Goal: Task Accomplishment & Management: Manage account settings

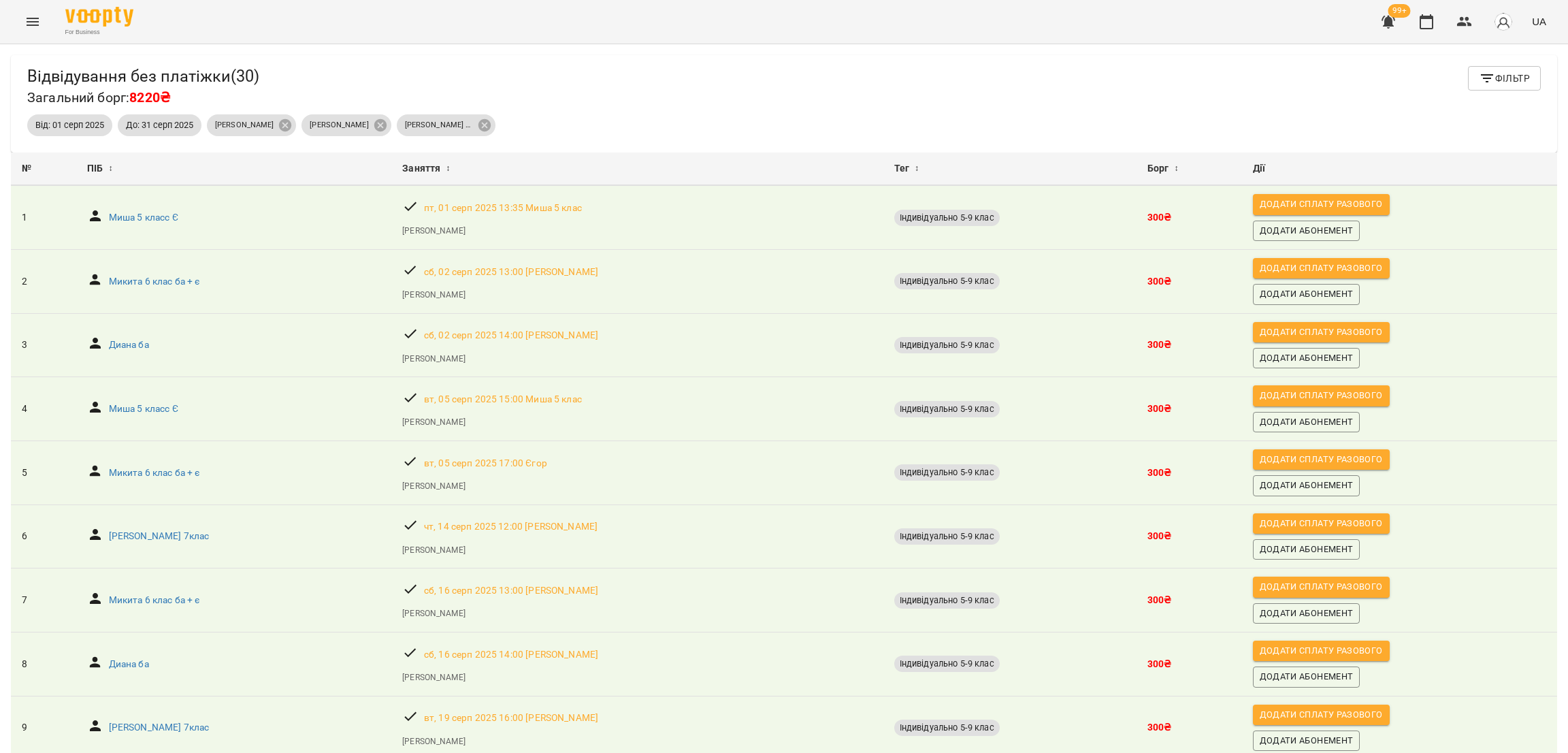
click at [28, 24] on icon "Menu" at bounding box center [33, 21] width 16 height 16
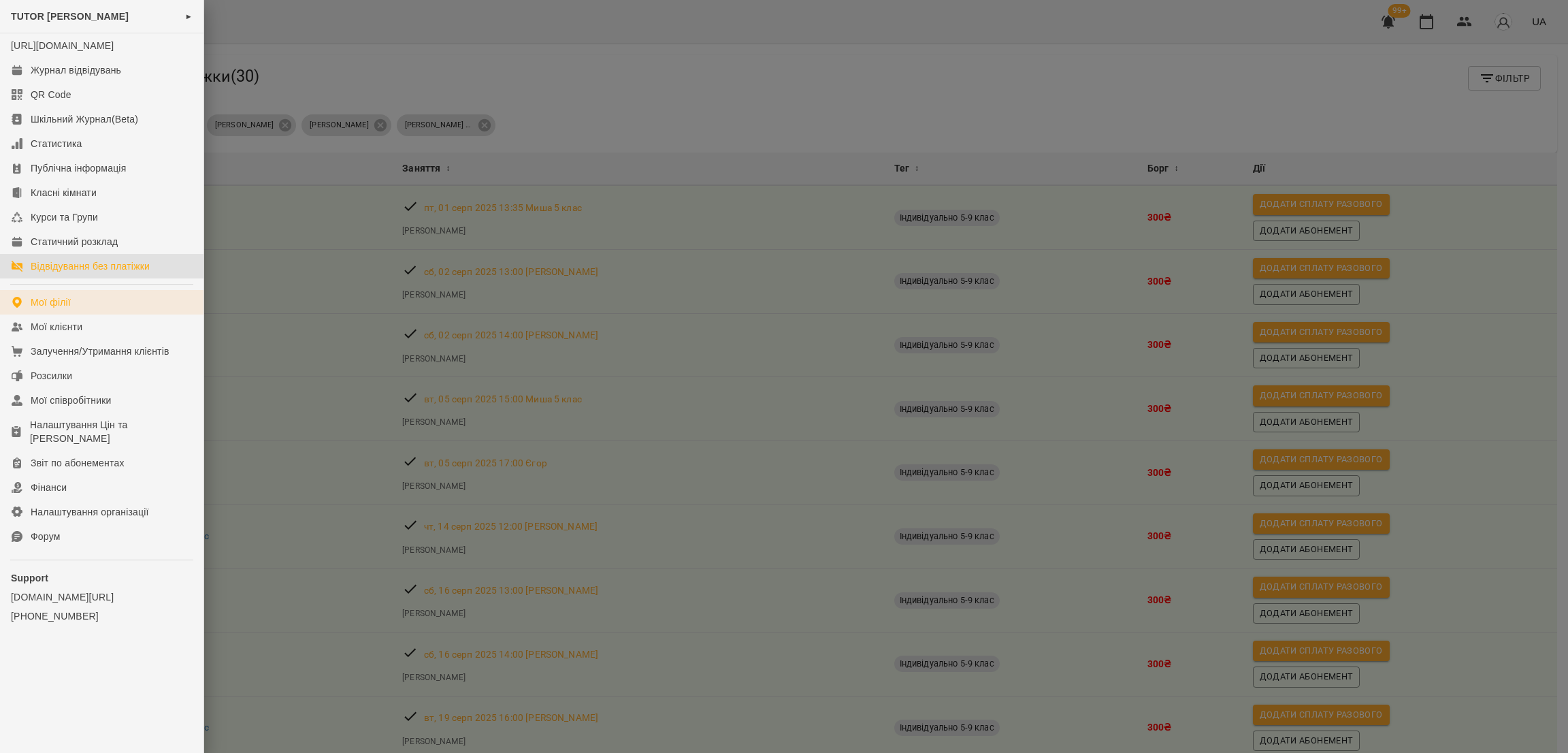
click at [99, 305] on link "Мої філії" at bounding box center [101, 303] width 203 height 25
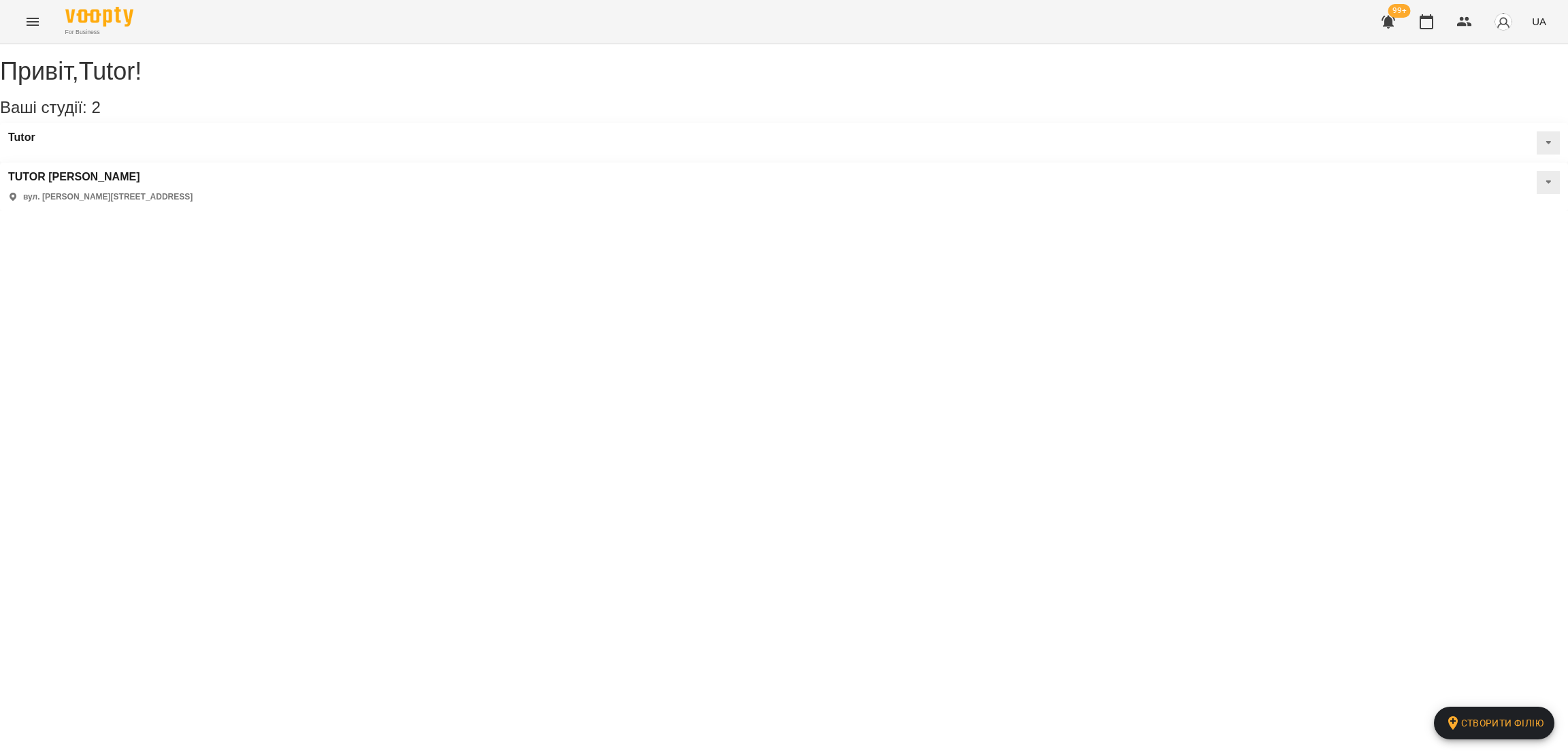
click at [1537, 155] on button at bounding box center [1548, 143] width 23 height 23
click at [1466, 214] on span "Статичний розклад" at bounding box center [1505, 208] width 78 height 12
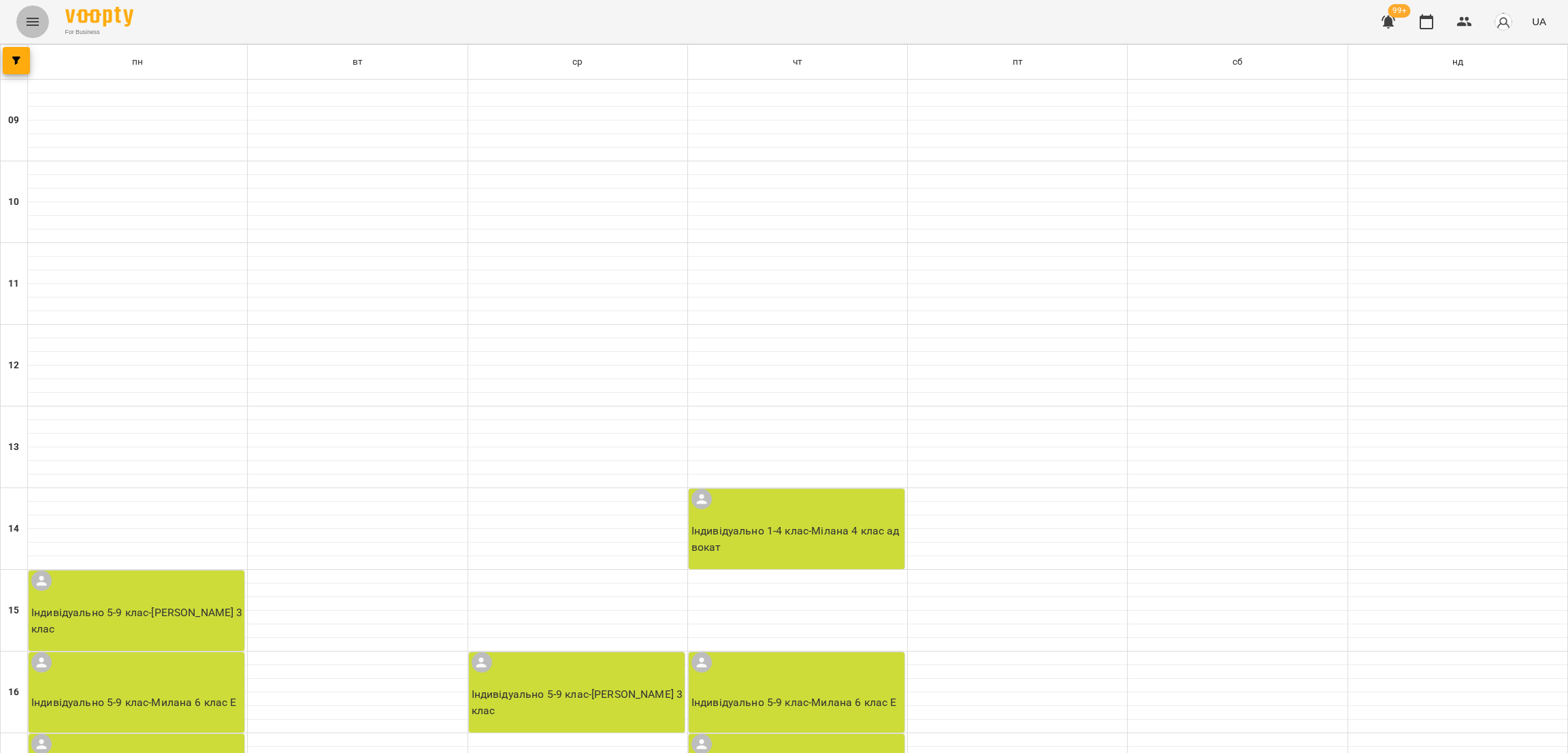
click at [34, 28] on icon "Menu" at bounding box center [33, 21] width 16 height 16
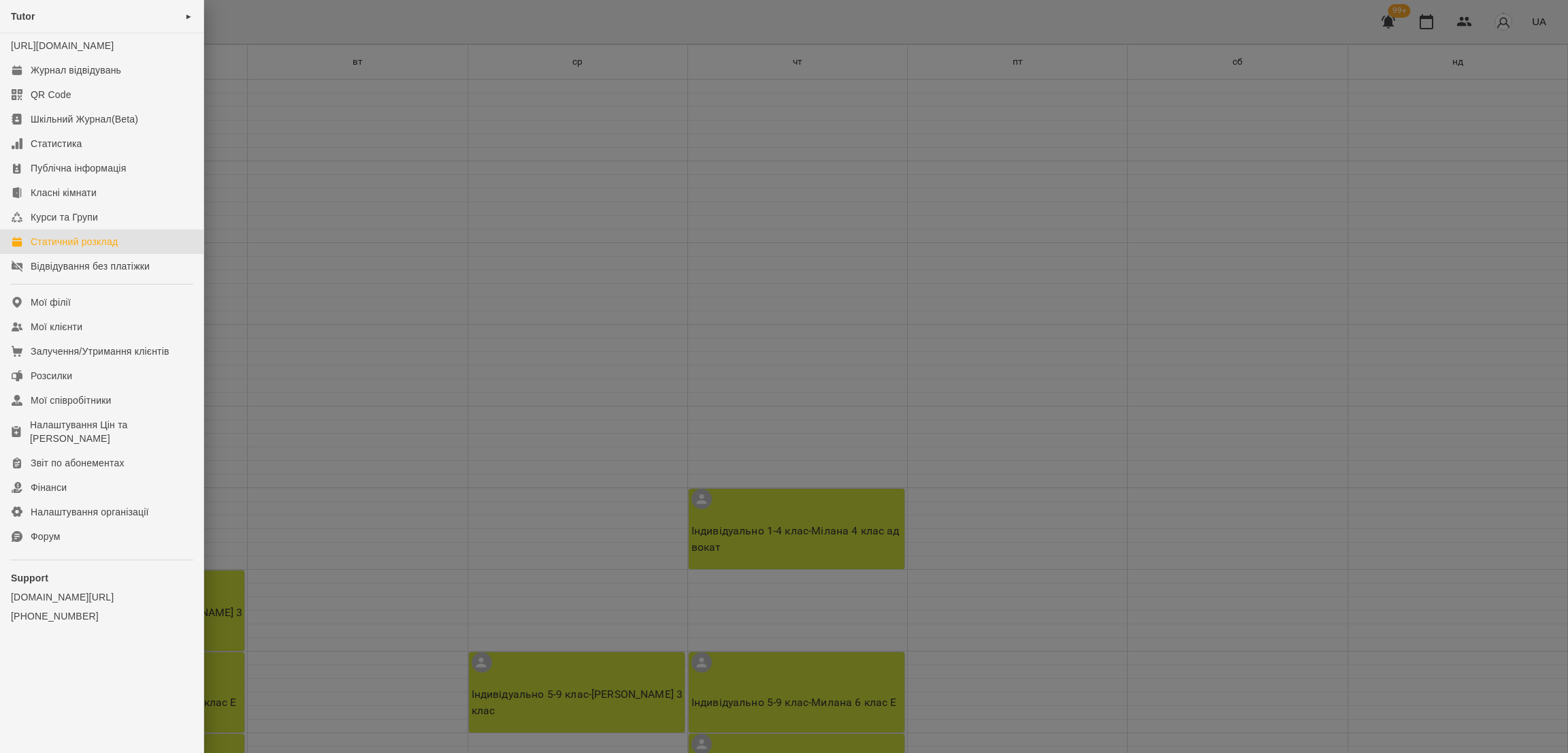
click at [491, 218] on div at bounding box center [784, 376] width 1568 height 753
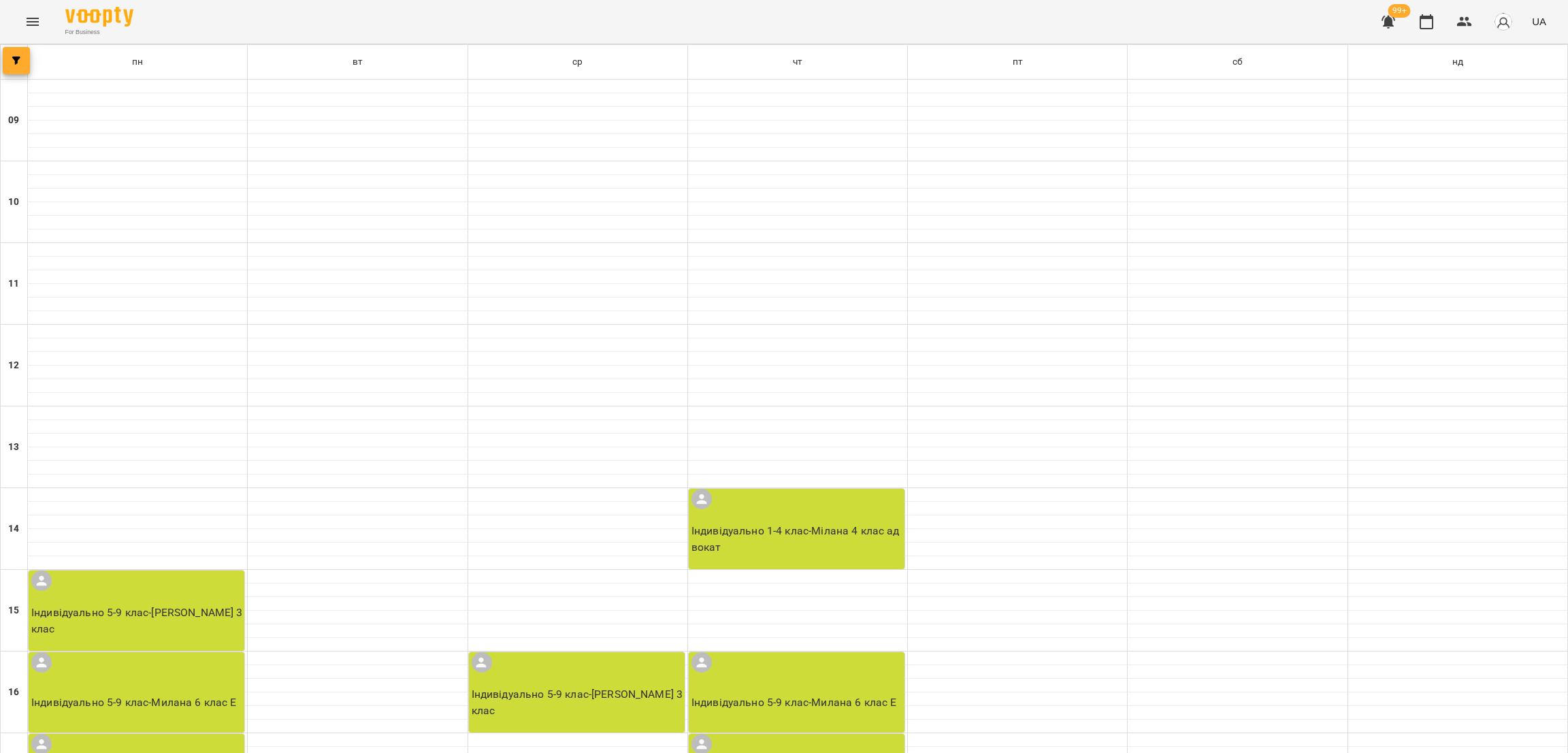
click at [9, 53] on button "button" at bounding box center [16, 60] width 28 height 28
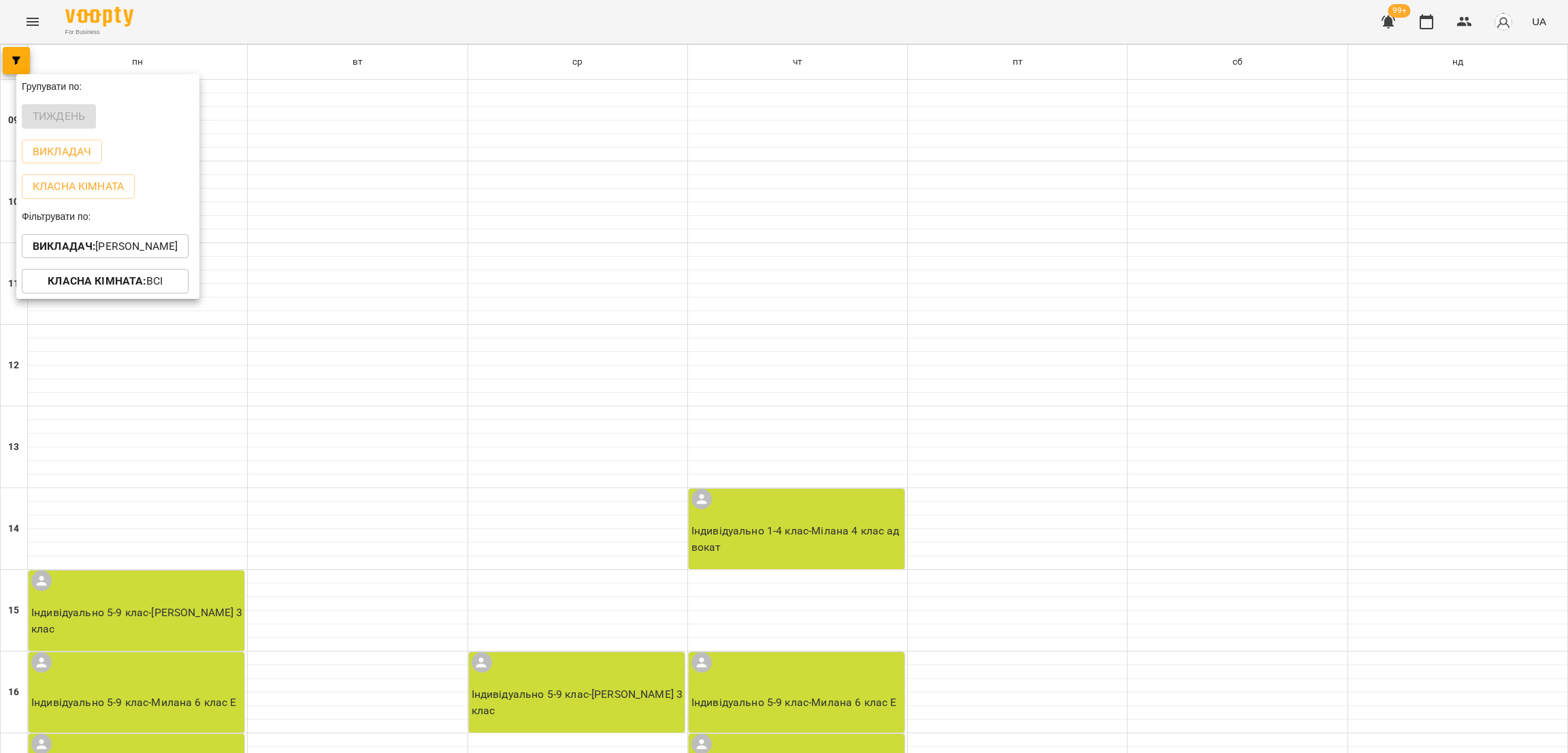
click at [75, 255] on p "Викладач : [PERSON_NAME]" at bounding box center [105, 246] width 145 height 16
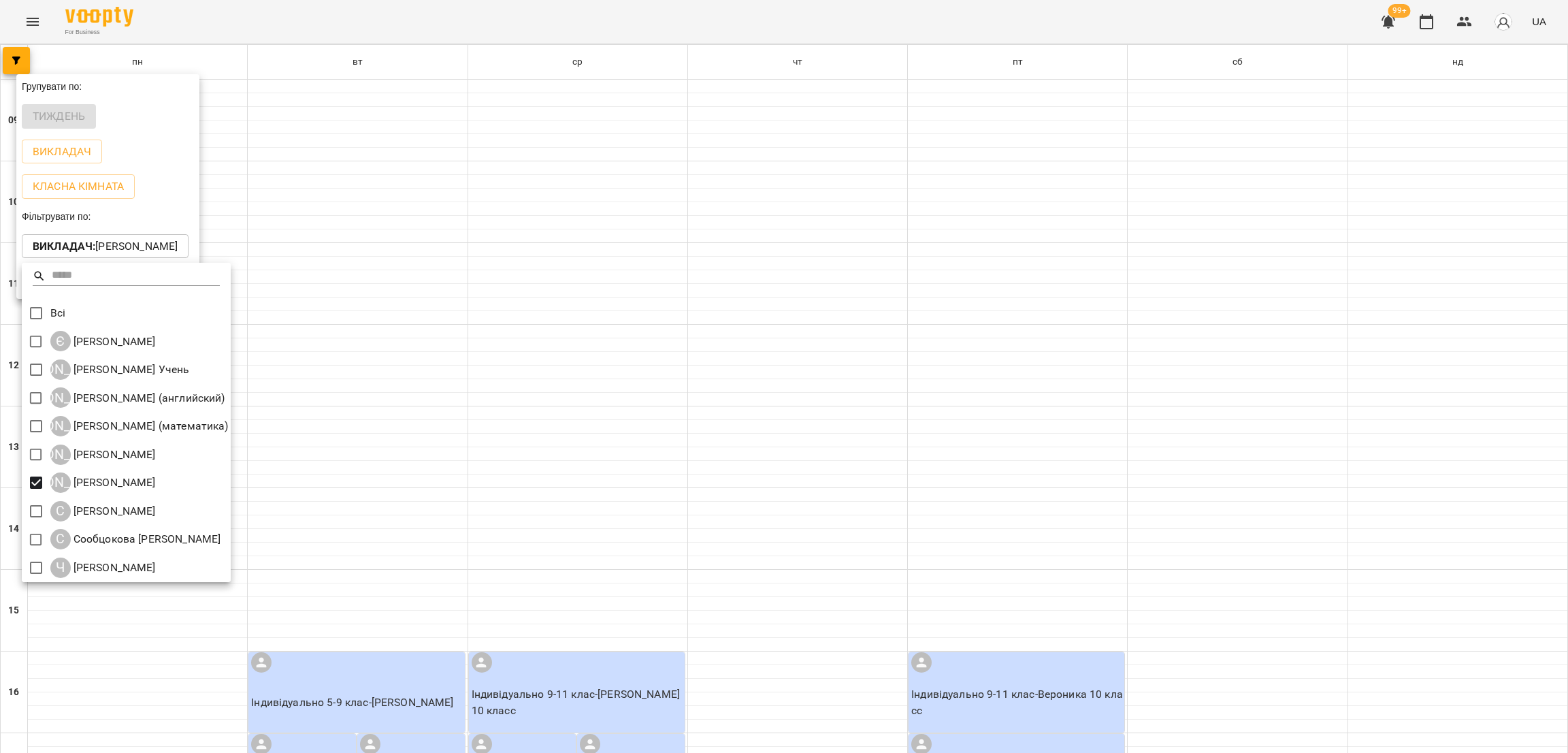
click at [582, 321] on div at bounding box center [784, 376] width 1568 height 753
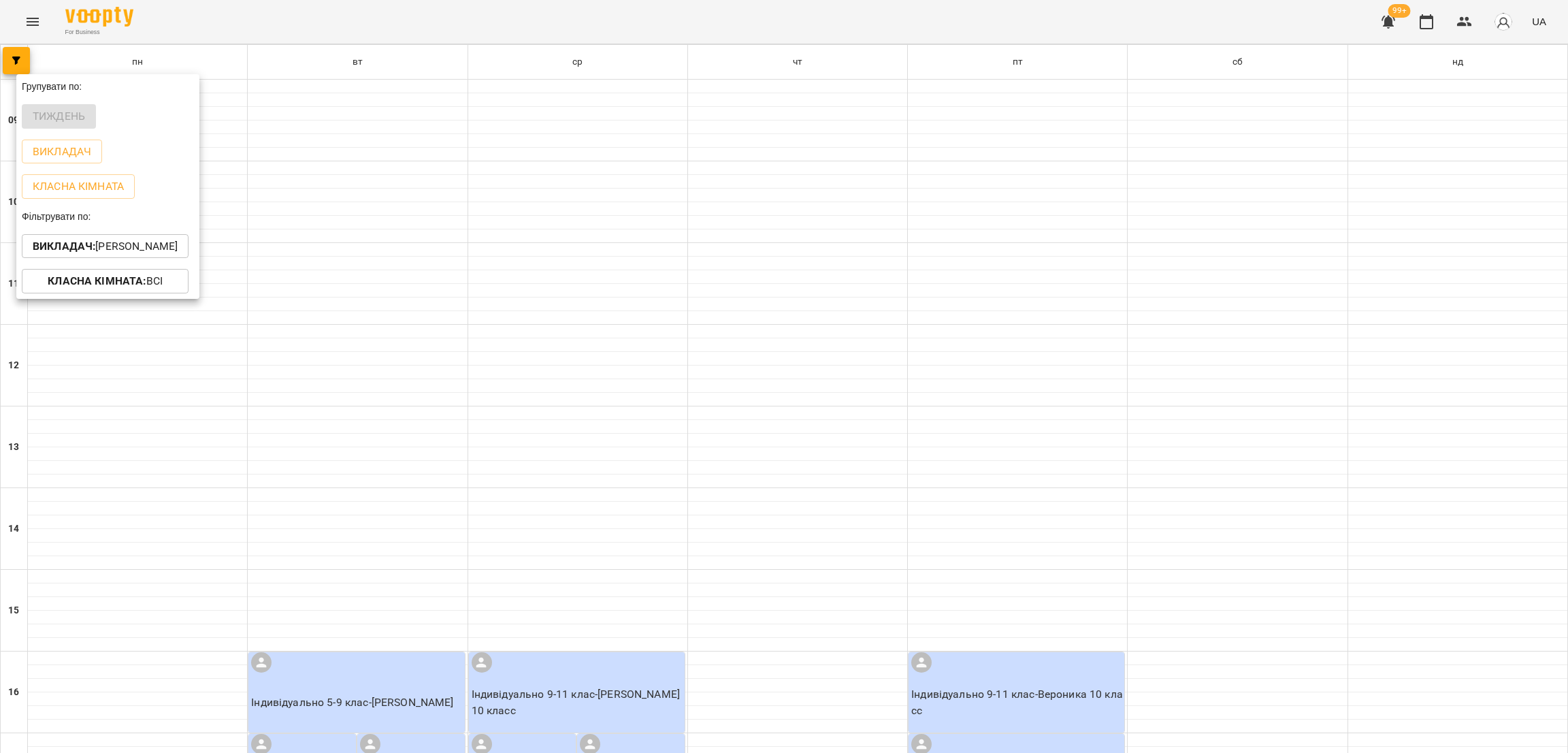
click at [602, 297] on div at bounding box center [784, 376] width 1568 height 753
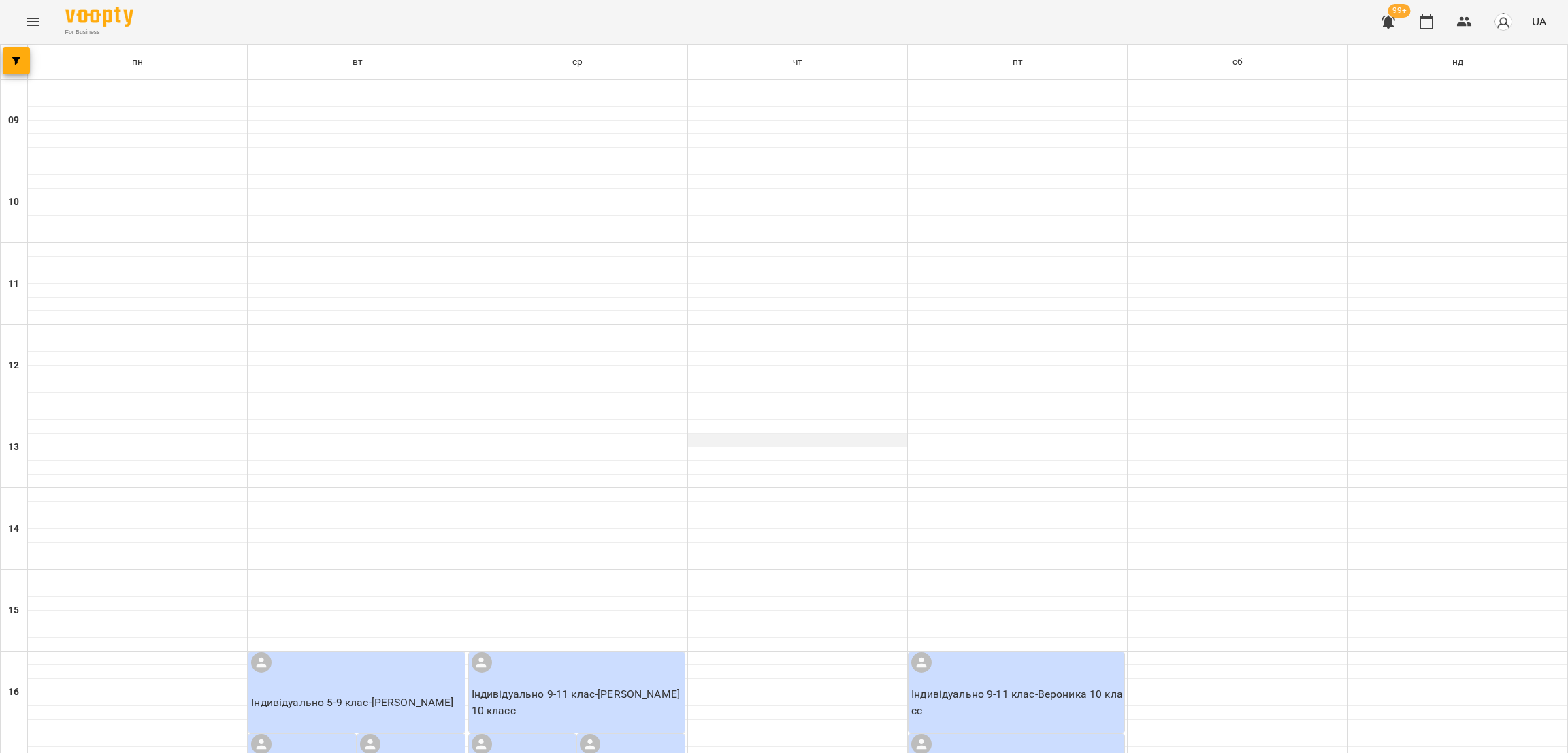
scroll to position [408, 0]
click at [303, 652] on div "Індивідуально 5-9 клас - Сидоренко Олександр" at bounding box center [356, 692] width 216 height 80
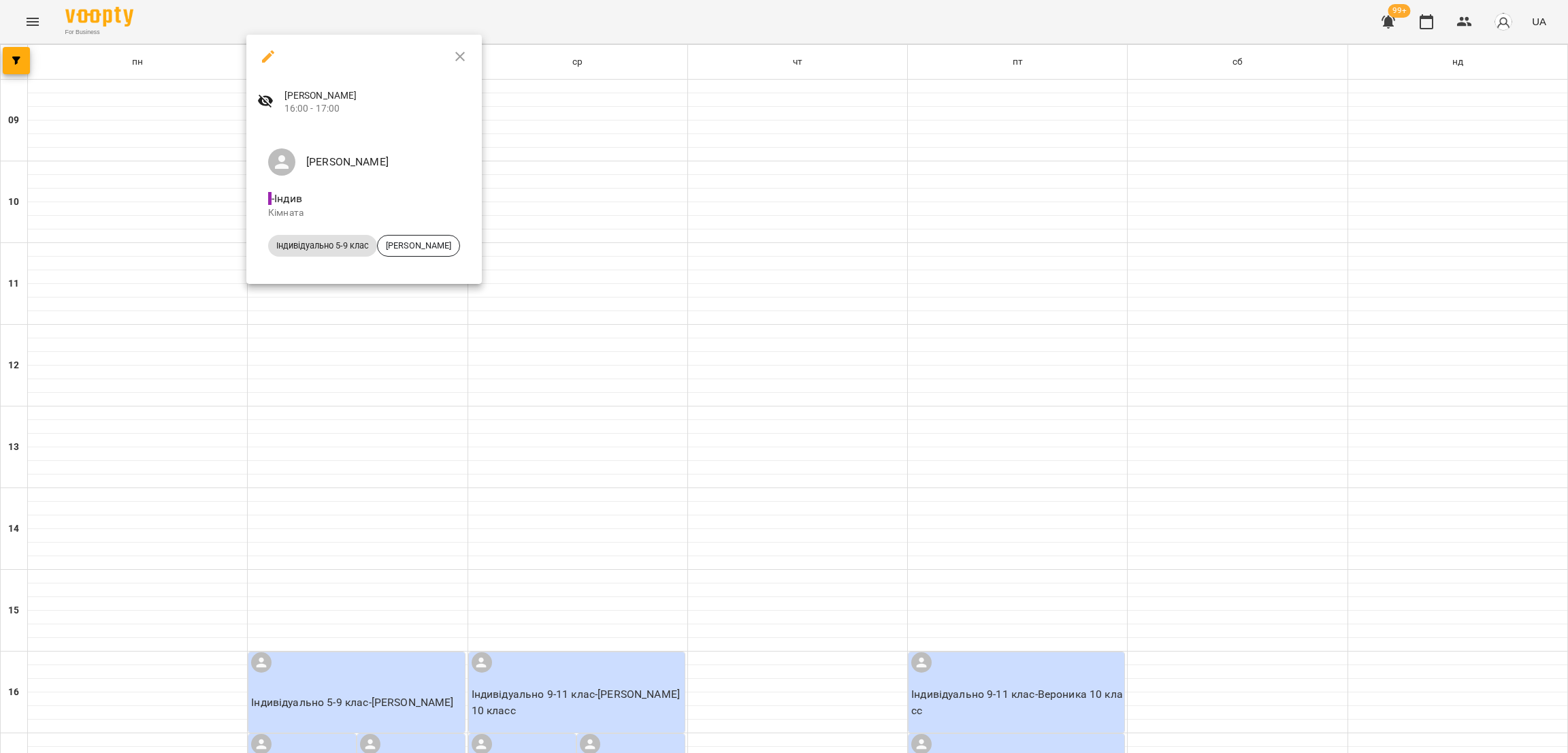
click at [619, 223] on div at bounding box center [784, 376] width 1568 height 753
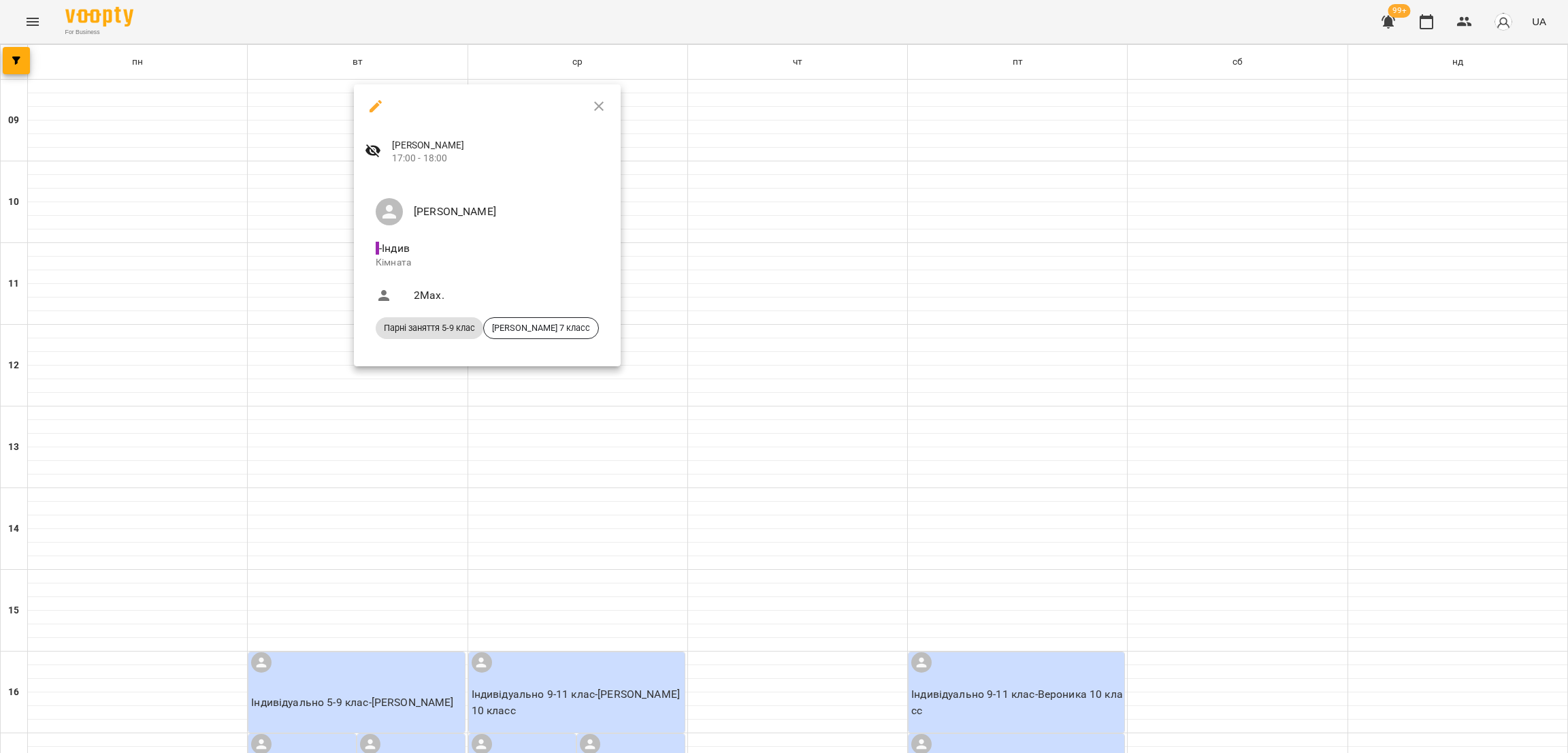
click at [375, 99] on icon "button" at bounding box center [376, 106] width 16 height 16
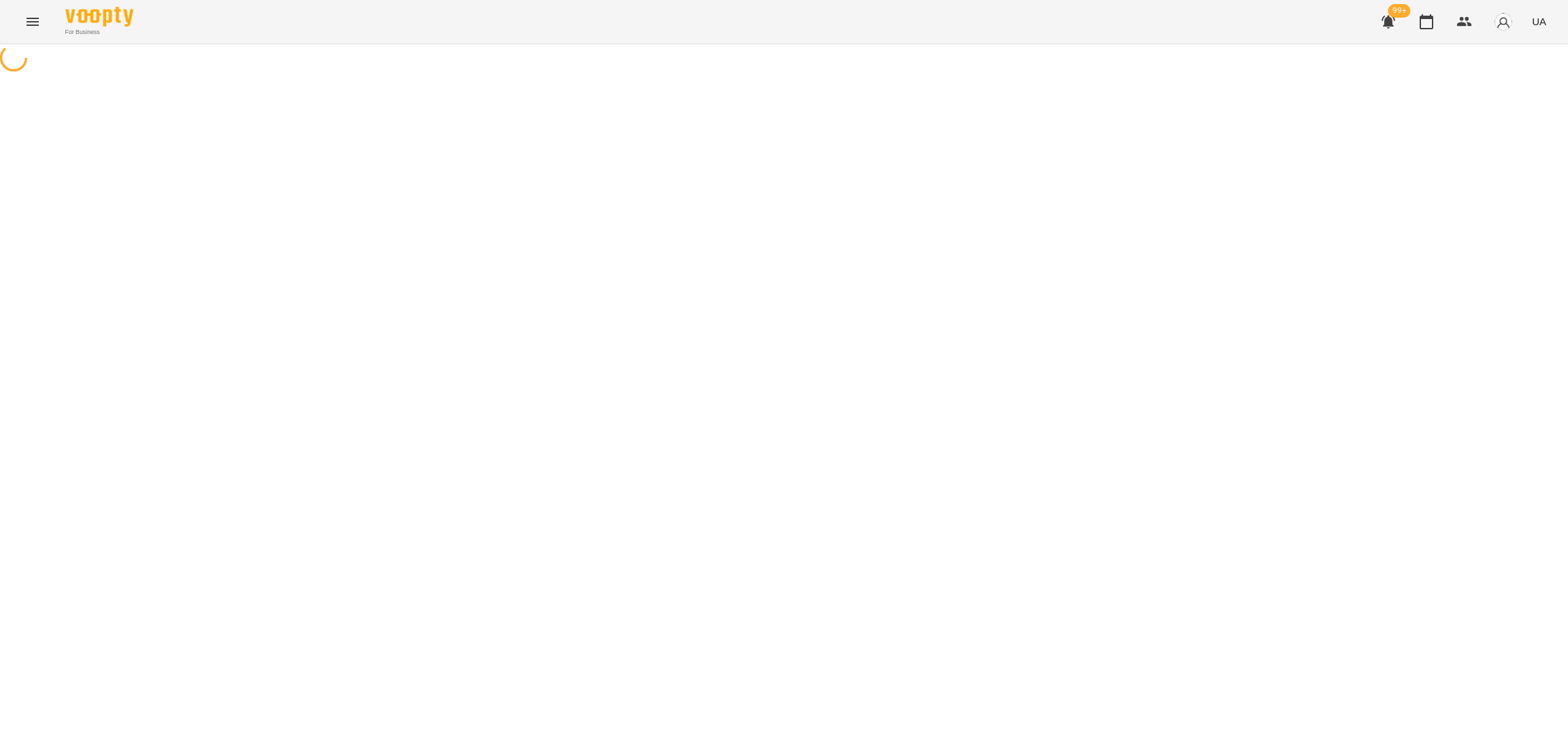
select select "*"
select select "**********"
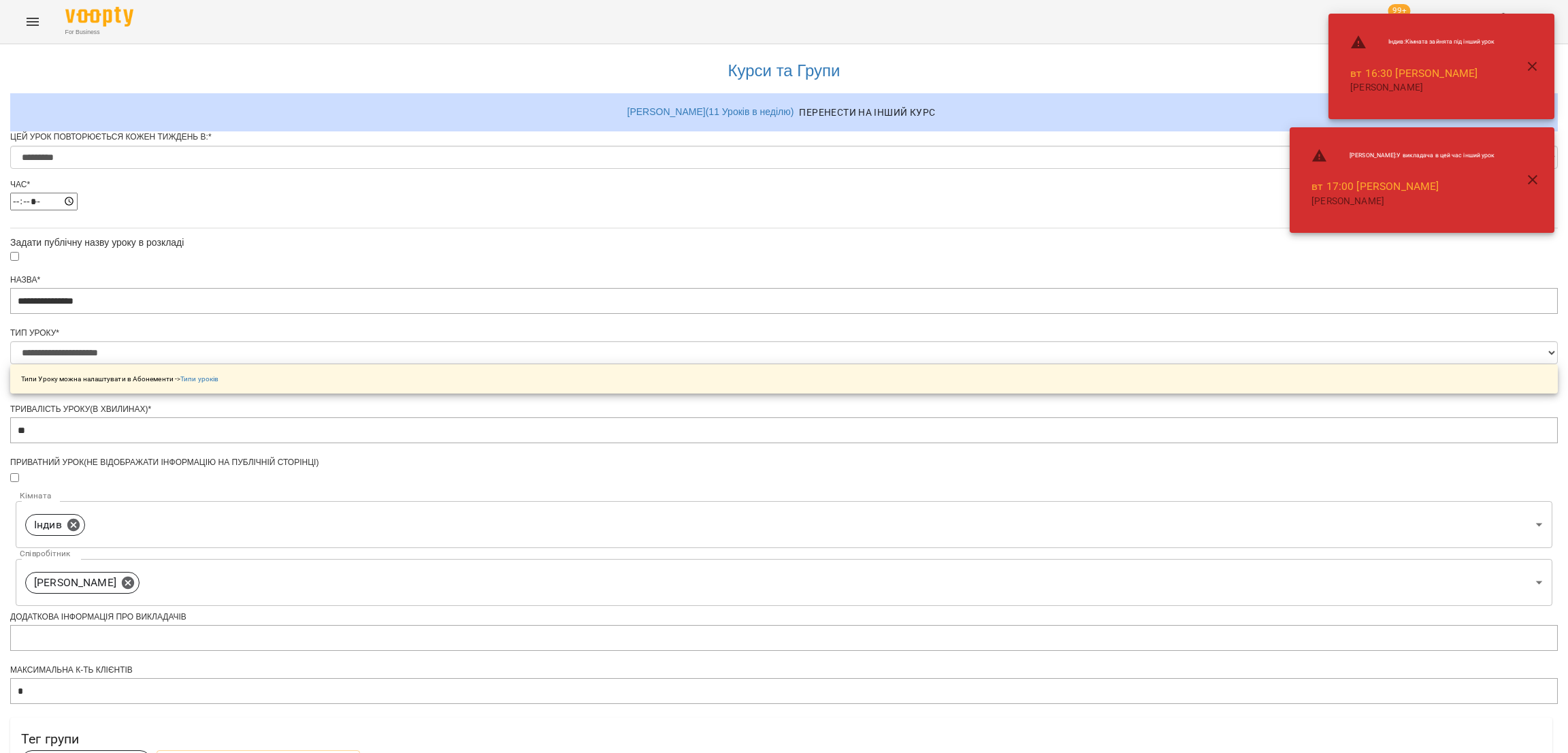
scroll to position [453, 0]
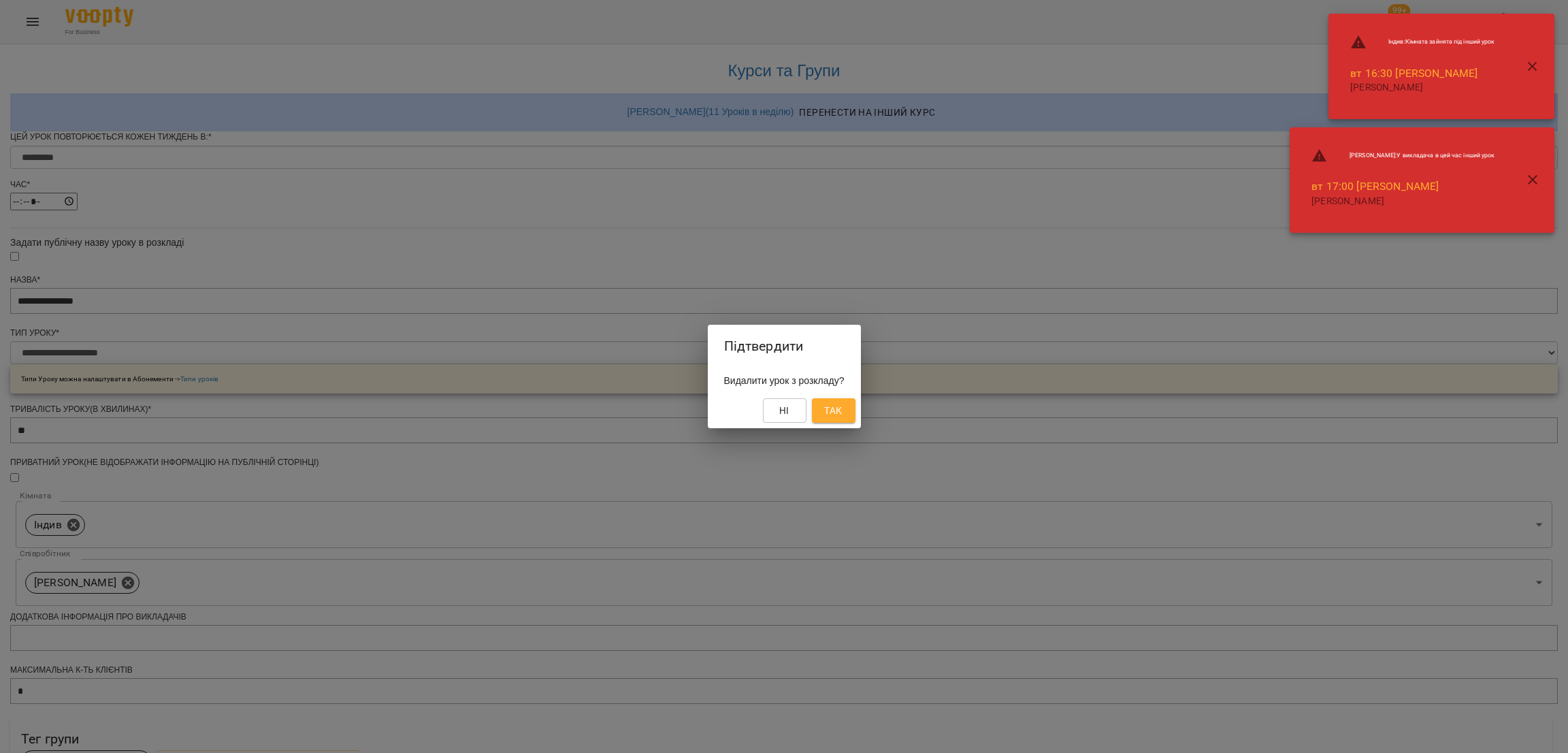
click at [836, 421] on button "Так" at bounding box center [834, 410] width 44 height 25
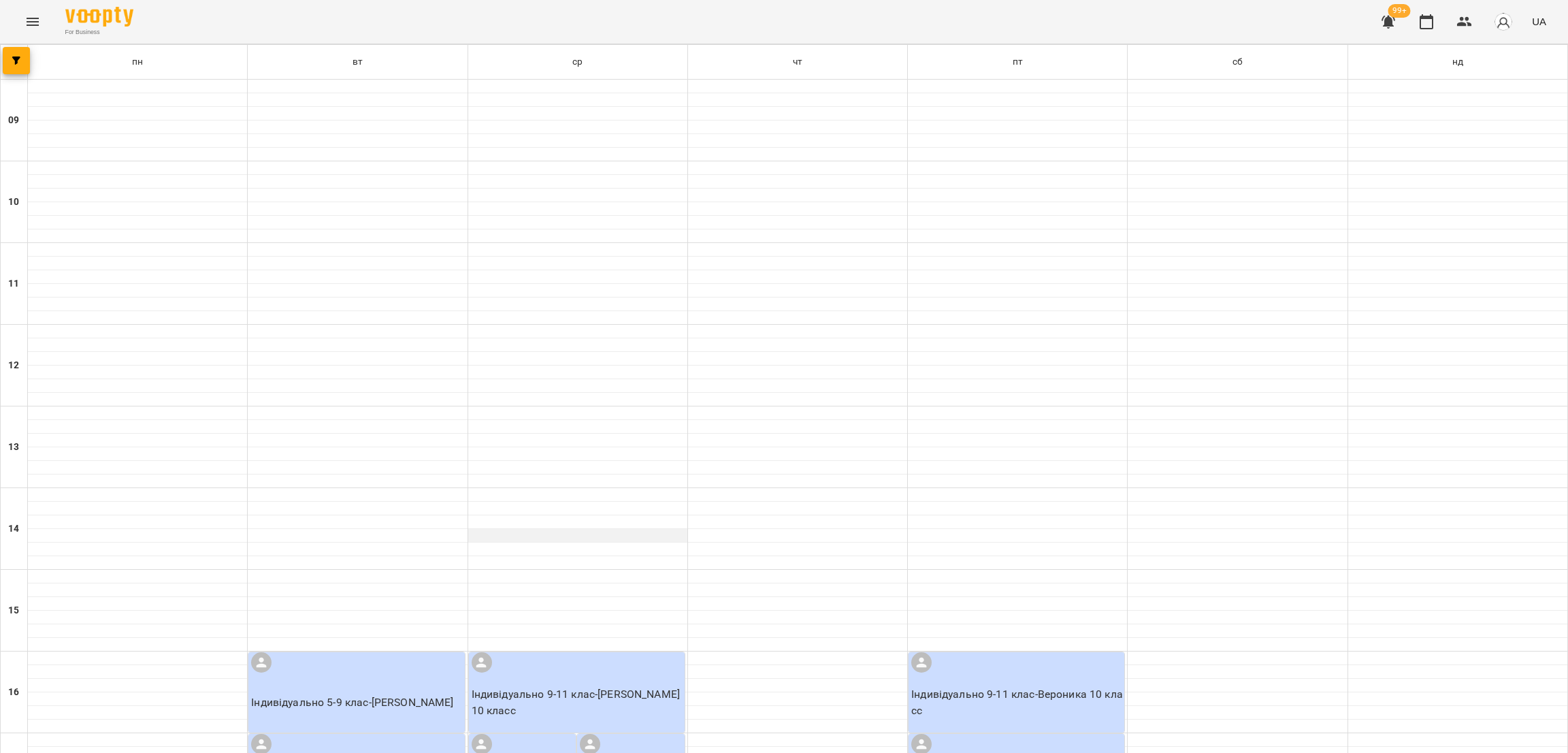
scroll to position [408, 0]
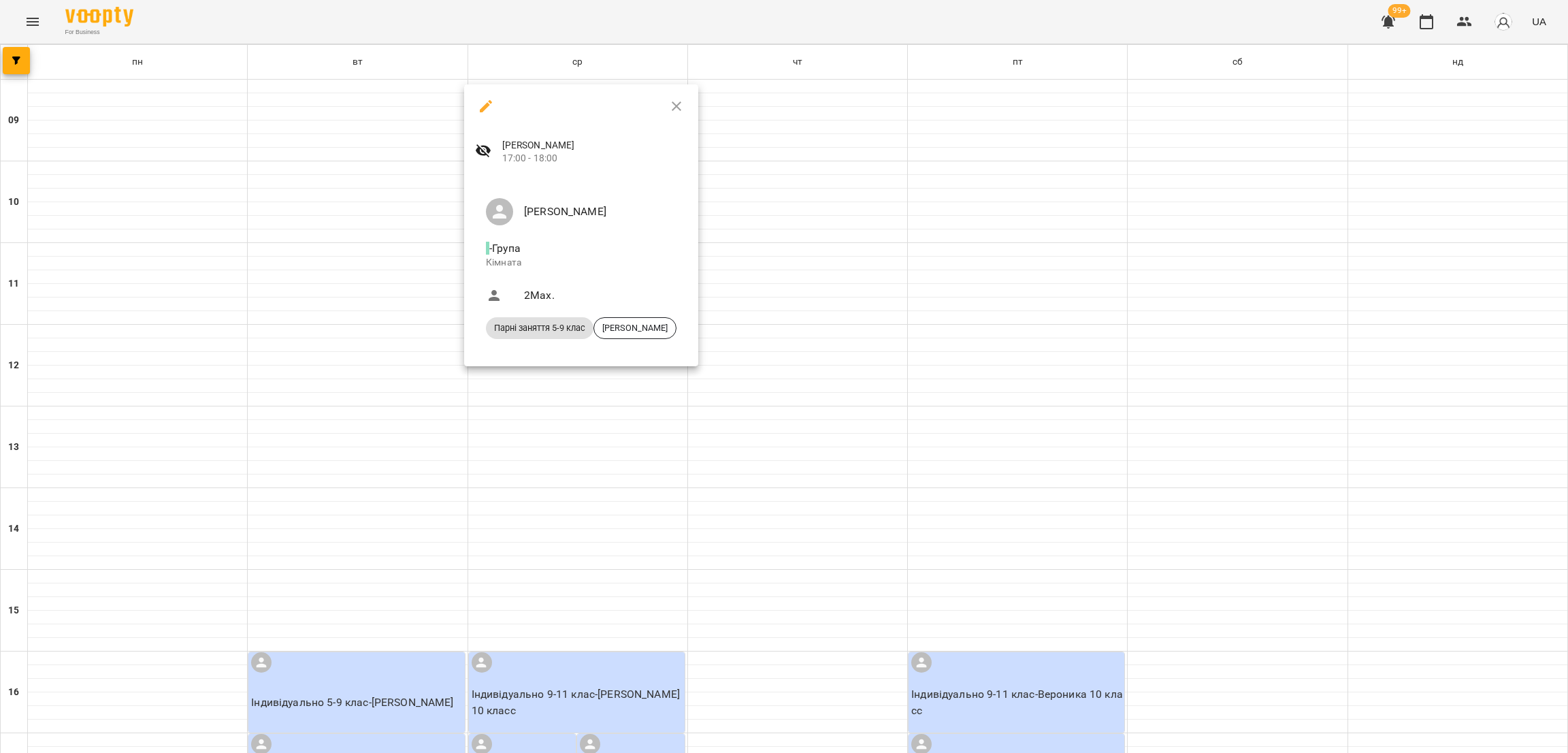
click at [536, 376] on div at bounding box center [784, 376] width 1568 height 753
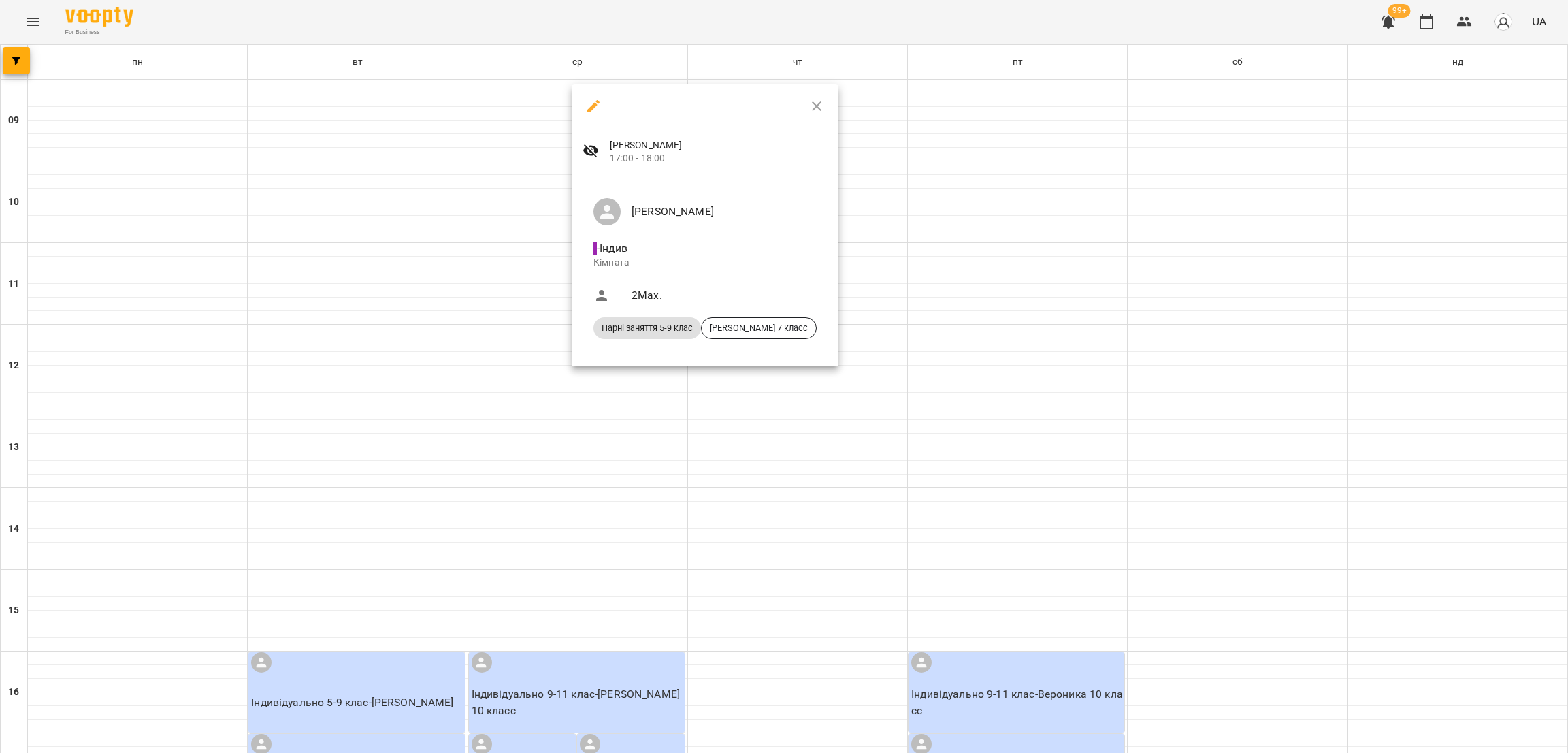
click at [593, 104] on icon "button" at bounding box center [594, 107] width 12 height 12
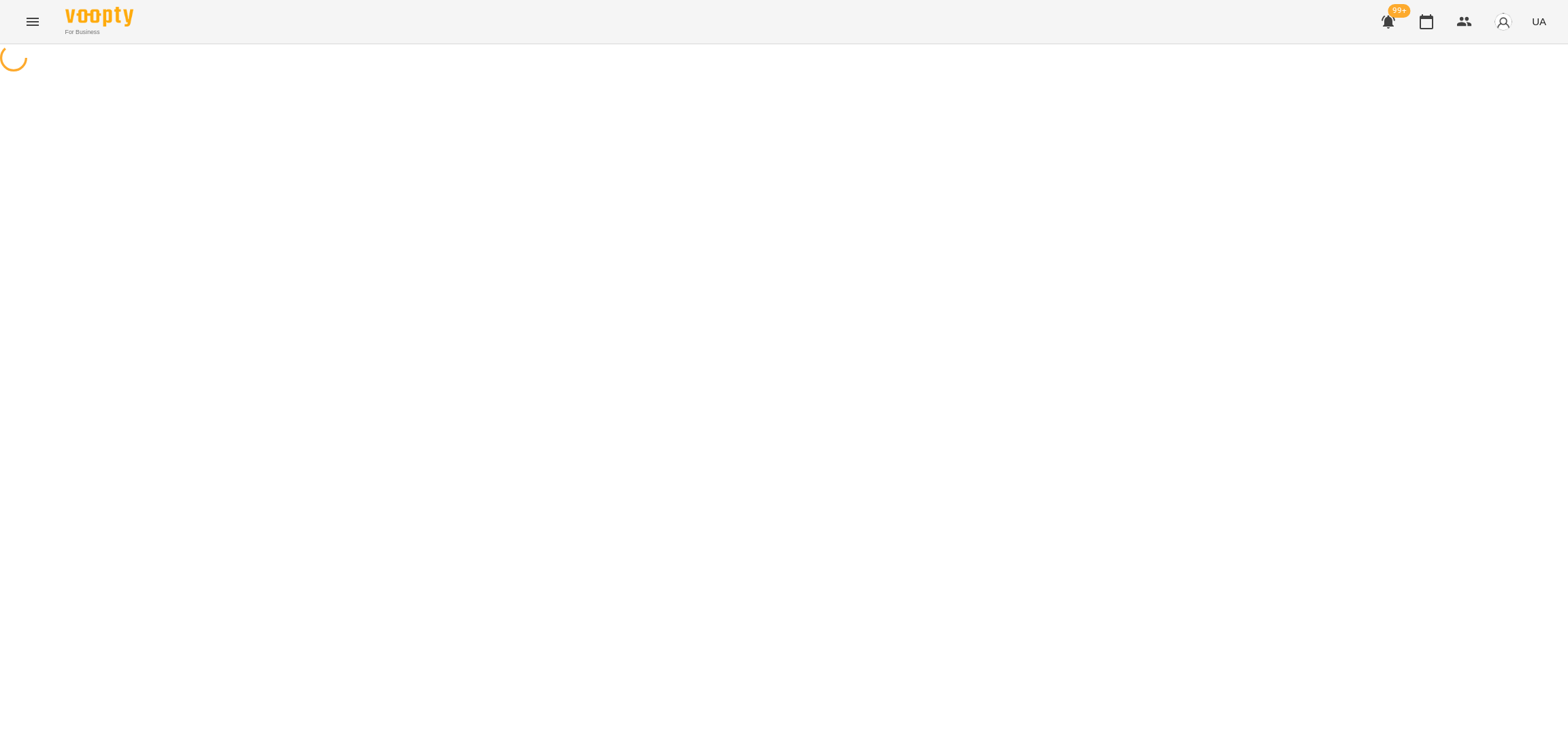
select select "*"
select select "**********"
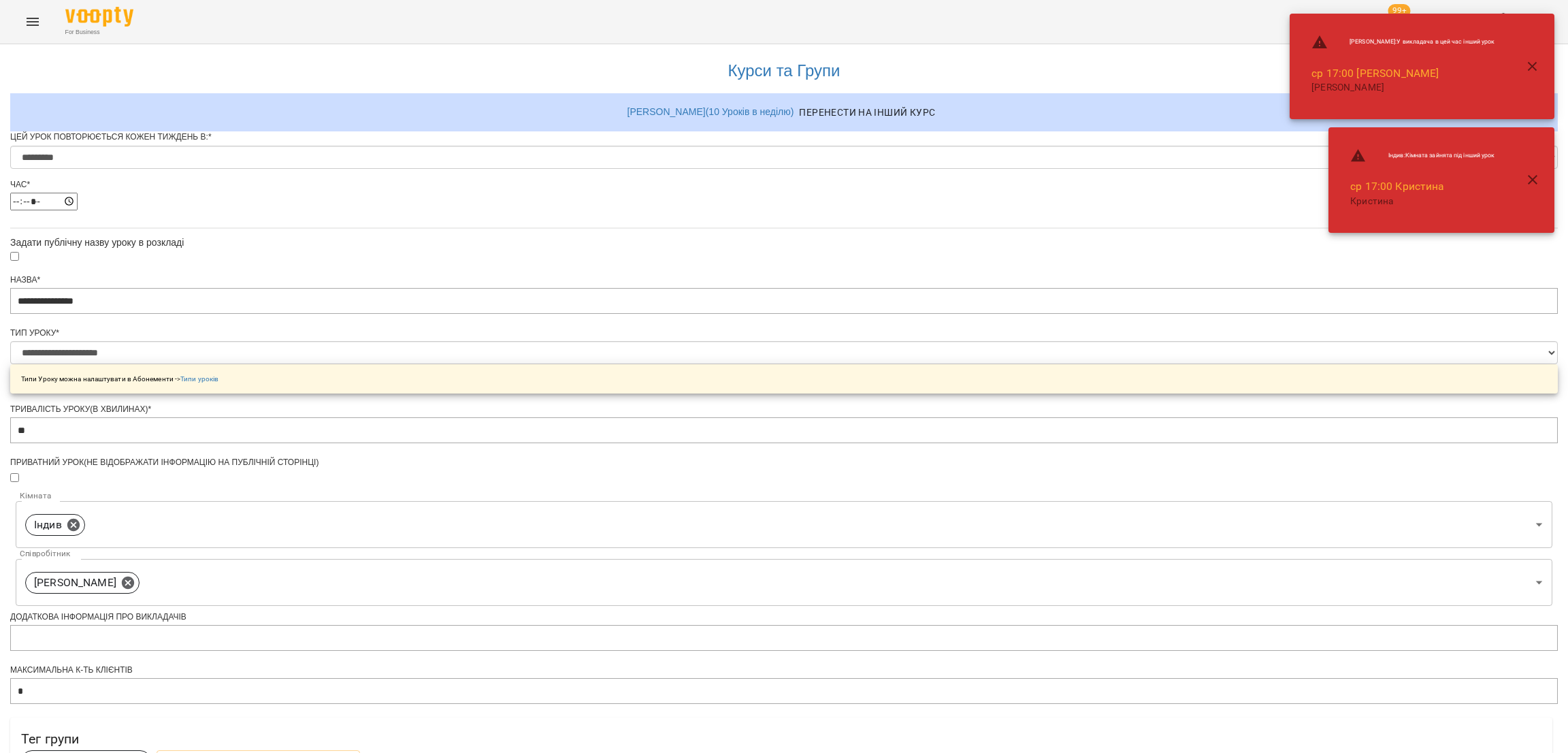
scroll to position [453, 0]
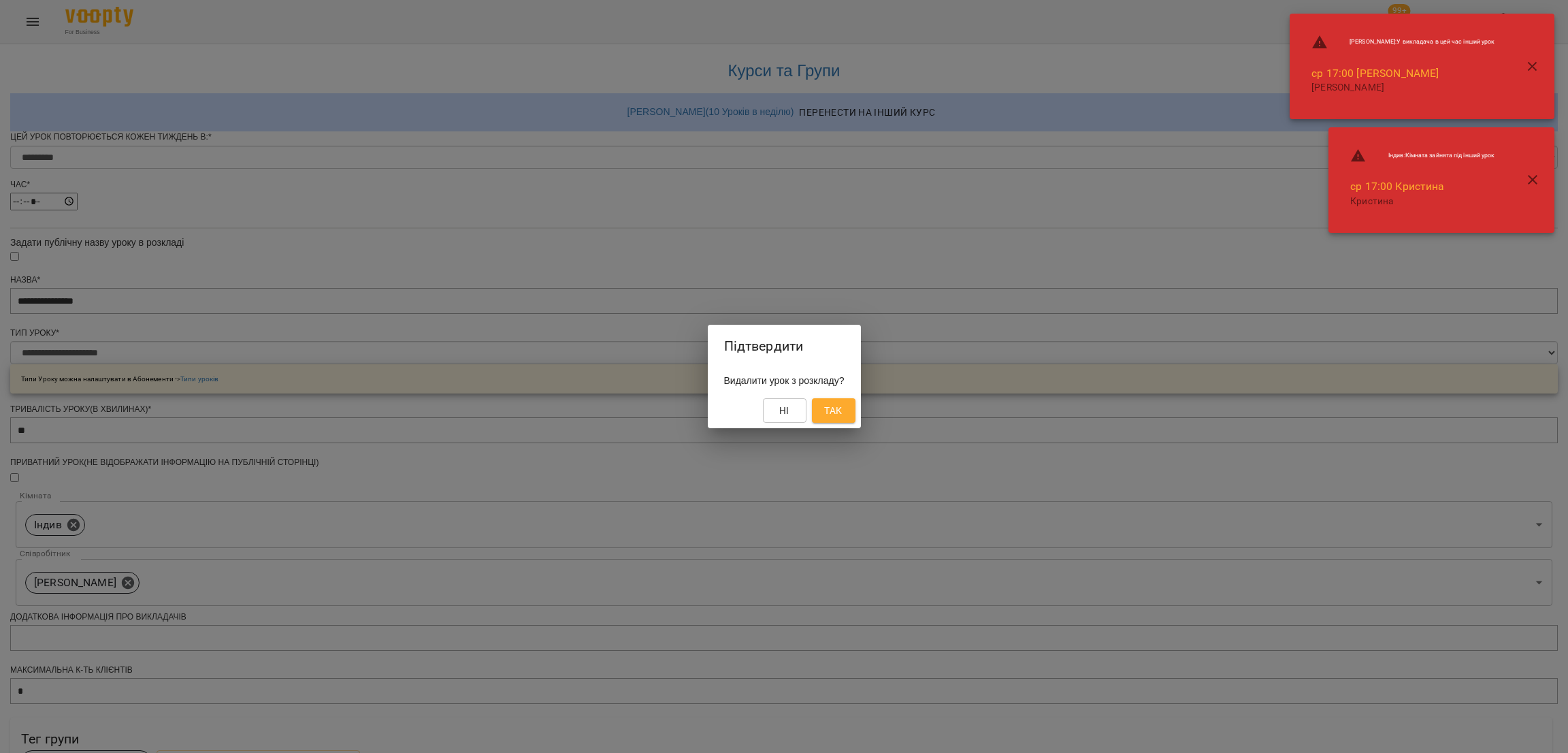
click at [844, 410] on span "Так" at bounding box center [834, 410] width 22 height 16
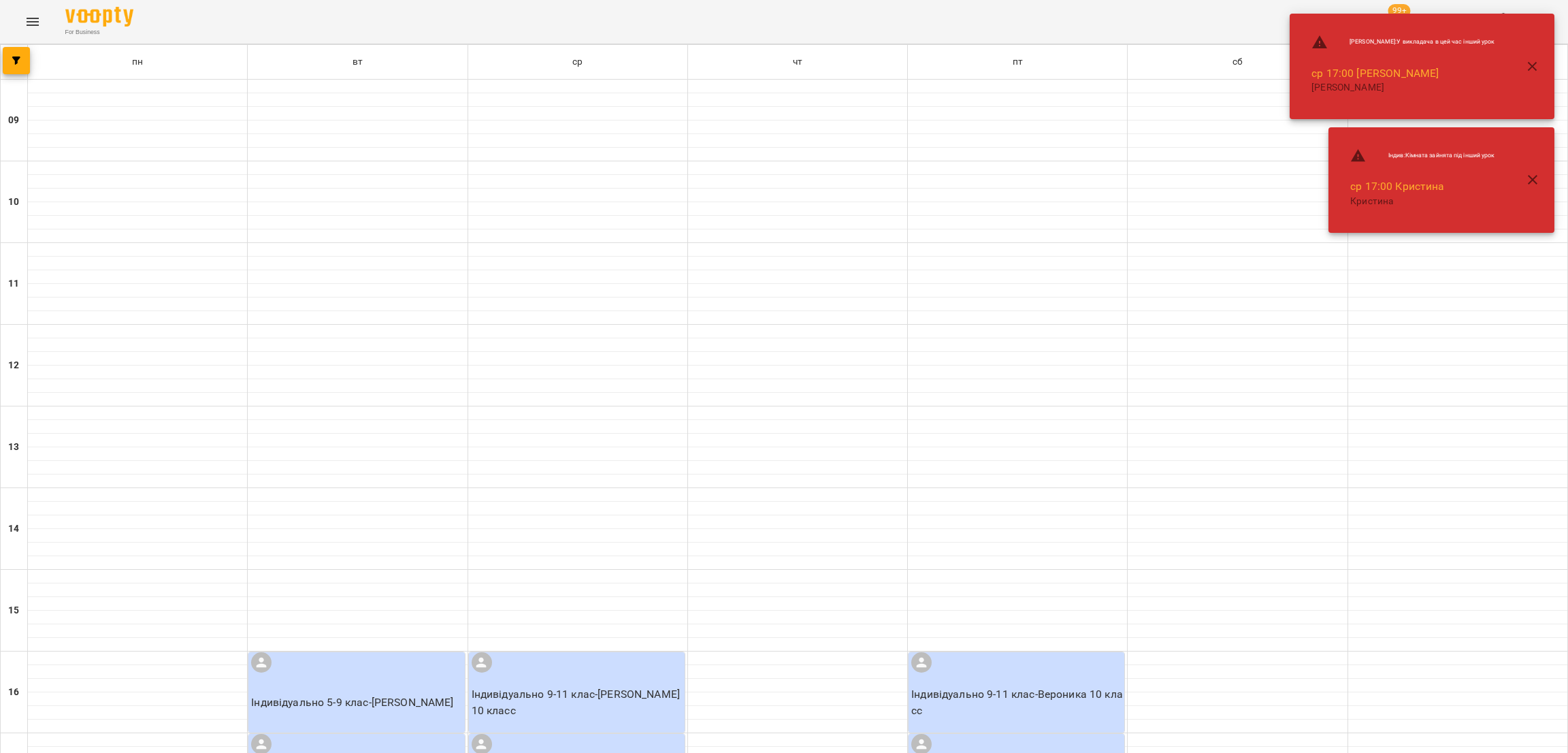
scroll to position [471, 0]
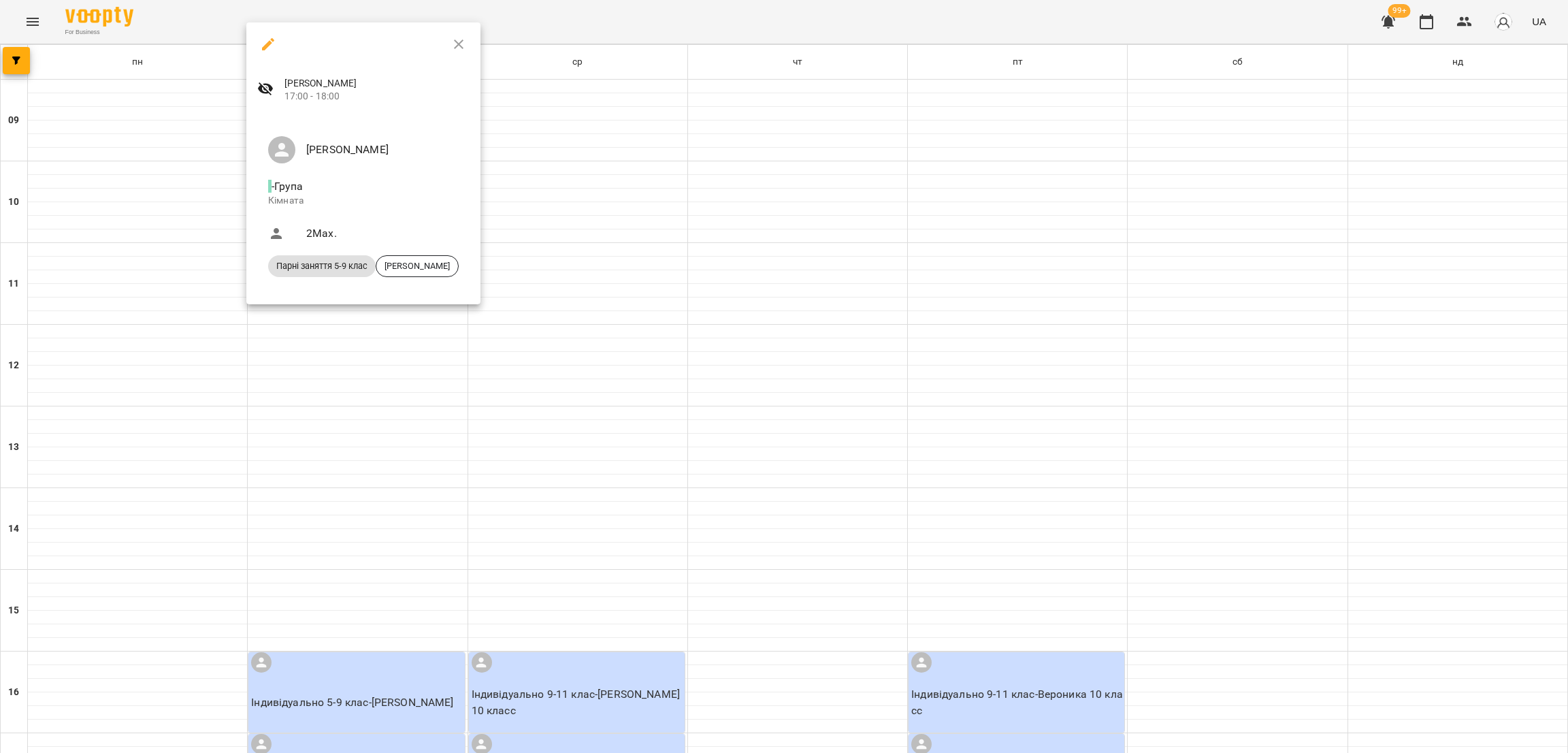
click at [266, 47] on icon "button" at bounding box center [268, 44] width 12 height 12
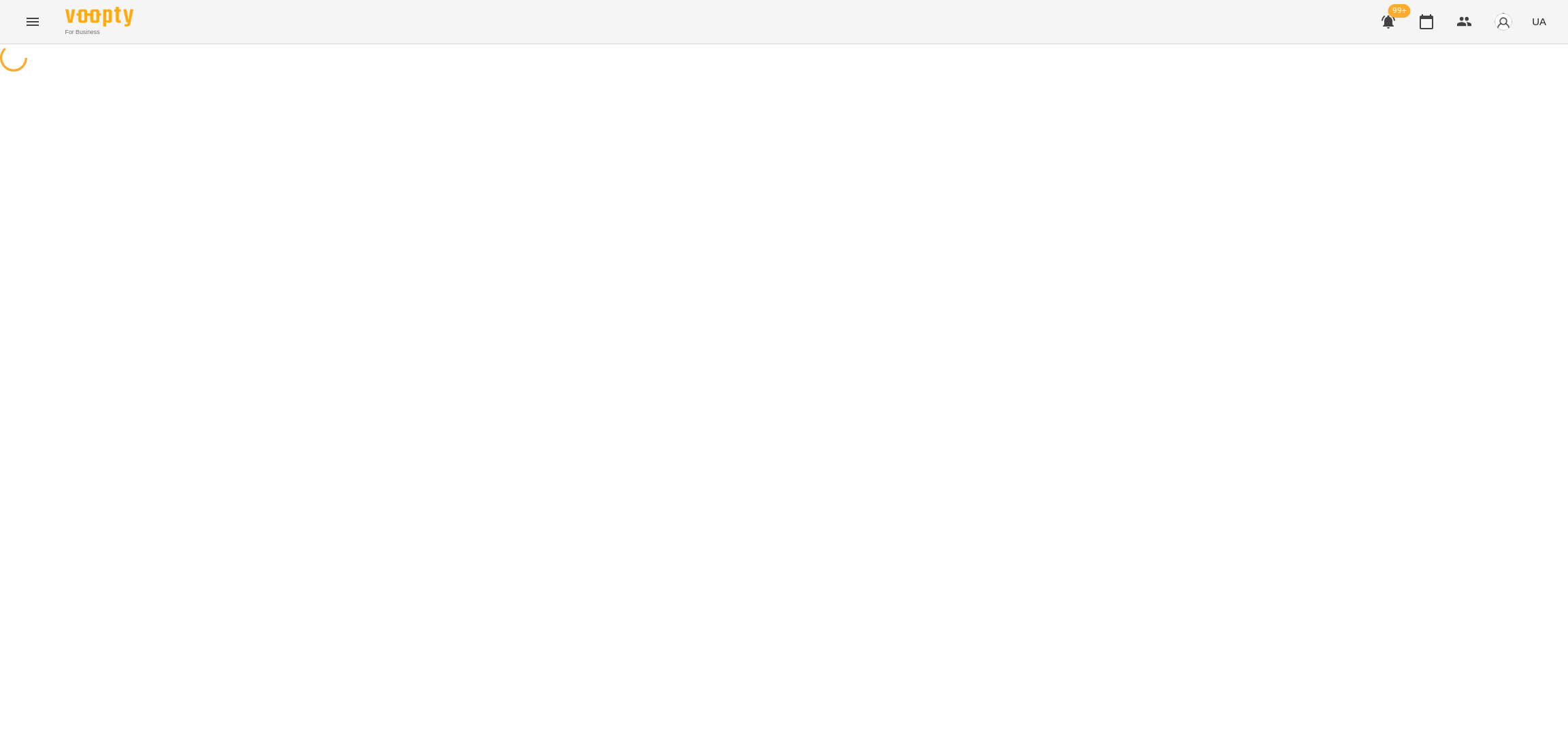
select select "*"
select select "**********"
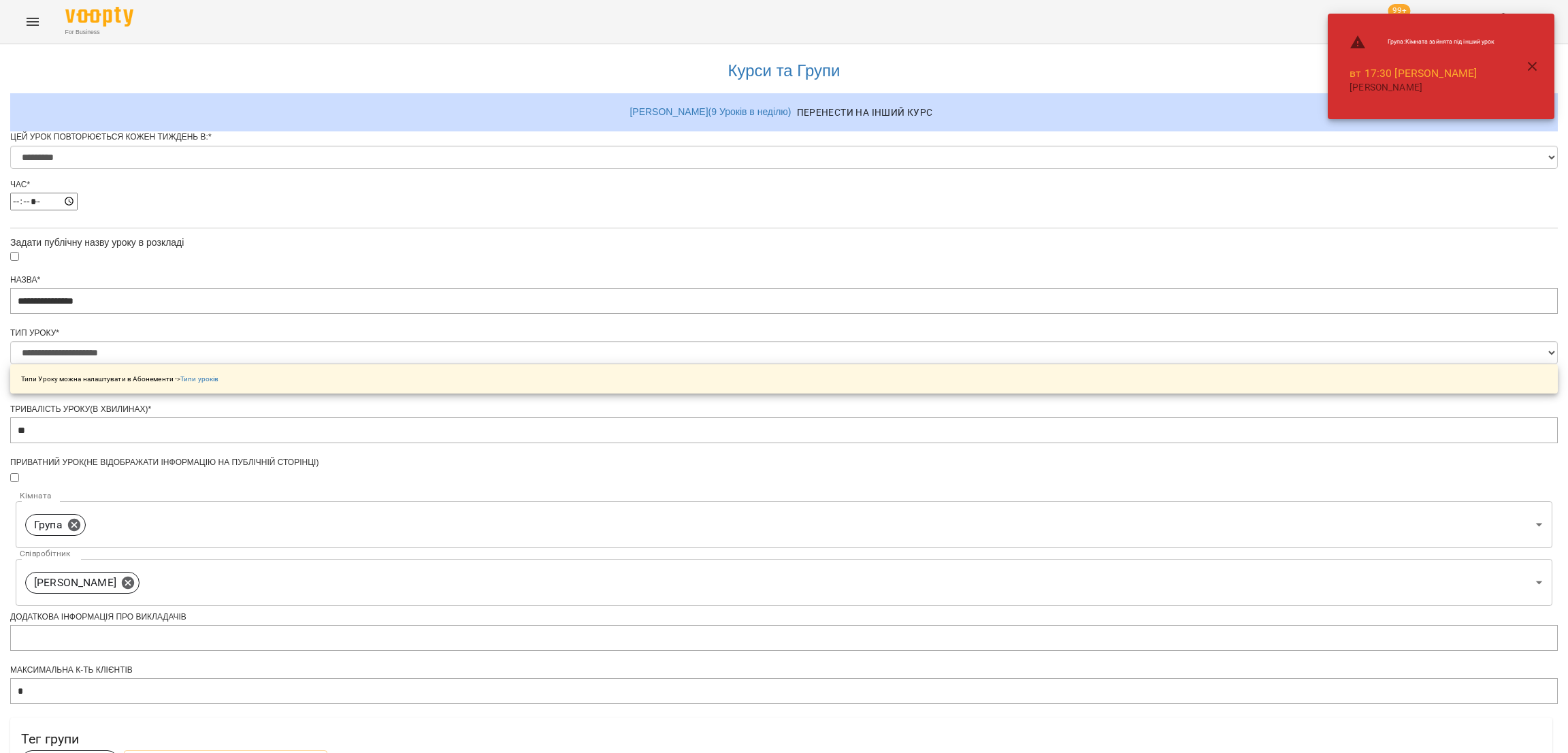
scroll to position [408, 0]
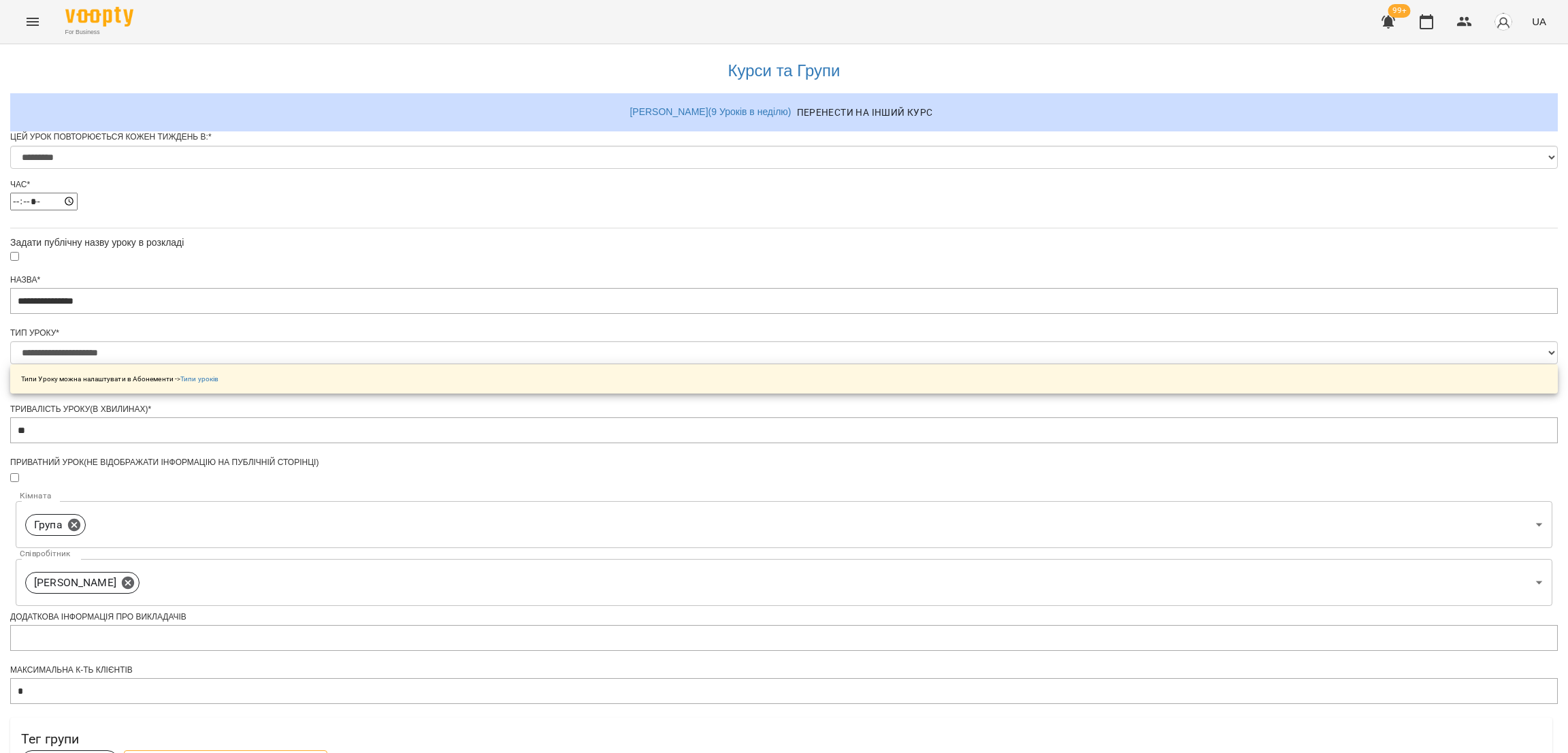
click at [316, 752] on span "Обрати клієнтів, які це відвідують" at bounding box center [226, 762] width 182 height 16
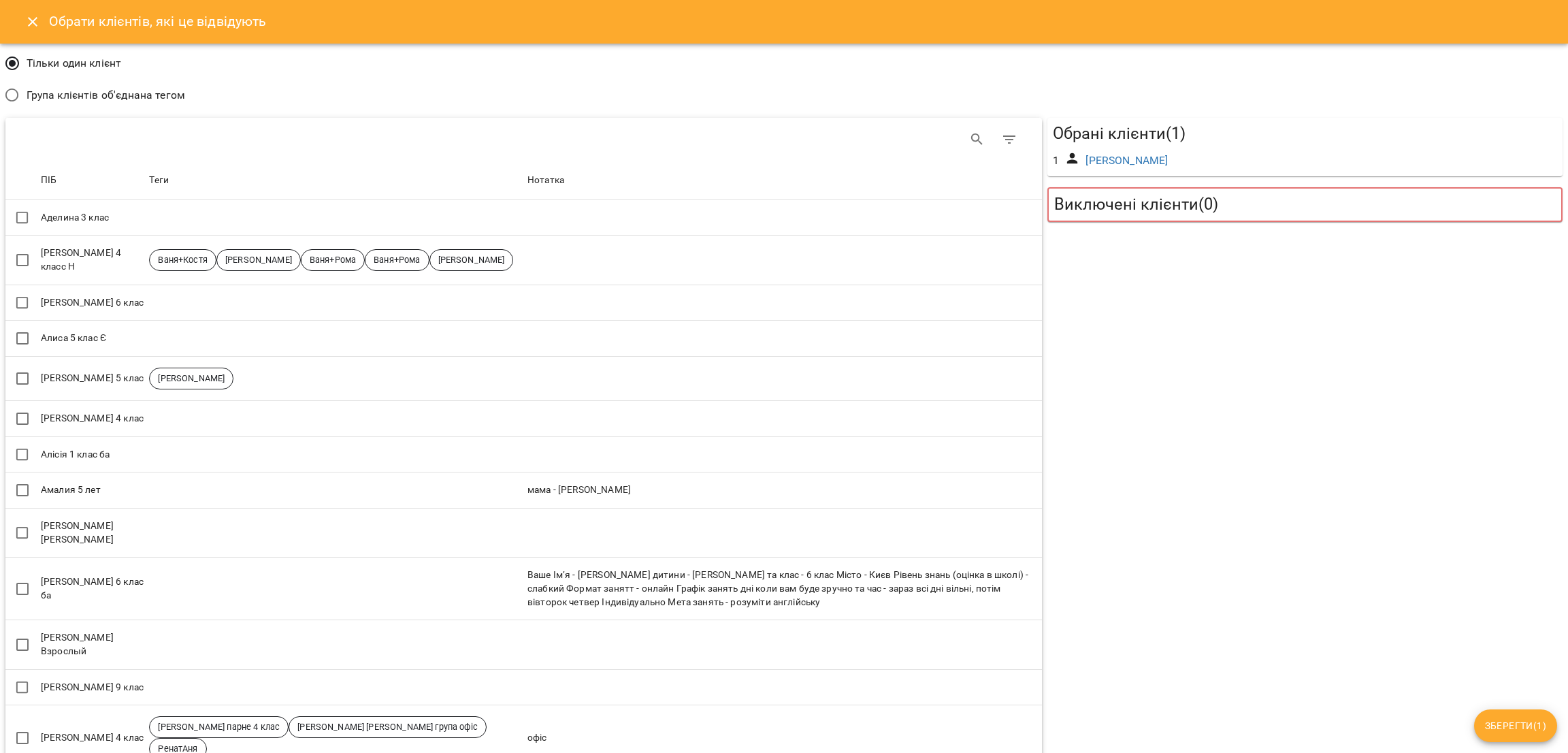
click at [50, 87] on span "Група клієнтів об'єднана тегом" at bounding box center [106, 95] width 159 height 16
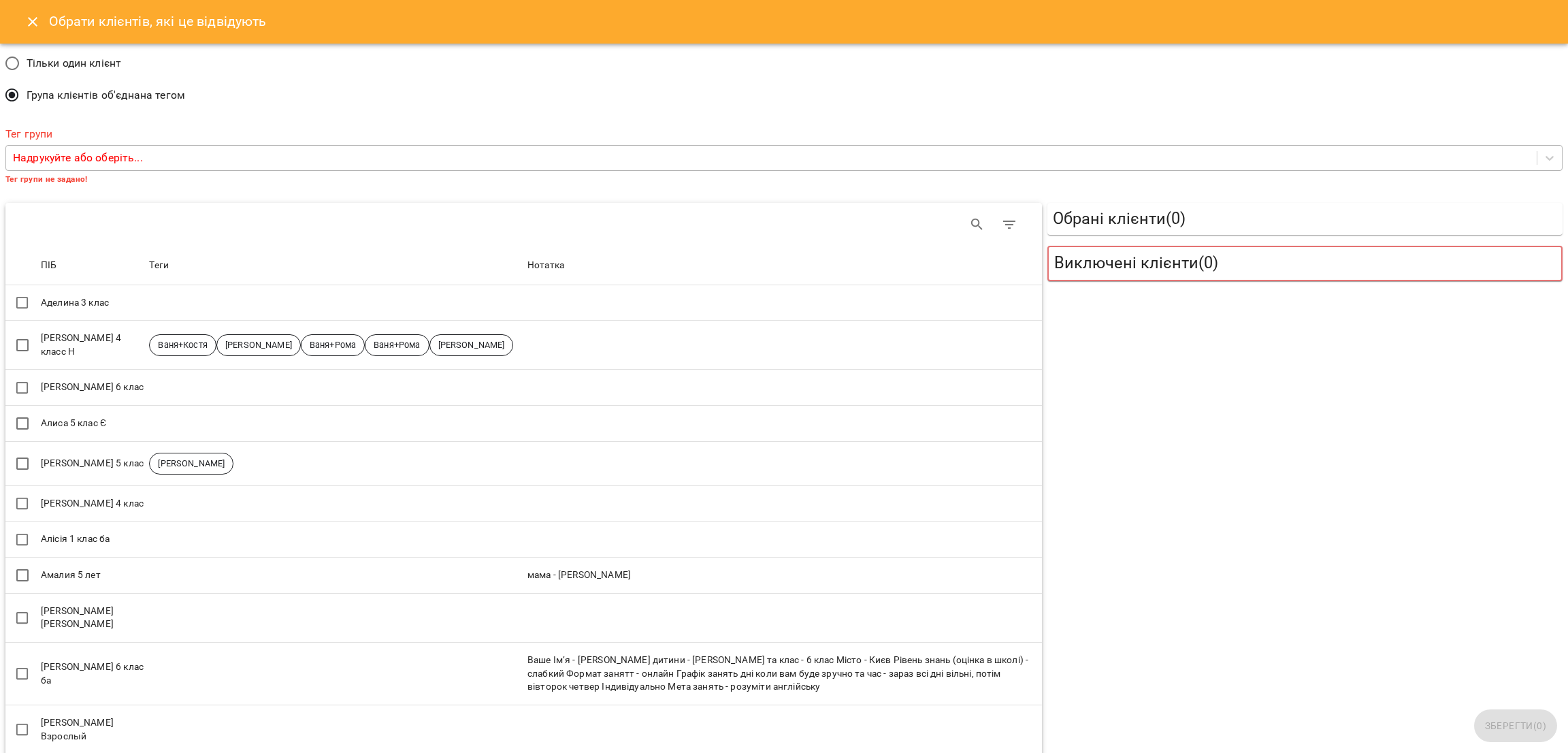
click at [210, 170] on div "Надрукуйте або оберіть..." at bounding box center [784, 158] width 1557 height 27
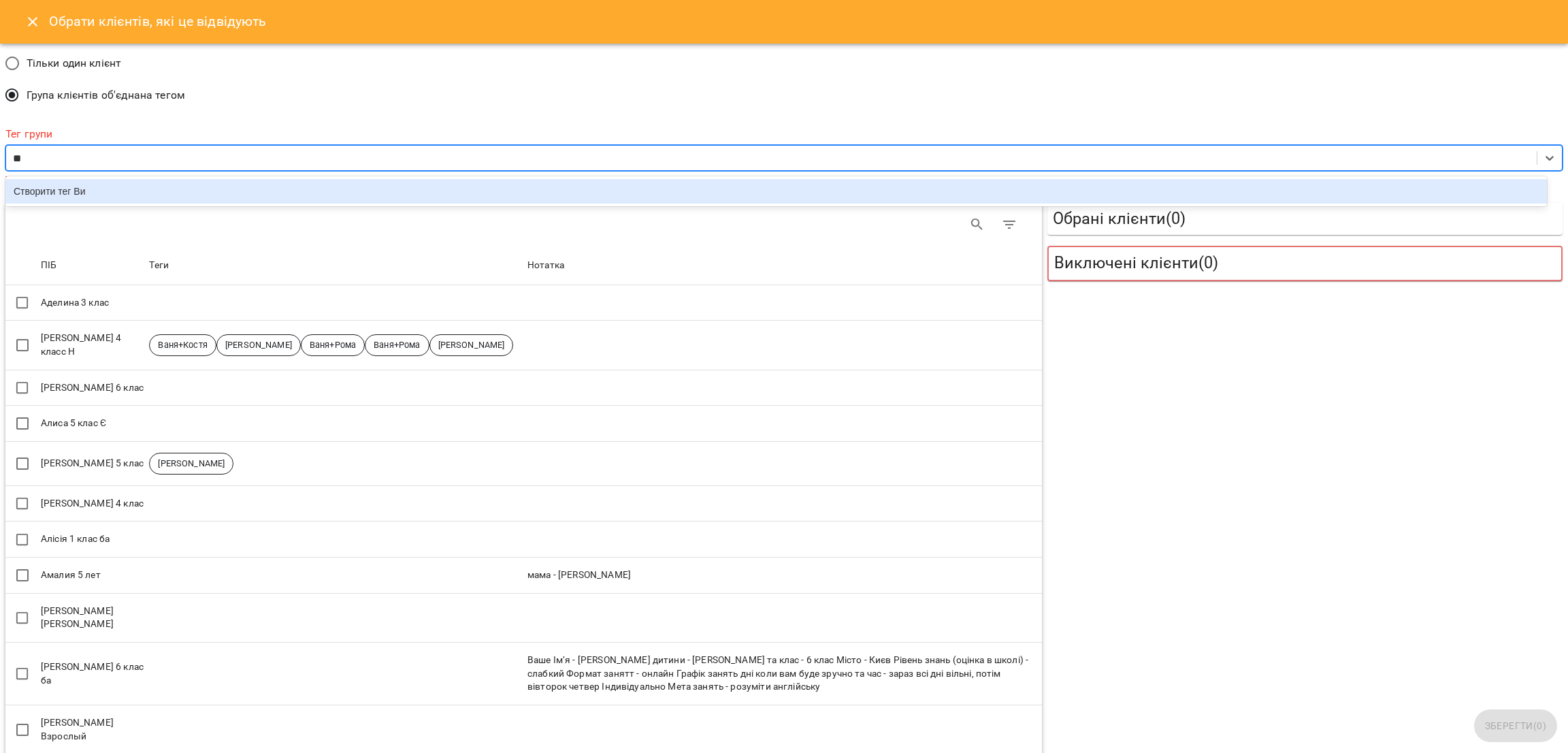
type input "*"
type input "**********"
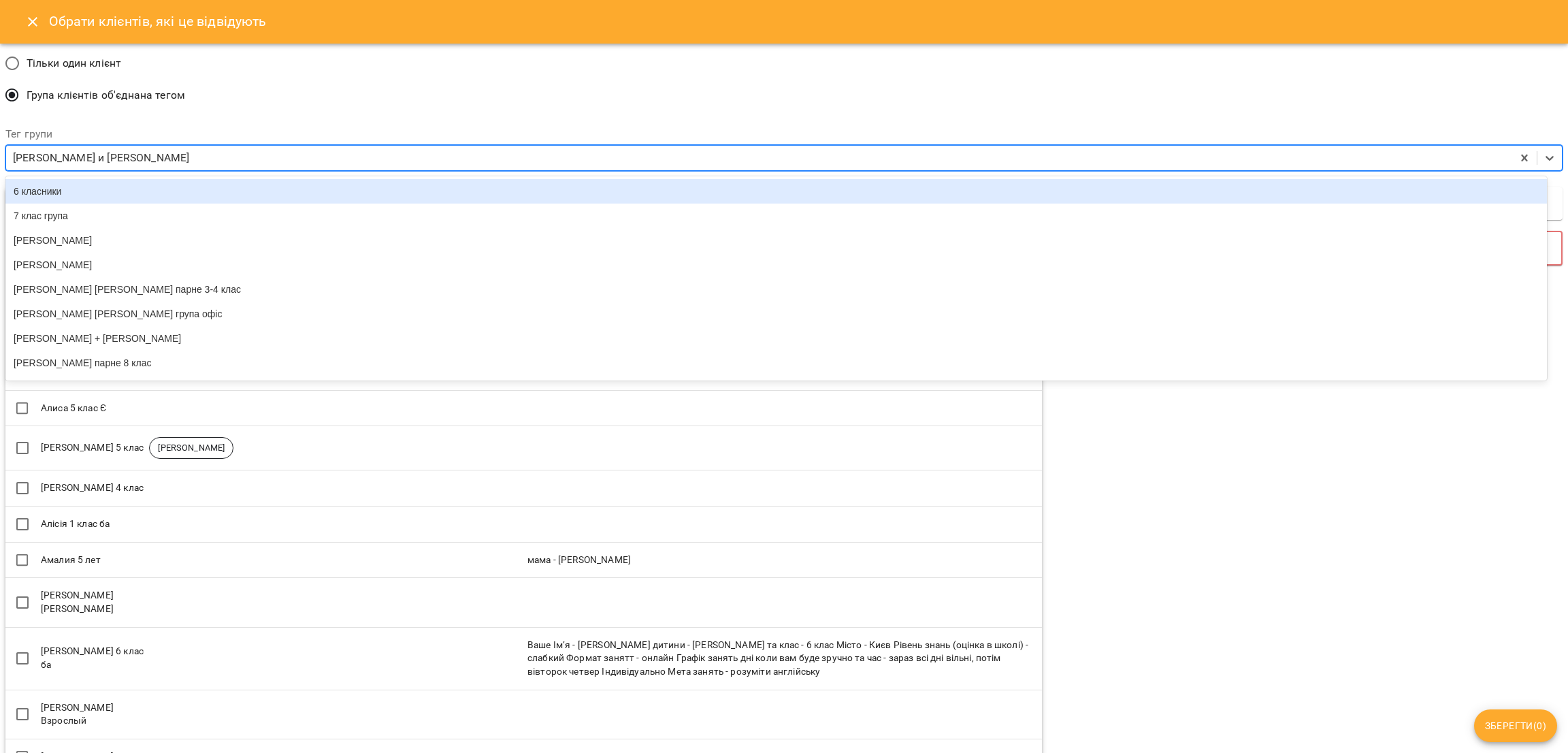
drag, startPoint x: 144, startPoint y: 165, endPoint x: 0, endPoint y: 168, distance: 144.0
click at [0, 168] on div "Тільки один клієнт Група клієнтів об'єднана тегом Тег групи option Створити тег…" at bounding box center [784, 654] width 1573 height 1226
click at [338, 91] on div "Тільки один клієнт Група клієнтів об'єднана тегом" at bounding box center [784, 80] width 1563 height 68
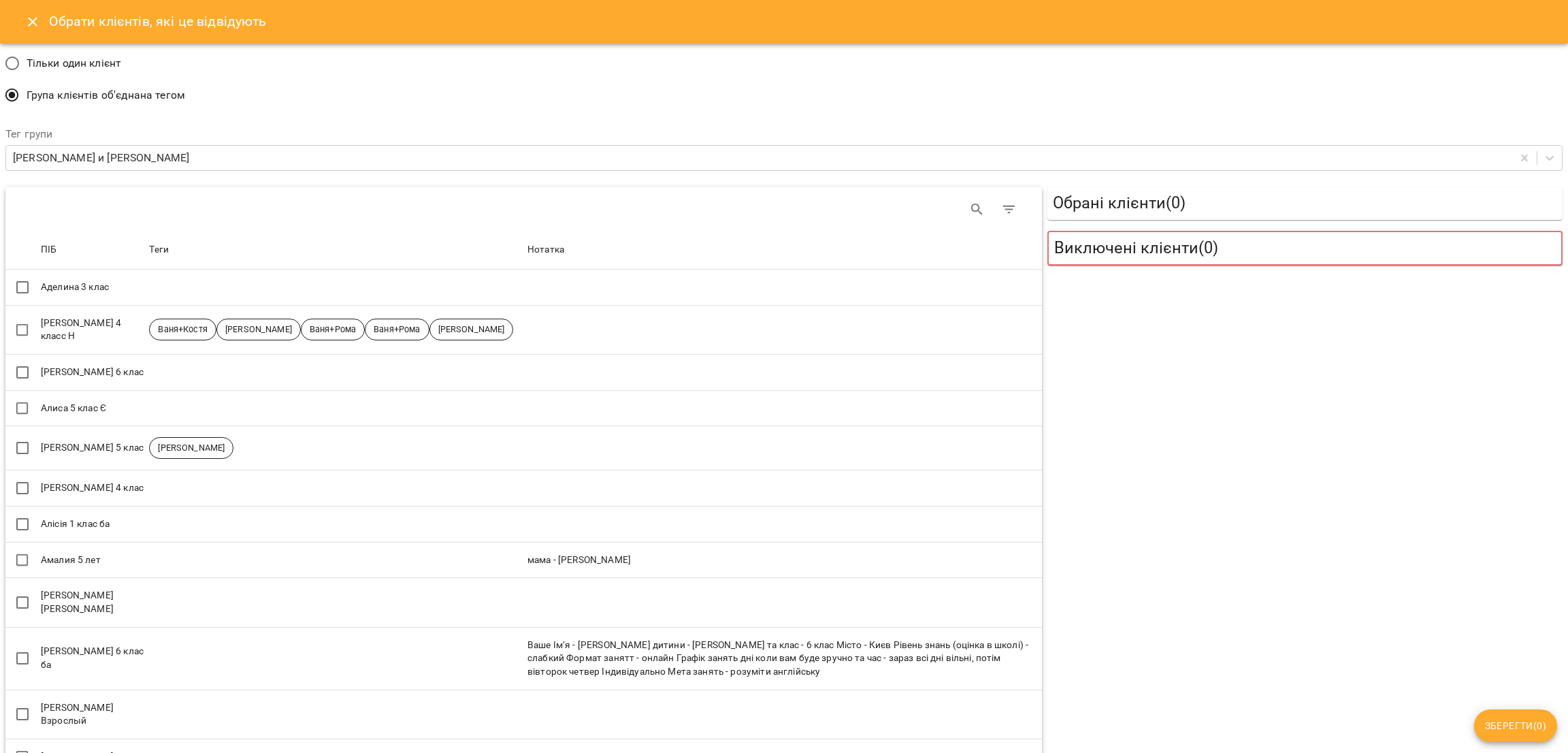
click at [29, 25] on icon "Close" at bounding box center [32, 21] width 10 height 10
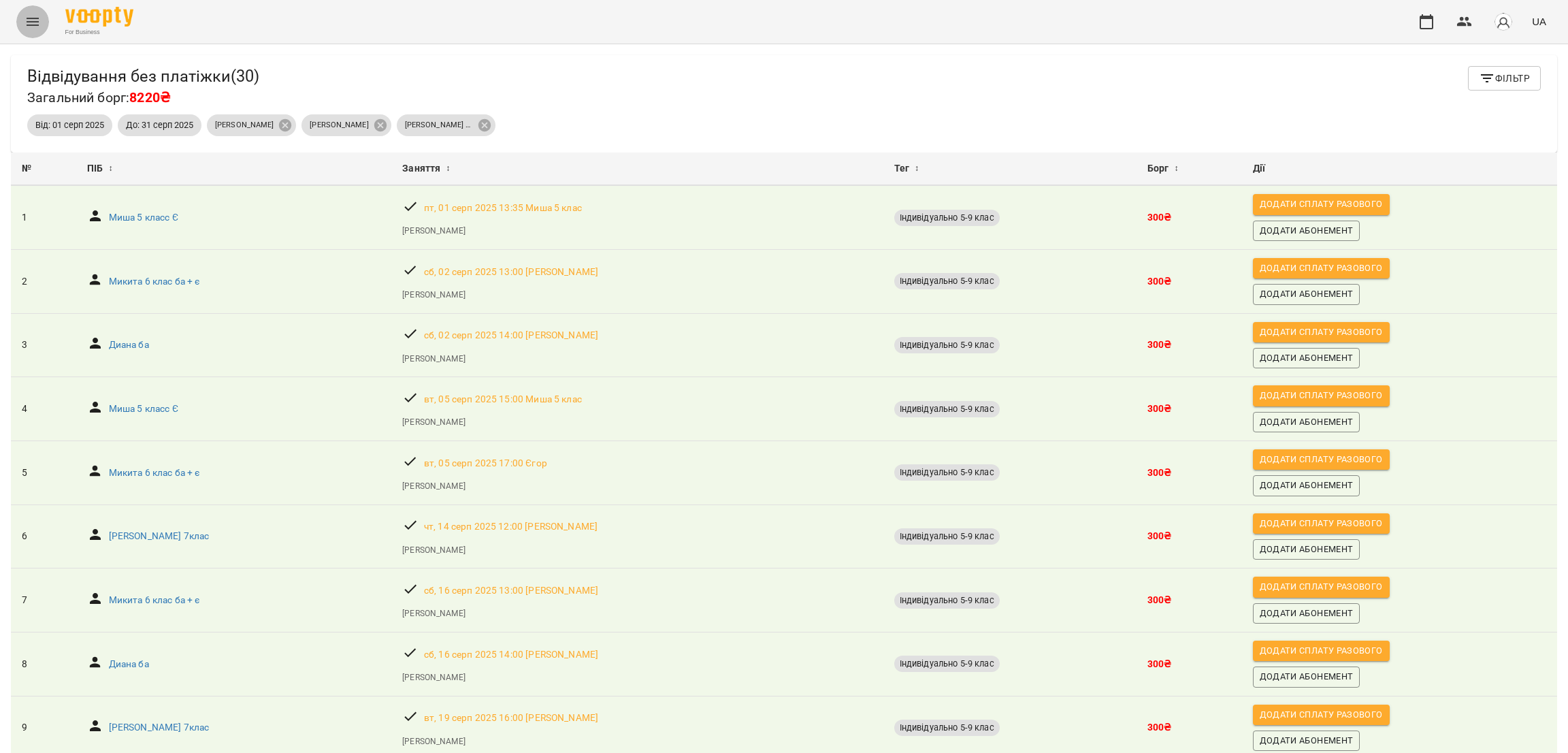
click at [31, 28] on icon "Menu" at bounding box center [33, 21] width 16 height 16
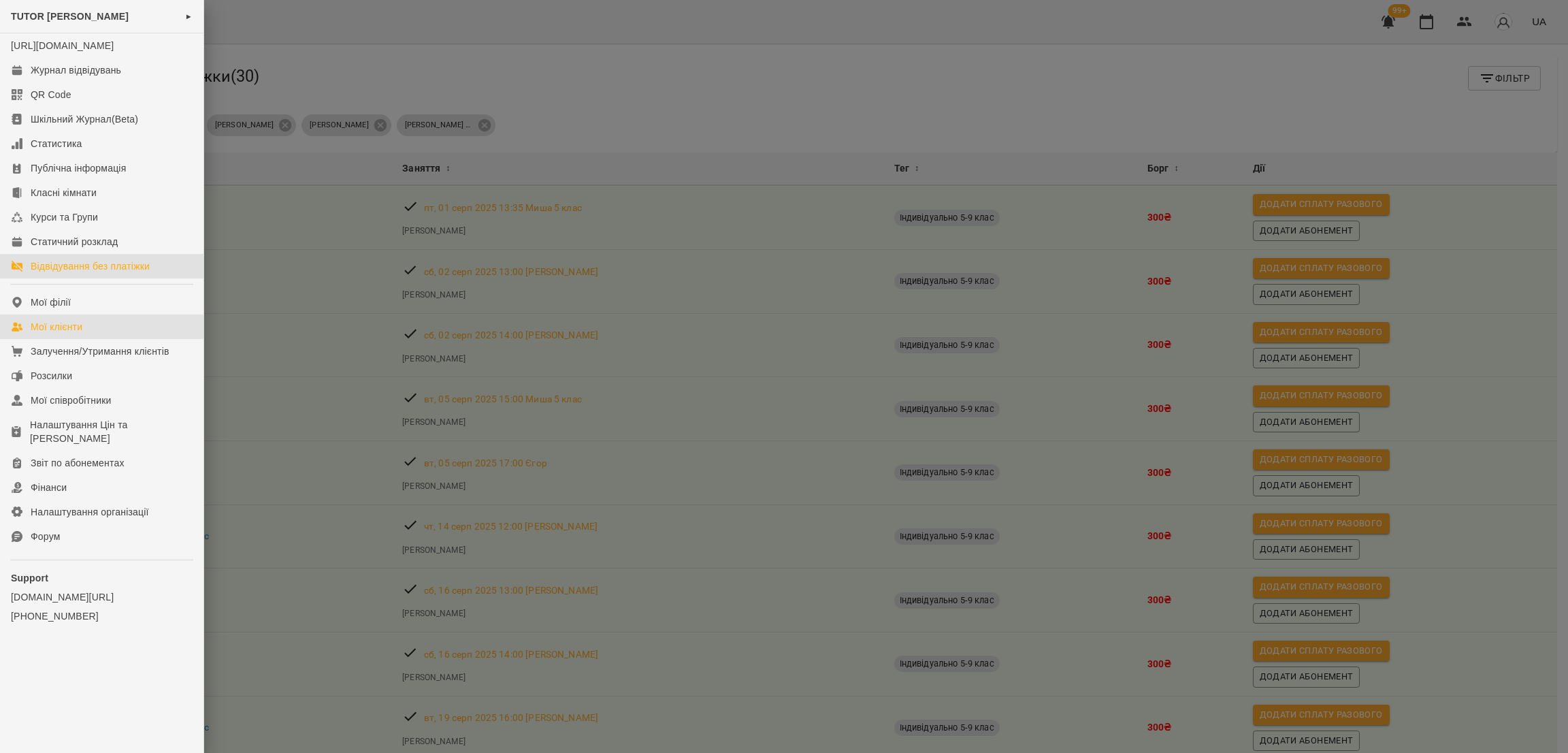
click at [88, 339] on link "Мої клієнти" at bounding box center [101, 327] width 203 height 25
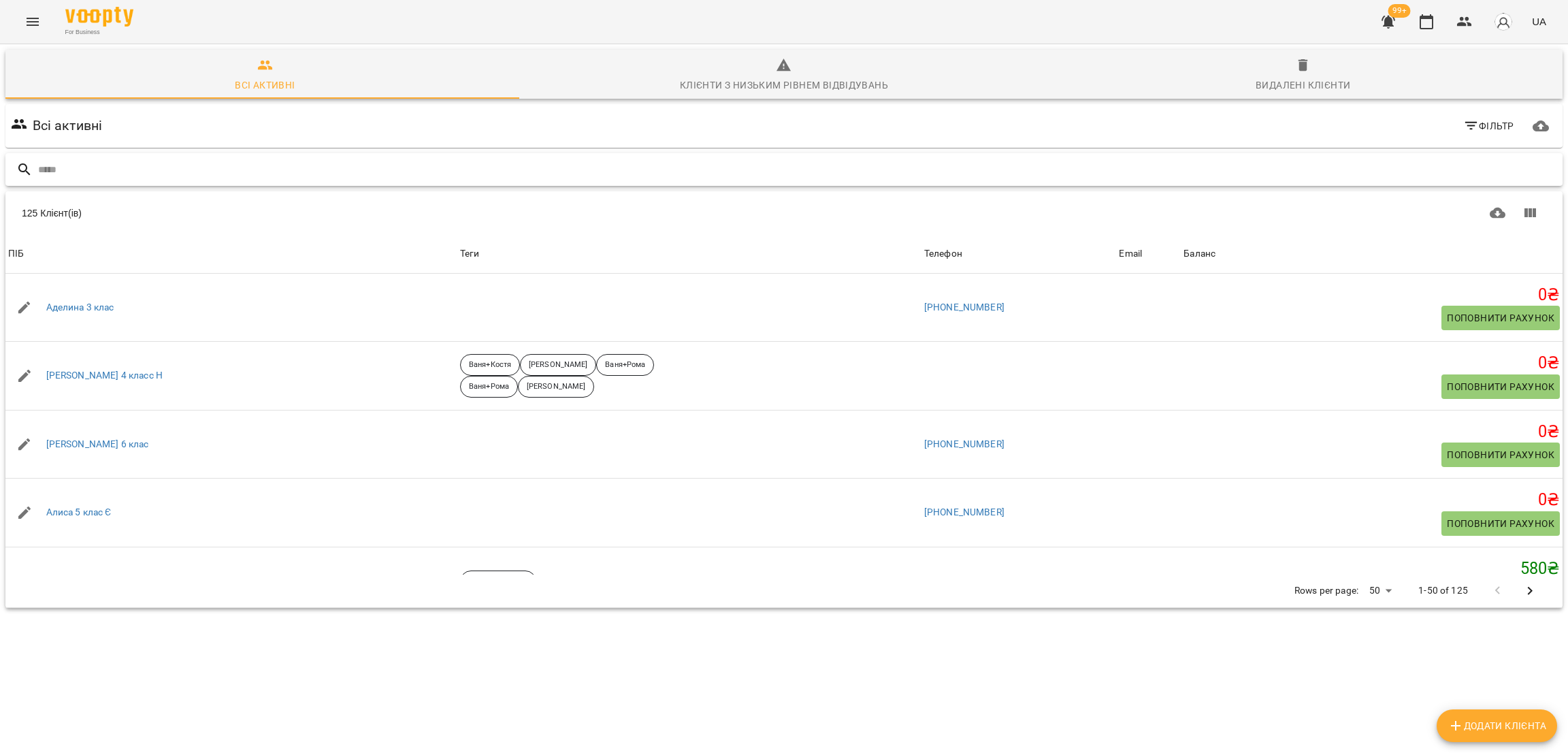
click at [234, 167] on input "text" at bounding box center [797, 170] width 1519 height 22
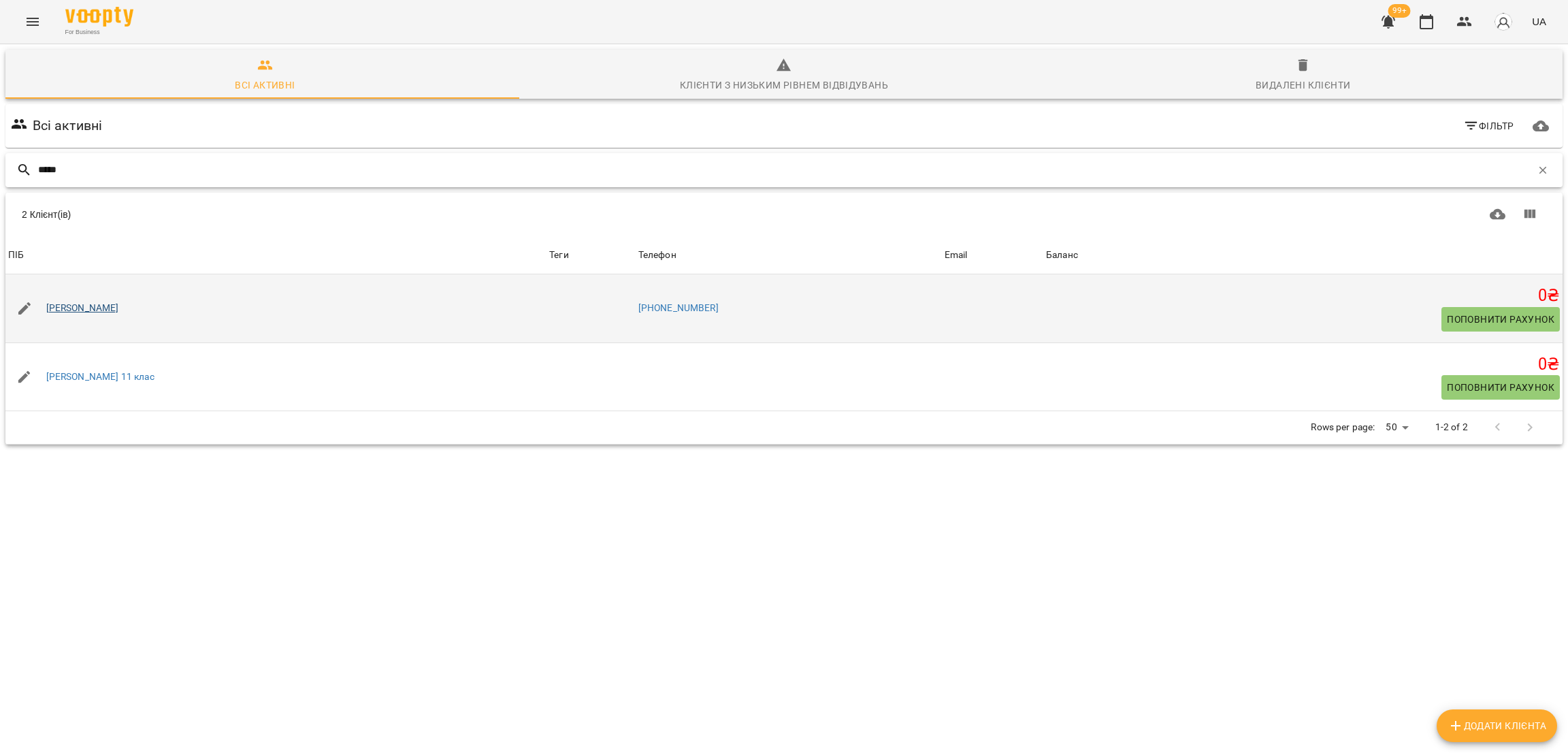
type input "*****"
click at [91, 308] on link "Лисенко Вікторія" at bounding box center [83, 308] width 73 height 13
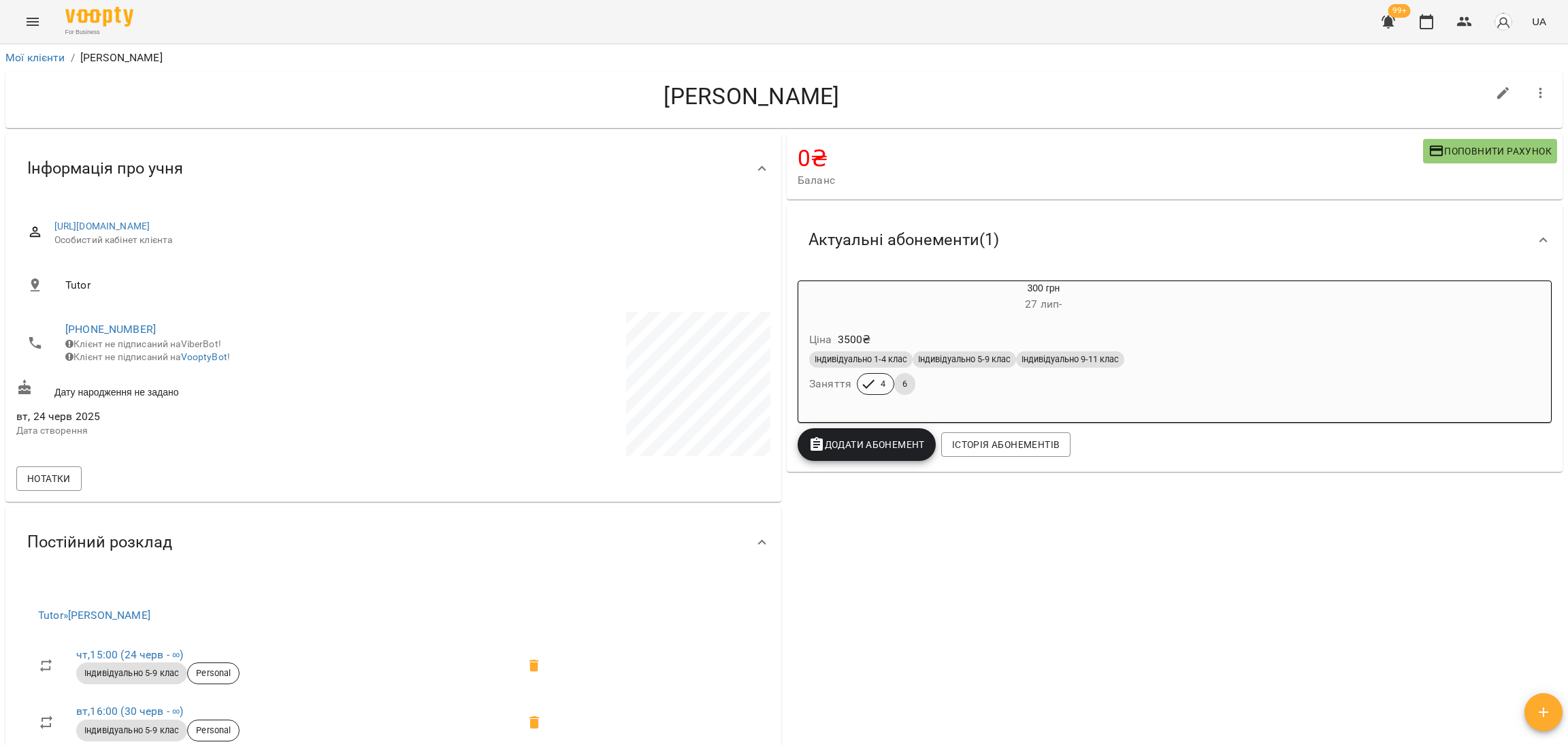
click at [1495, 95] on icon "button" at bounding box center [1503, 93] width 16 height 16
select select "**"
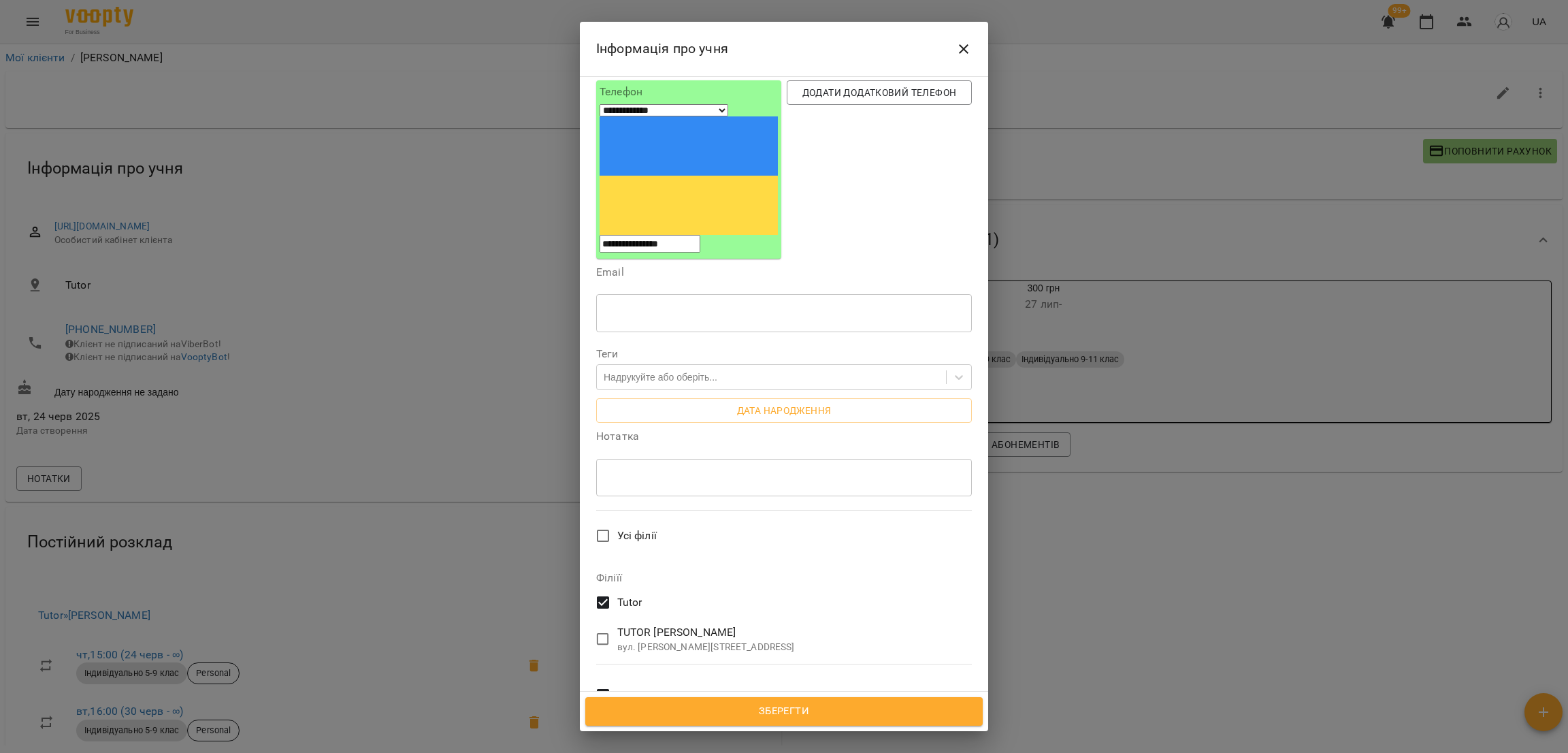
scroll to position [84, 0]
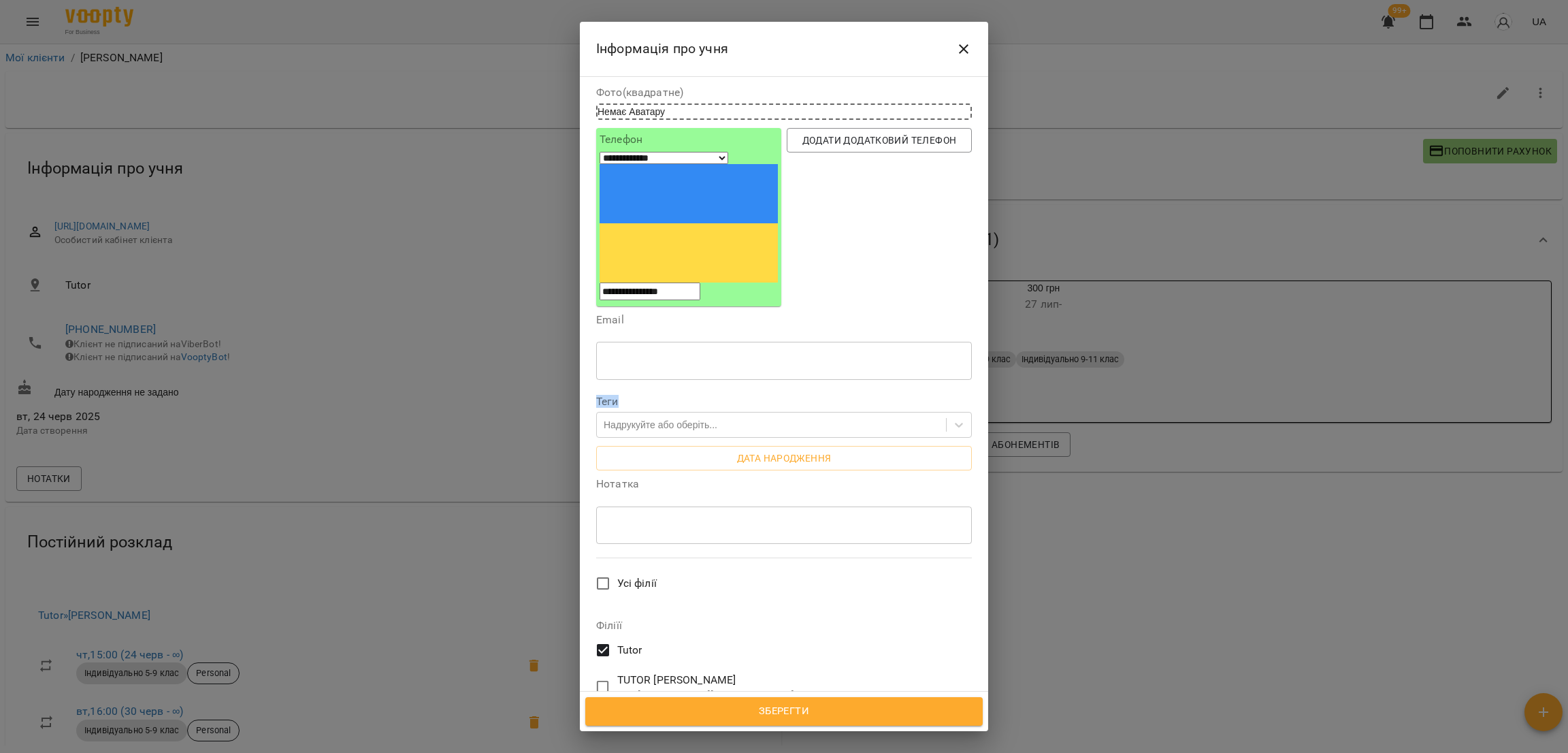
drag, startPoint x: 597, startPoint y: 288, endPoint x: 634, endPoint y: 290, distance: 37.1
click at [634, 396] on label "Теги" at bounding box center [784, 401] width 376 height 11
click at [632, 396] on label "Теги" at bounding box center [784, 401] width 376 height 11
click at [630, 414] on div "Надрукуйте або оберіть..." at bounding box center [771, 424] width 349 height 22
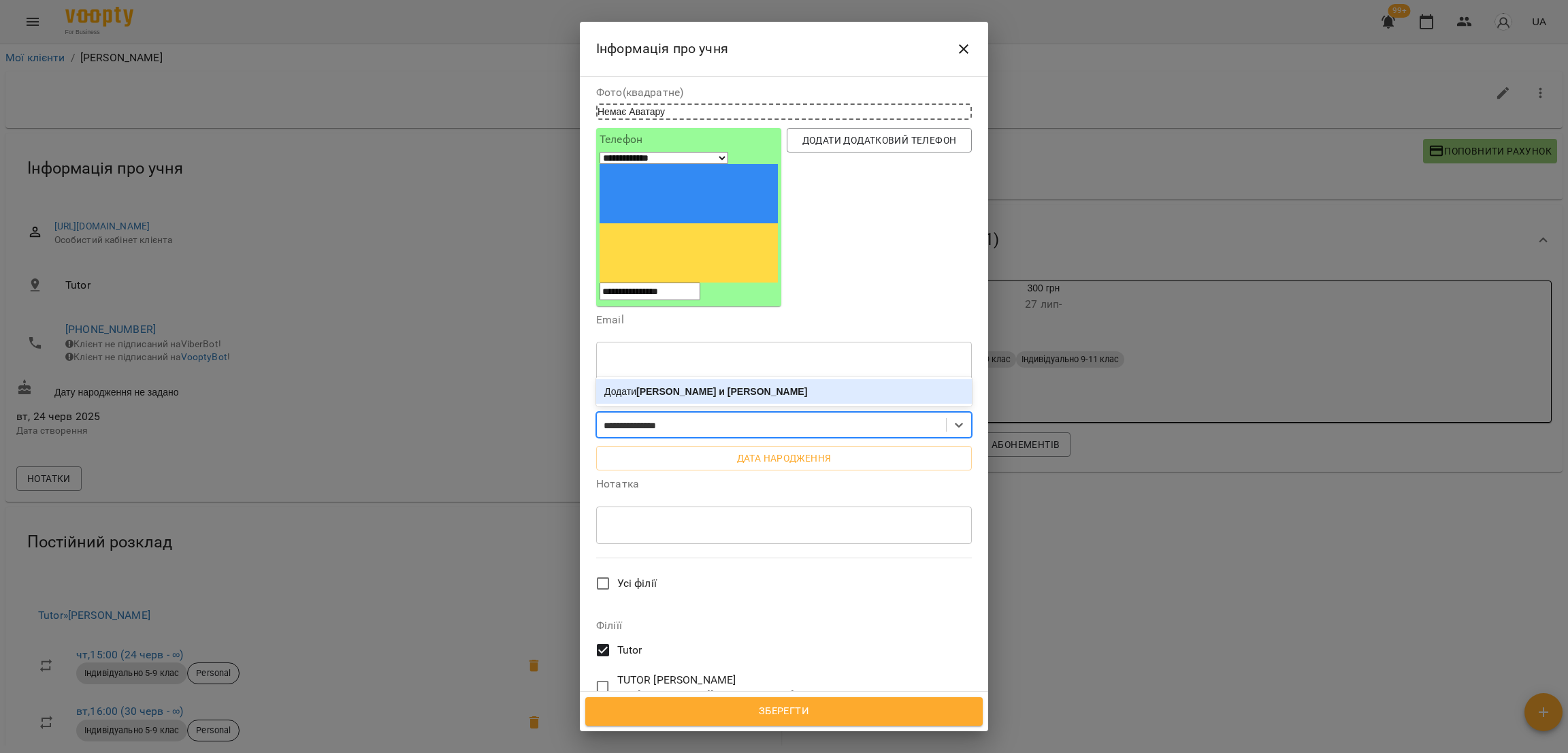
type input "**********"
click at [733, 386] on b "Виктория и Денис" at bounding box center [722, 392] width 170 height 11
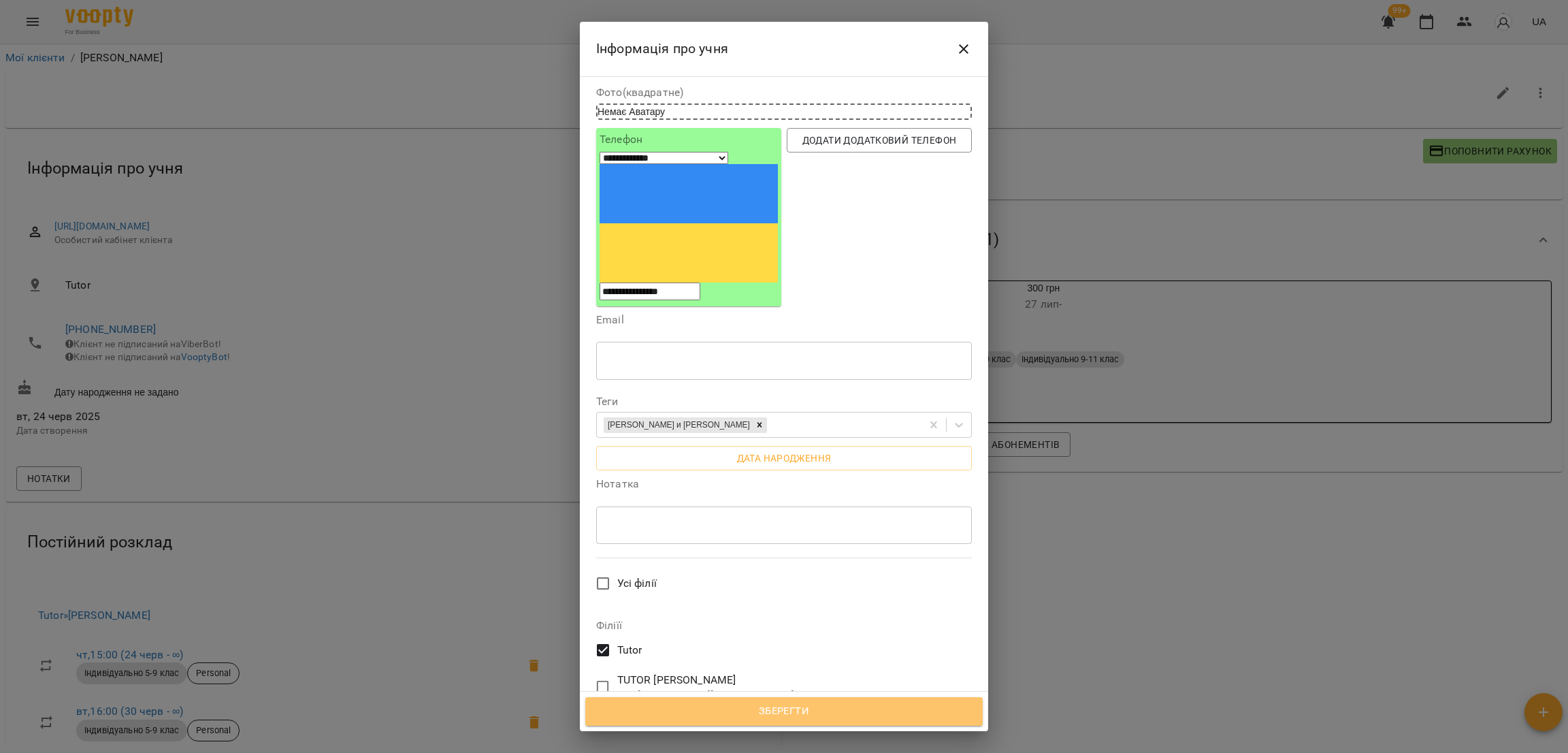
click at [782, 720] on button "Зберегти" at bounding box center [784, 711] width 398 height 28
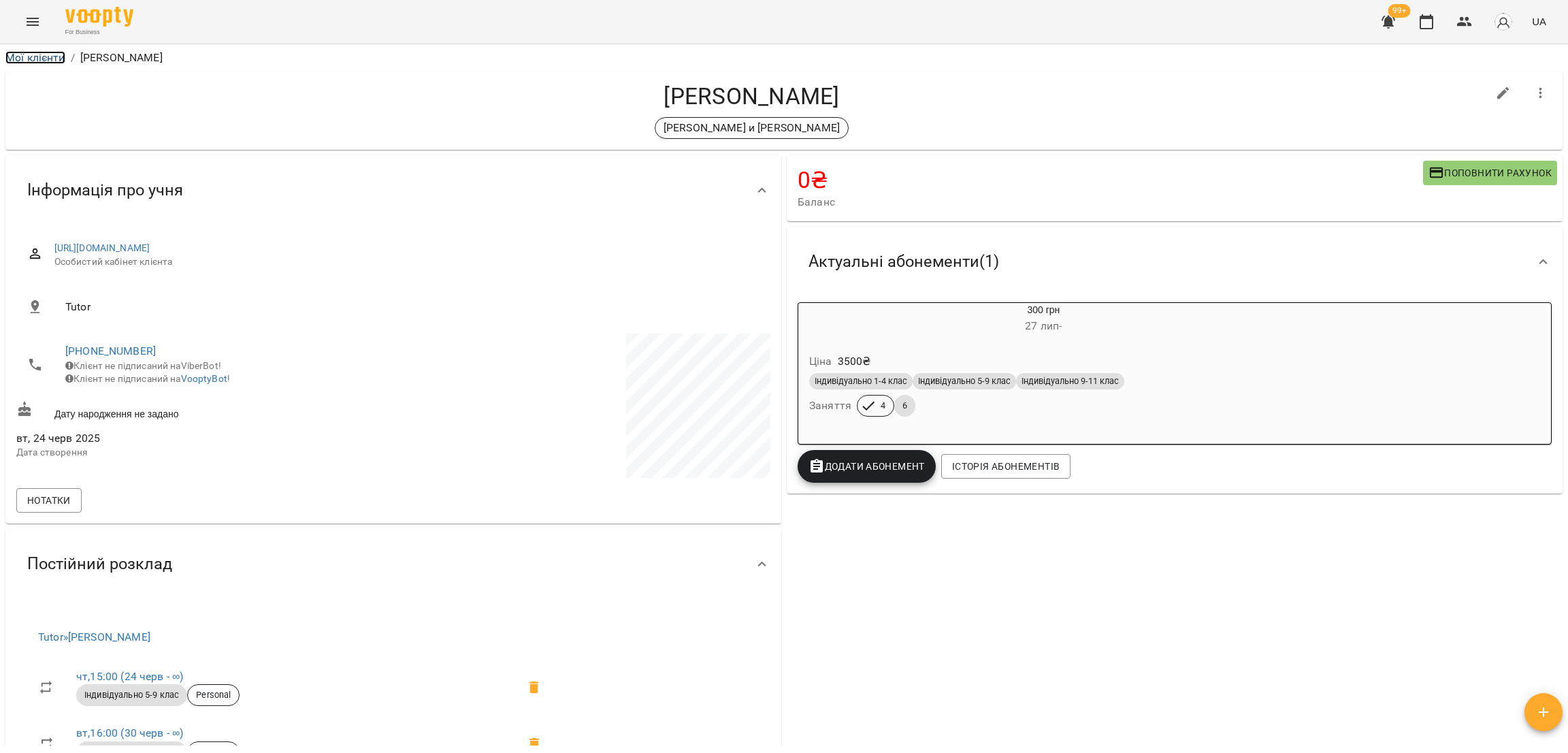
click at [46, 51] on link "Мої клієнти" at bounding box center [35, 57] width 59 height 13
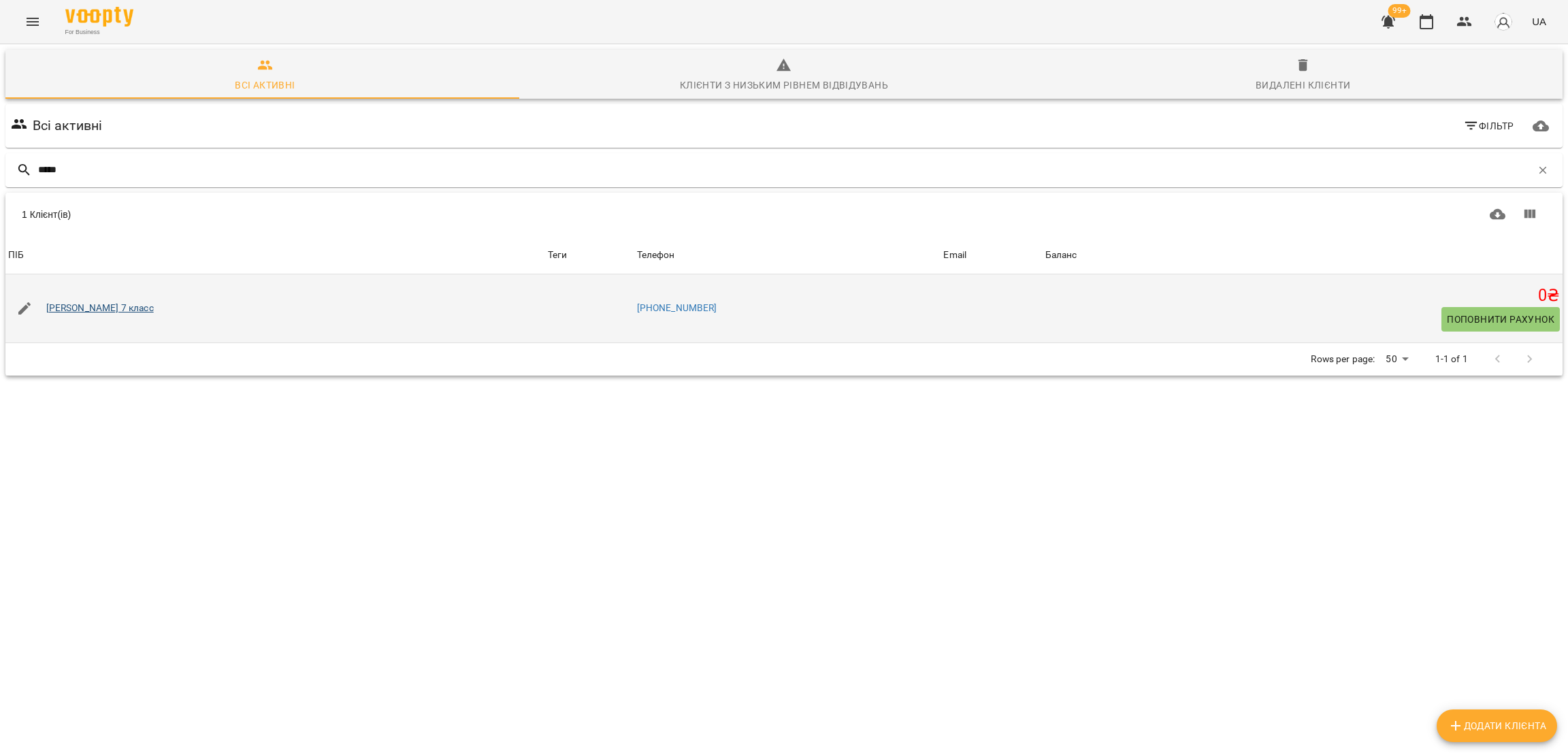
type input "*****"
click at [121, 304] on link "[PERSON_NAME] 7 класс" at bounding box center [99, 308] width 107 height 13
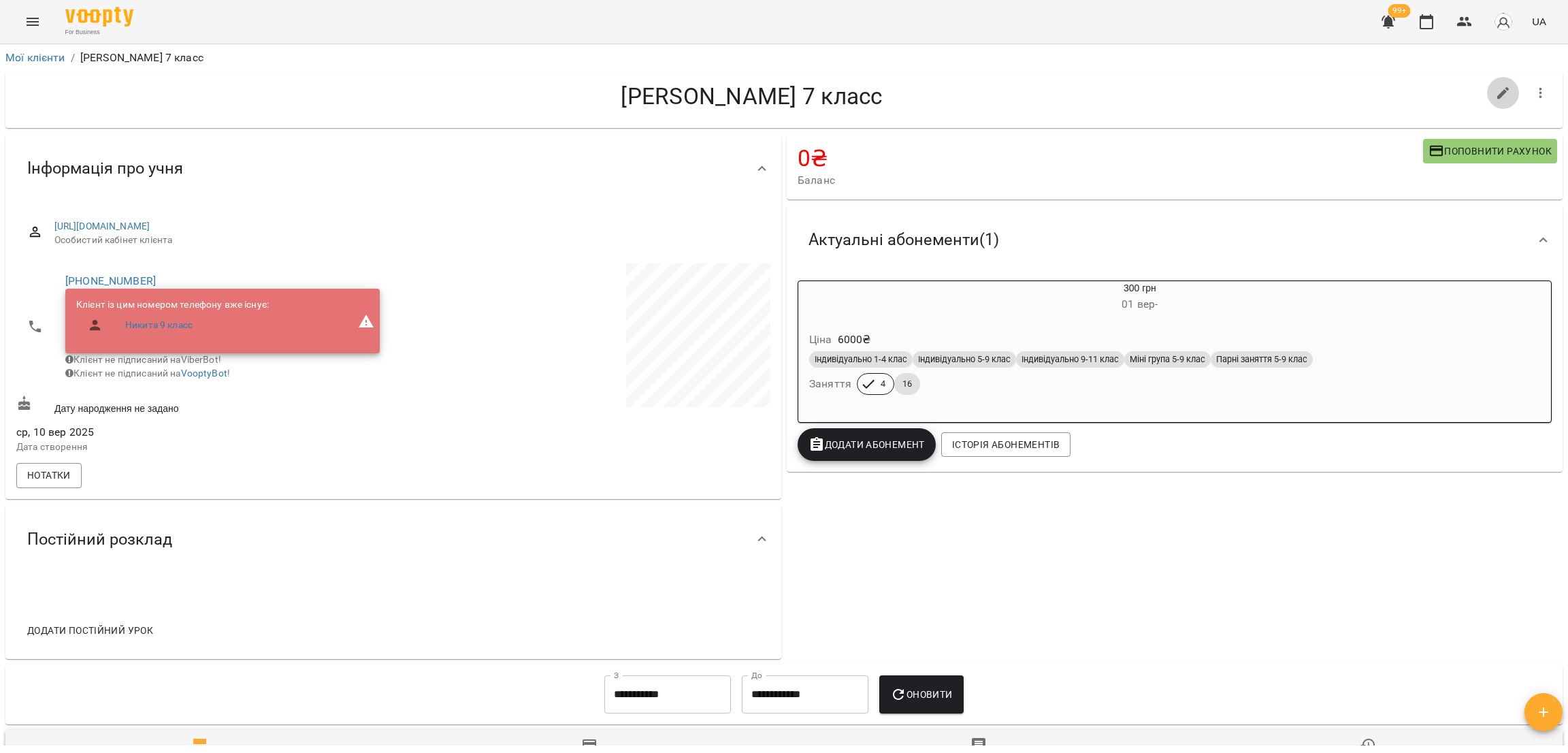
click at [1495, 93] on icon "button" at bounding box center [1503, 93] width 16 height 16
select select "**"
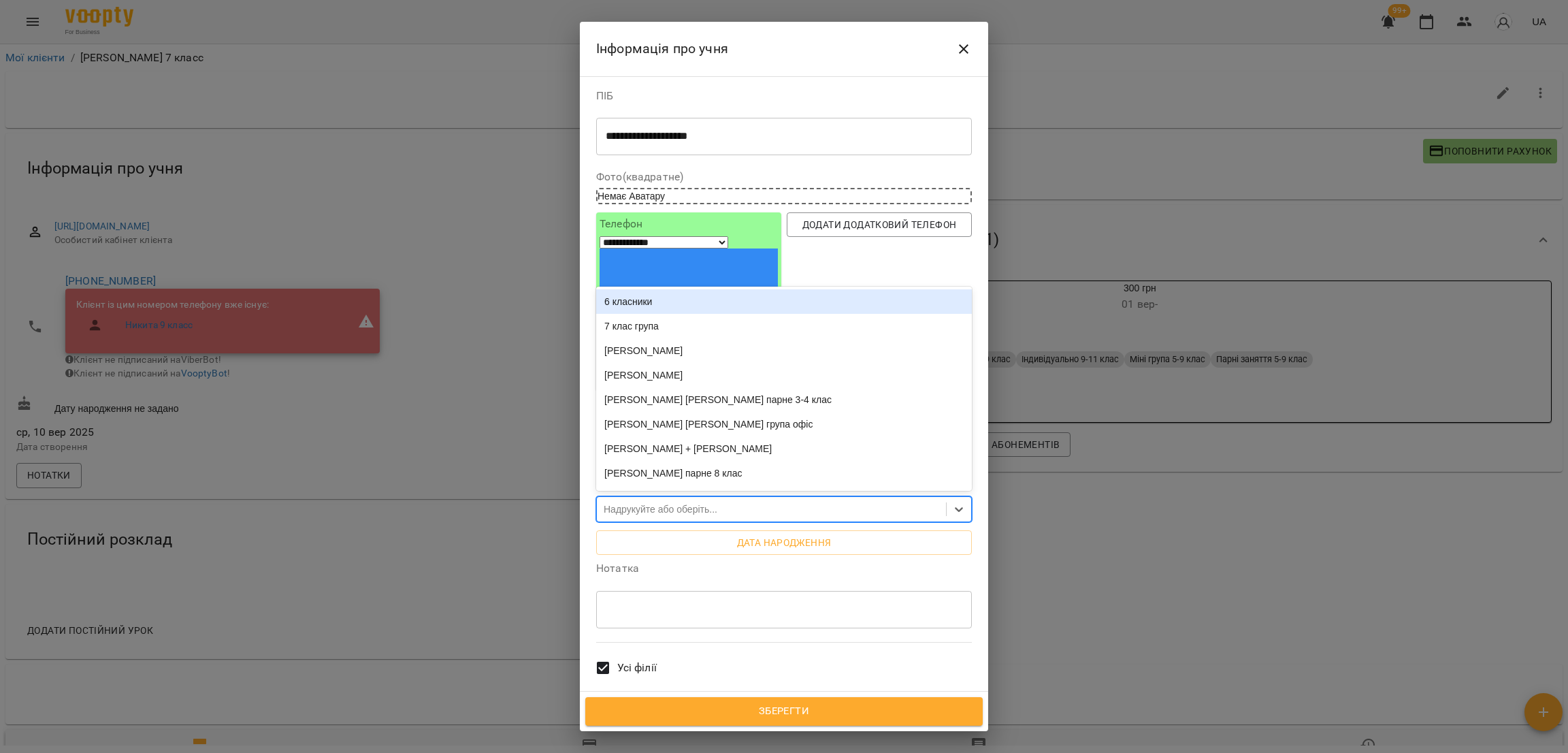
click at [669, 503] on div "Надрукуйте або оберіть..." at bounding box center [661, 509] width 114 height 13
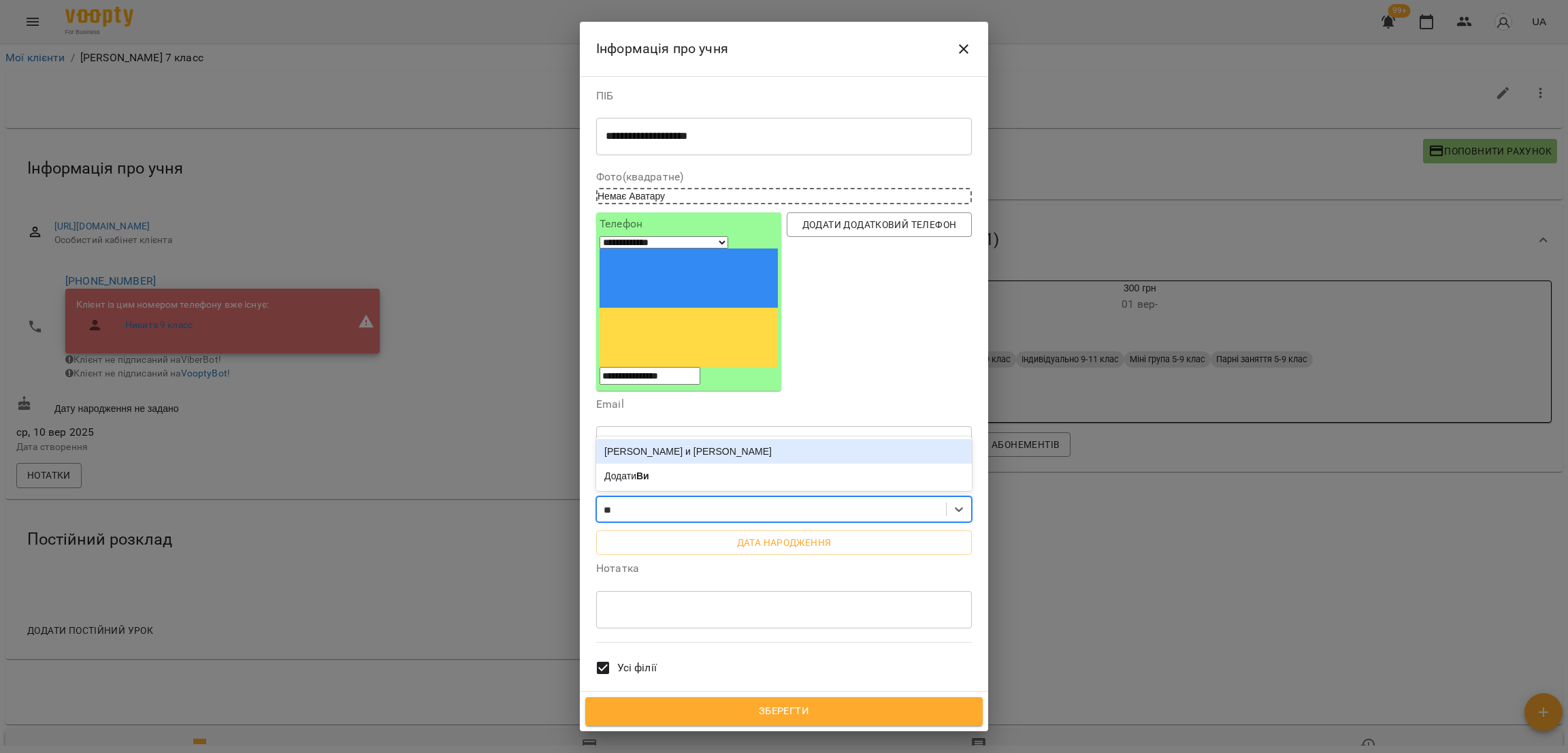
type input "*"
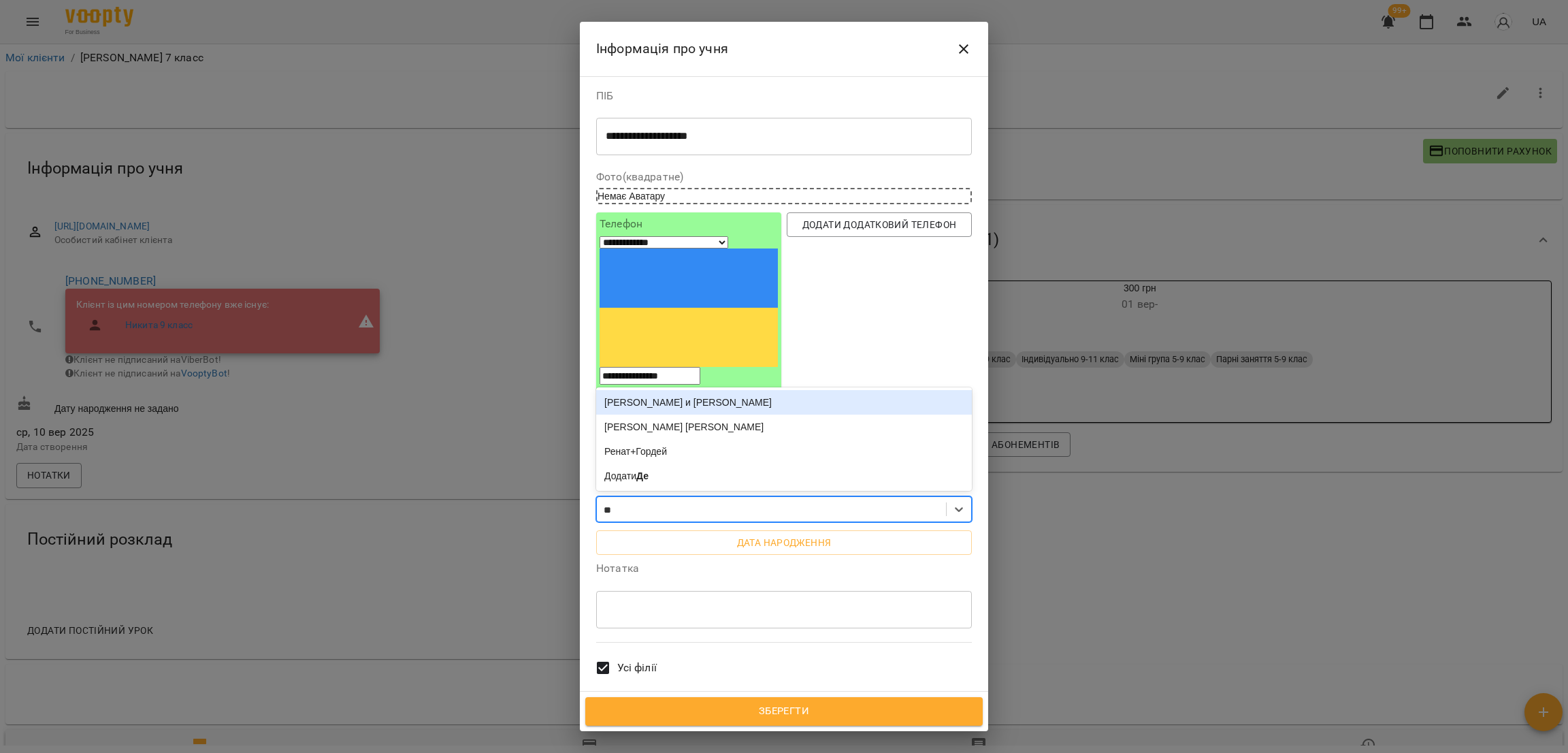
type input "*"
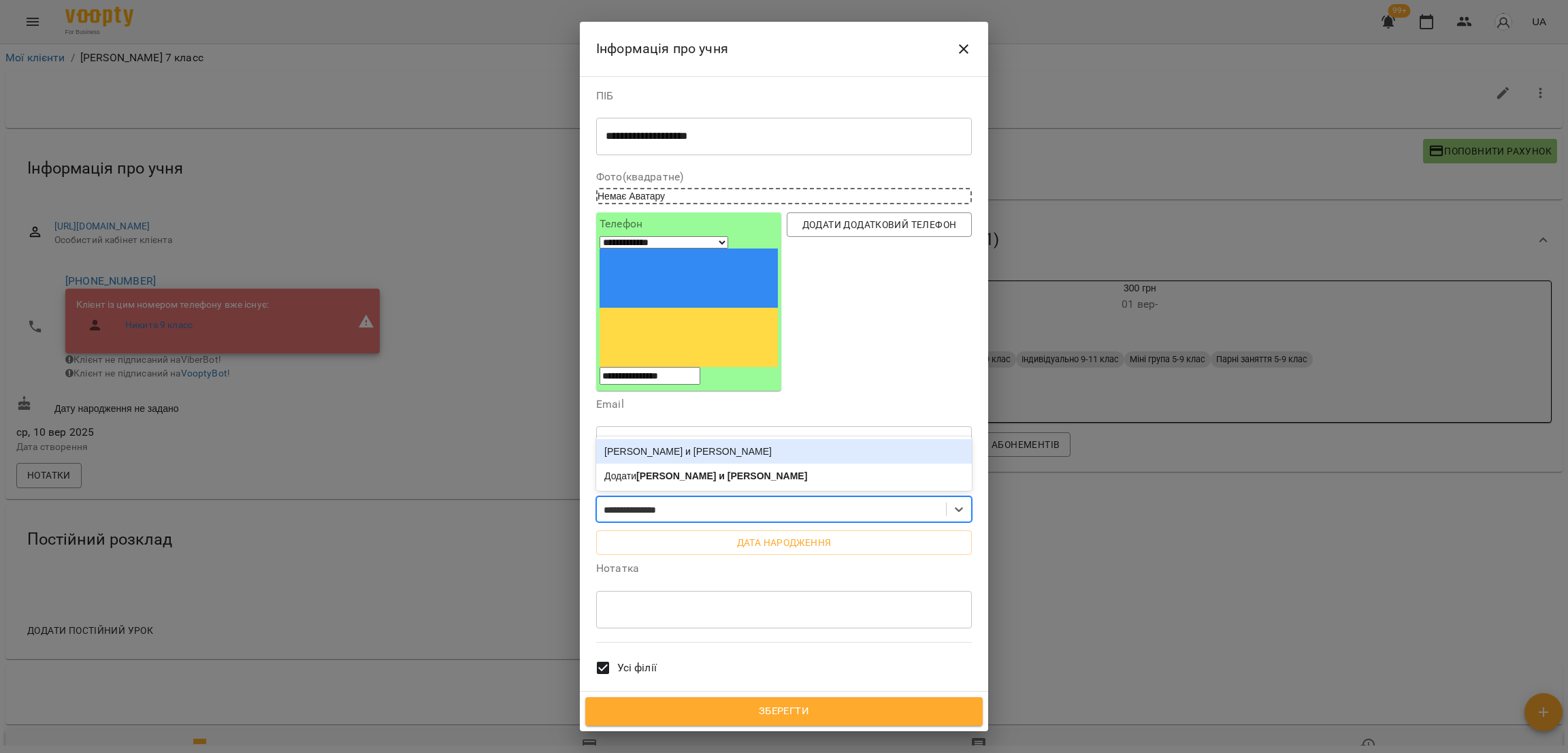
type input "**********"
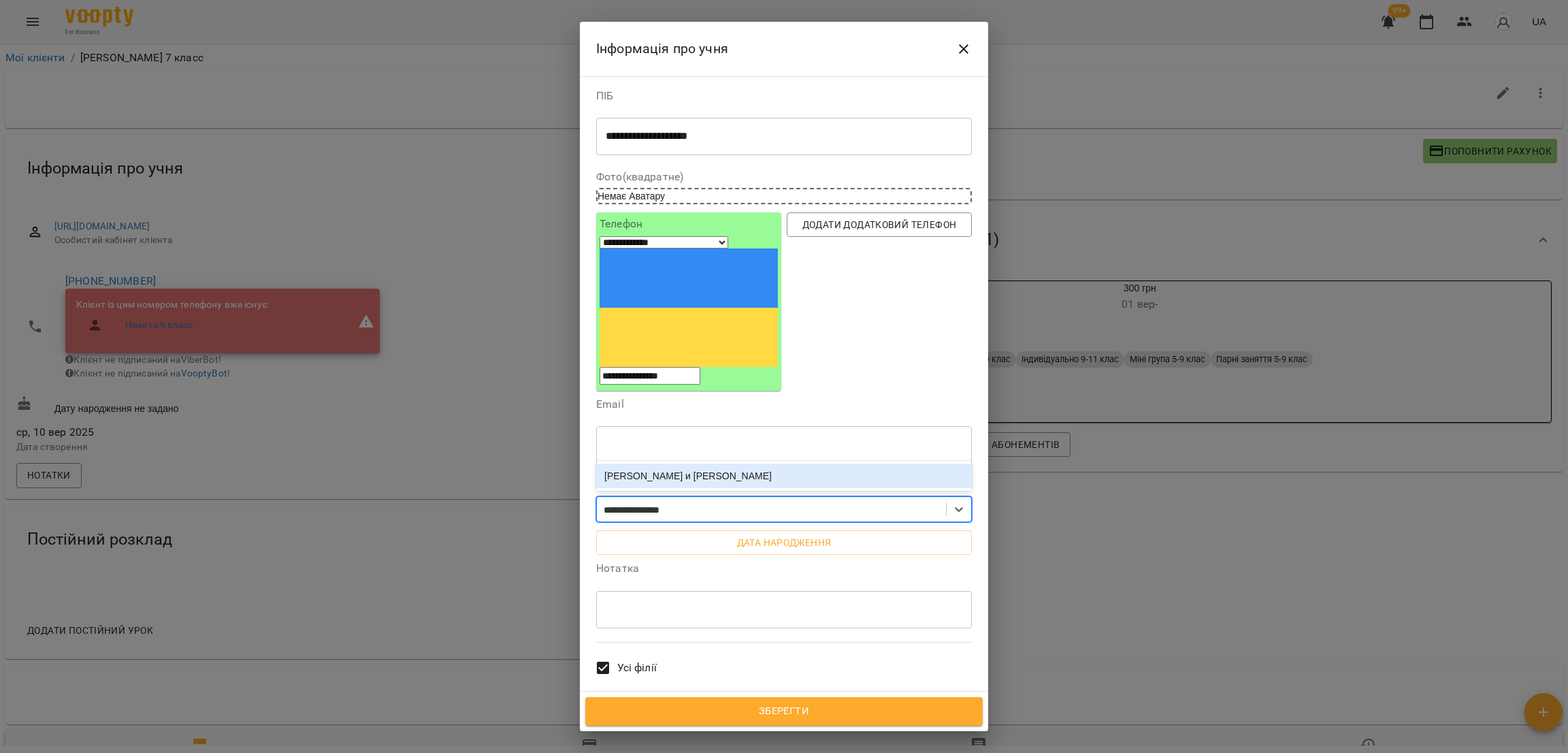
click at [742, 464] on div "[PERSON_NAME] и [PERSON_NAME]" at bounding box center [784, 476] width 376 height 25
click at [788, 714] on span "Зберегти" at bounding box center [784, 711] width 368 height 18
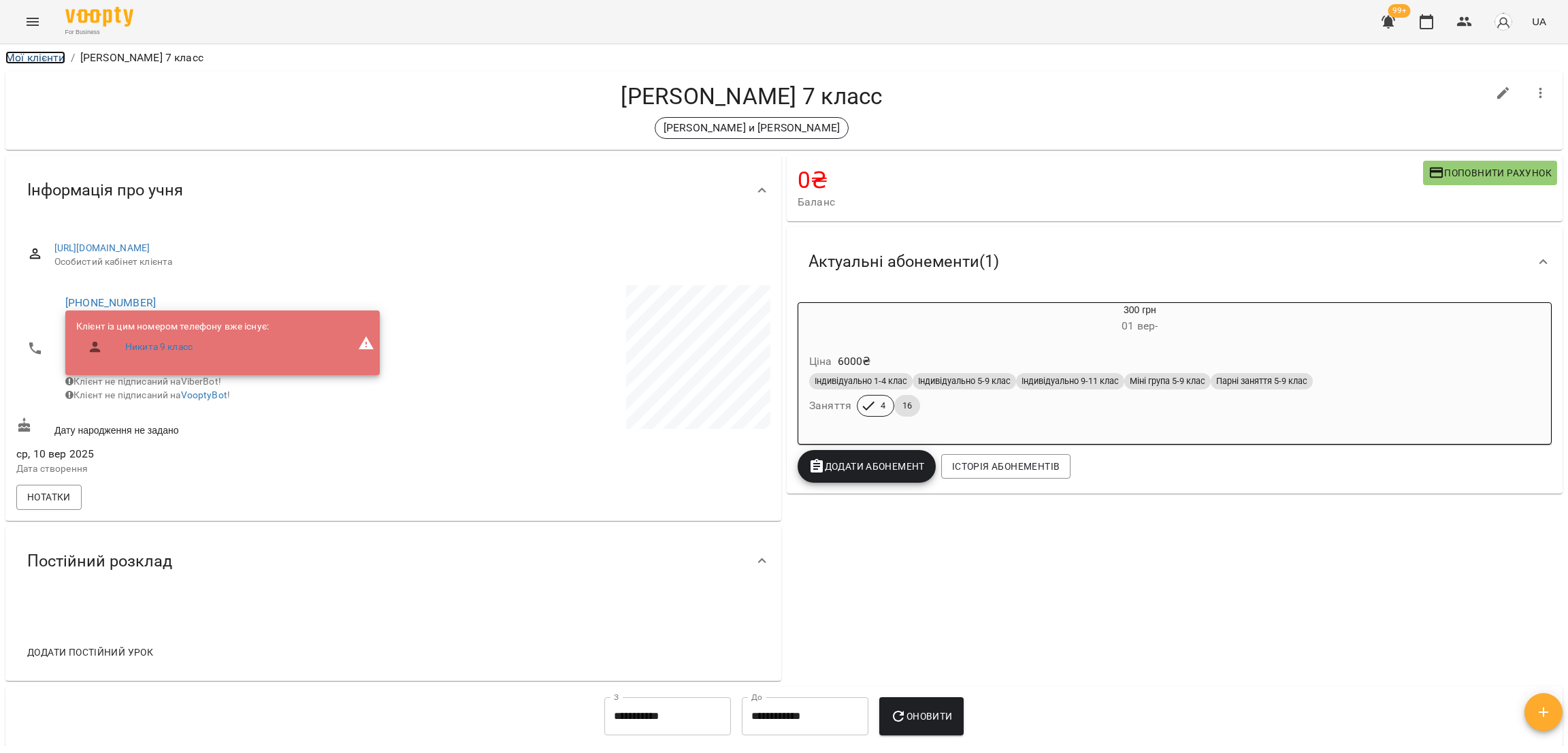
click at [51, 58] on link "Мої клієнти" at bounding box center [35, 57] width 59 height 13
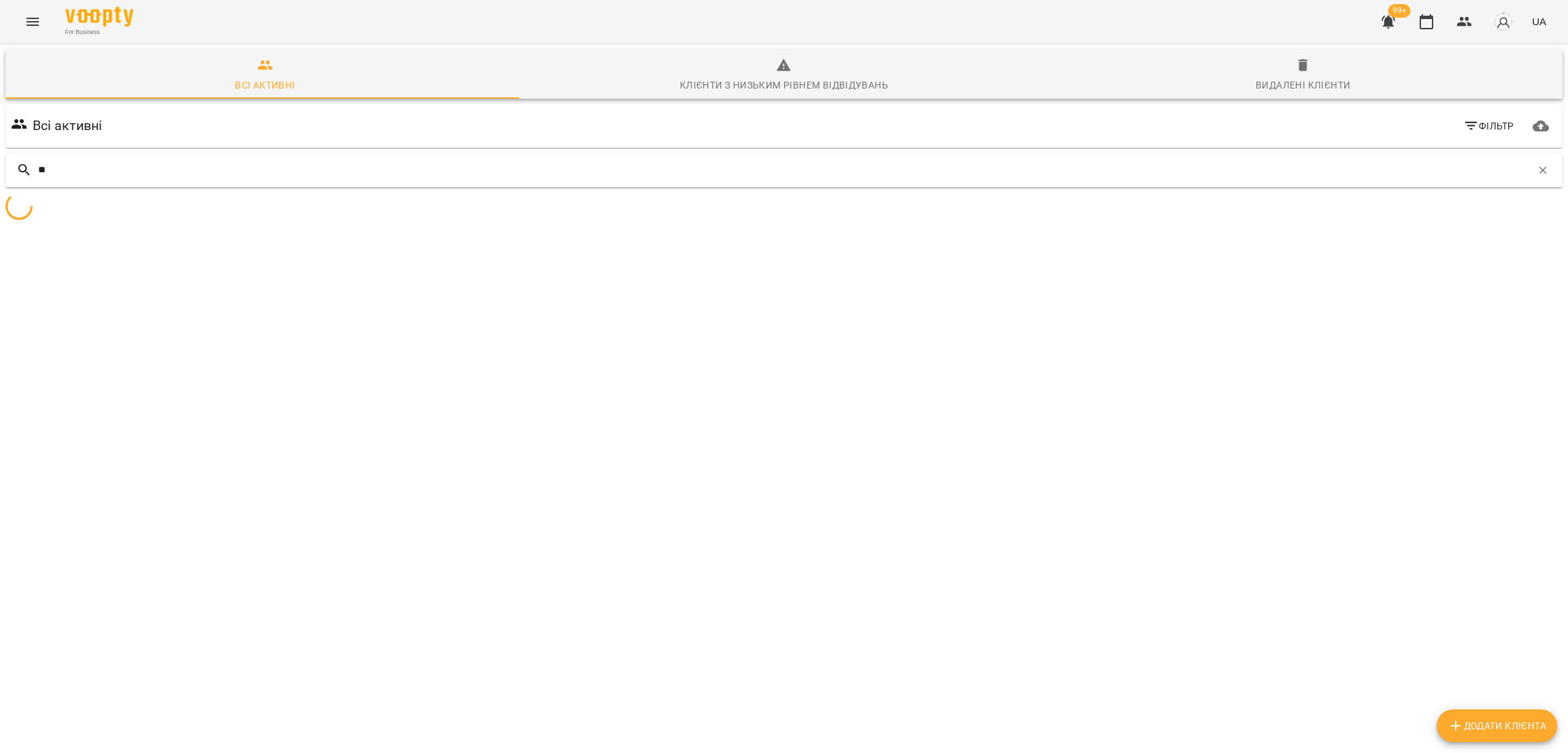
type input "*"
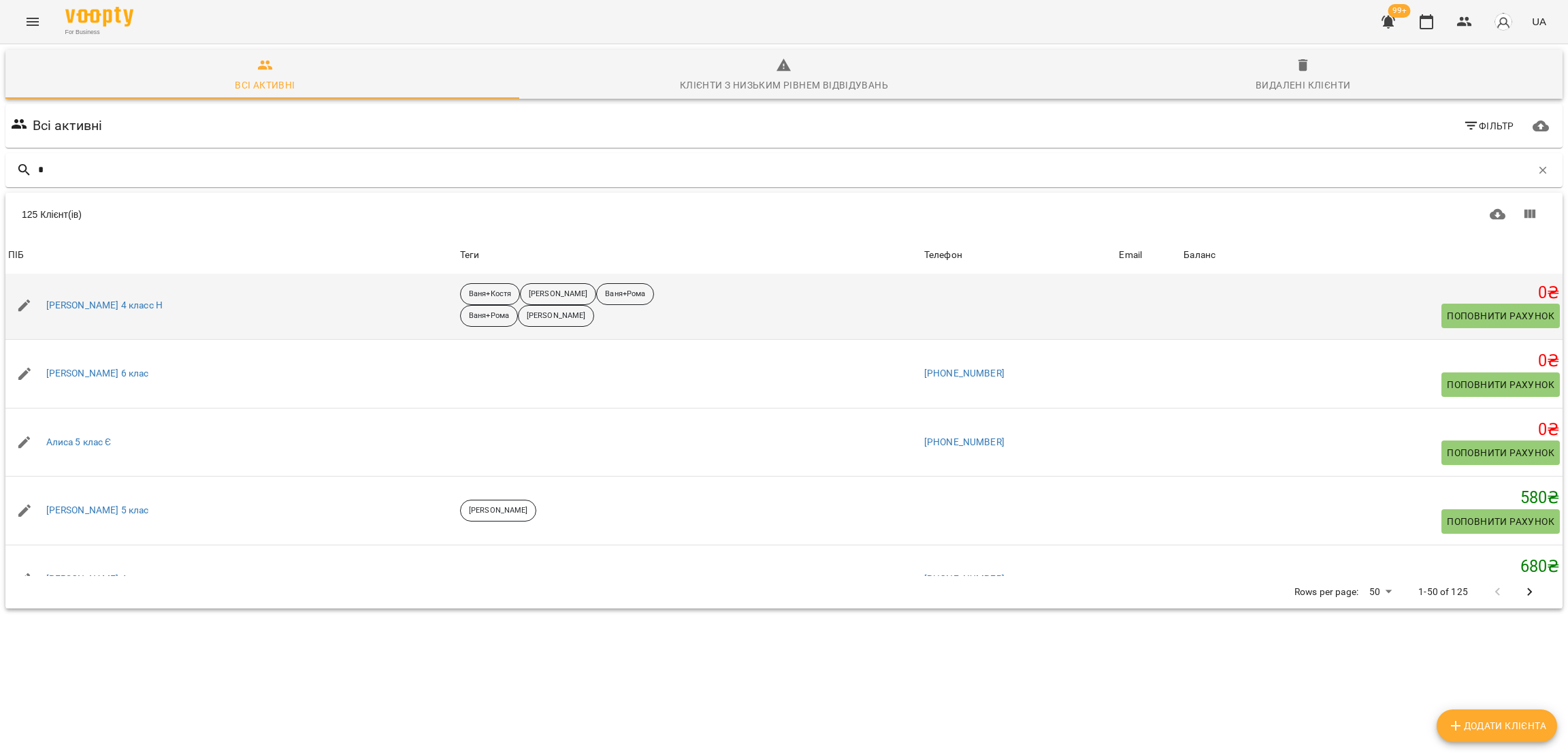
scroll to position [102, 0]
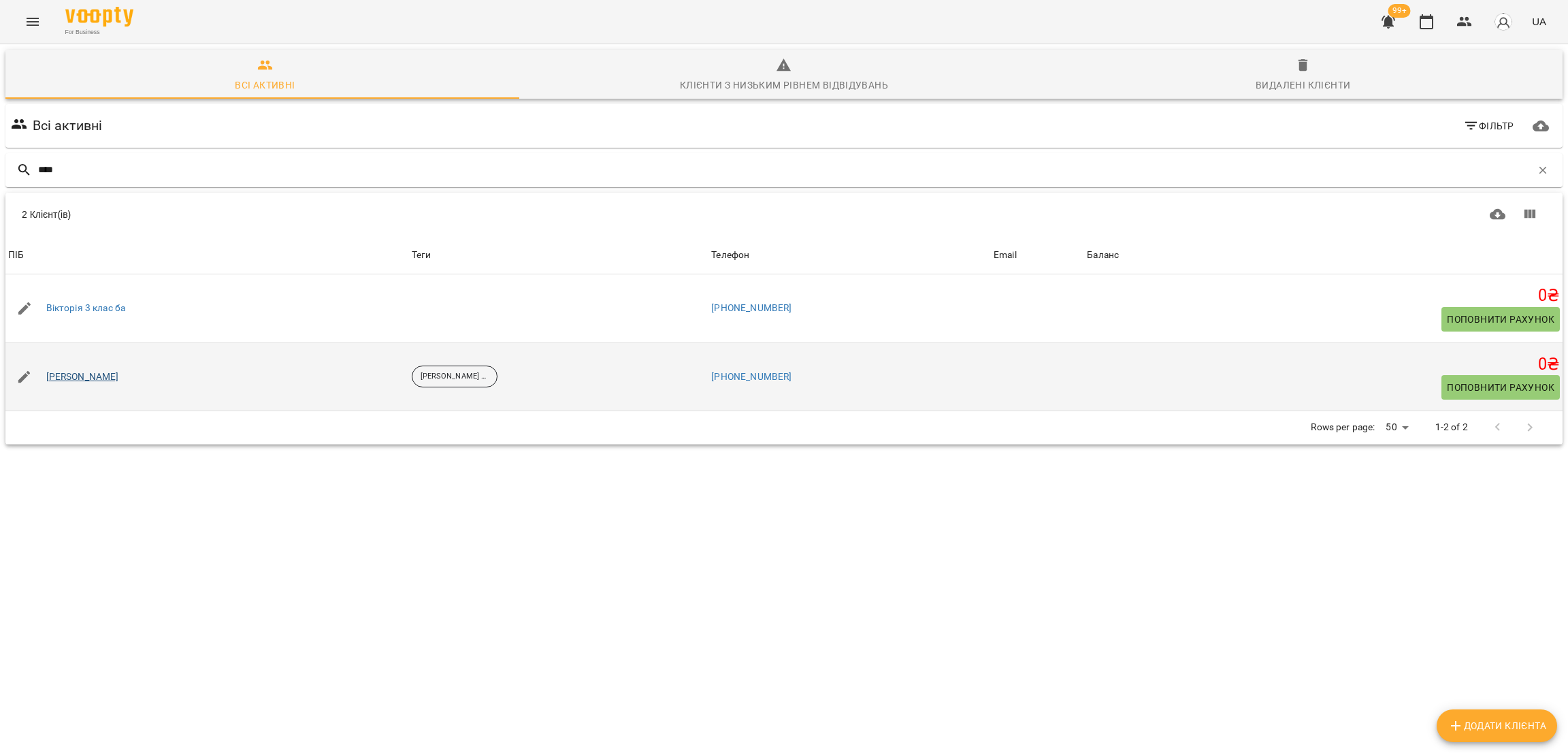
type input "****"
click at [95, 375] on link "[PERSON_NAME]" at bounding box center [83, 376] width 73 height 13
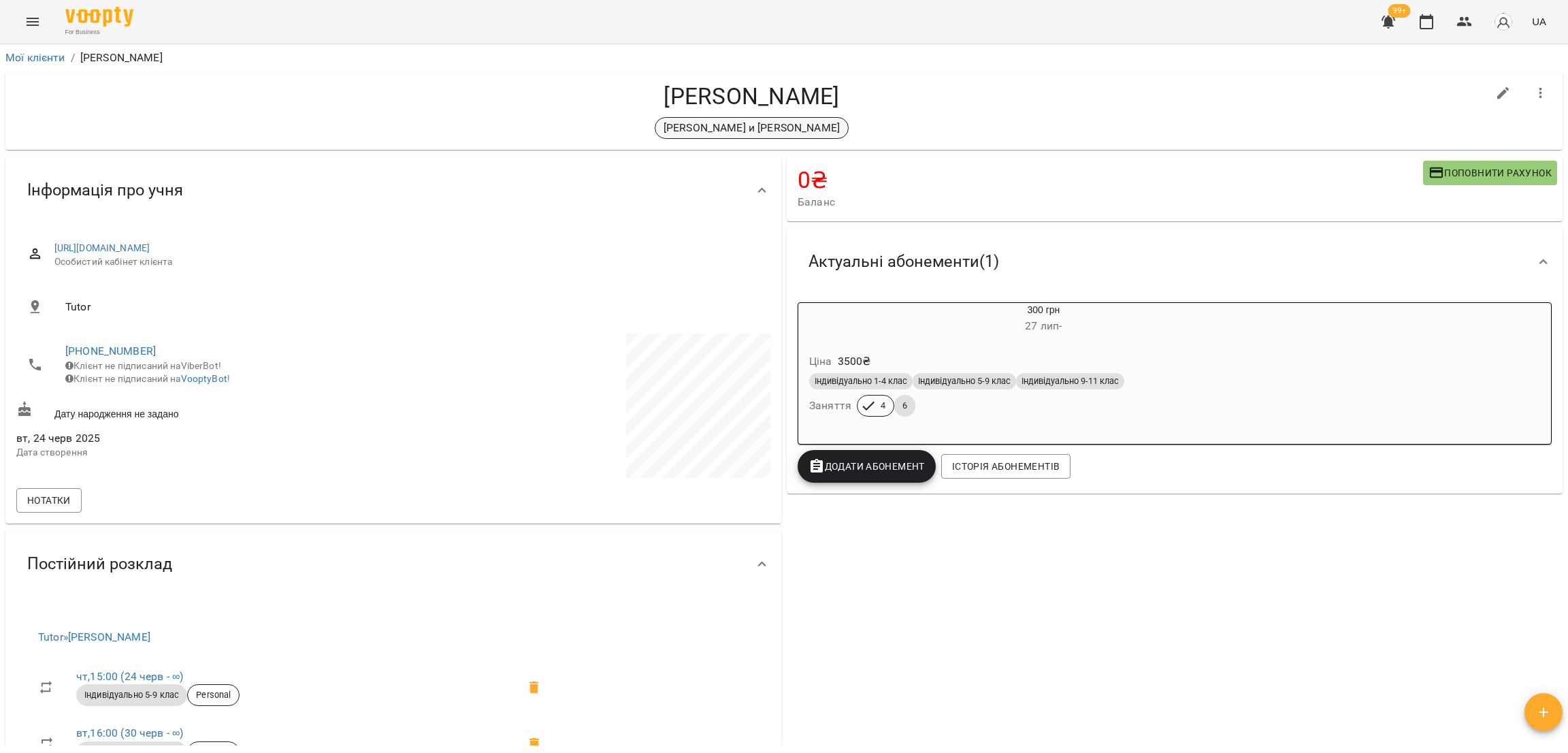
click at [728, 130] on p "[PERSON_NAME] и [PERSON_NAME]" at bounding box center [751, 128] width 177 height 16
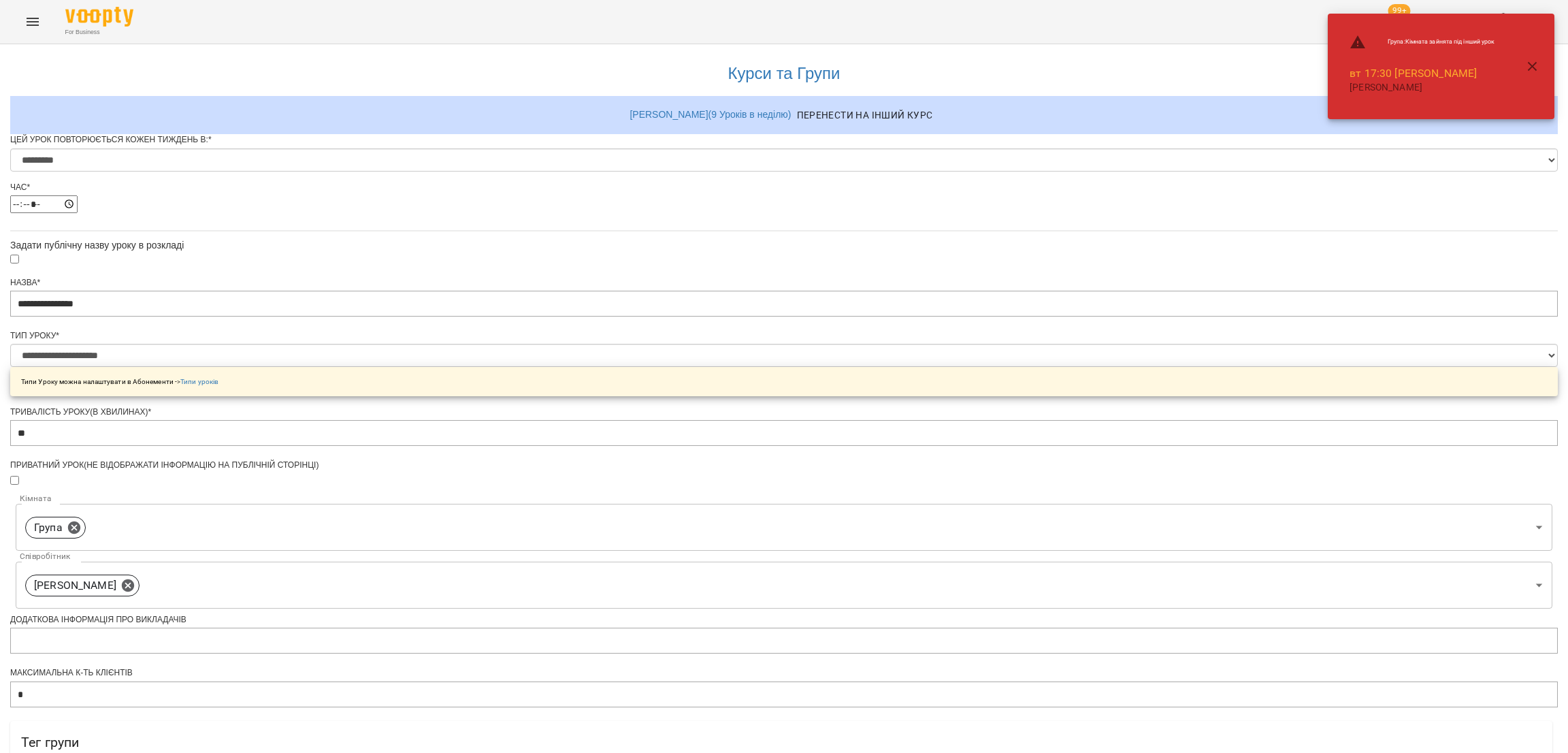
select select "*"
select select "**********"
click at [316, 752] on span "Обрати клієнтів, які це відвідують" at bounding box center [226, 762] width 182 height 16
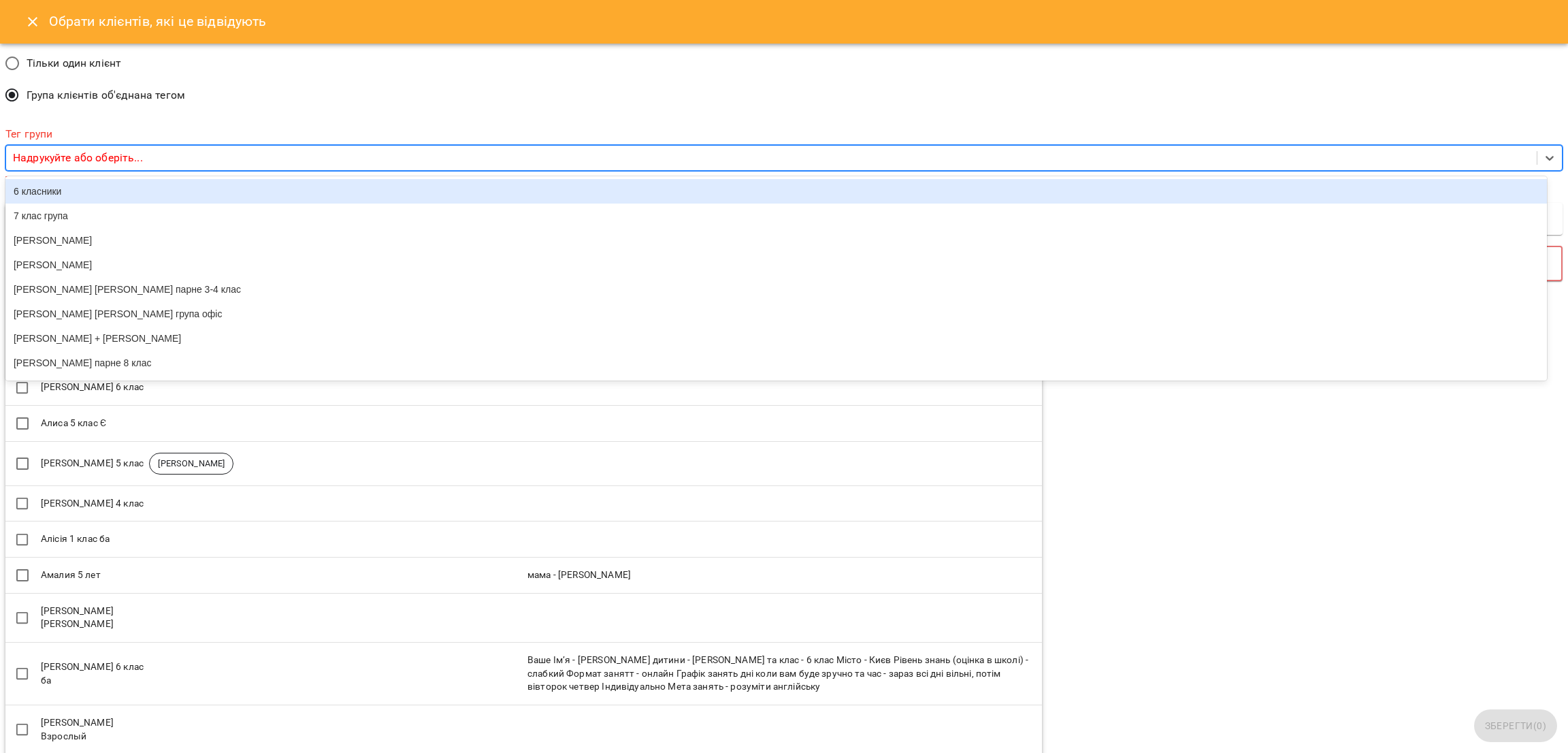
click at [256, 165] on div "Надрукуйте або оберіть..." at bounding box center [772, 158] width 1531 height 25
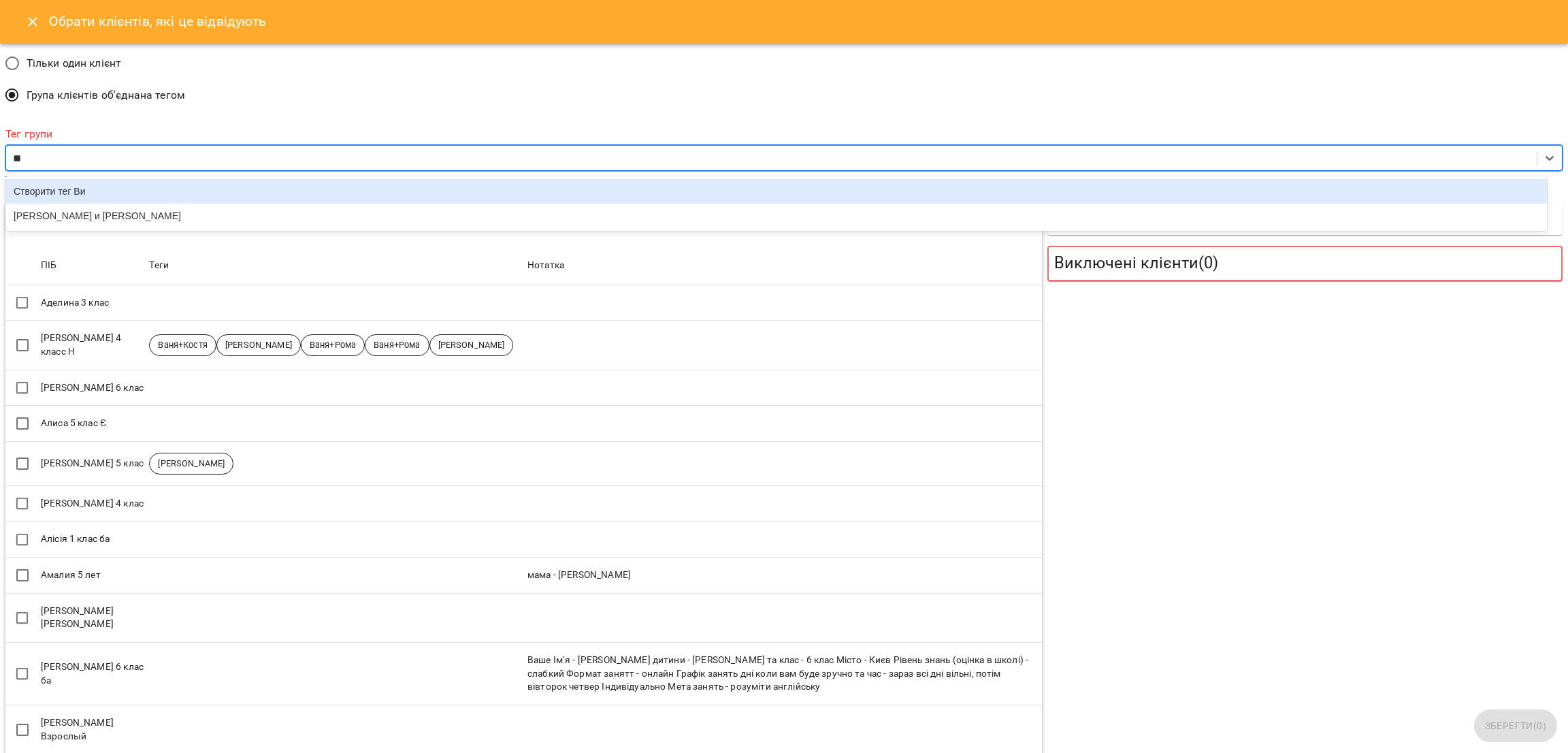
type input "***"
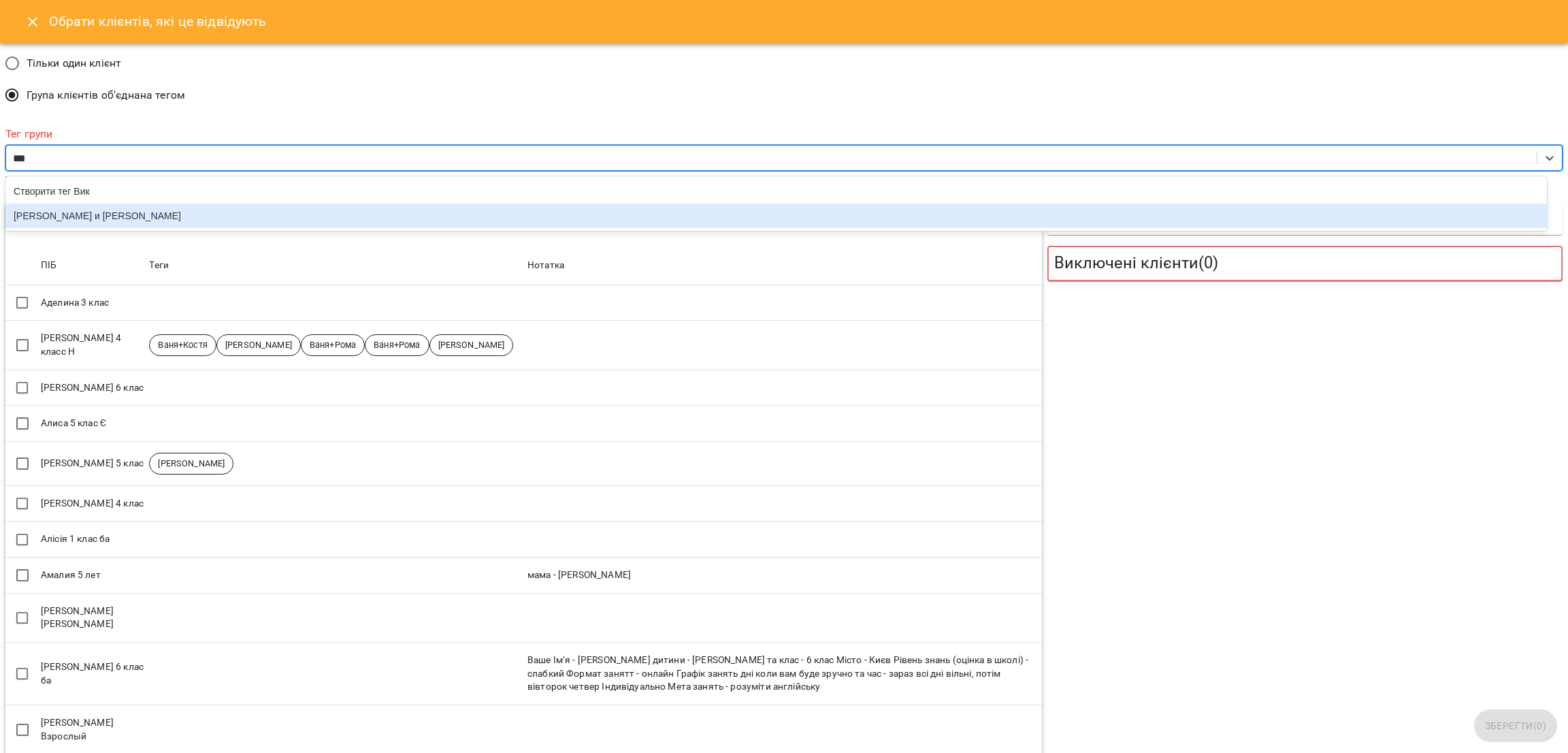
click at [211, 208] on div "Виктория и Денис" at bounding box center [776, 216] width 1541 height 25
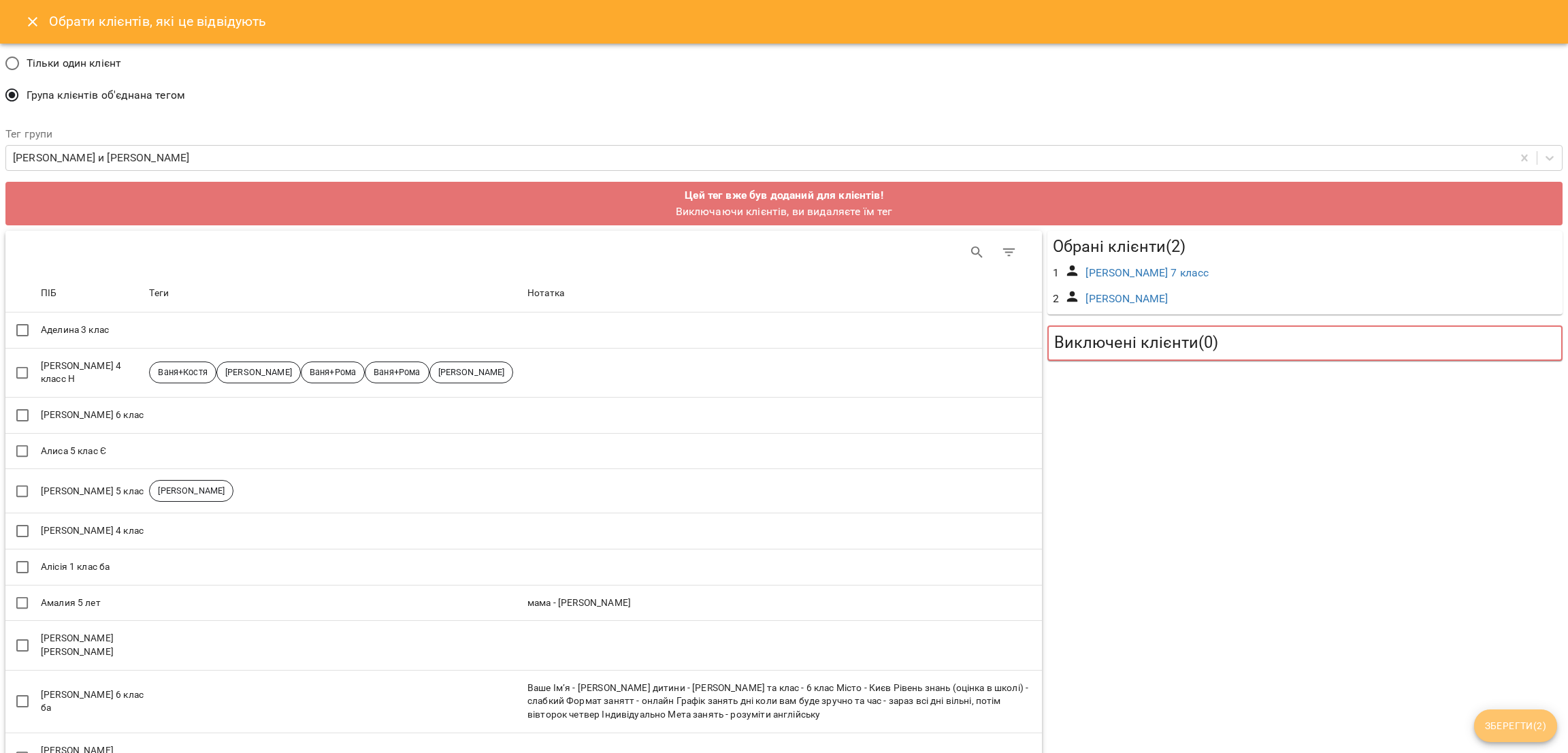
click at [1505, 731] on span "Зберегти ( 2 )" at bounding box center [1516, 725] width 61 height 16
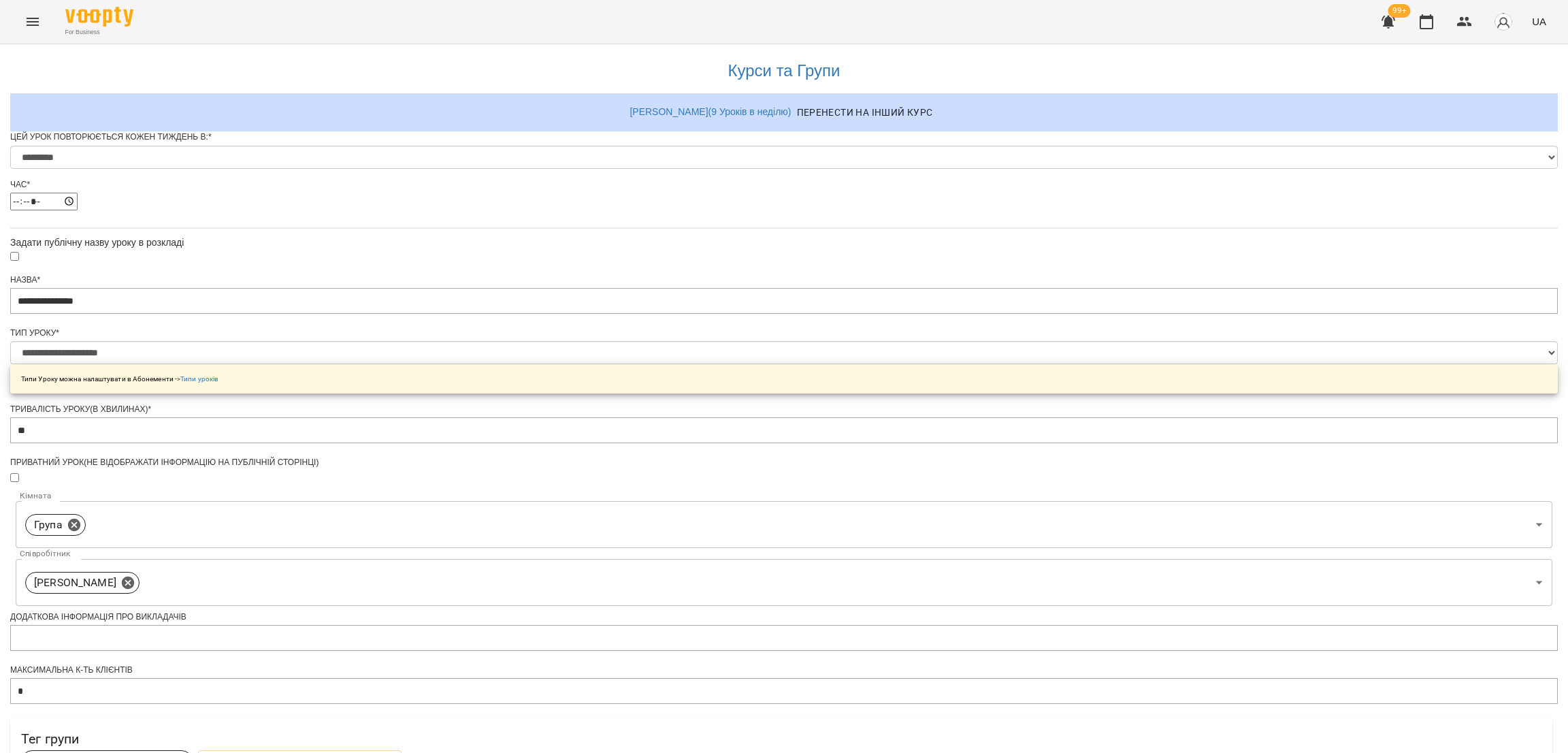
scroll to position [480, 0]
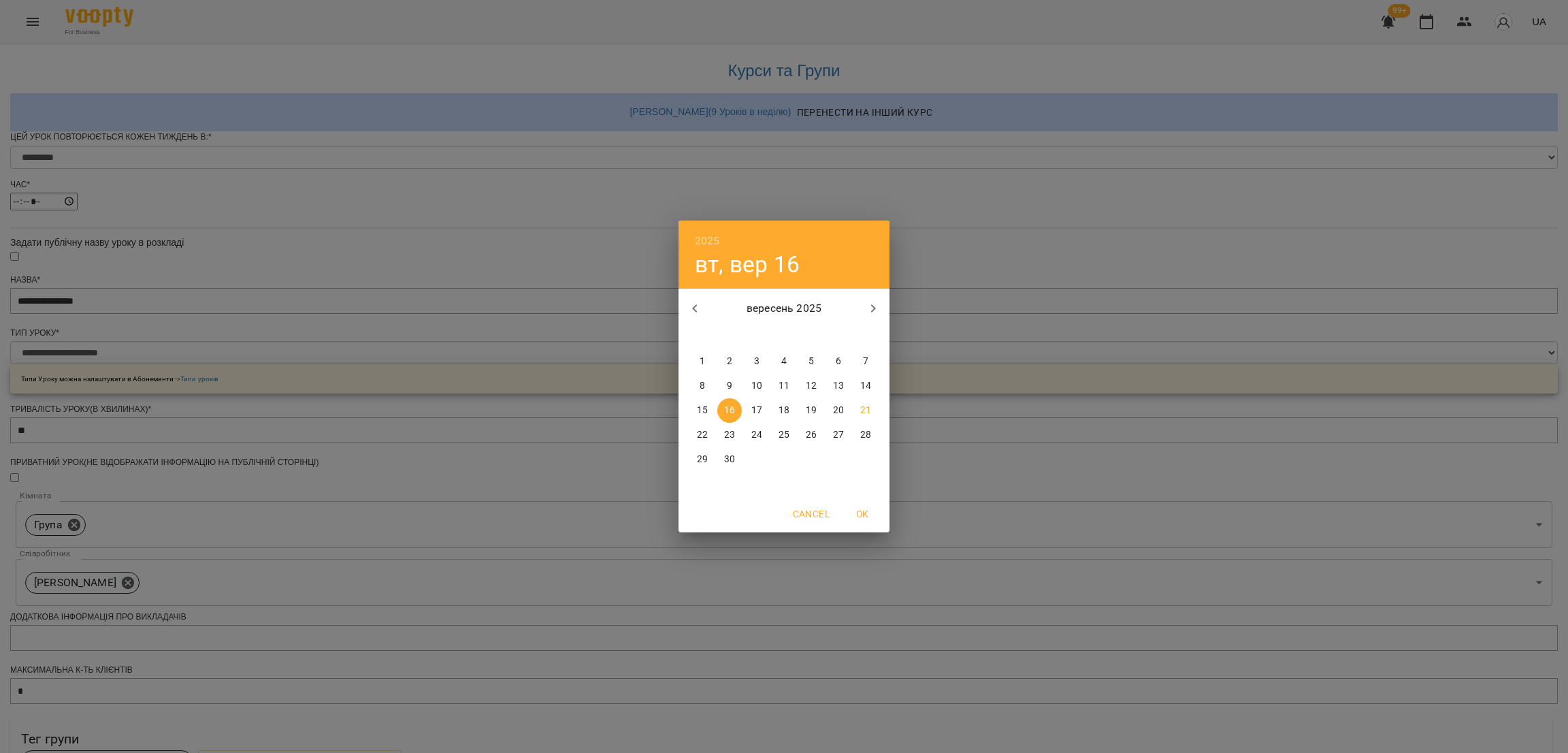
click at [699, 374] on button "8" at bounding box center [702, 386] width 25 height 25
type input "**********"
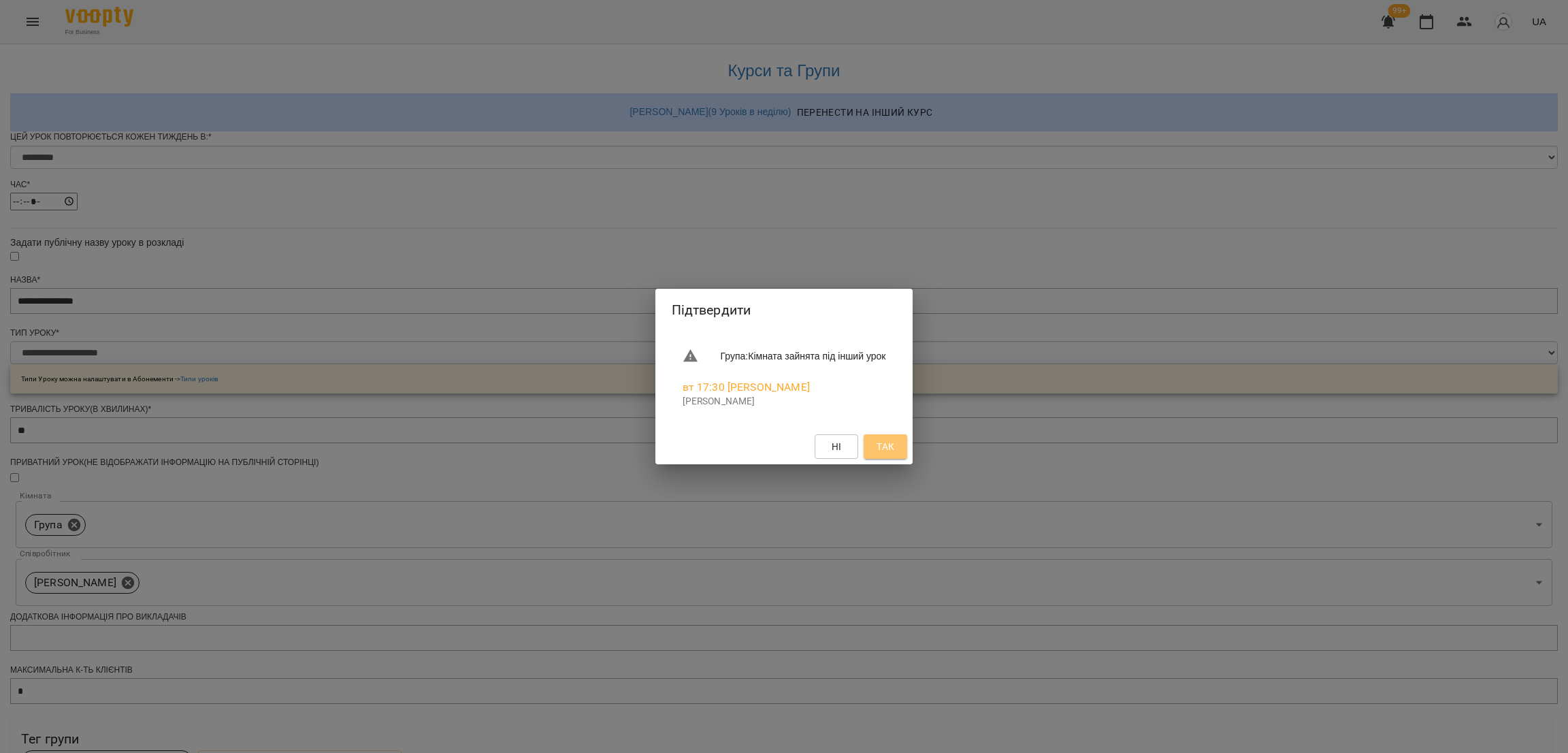
click at [887, 440] on button "Так" at bounding box center [885, 447] width 44 height 25
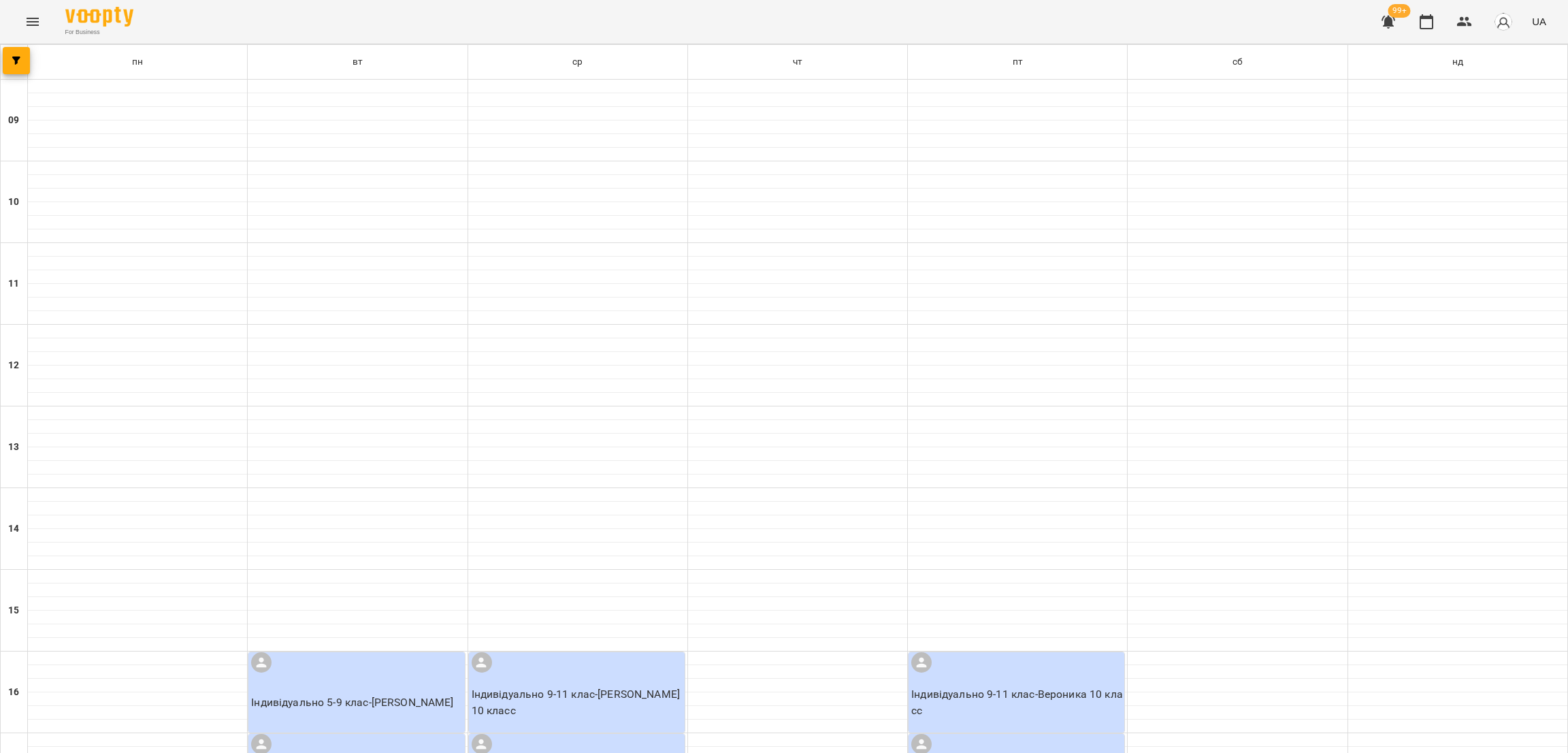
scroll to position [305, 0]
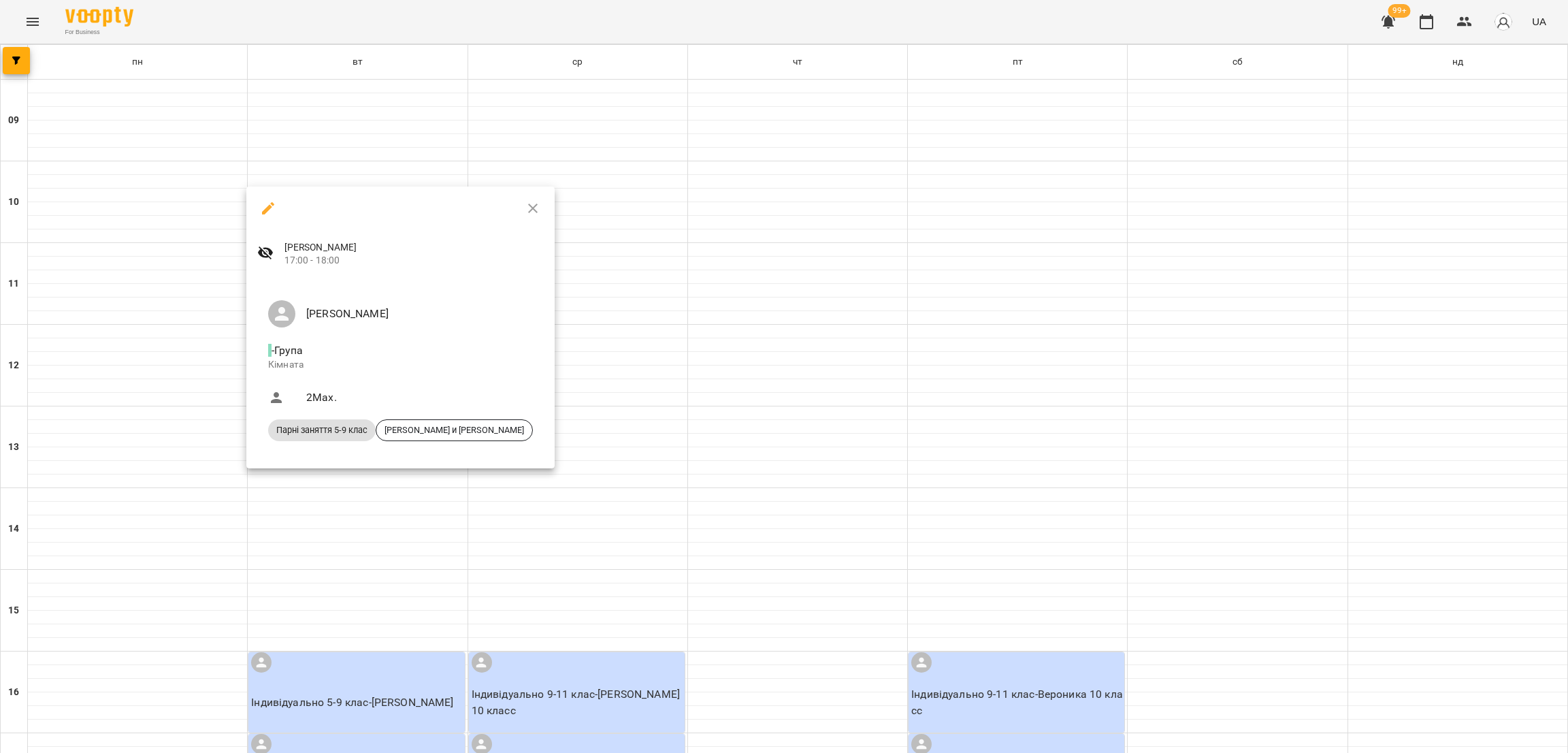
click at [626, 448] on div at bounding box center [784, 376] width 1568 height 753
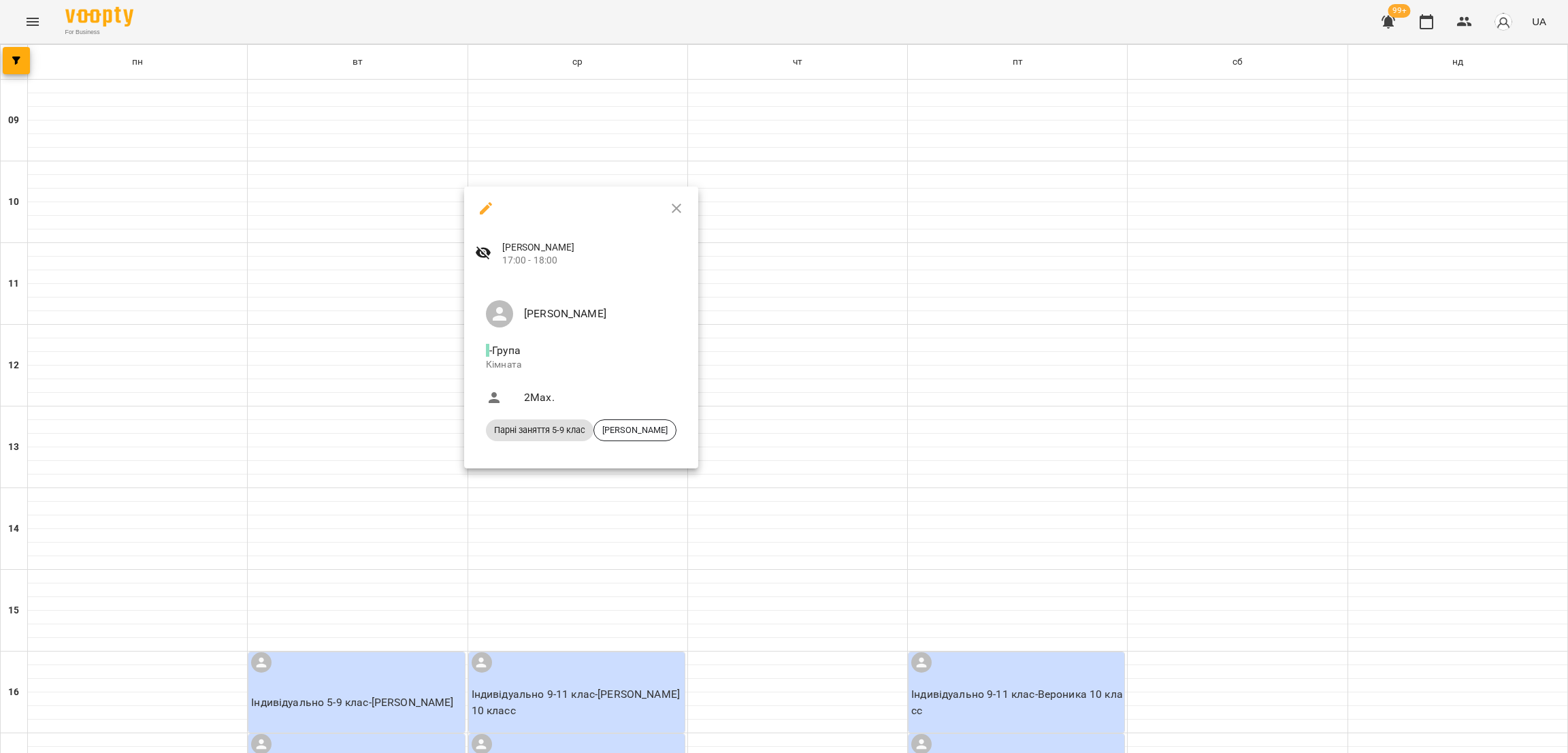
click at [483, 214] on icon "button" at bounding box center [486, 208] width 16 height 16
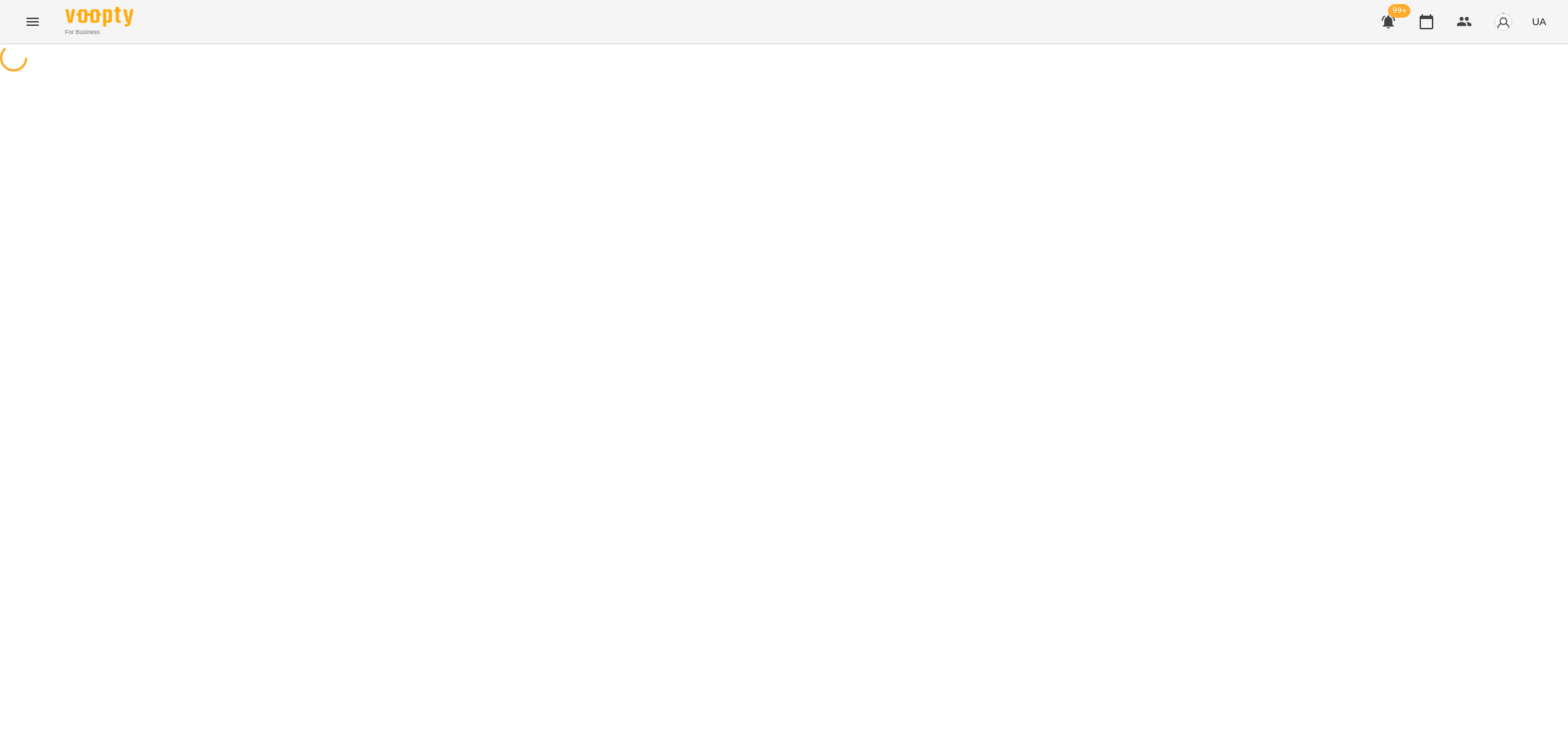
select select "*"
select select "**********"
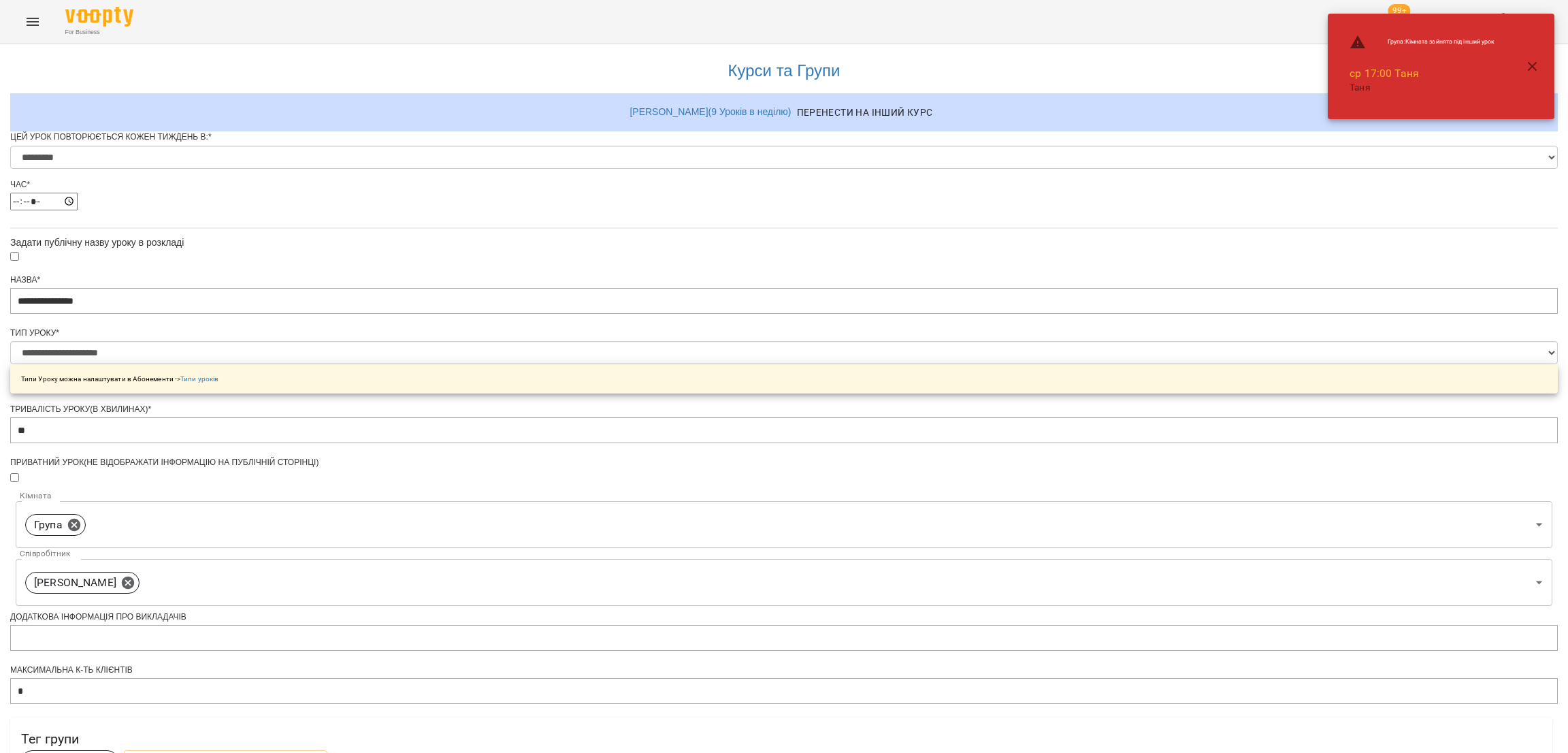
scroll to position [305, 0]
click at [316, 752] on span "Обрати клієнтів, які це відвідують" at bounding box center [226, 762] width 182 height 16
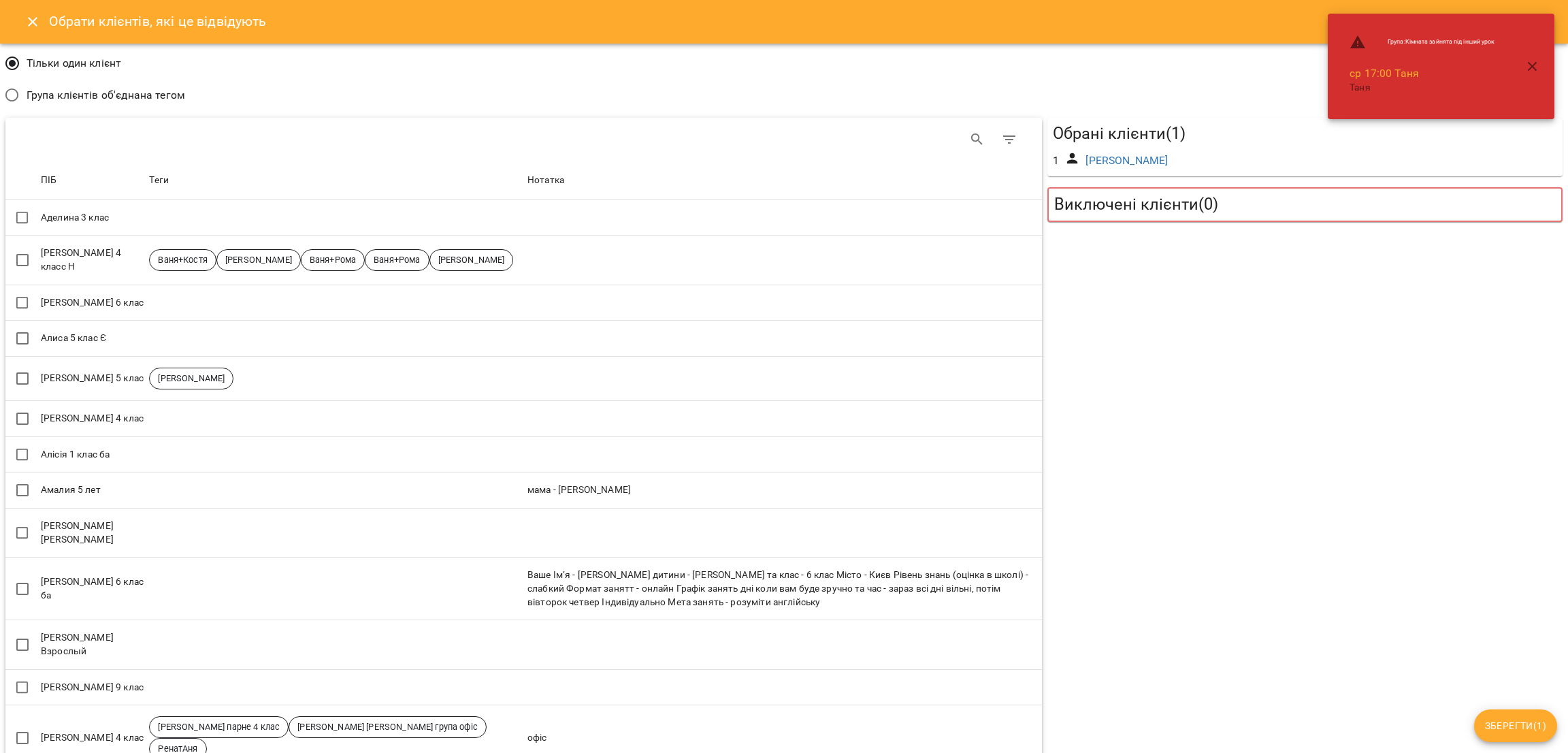
click at [119, 104] on label "Група клієнтів об'єднана тегом" at bounding box center [91, 95] width 187 height 28
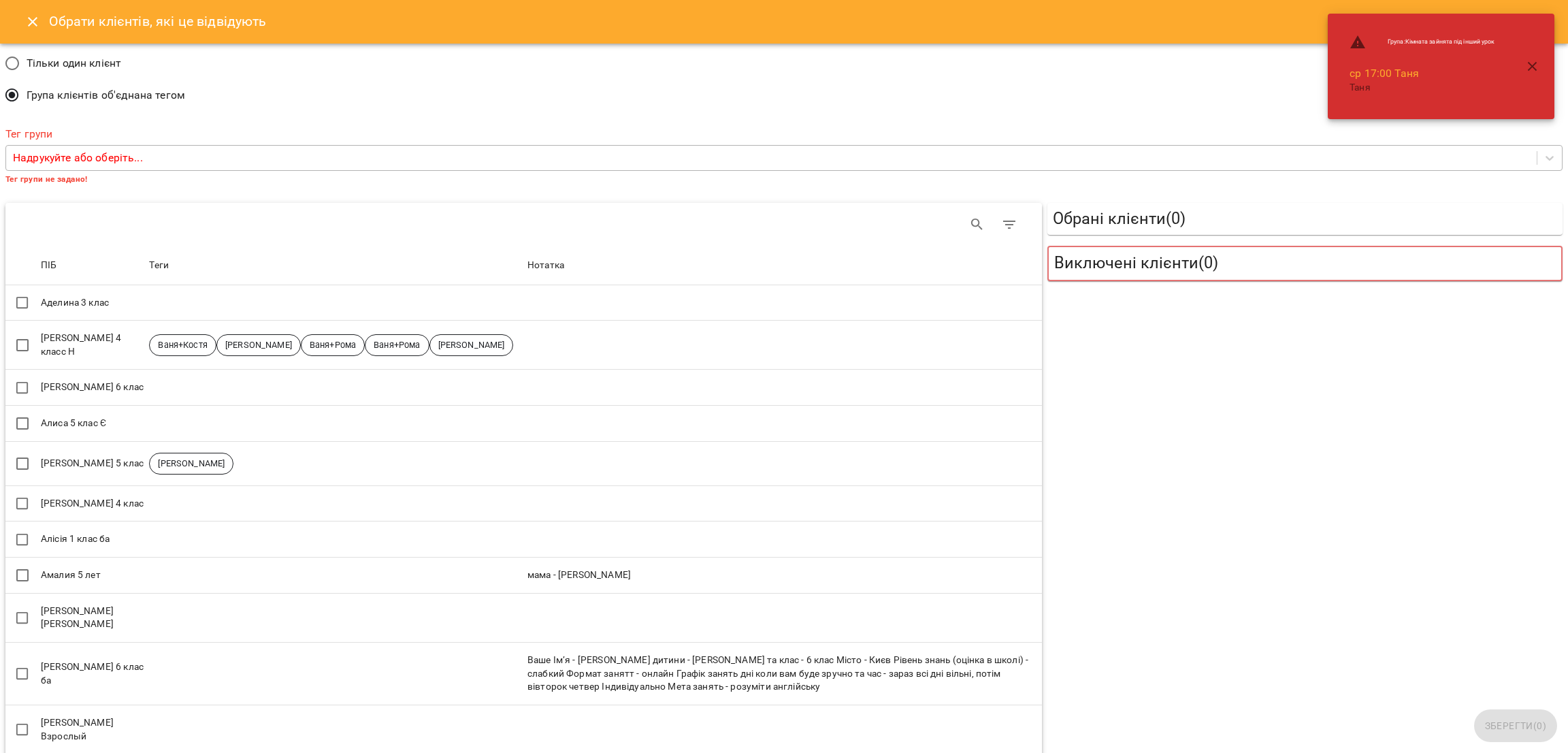
click at [132, 145] on div "Надрукуйте або оберіть..." at bounding box center [784, 158] width 1557 height 27
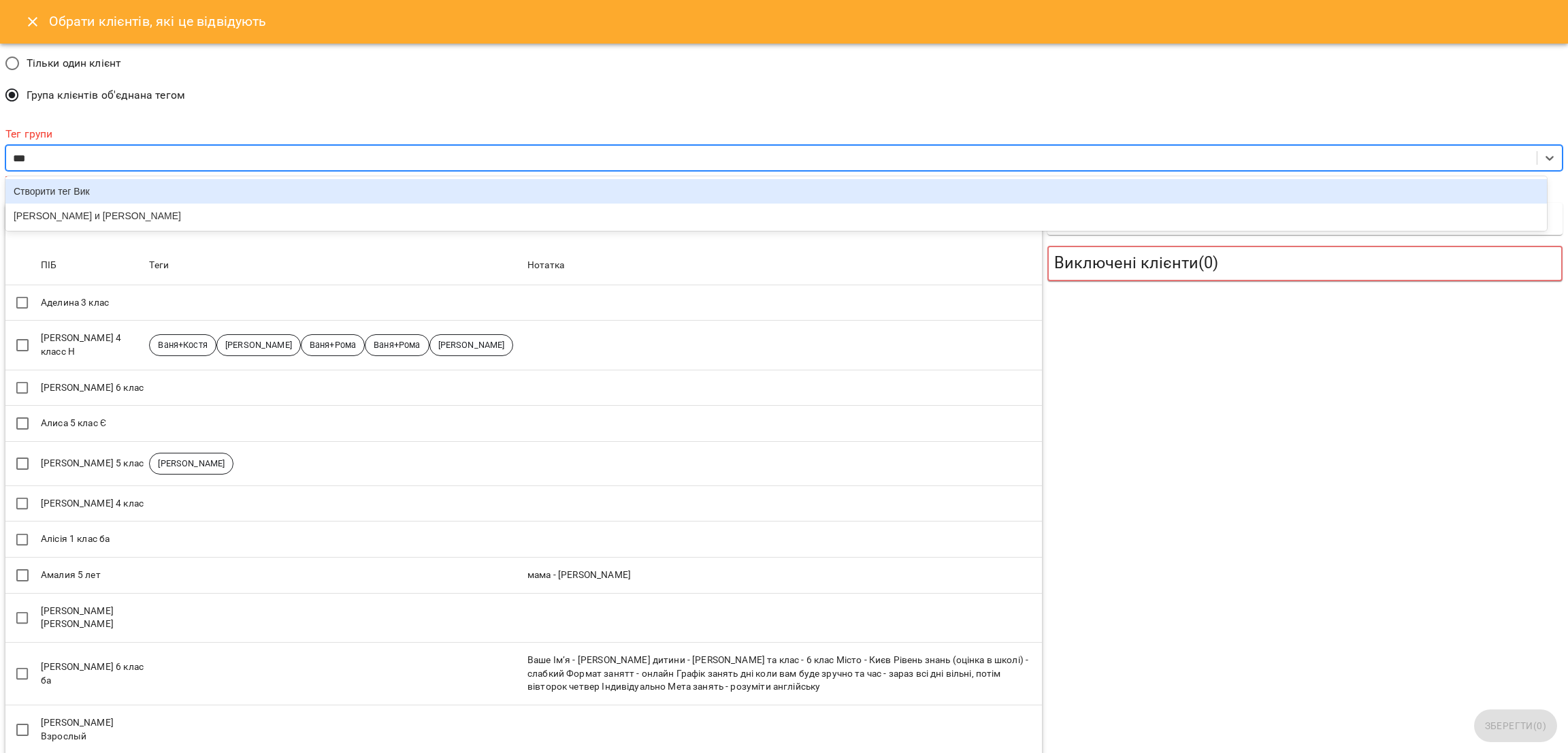
type input "****"
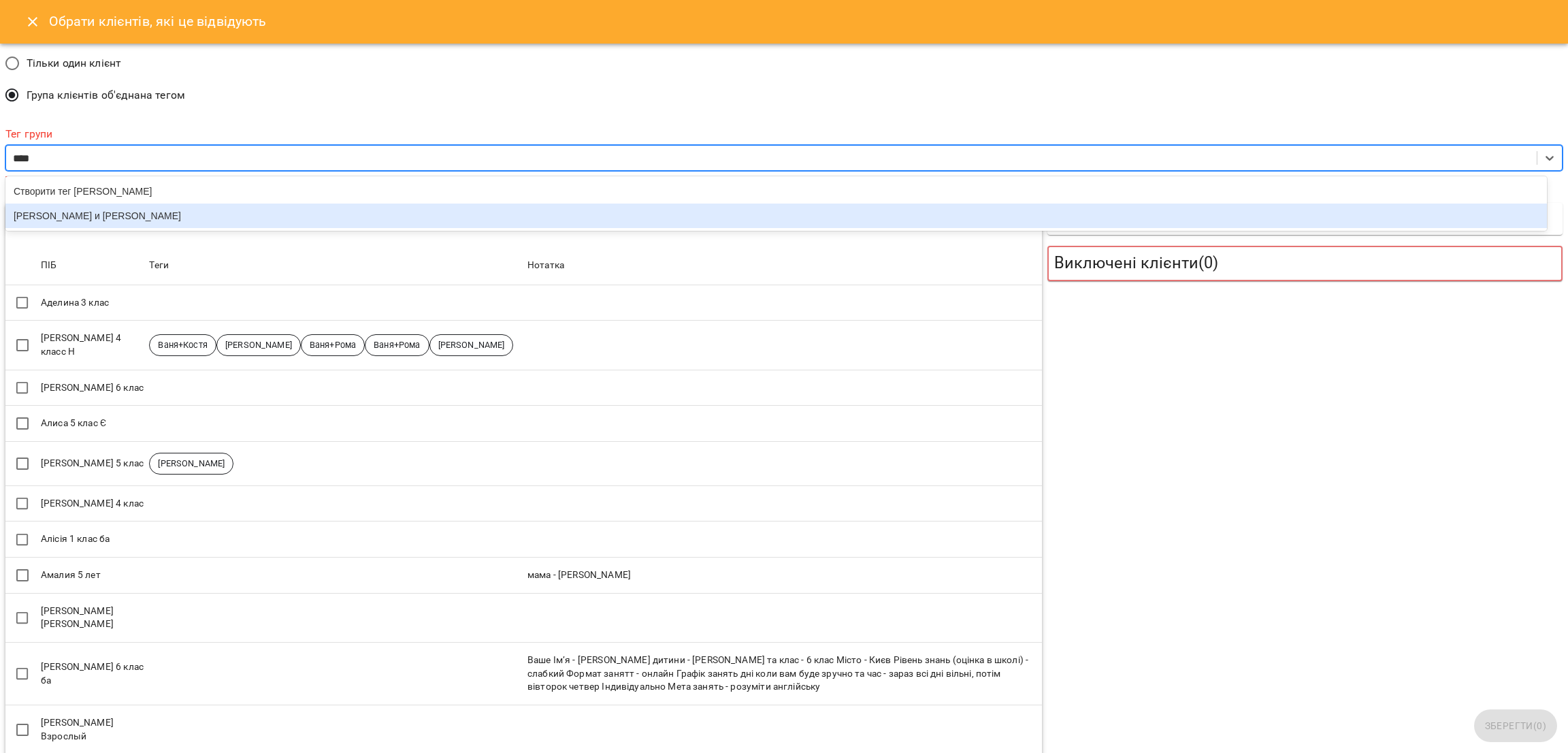
click at [91, 211] on div "Виктория и Денис" at bounding box center [776, 216] width 1541 height 25
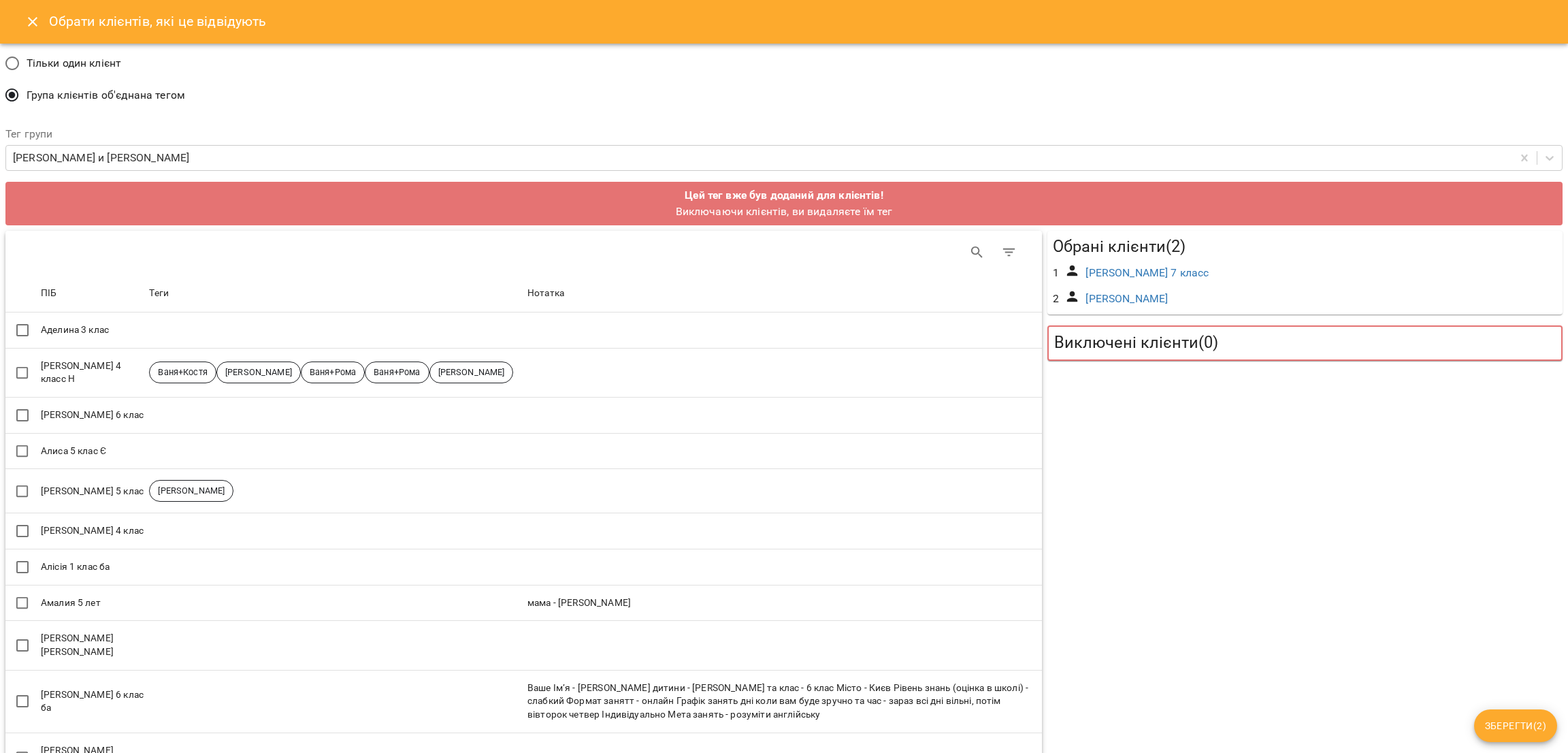
scroll to position [0, 2]
click at [1530, 733] on span "Зберегти ( 2 )" at bounding box center [1516, 725] width 61 height 16
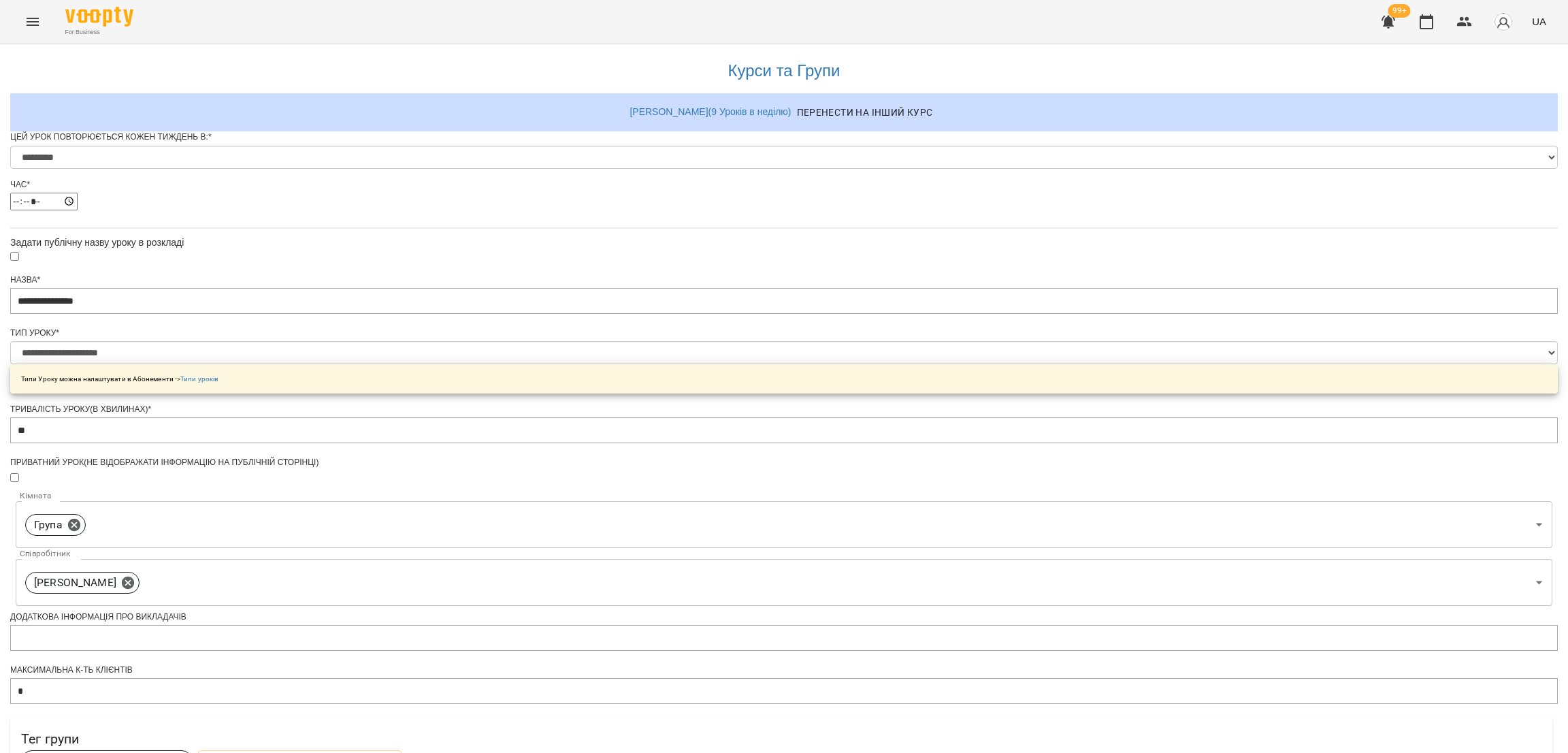
scroll to position [480, 0]
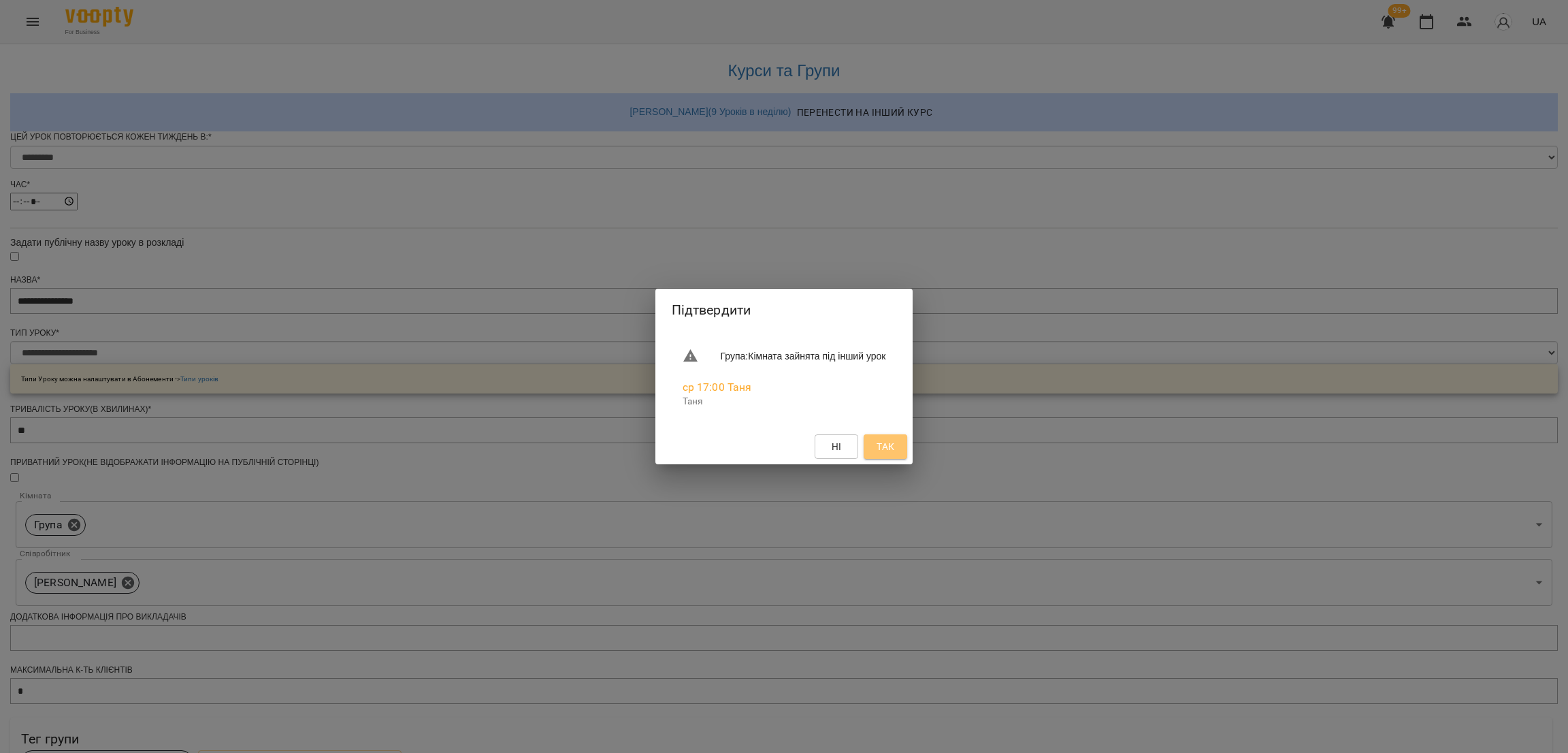
click at [894, 442] on span "Так" at bounding box center [885, 447] width 18 height 16
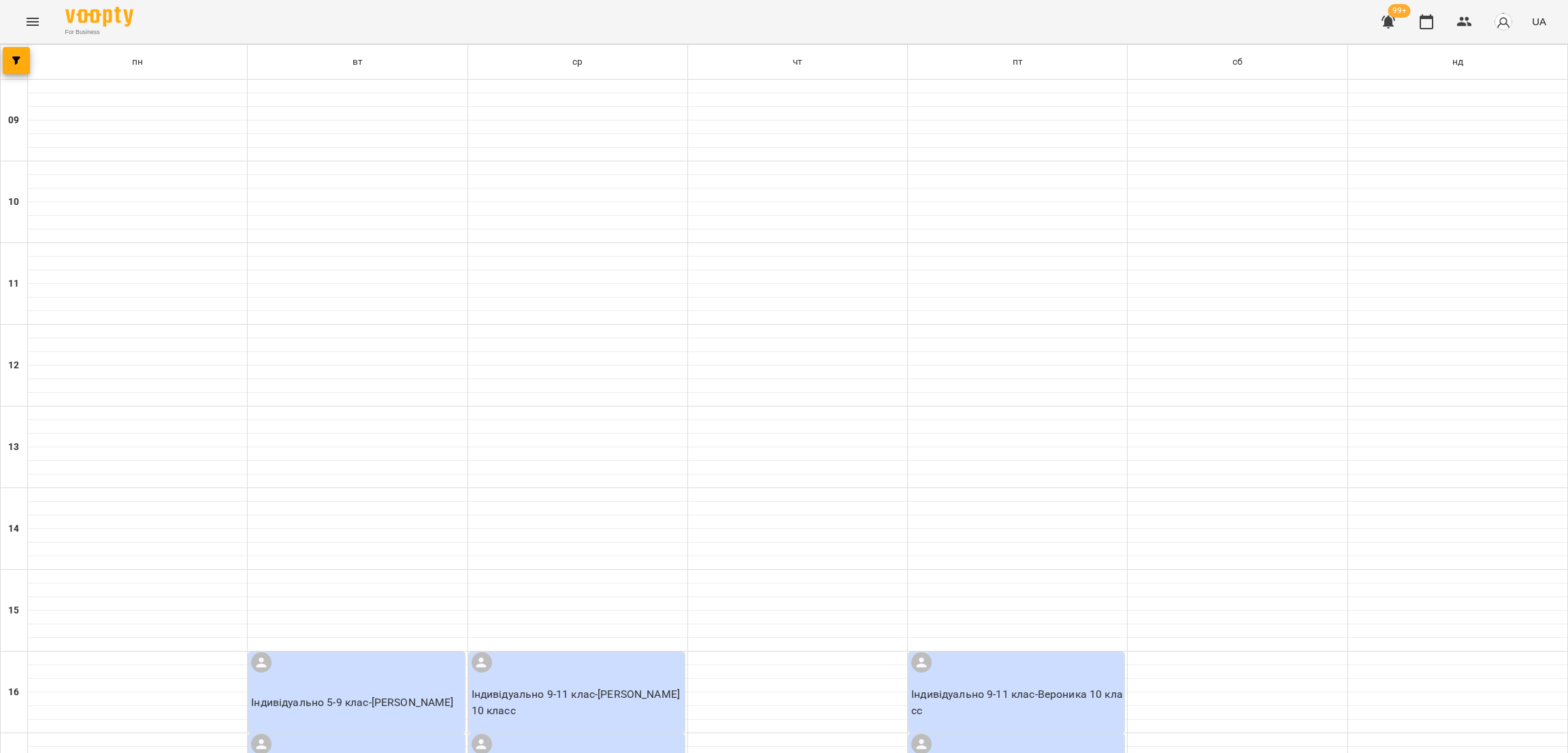
scroll to position [471, 0]
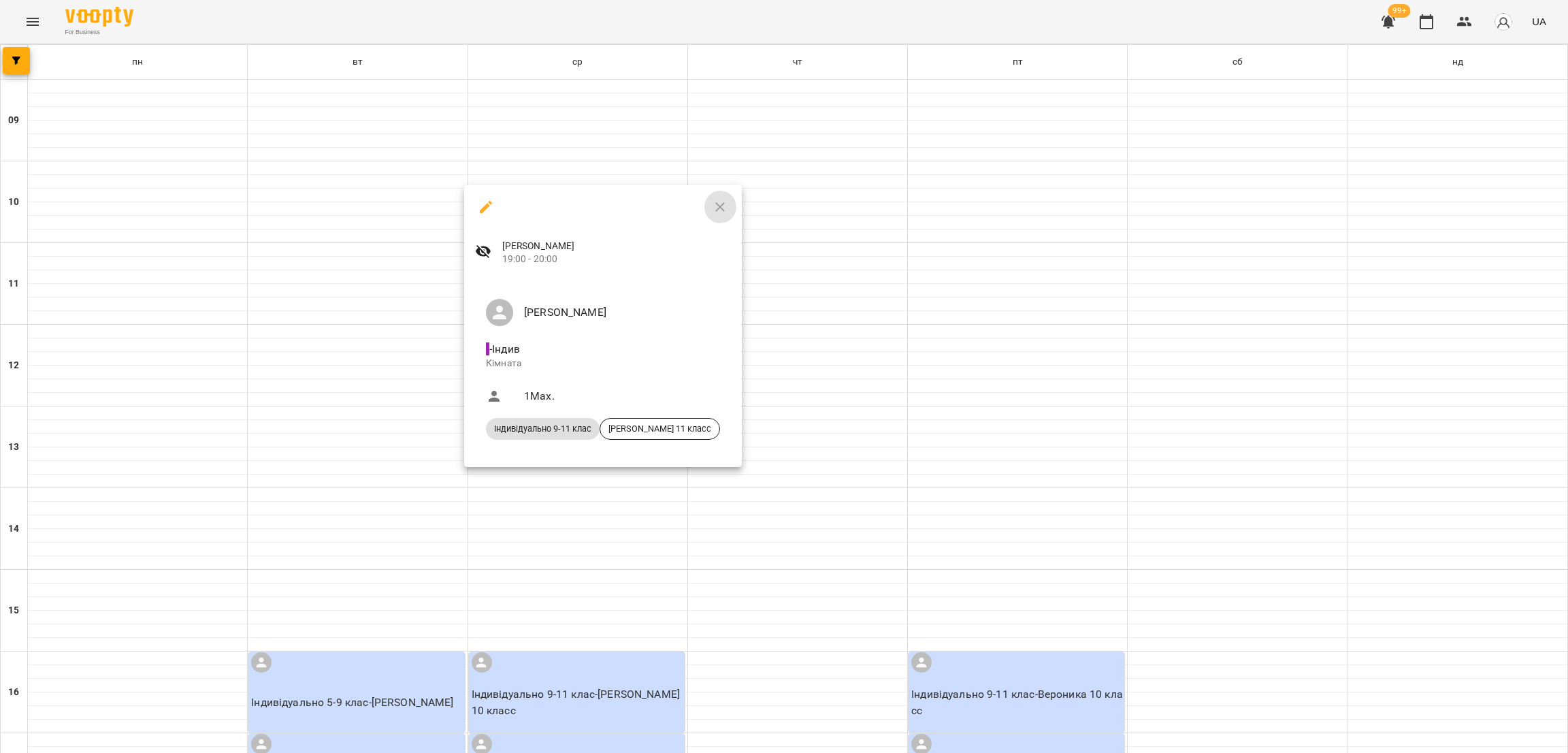
click at [709, 197] on button "button" at bounding box center [720, 207] width 33 height 33
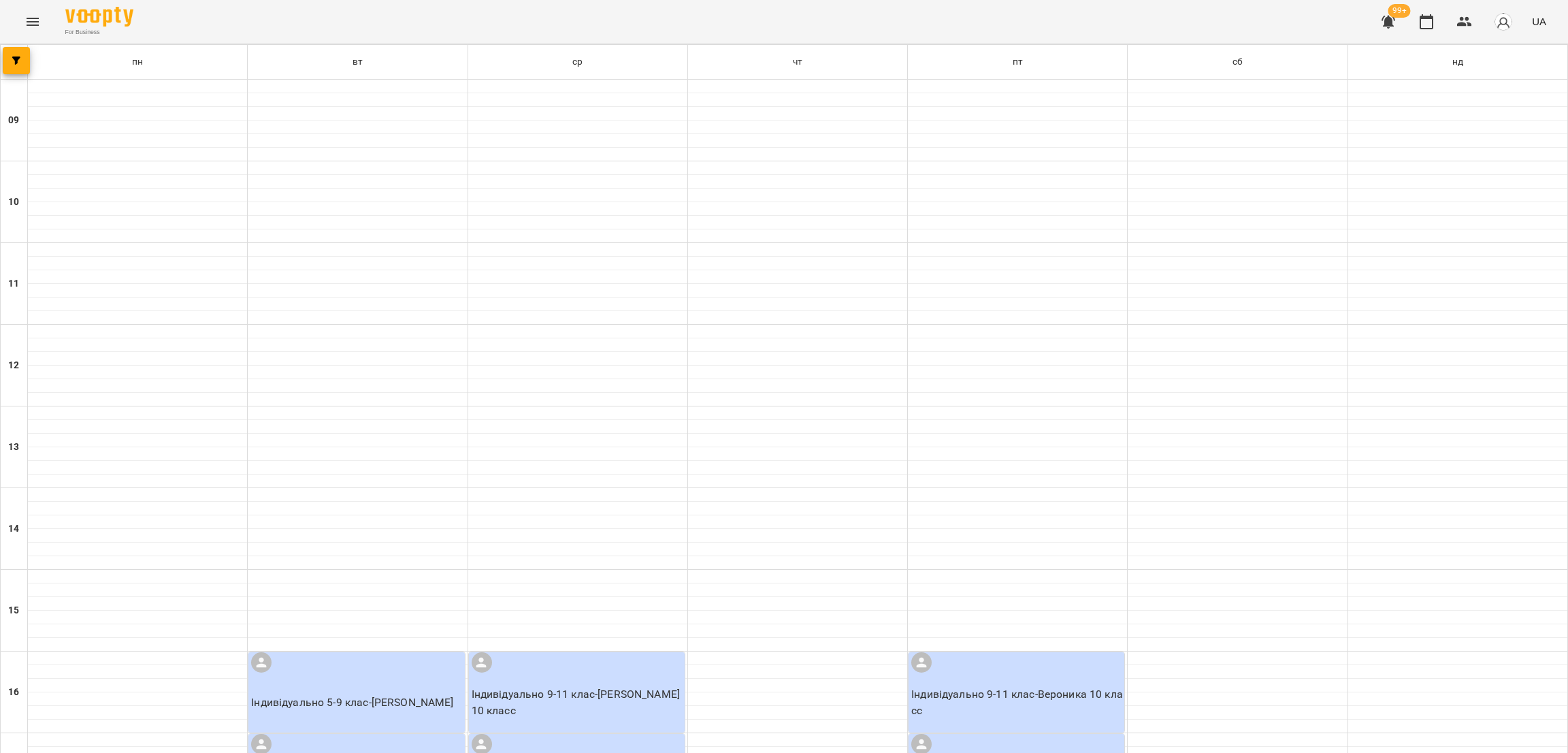
click at [940, 686] on p "Індивідуально 9-11 клас - Вероника 10 класс" at bounding box center [1018, 702] width 213 height 32
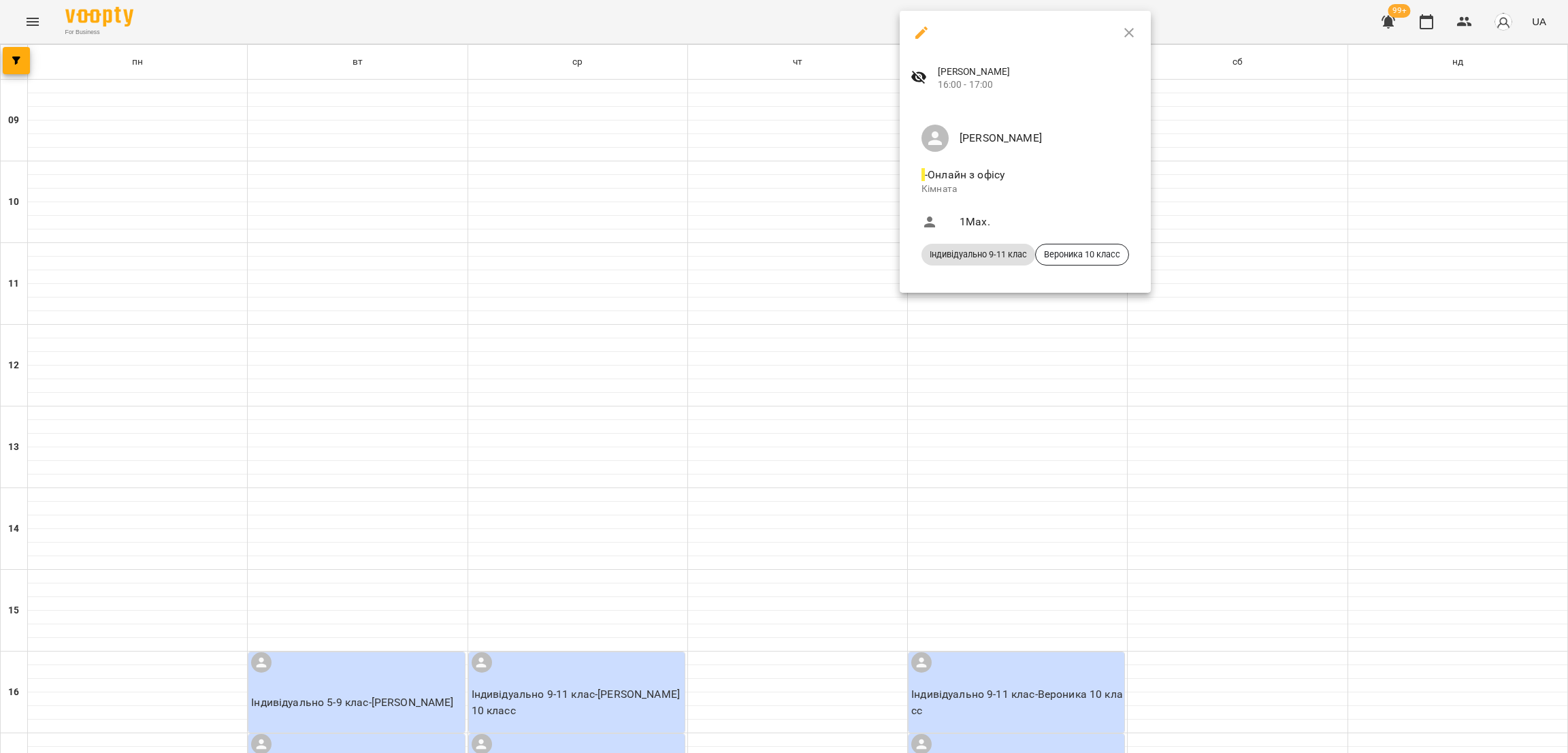
click at [984, 330] on div at bounding box center [784, 376] width 1568 height 753
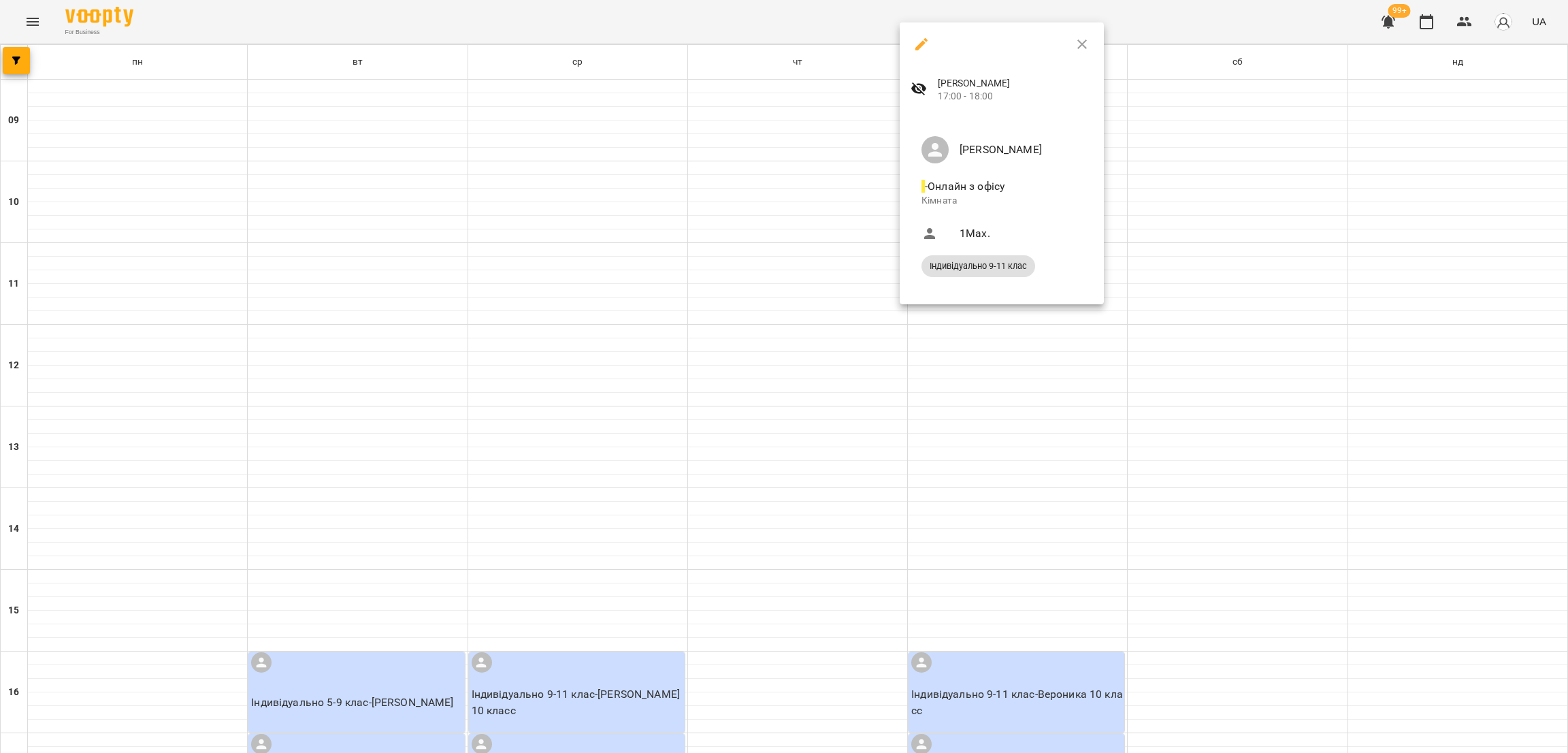
click at [1030, 447] on div at bounding box center [784, 376] width 1568 height 753
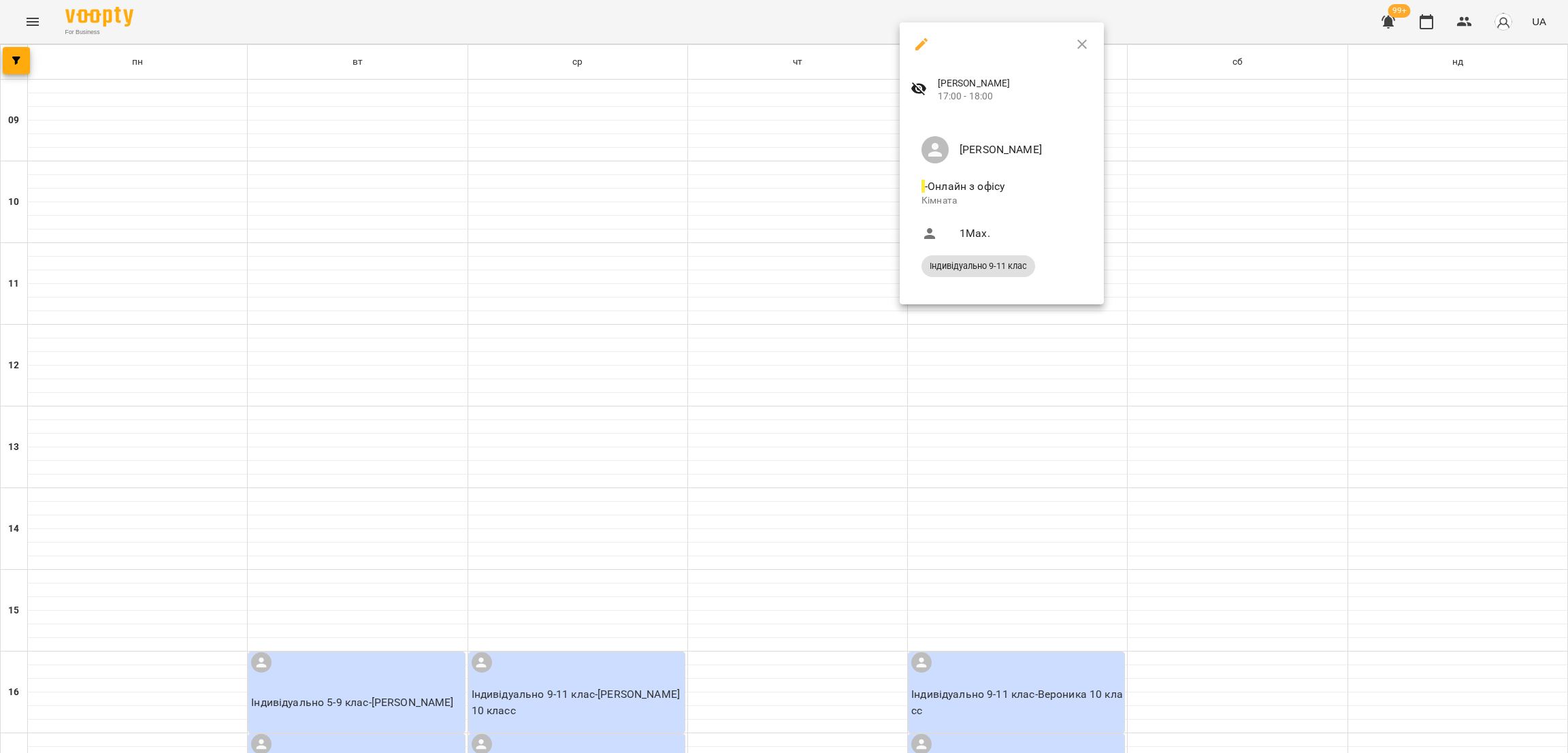
click at [920, 45] on icon "button" at bounding box center [922, 44] width 12 height 12
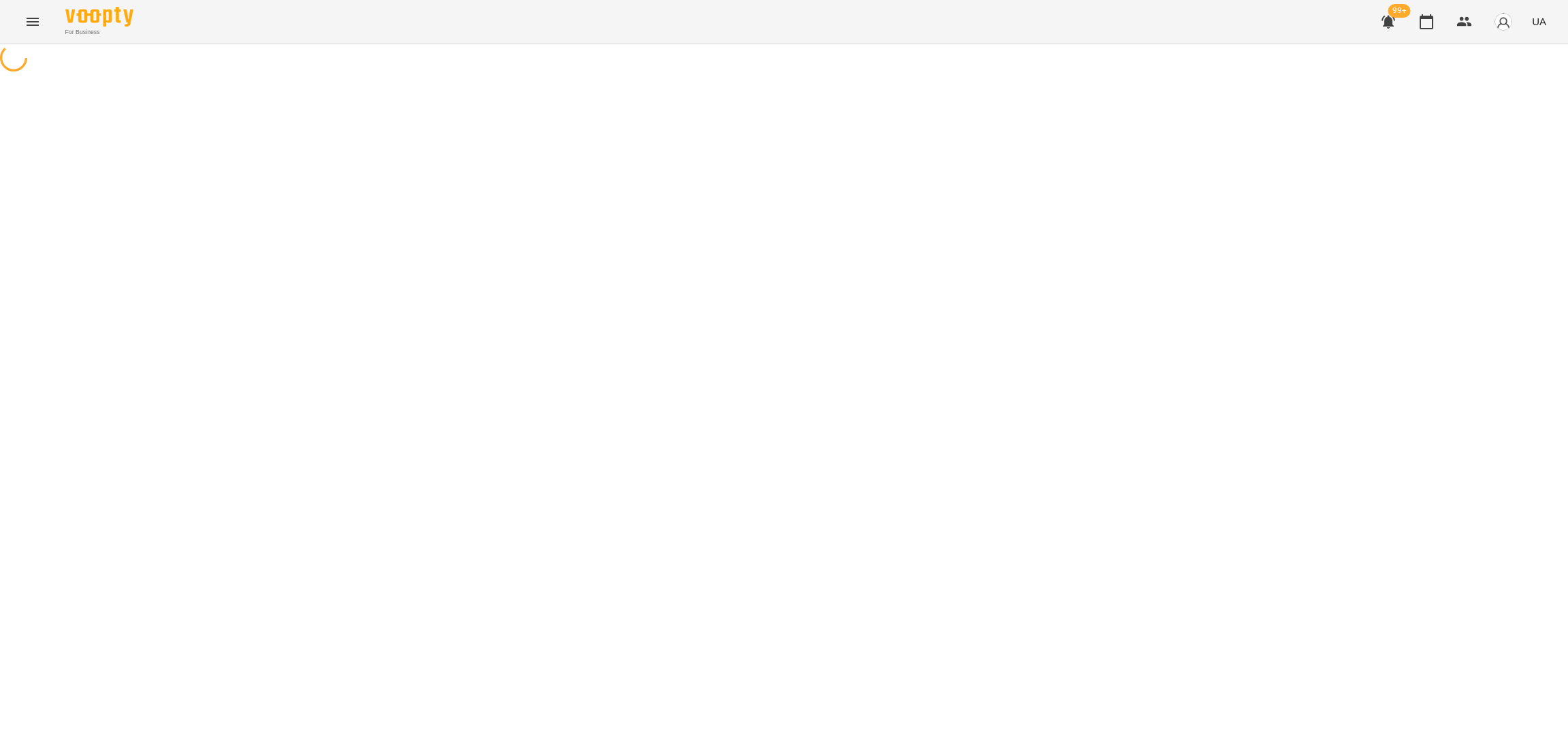
select select "*"
select select "**********"
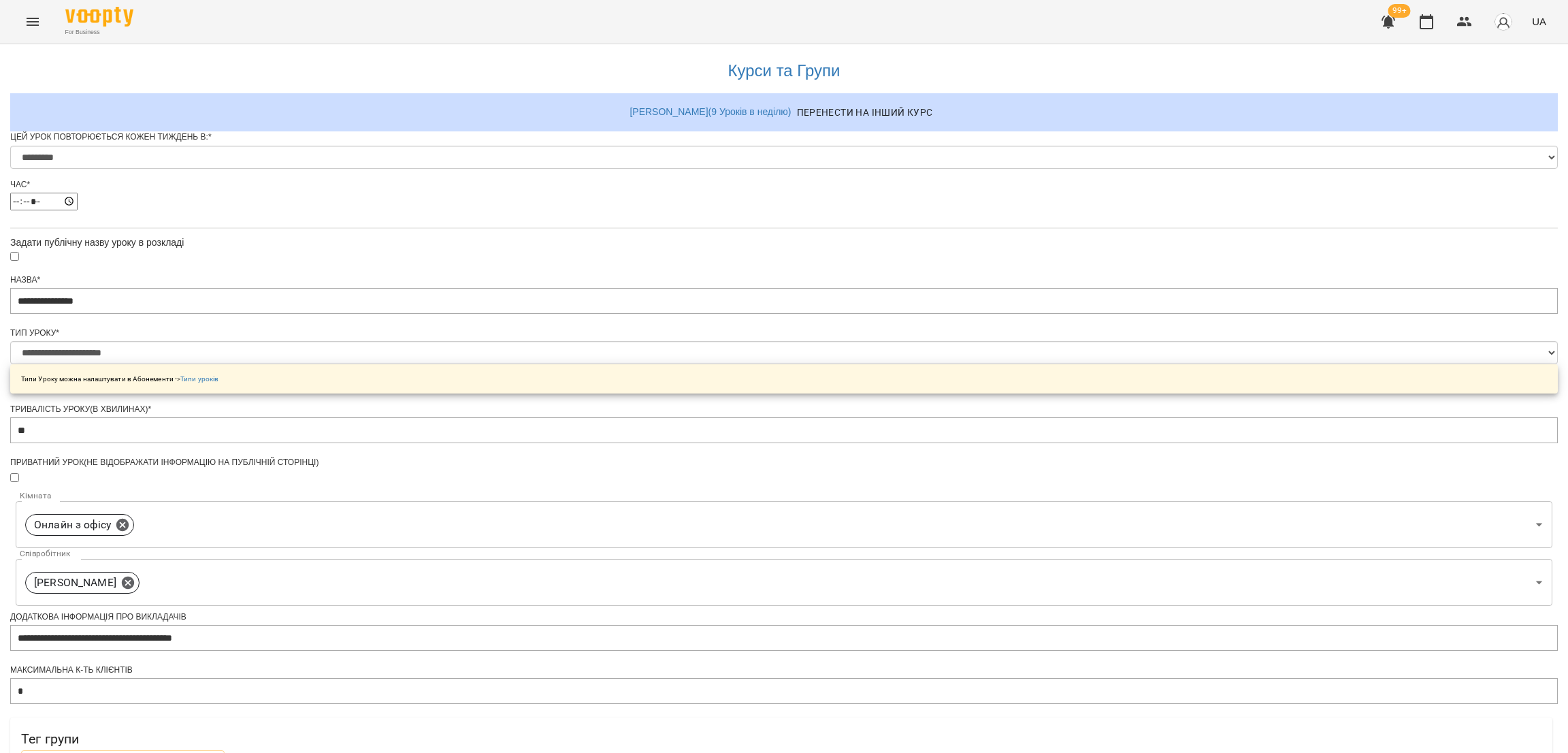
scroll to position [422, 0]
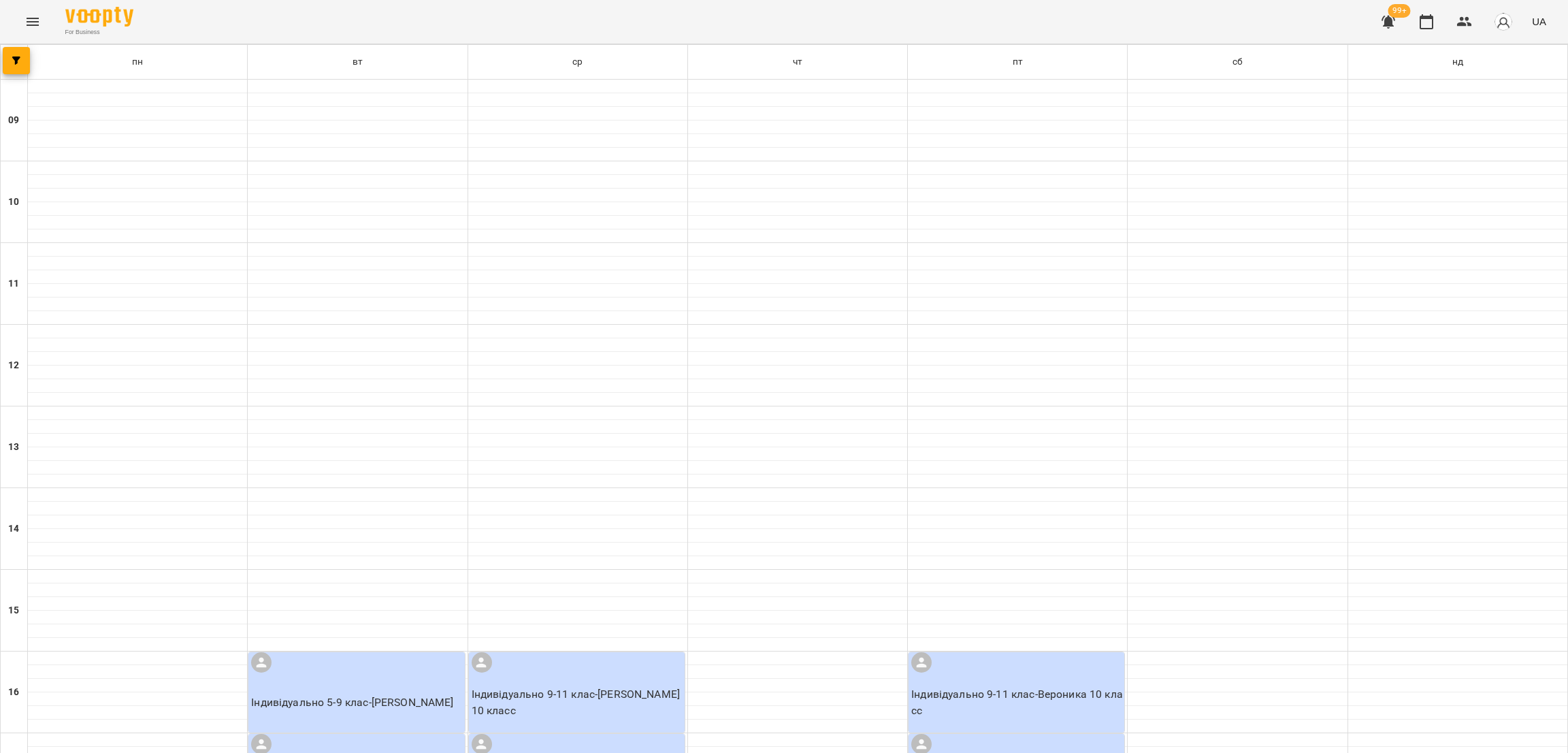
scroll to position [471, 0]
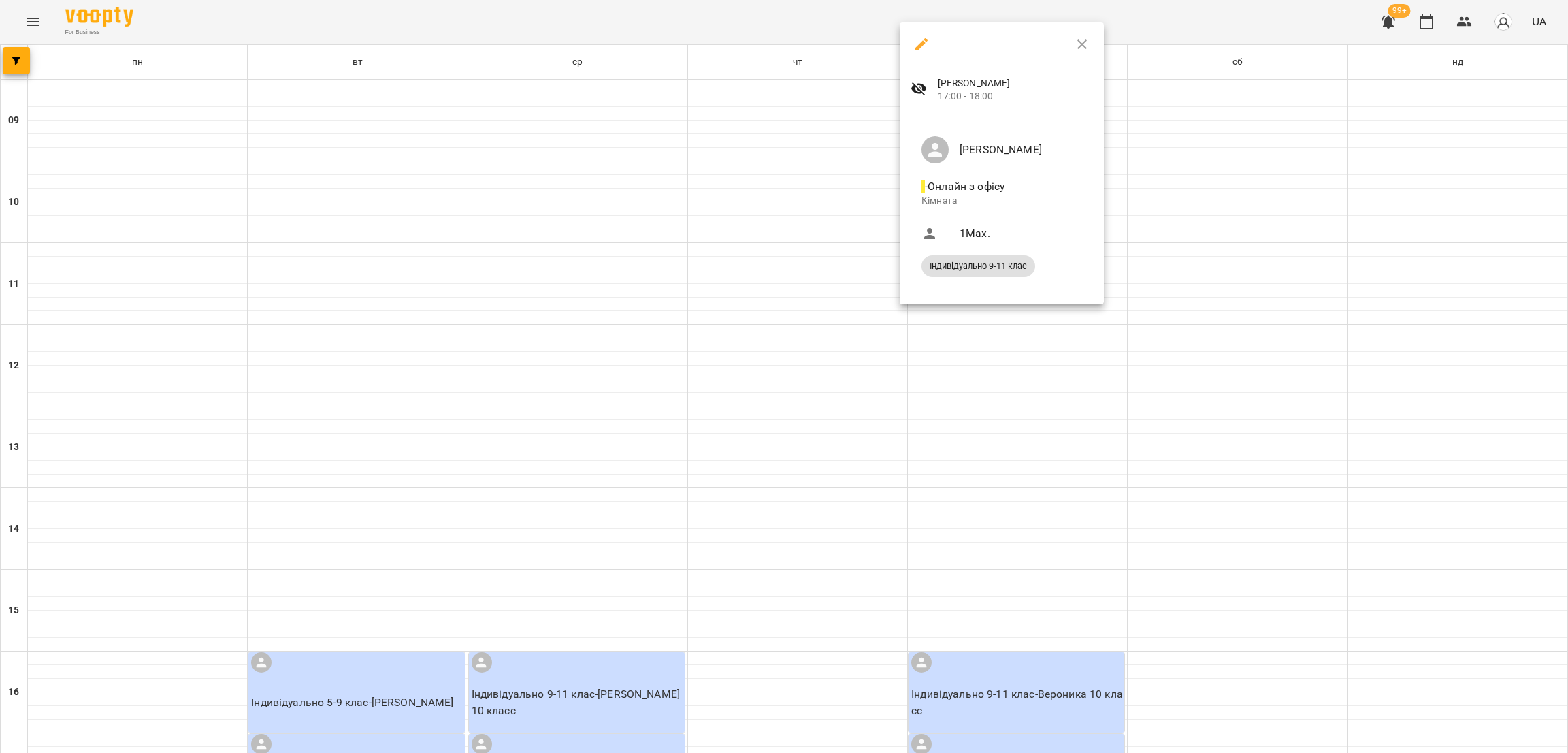
click at [929, 53] on button "button" at bounding box center [922, 44] width 33 height 33
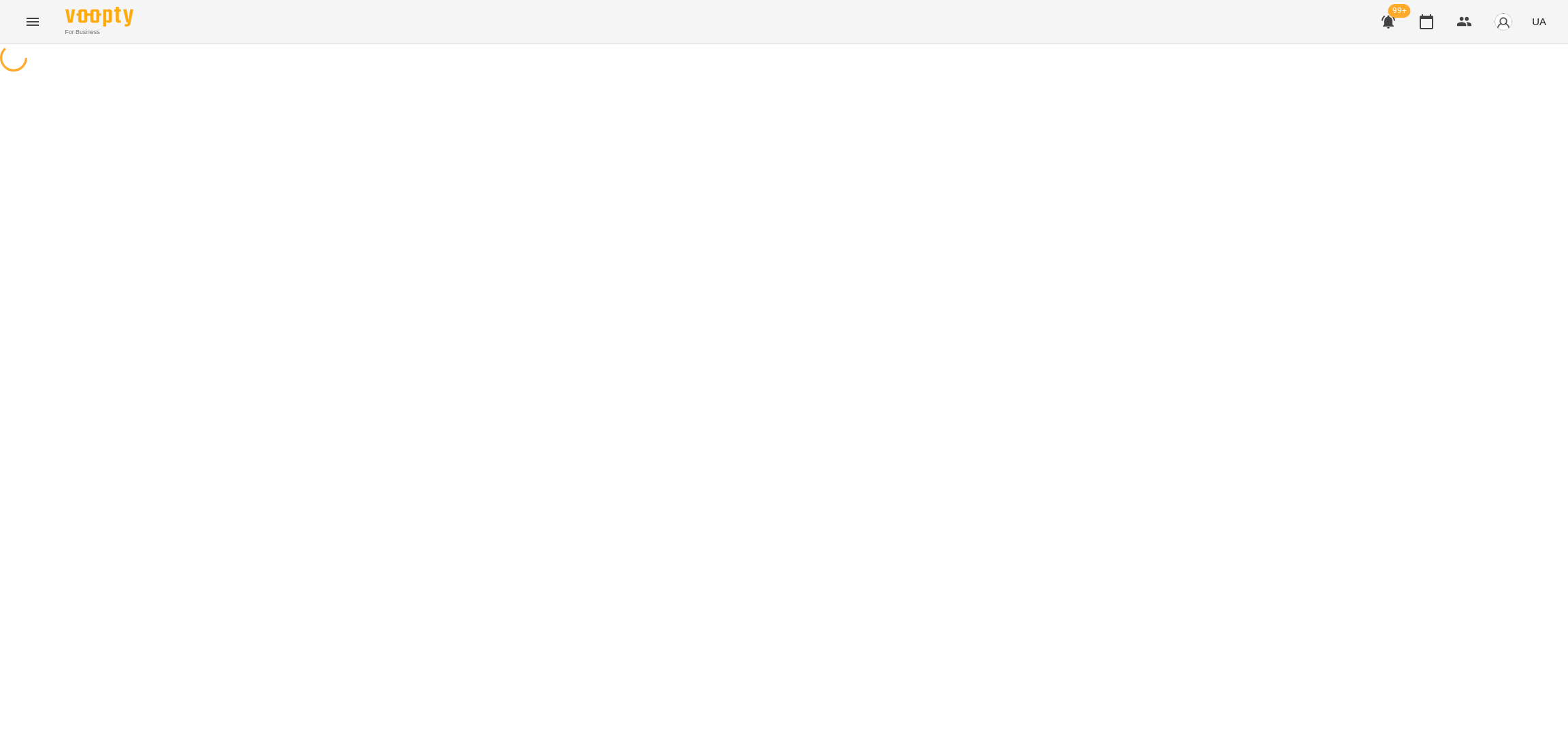
select select "*"
select select "**********"
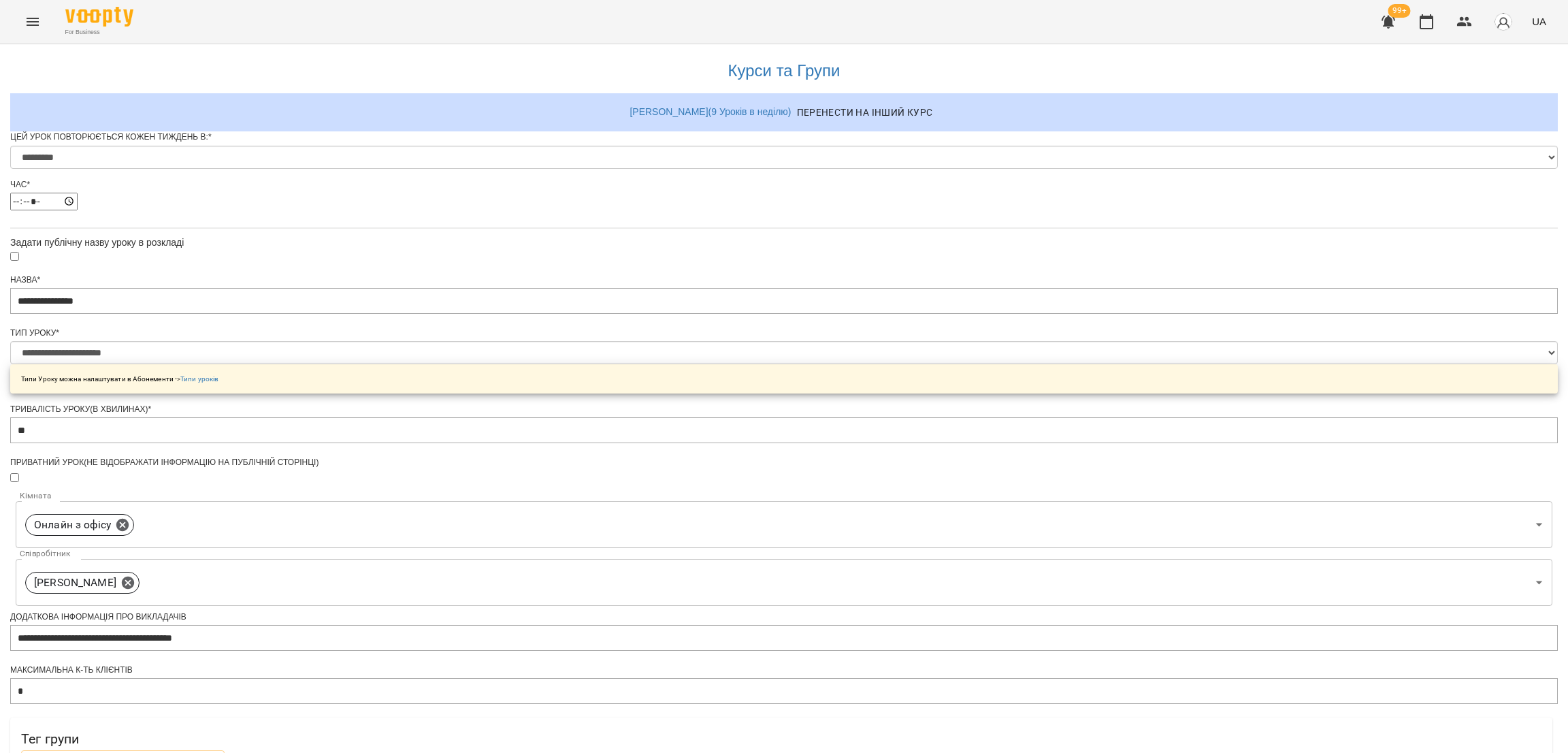
scroll to position [408, 0]
click at [214, 752] on span "Обрати клієнтів, які це відвідують" at bounding box center [123, 762] width 182 height 16
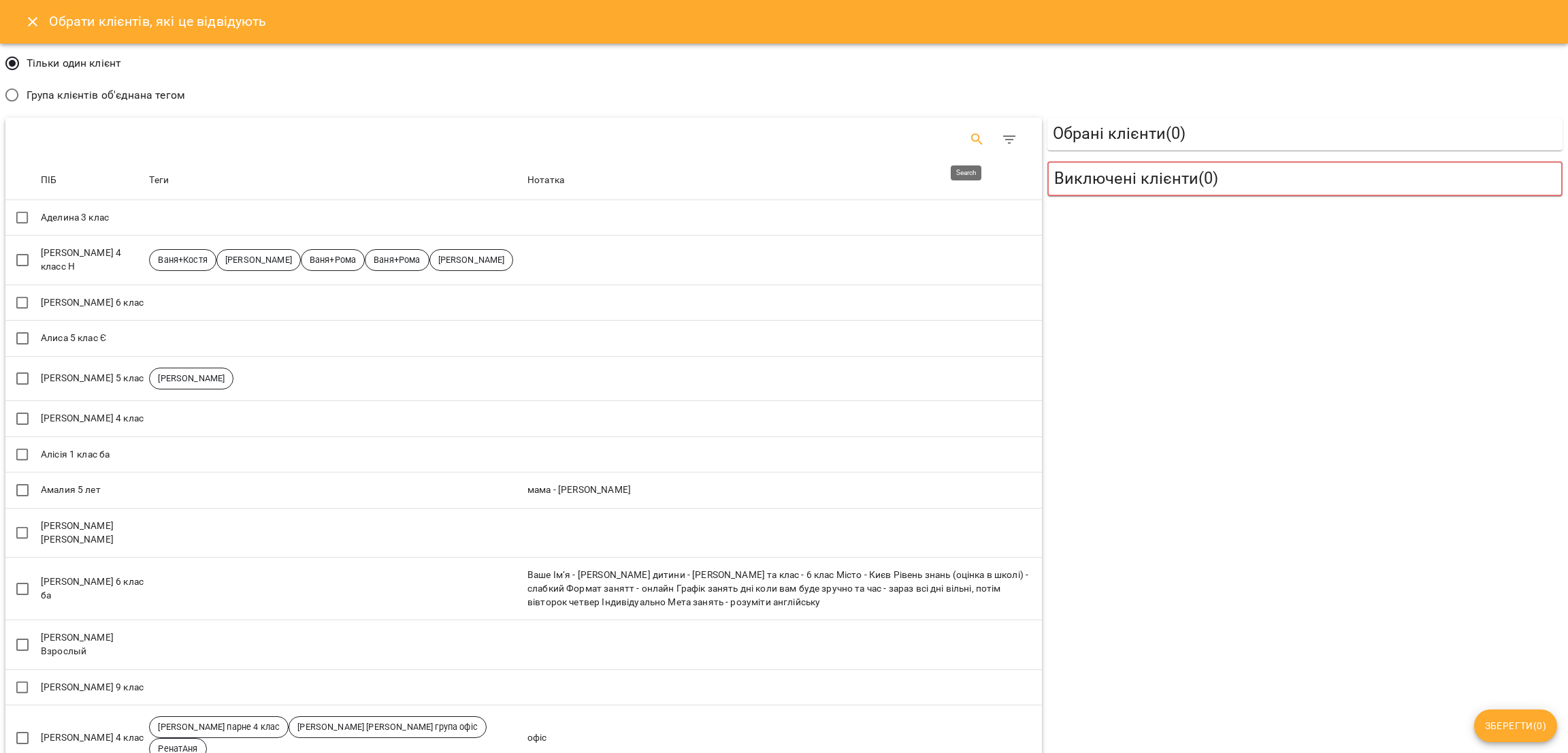
click at [961, 139] on button "Search" at bounding box center [977, 139] width 33 height 33
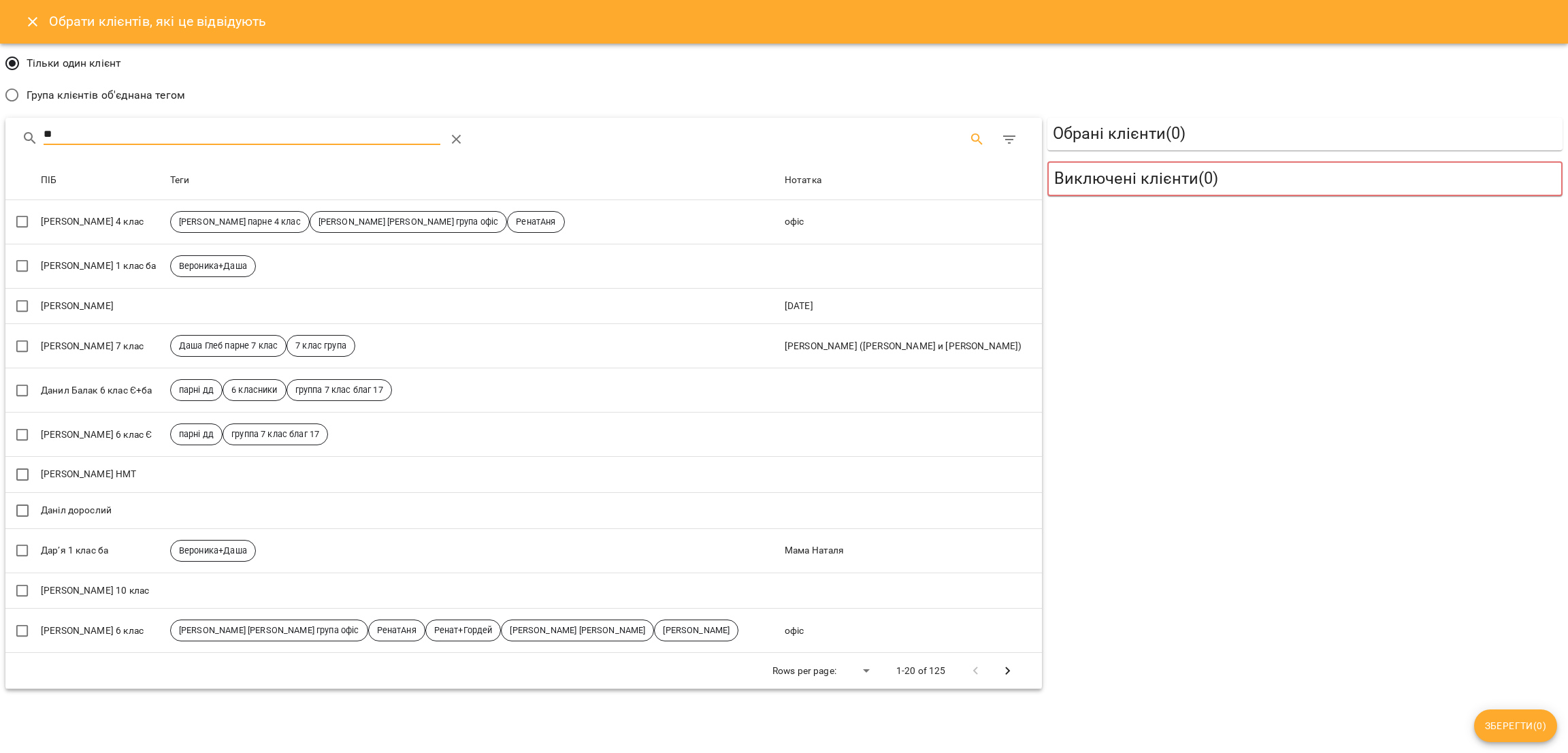
type input "*"
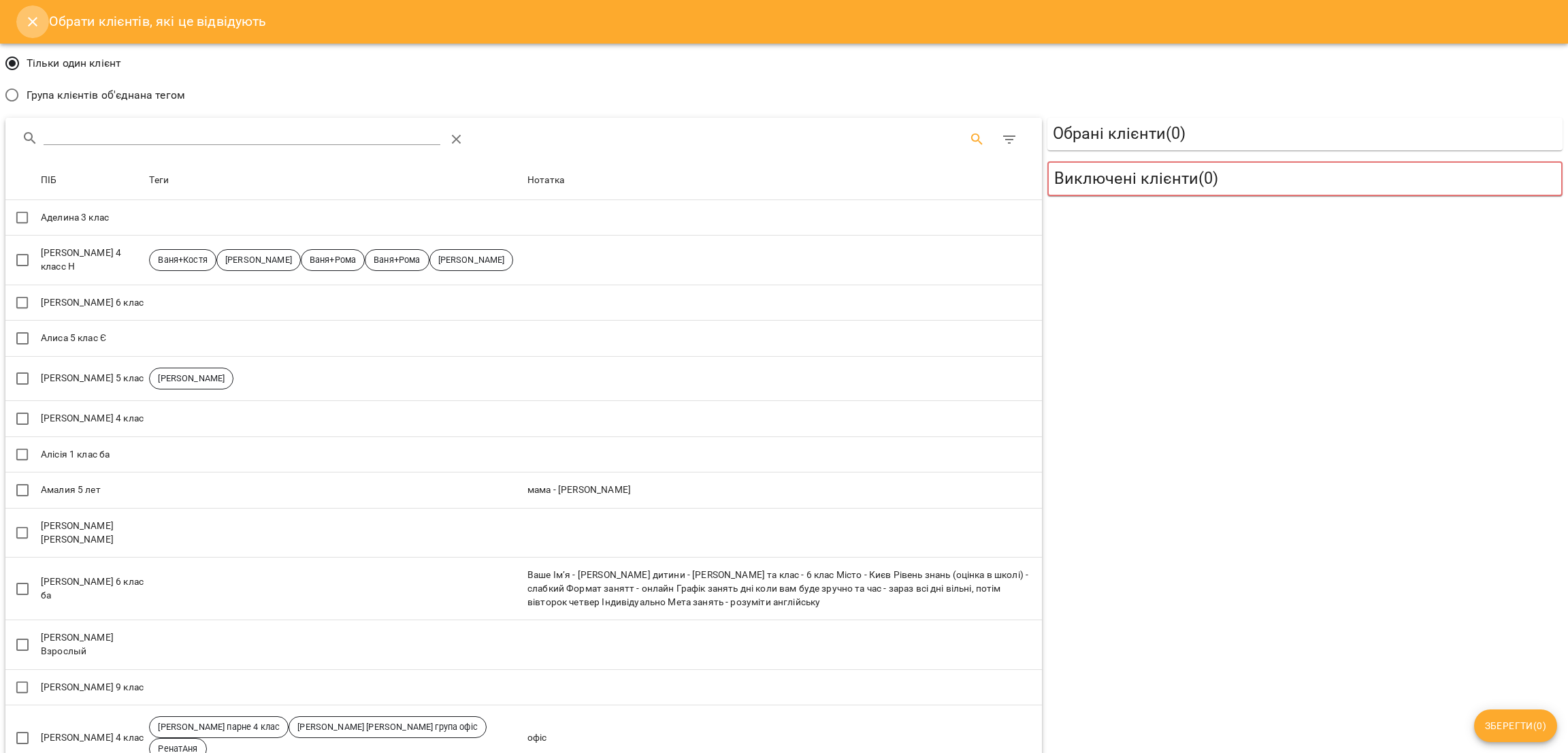
click at [36, 17] on icon "Close" at bounding box center [33, 21] width 16 height 16
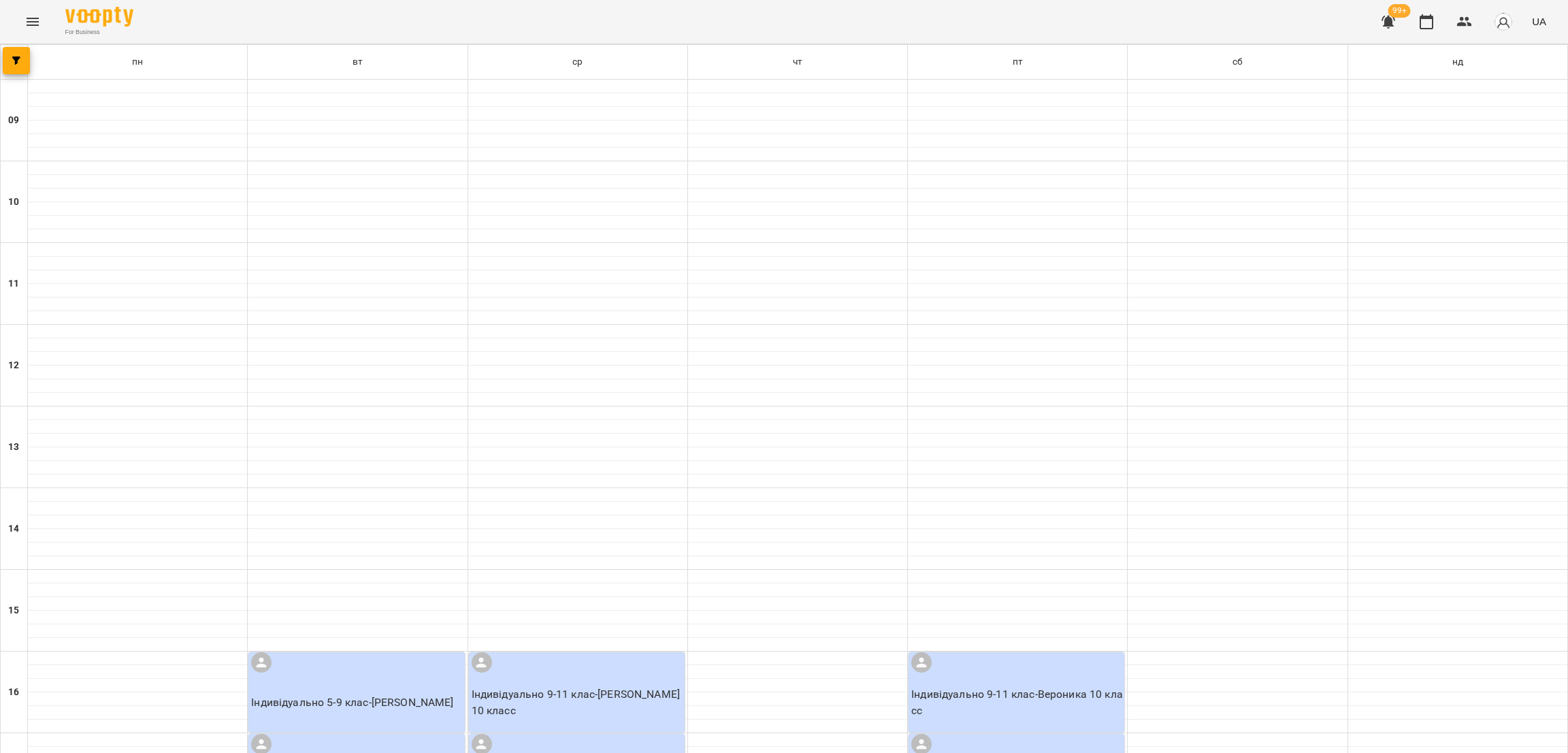
scroll to position [408, 0]
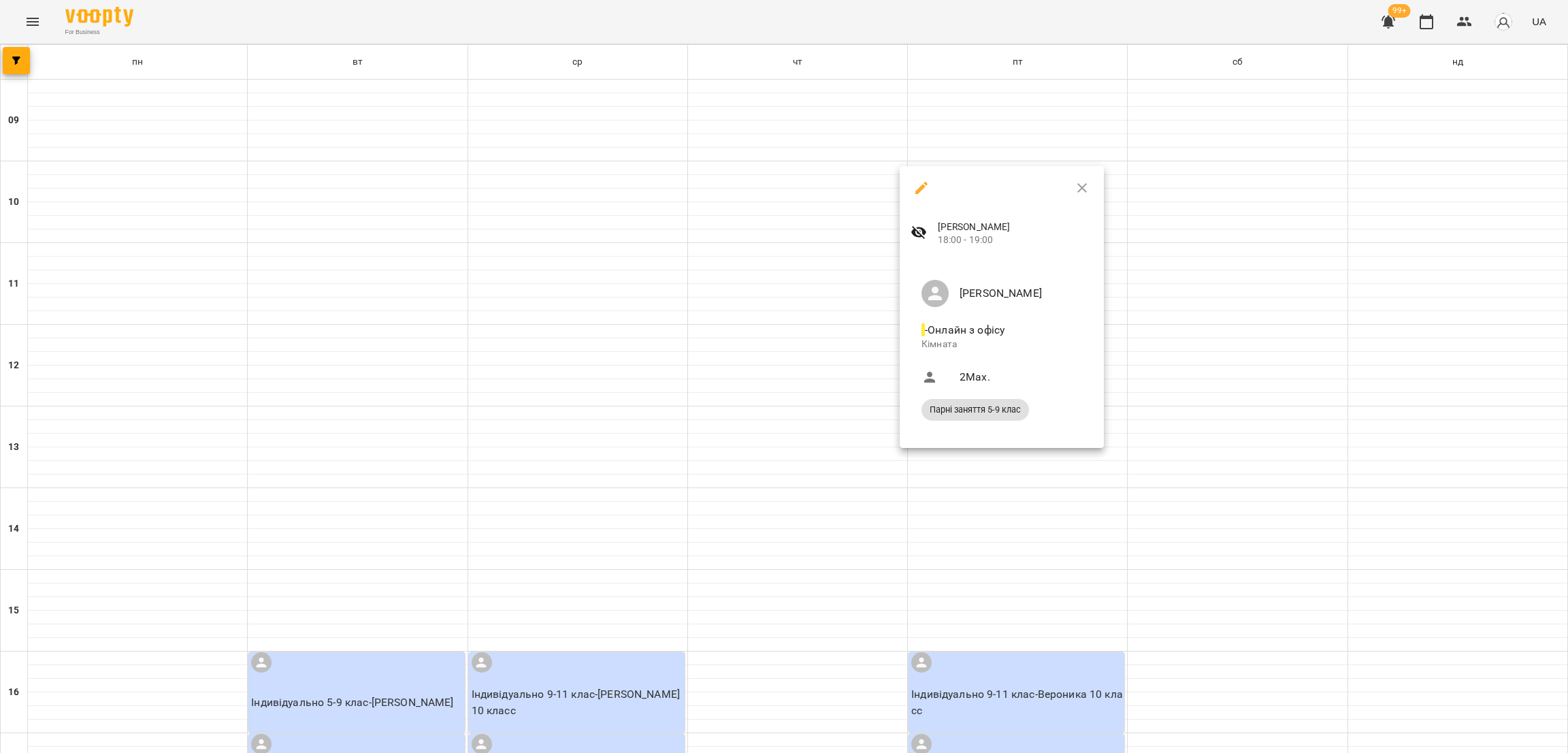
click at [1022, 520] on div at bounding box center [784, 376] width 1568 height 753
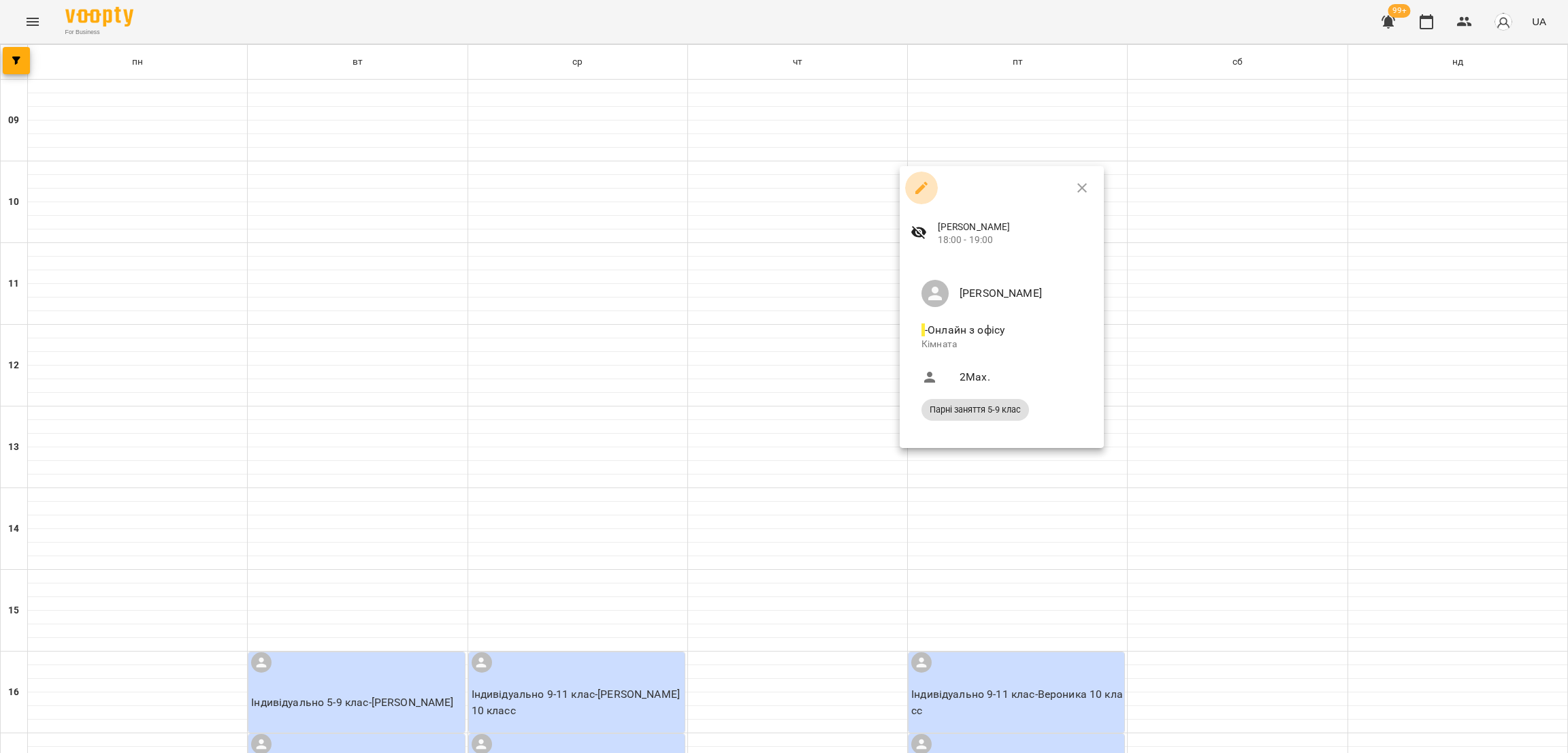
click at [926, 187] on icon "button" at bounding box center [922, 187] width 16 height 16
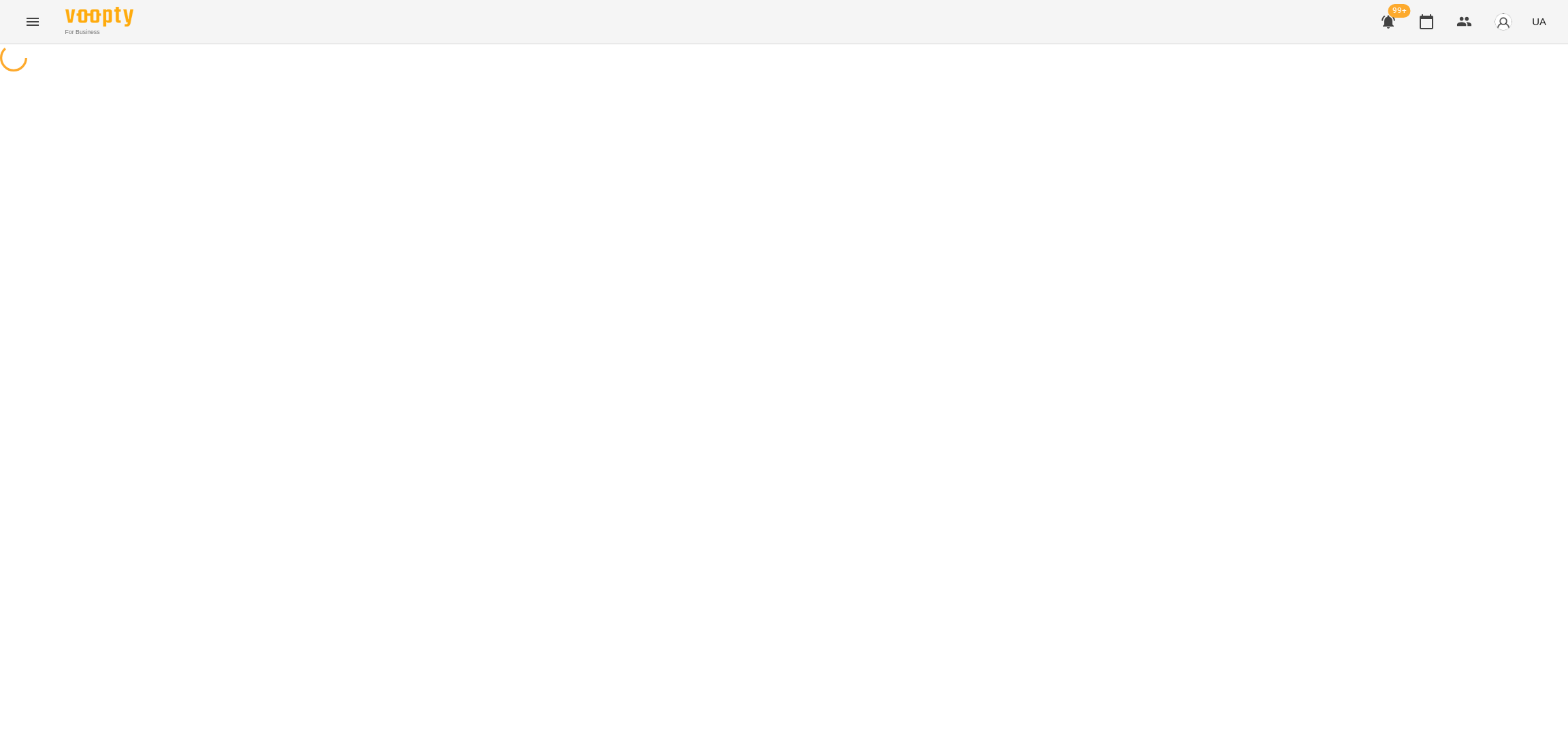
select select "*"
select select "**********"
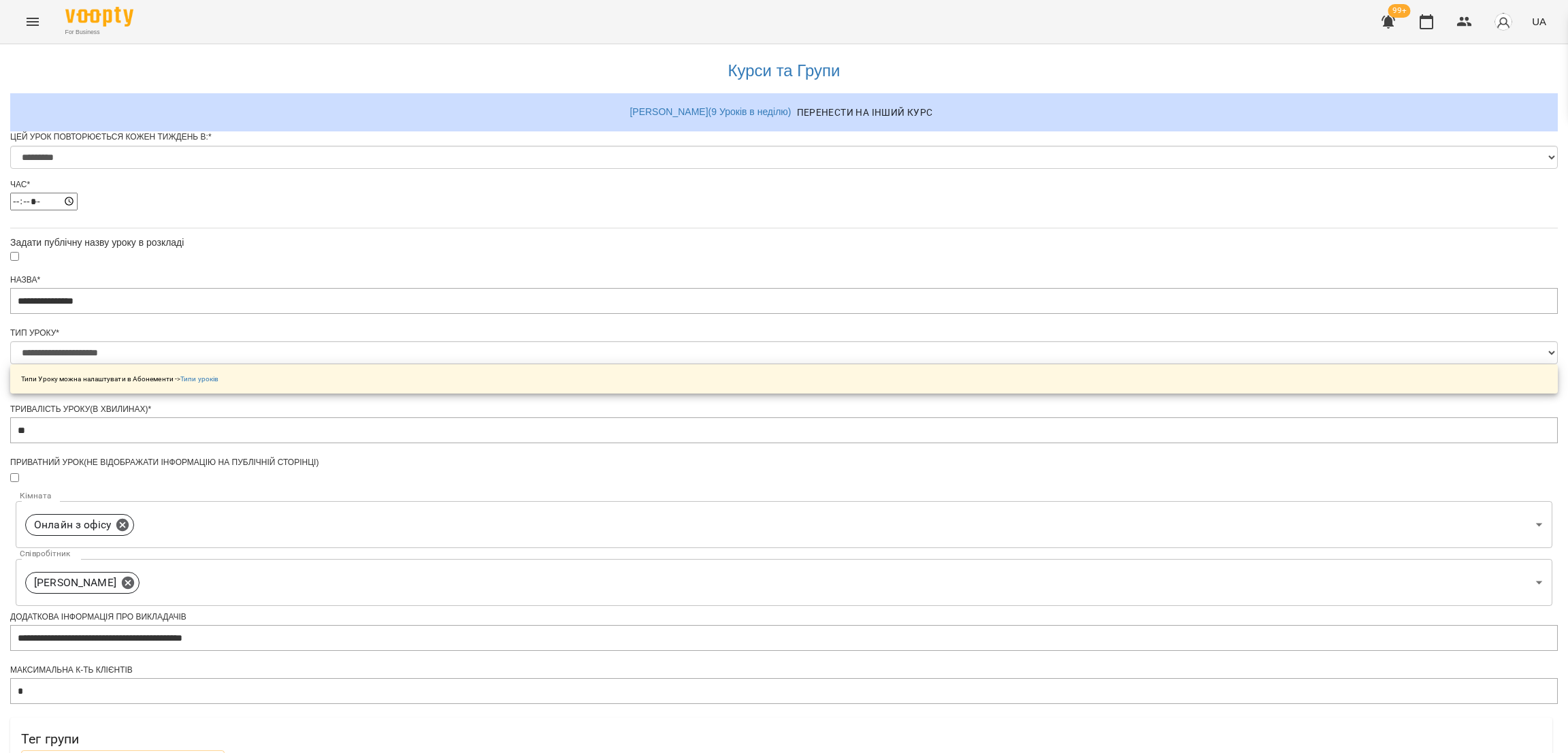
scroll to position [305, 0]
click at [214, 752] on span "Обрати клієнтів, які це відвідують" at bounding box center [123, 762] width 182 height 16
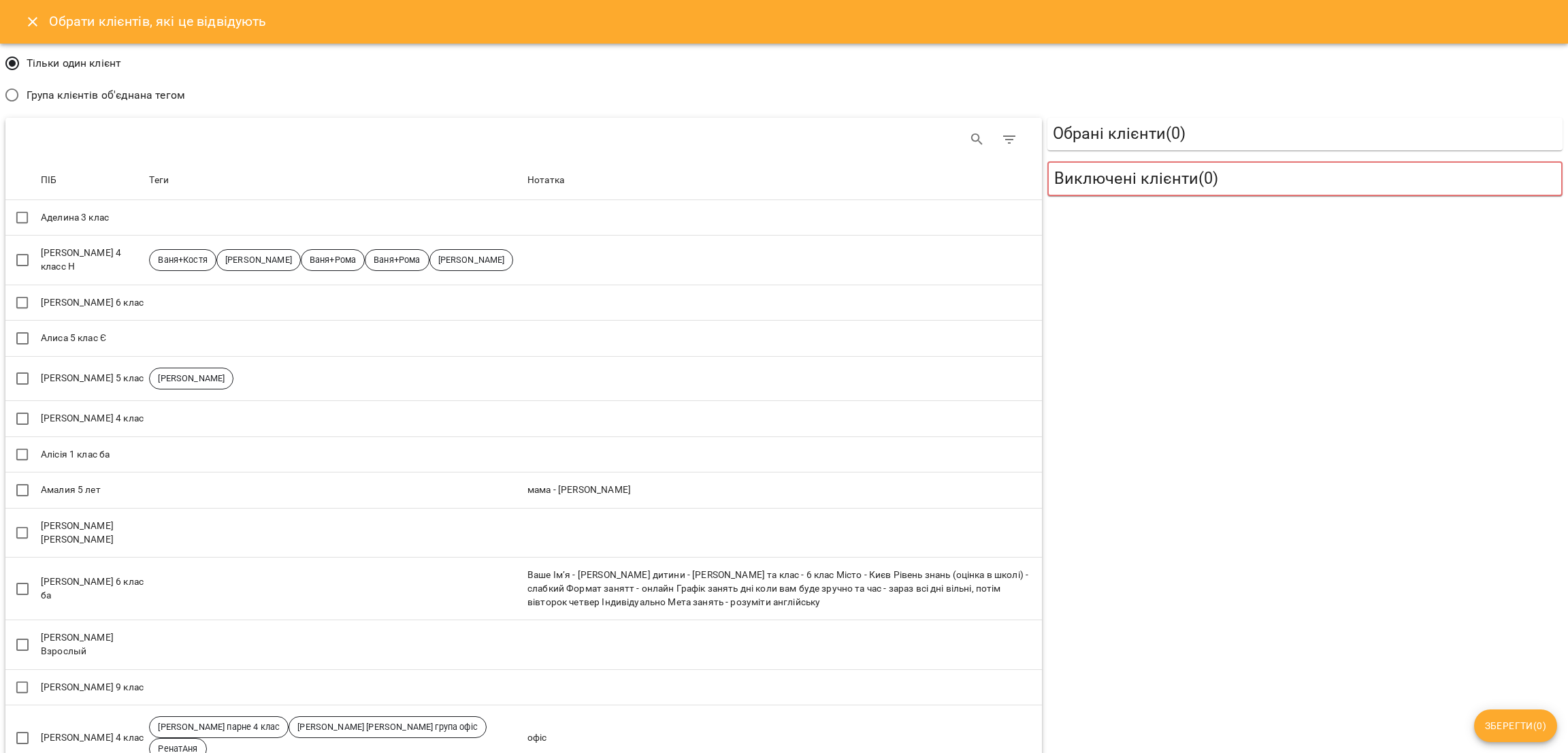
click at [164, 102] on span "Група клієнтів об'єднана тегом" at bounding box center [106, 95] width 159 height 16
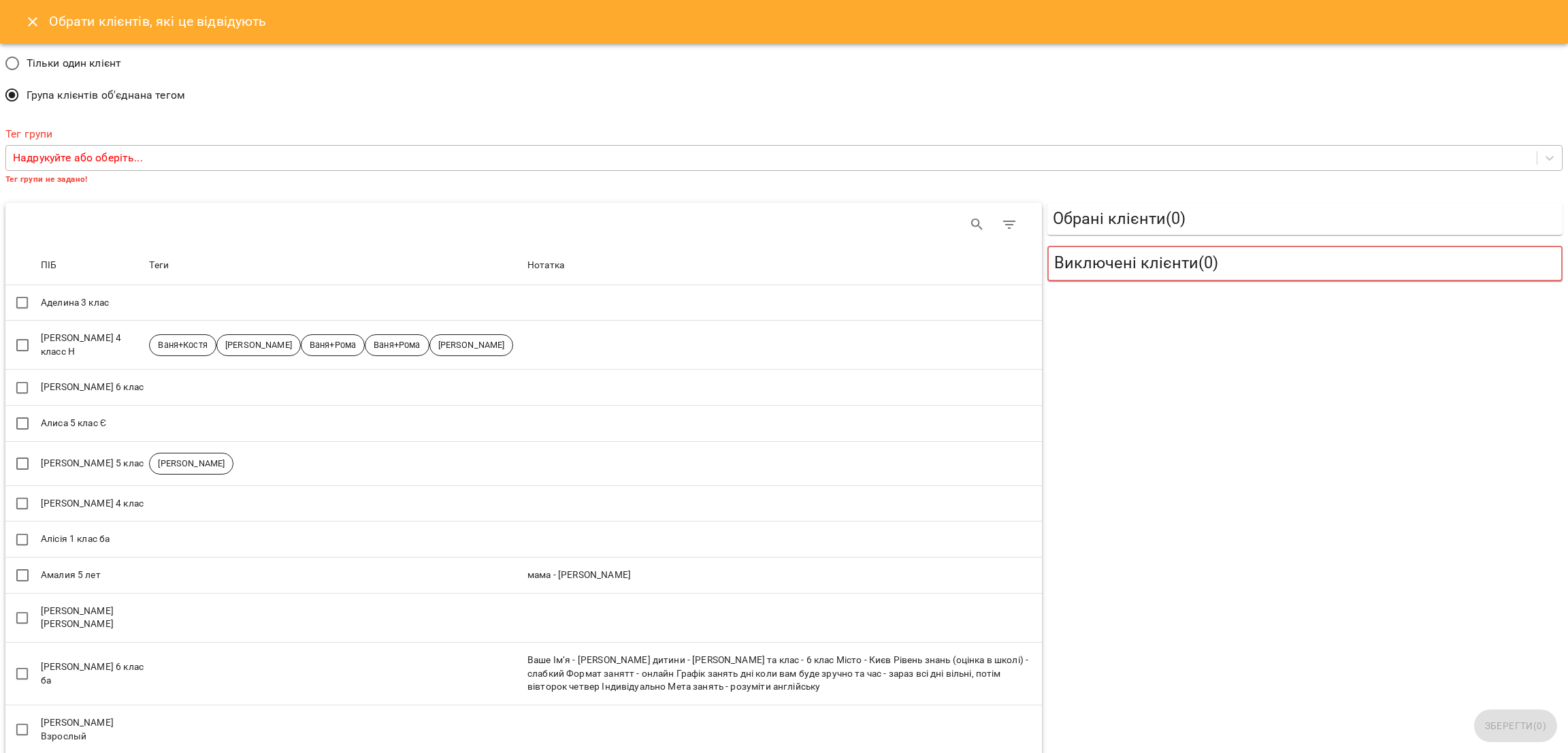
click at [260, 168] on div "Надрукуйте або оберіть..." at bounding box center [772, 158] width 1531 height 25
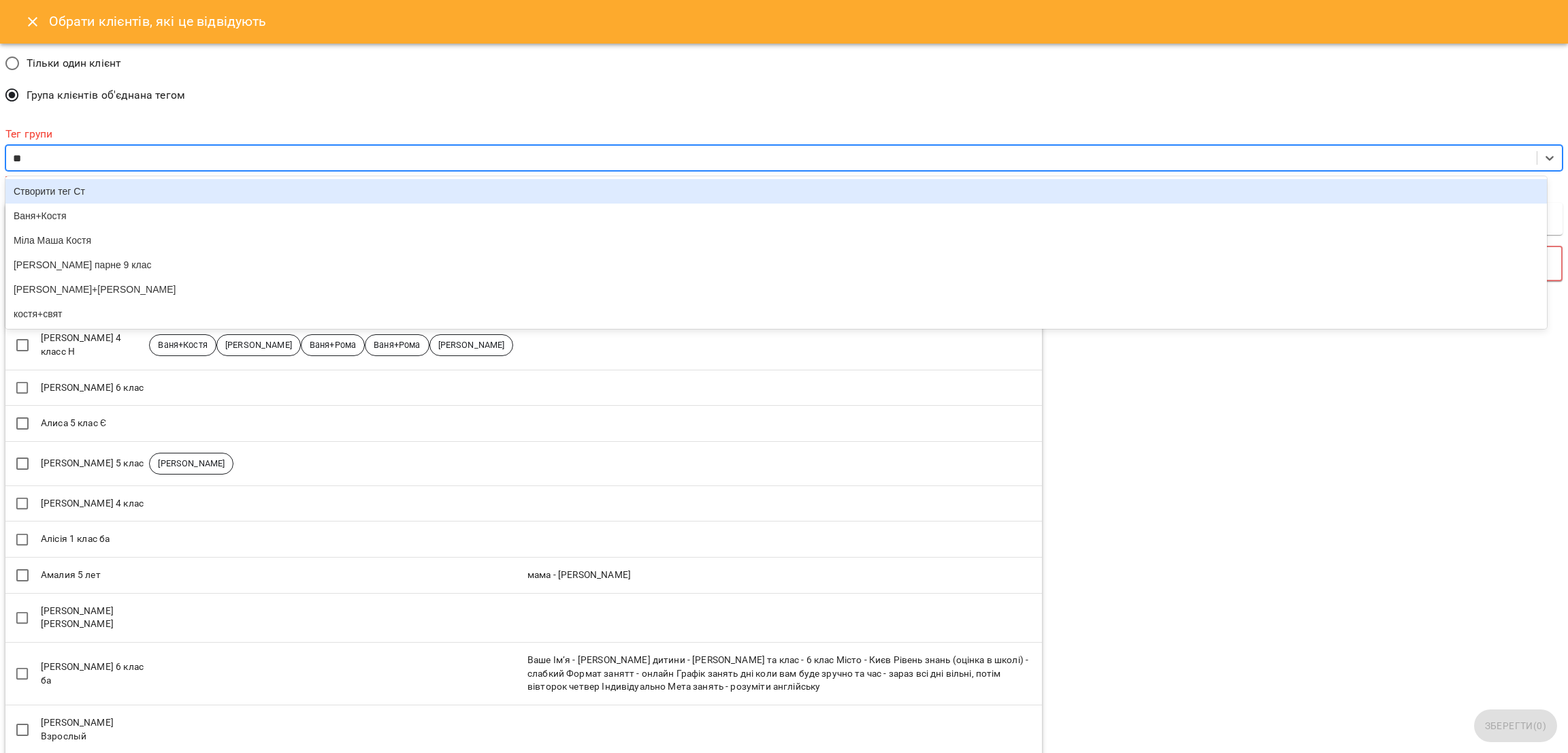
type input "***"
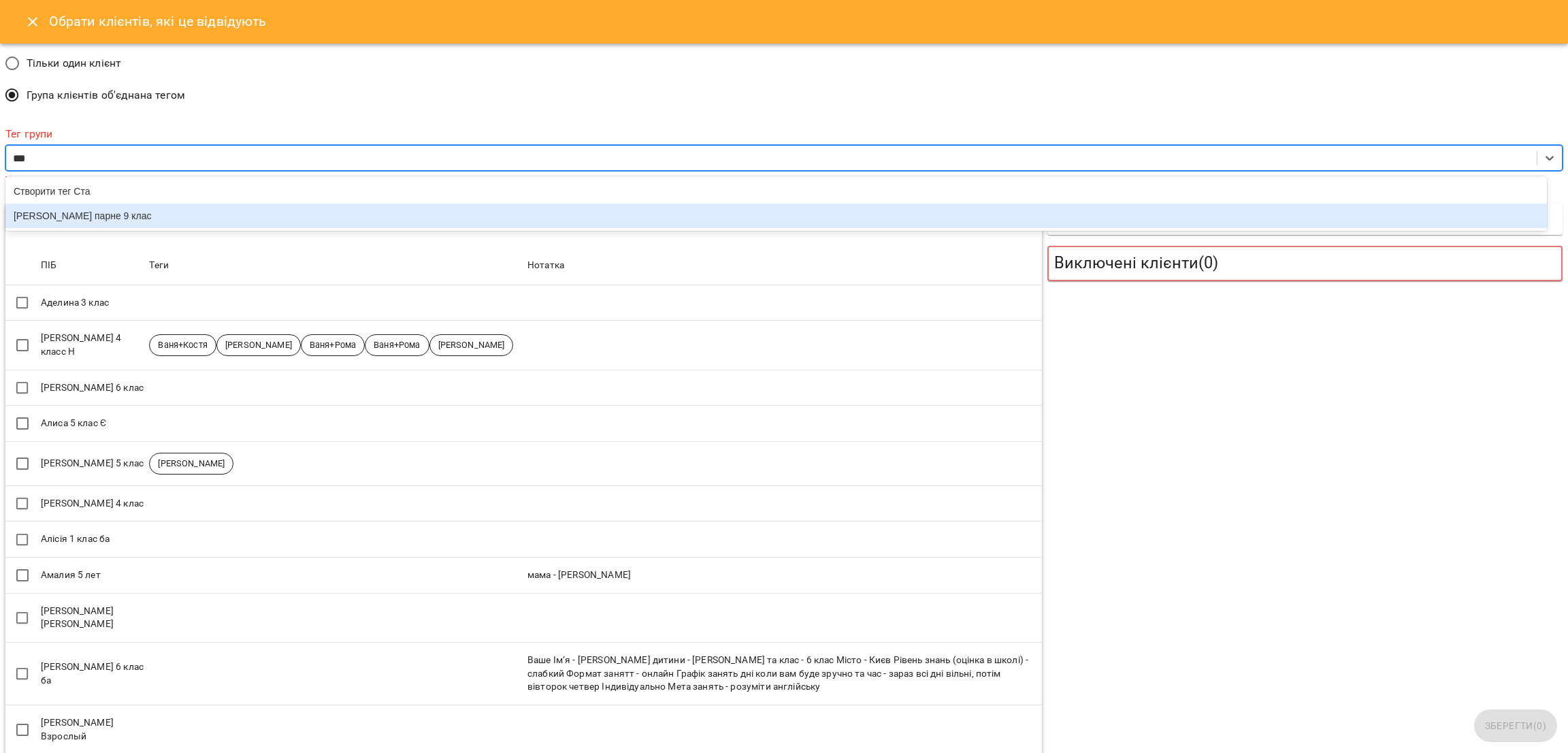
click at [288, 206] on div "Рома Стас парне 9 клас" at bounding box center [776, 216] width 1541 height 25
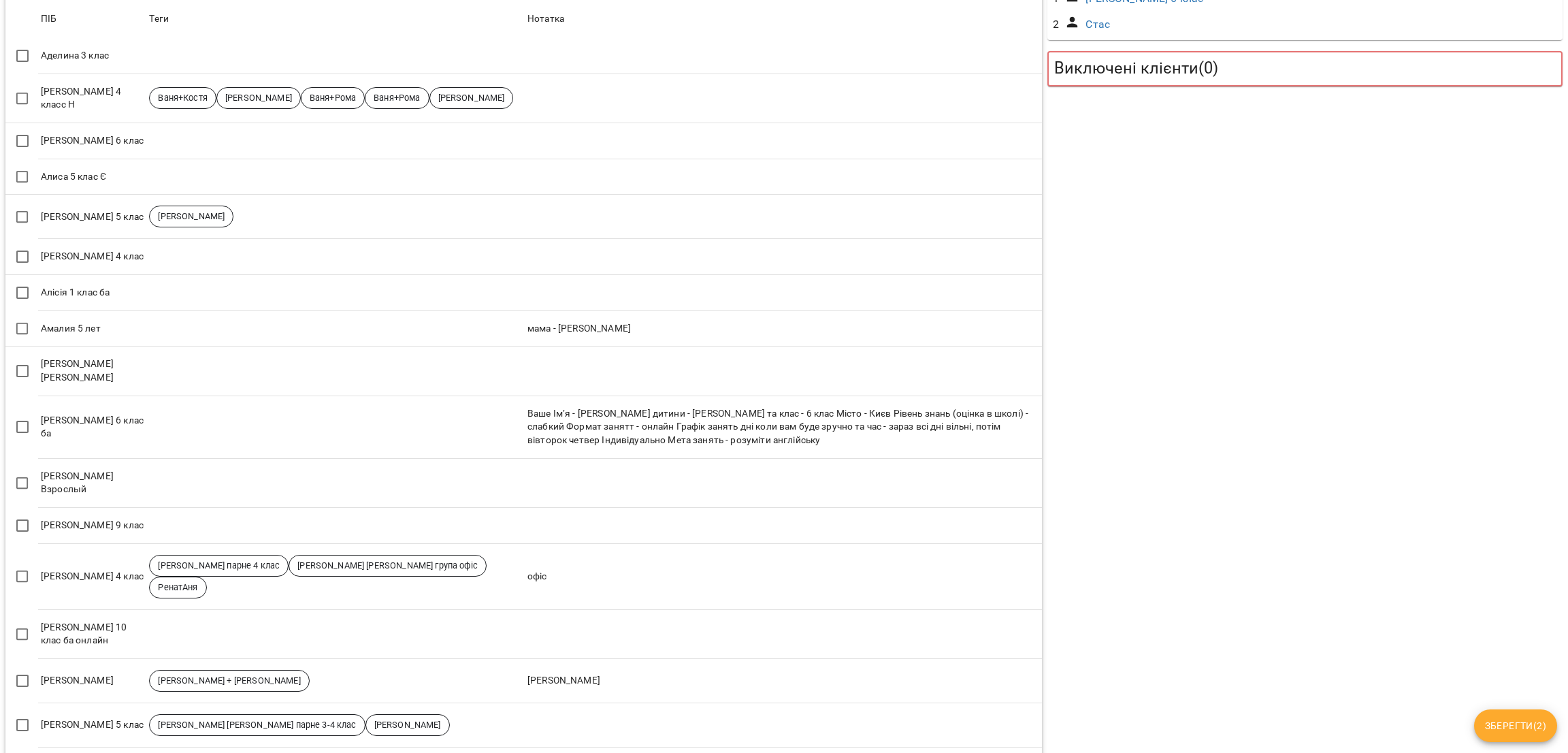
scroll to position [510, 0]
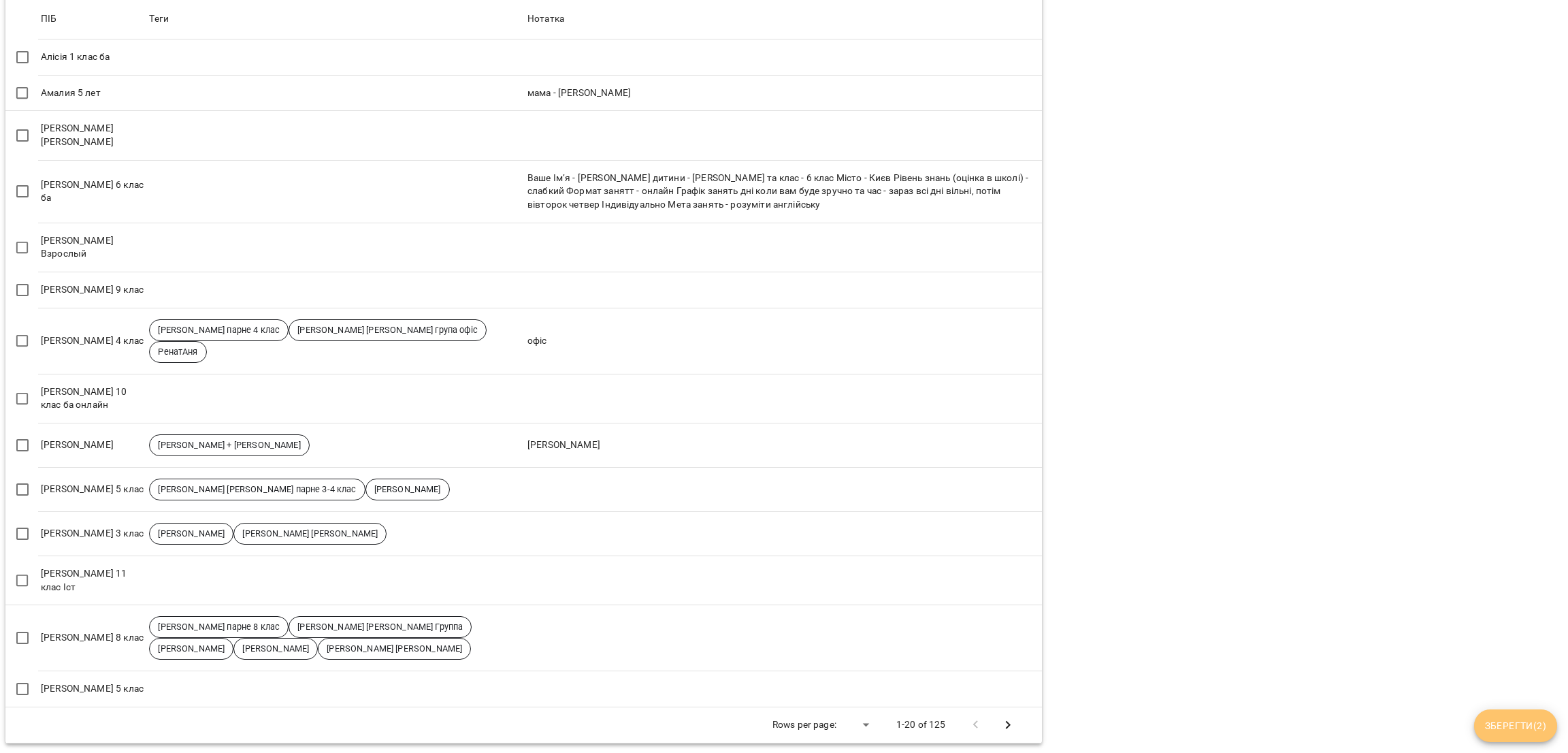
click at [1495, 734] on button "Зберегти ( 2 )" at bounding box center [1516, 725] width 83 height 33
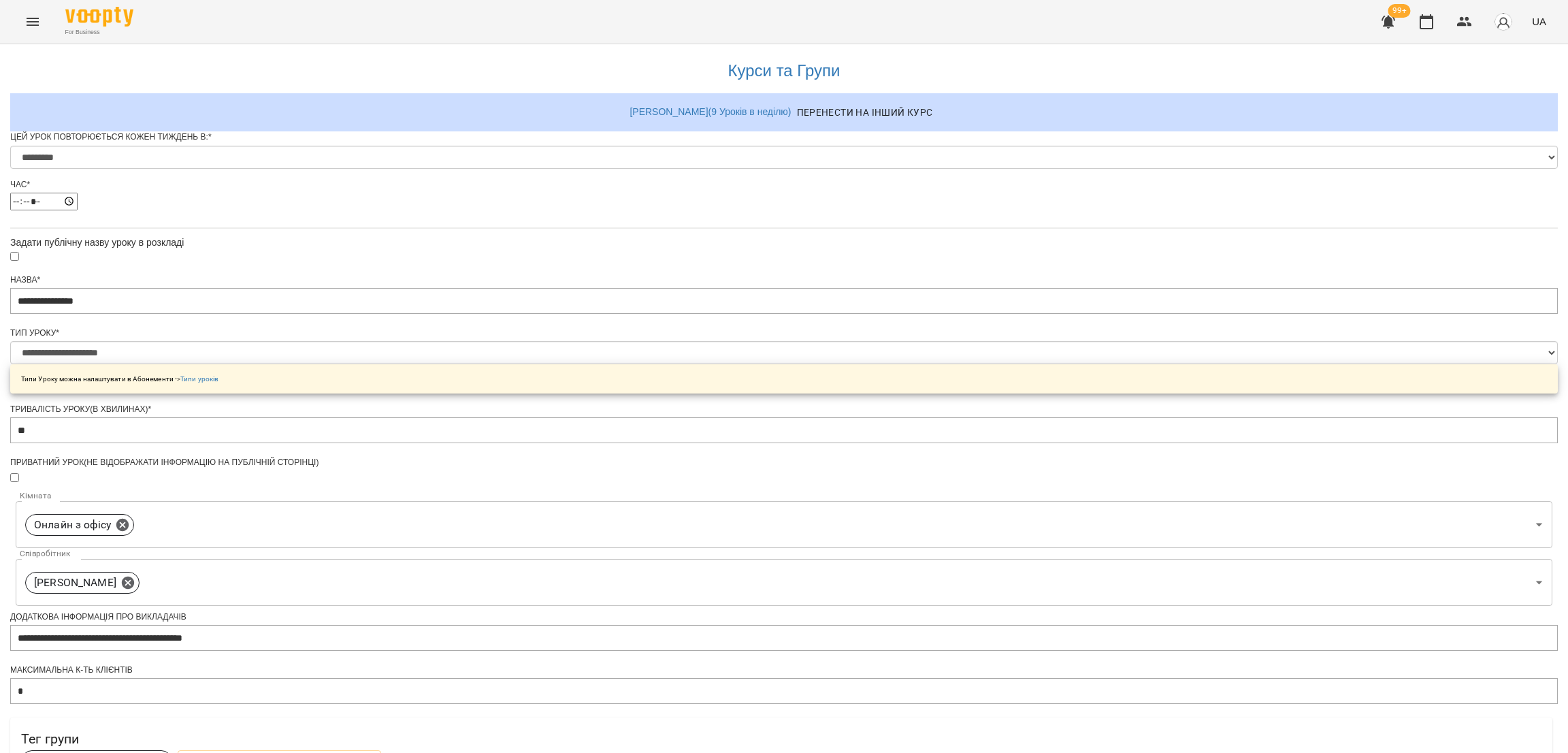
scroll to position [480, 0]
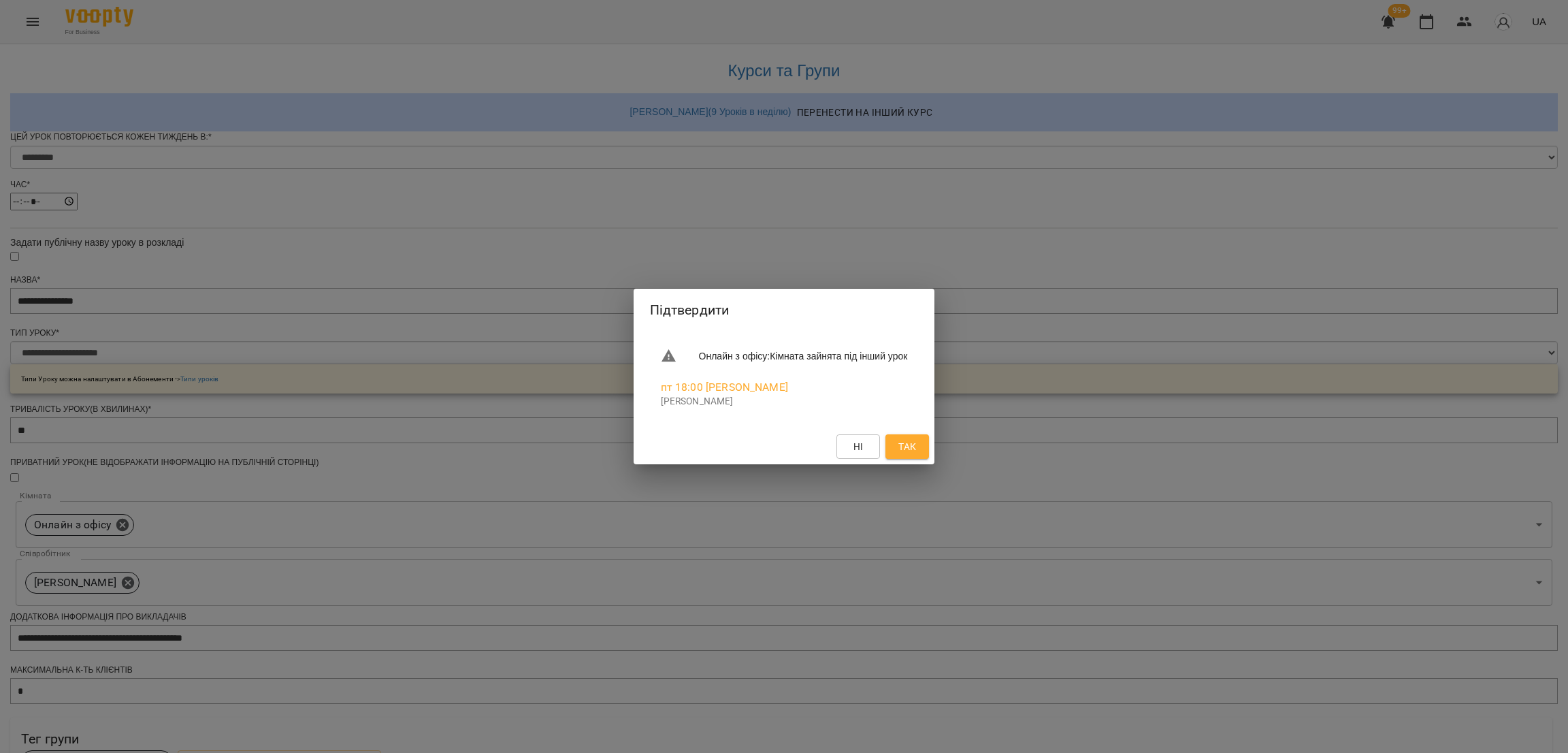
click at [916, 439] on span "Так" at bounding box center [907, 447] width 18 height 16
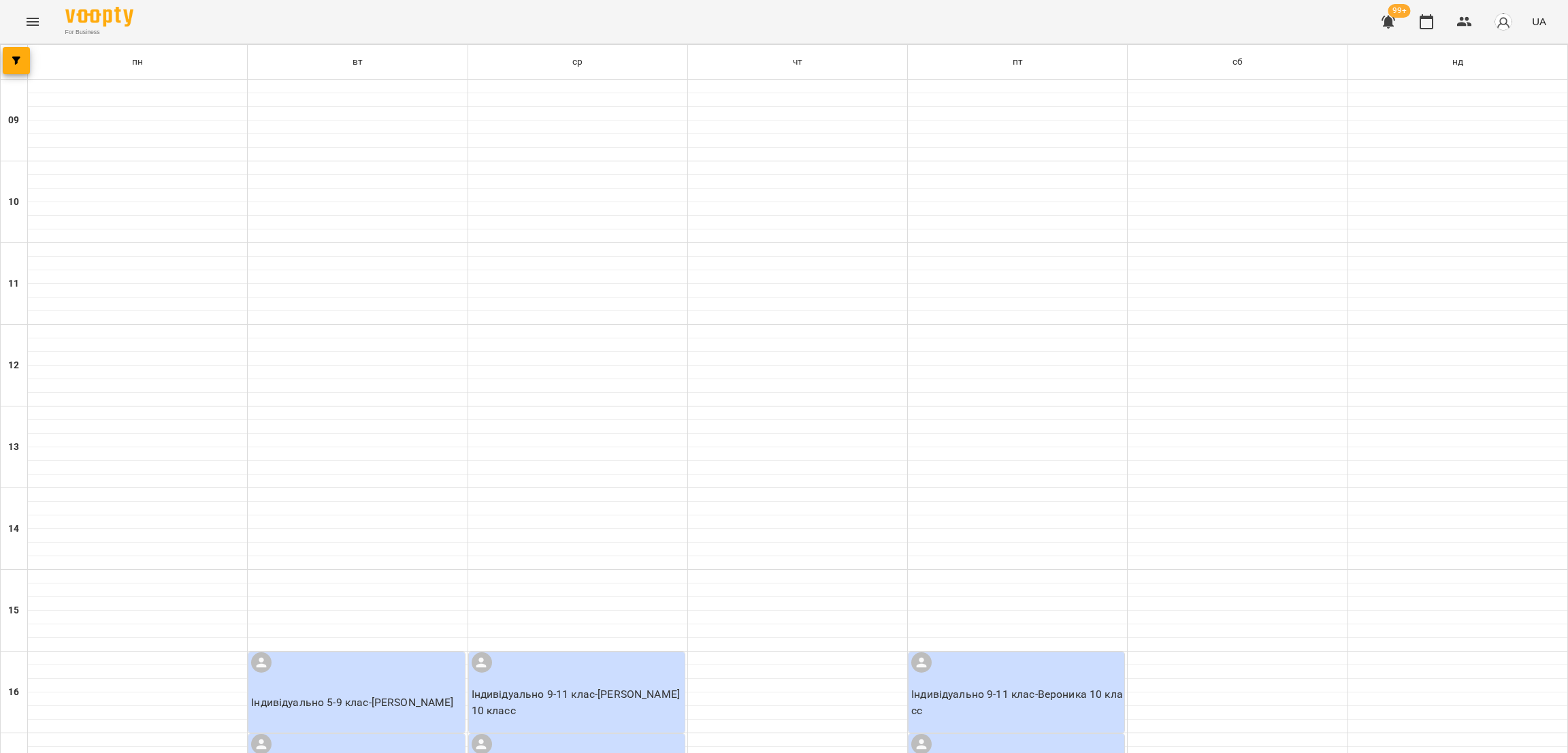
scroll to position [471, 0]
click at [1220, 441] on div at bounding box center [784, 376] width 1568 height 753
click at [909, 202] on button "button" at bounding box center [922, 207] width 33 height 33
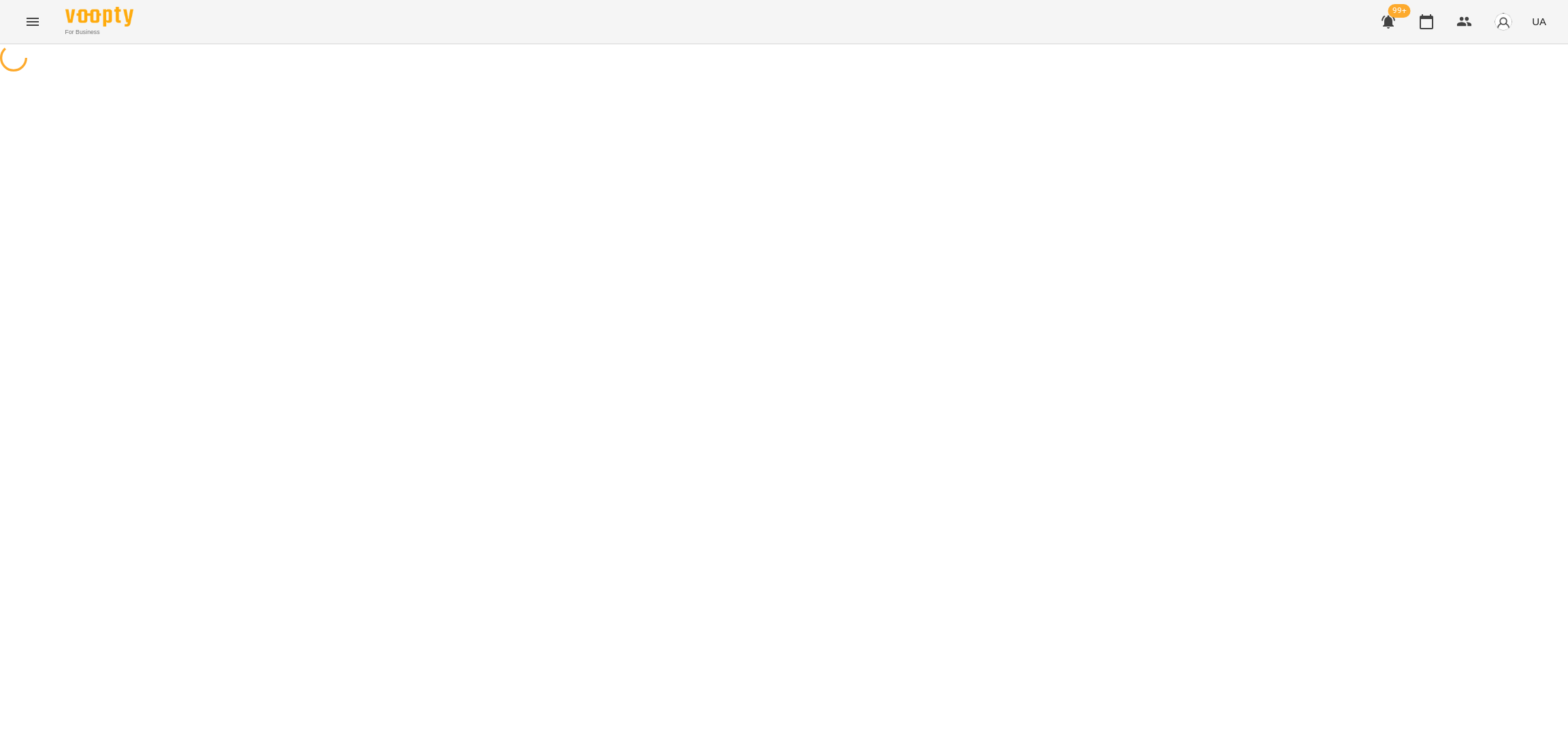
select select "*"
select select "**********"
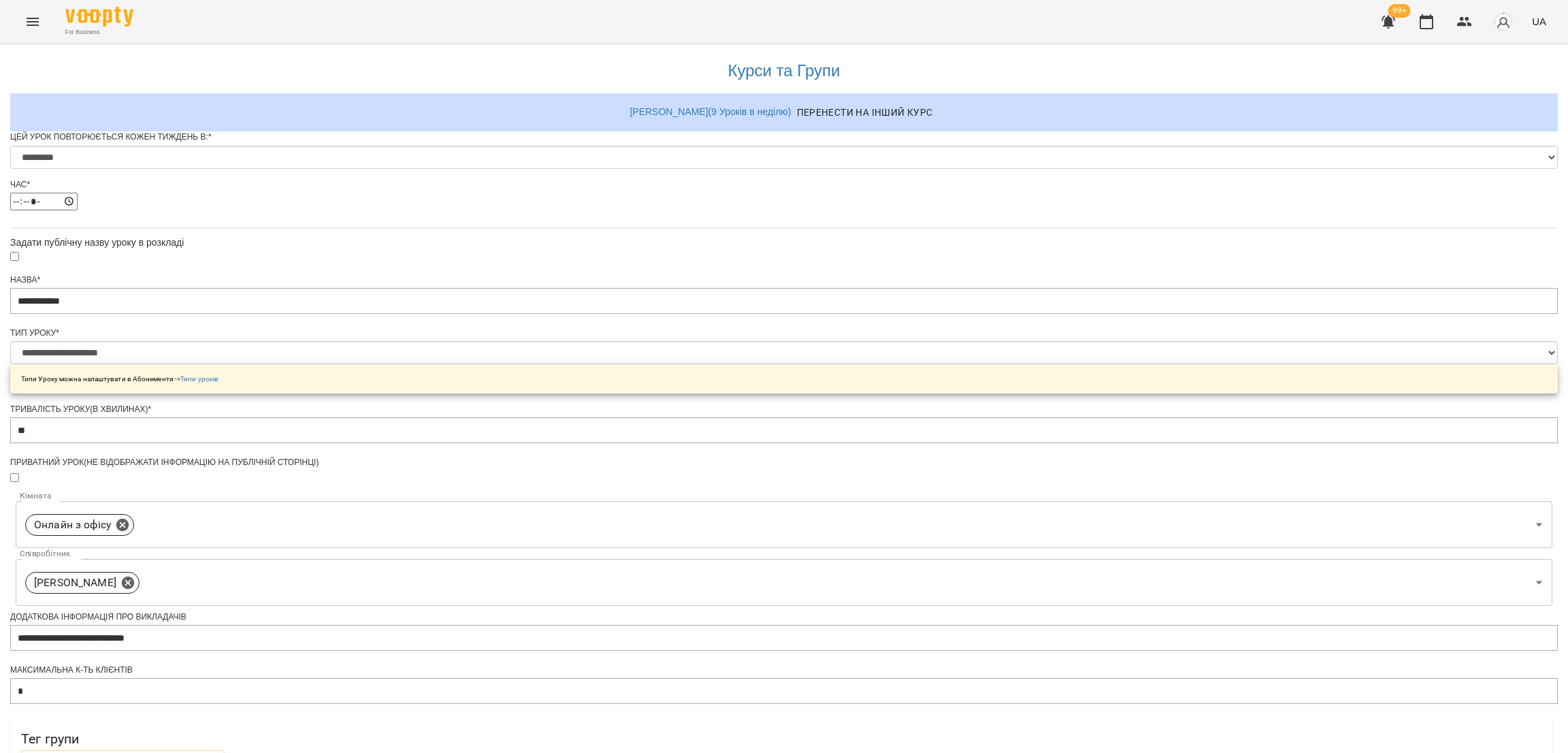
scroll to position [320, 0]
click at [214, 752] on span "Обрати клієнтів, які це відвідують" at bounding box center [123, 762] width 182 height 16
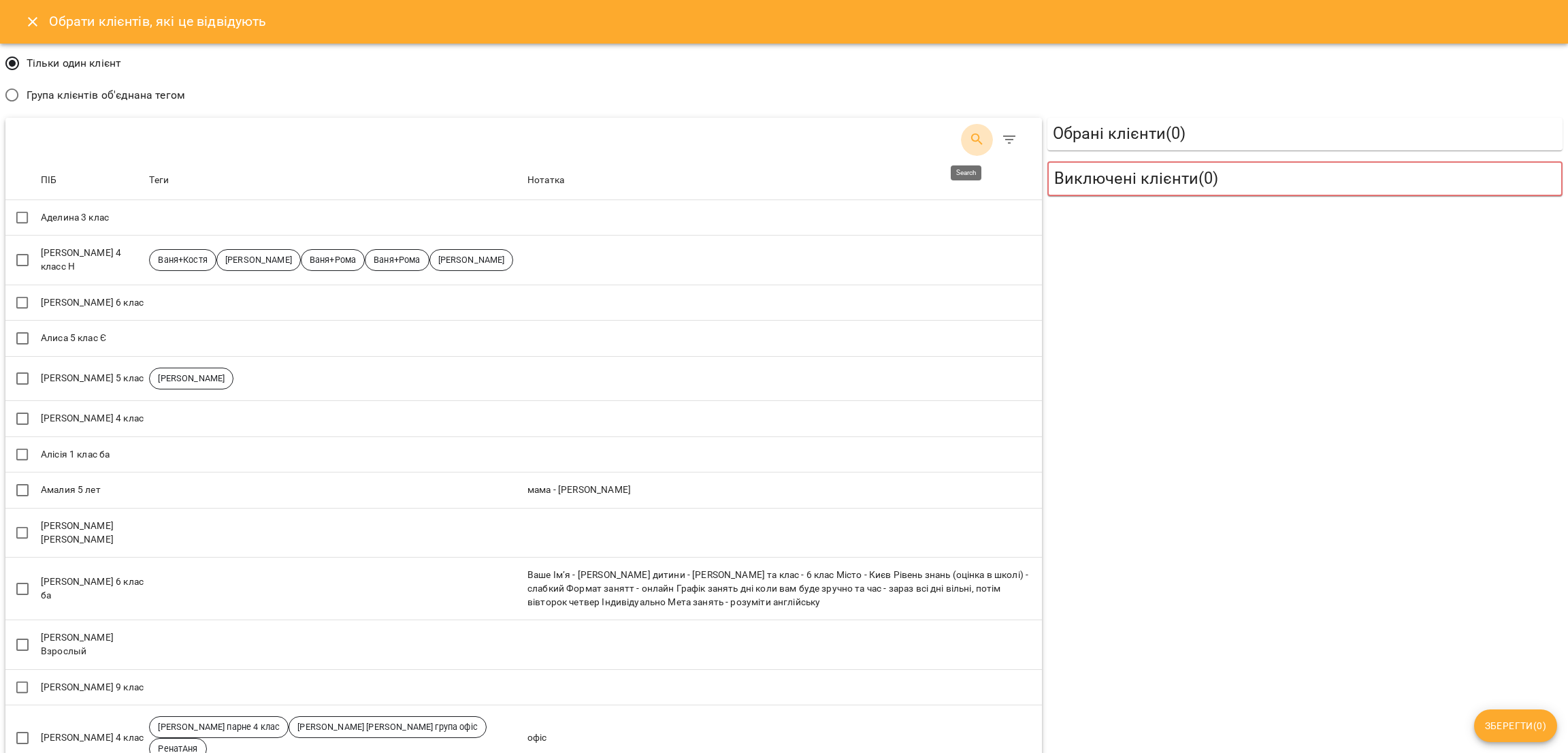
click at [975, 144] on button "Search" at bounding box center [977, 139] width 33 height 33
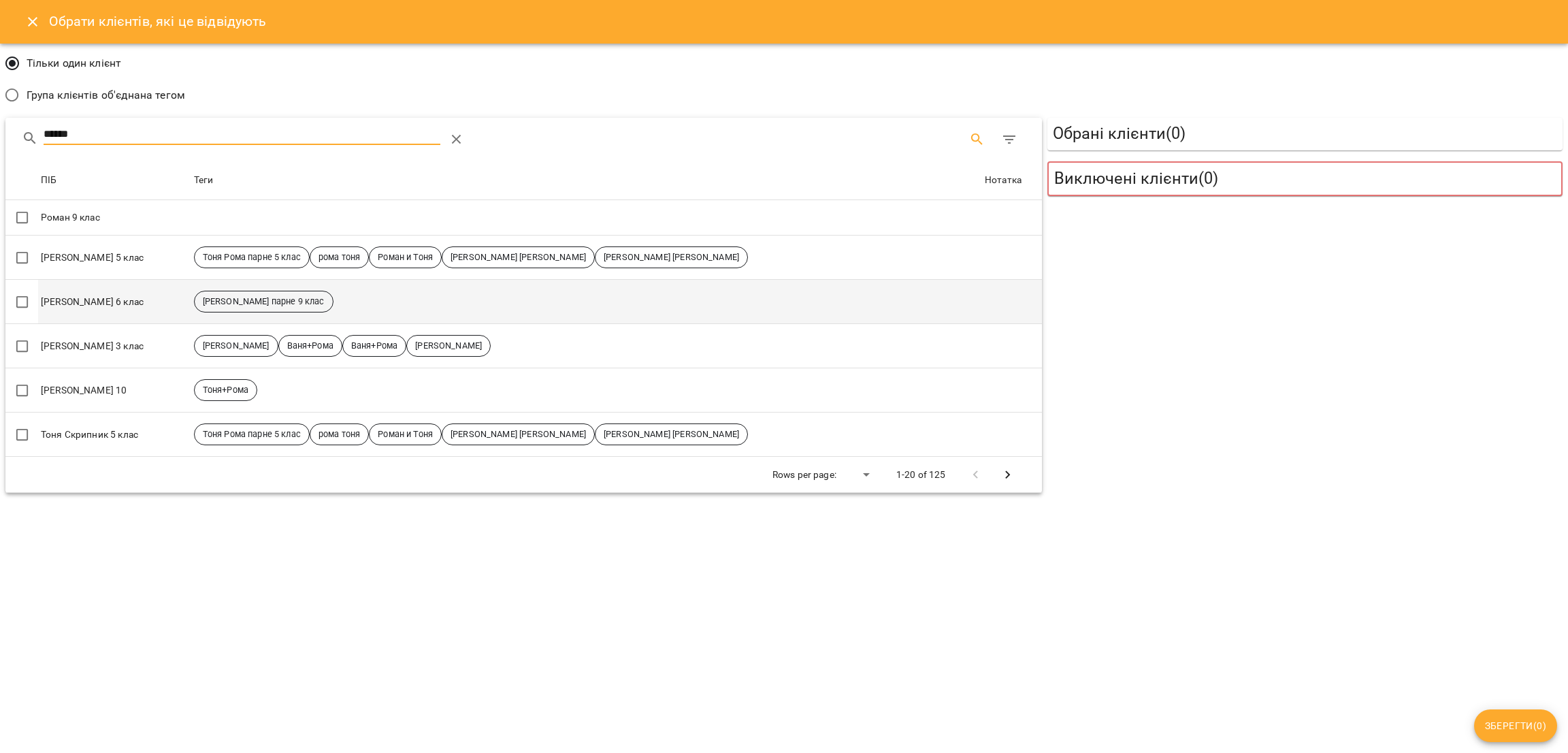
type input "*****"
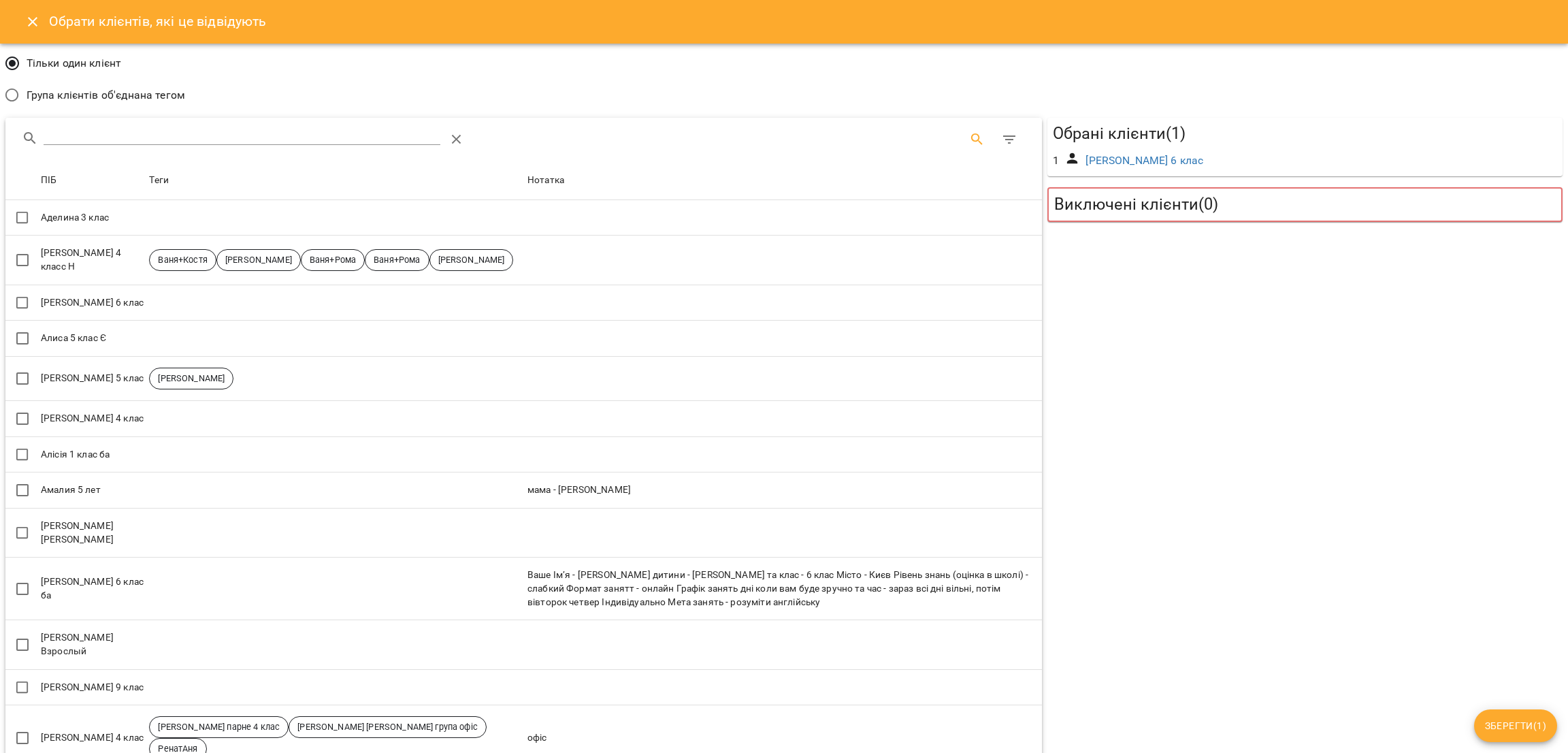
click at [1530, 719] on span "Зберегти ( 1 )" at bounding box center [1516, 725] width 61 height 16
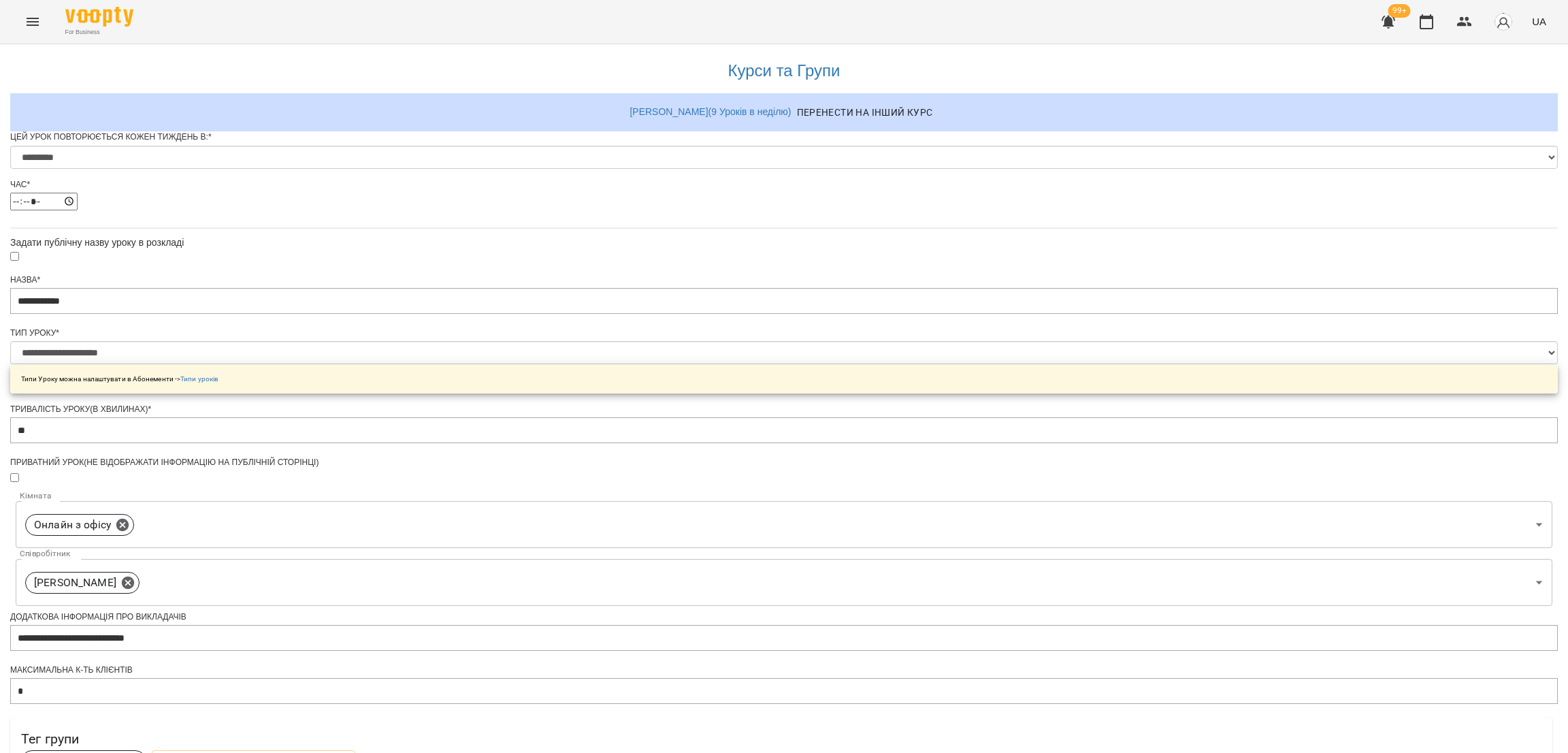
scroll to position [453, 0]
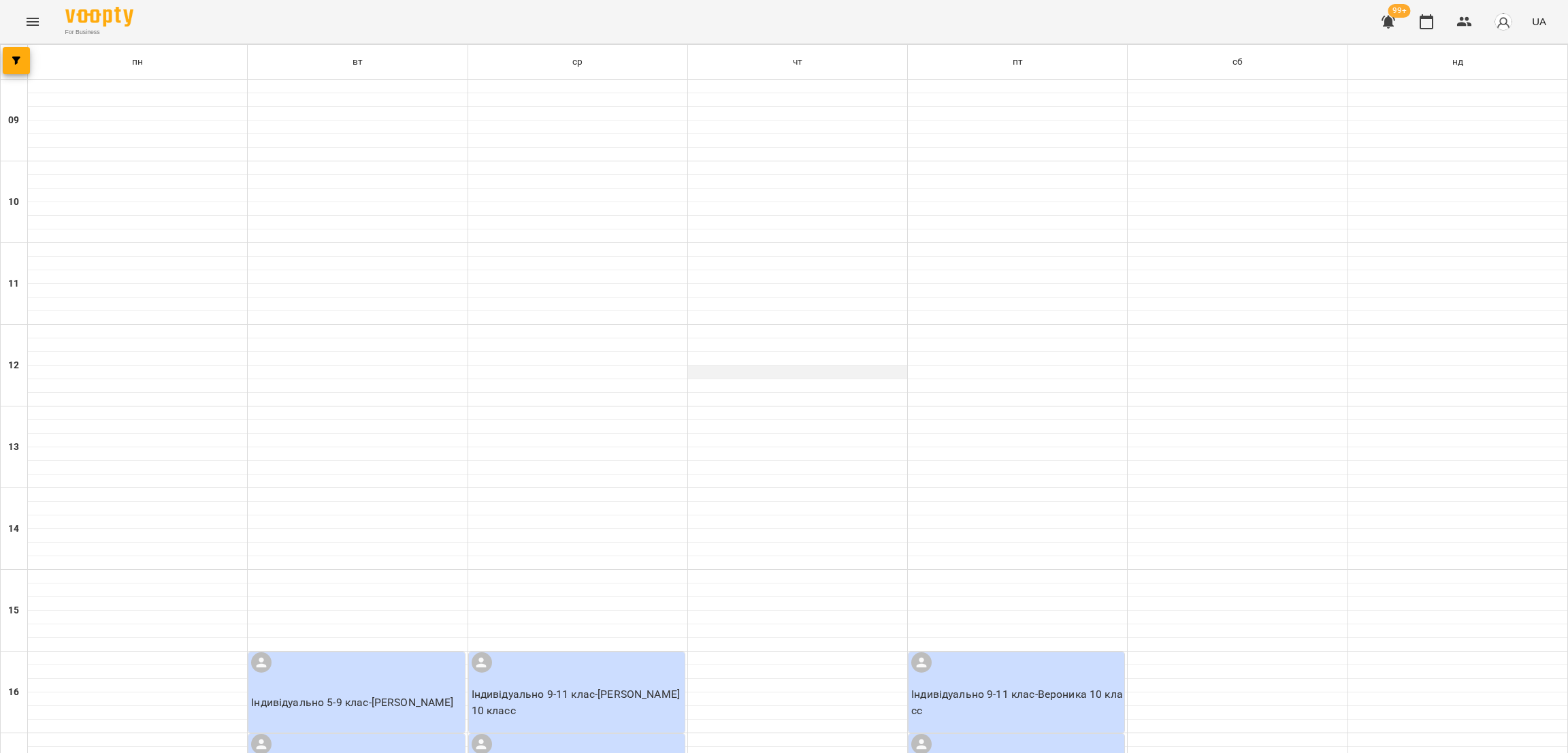
scroll to position [471, 0]
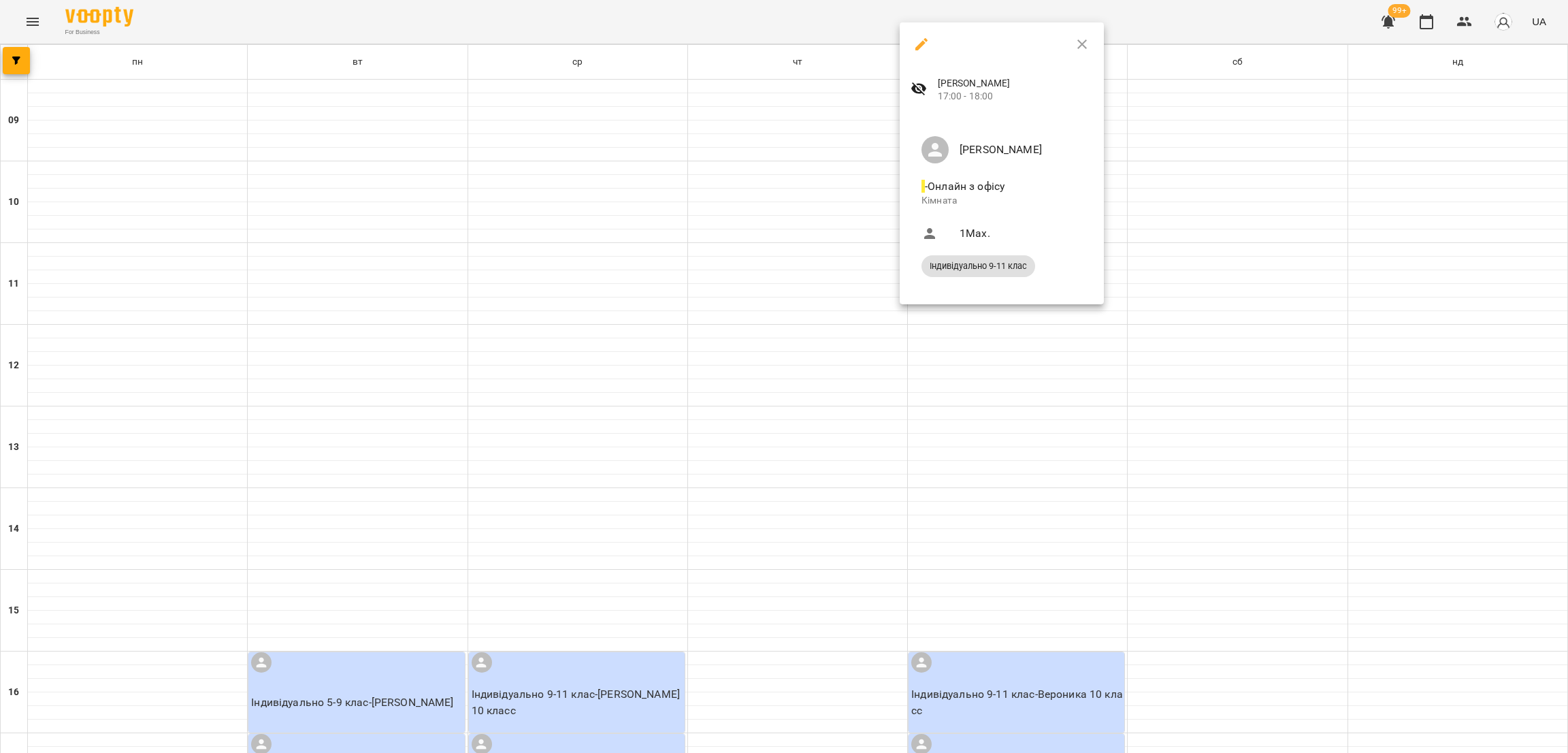
click at [611, 258] on div at bounding box center [784, 376] width 1568 height 753
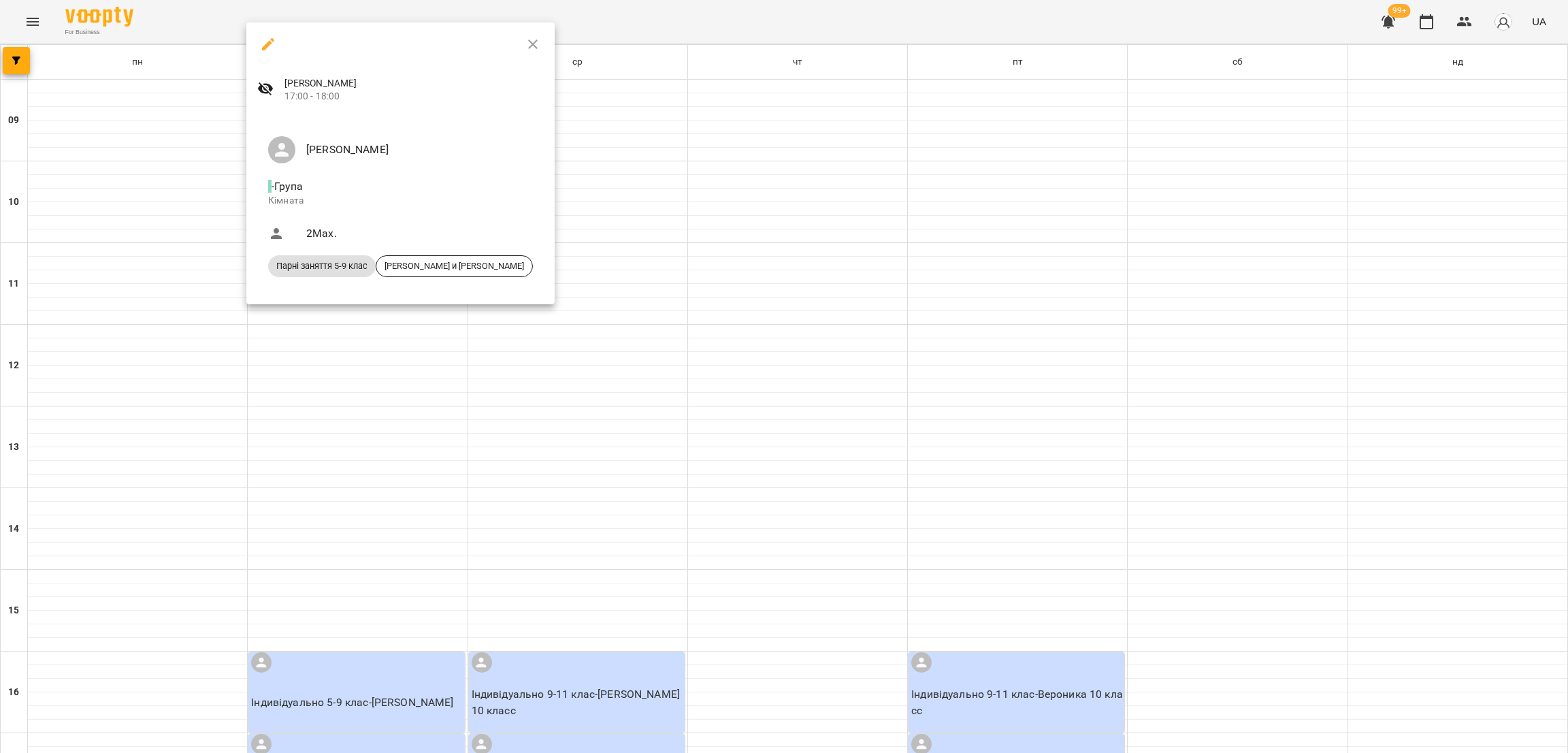
click at [583, 290] on div at bounding box center [784, 376] width 1568 height 753
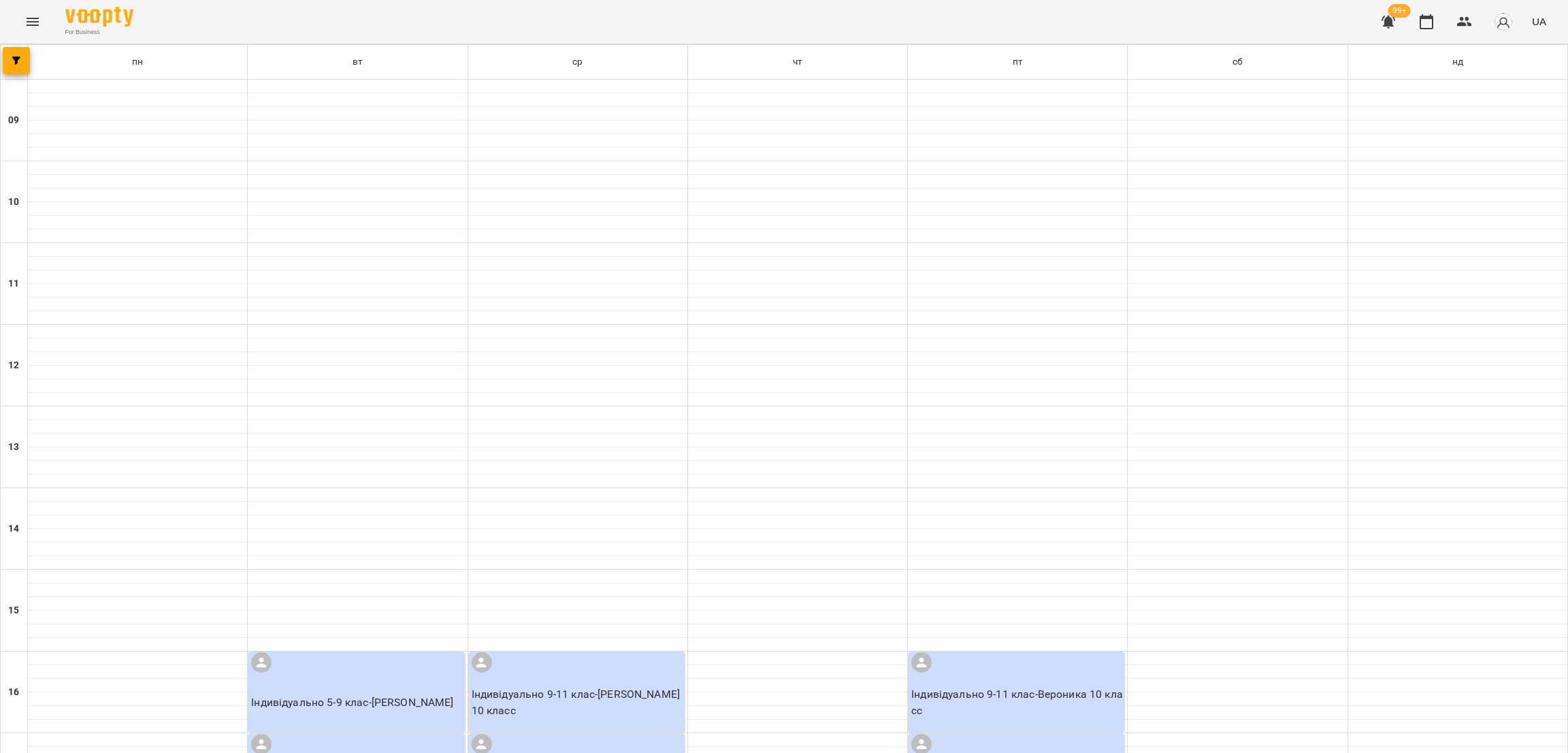
click at [378, 694] on p "Індивідуально 5-9 клас - Сидоренко Олександр" at bounding box center [358, 702] width 213 height 16
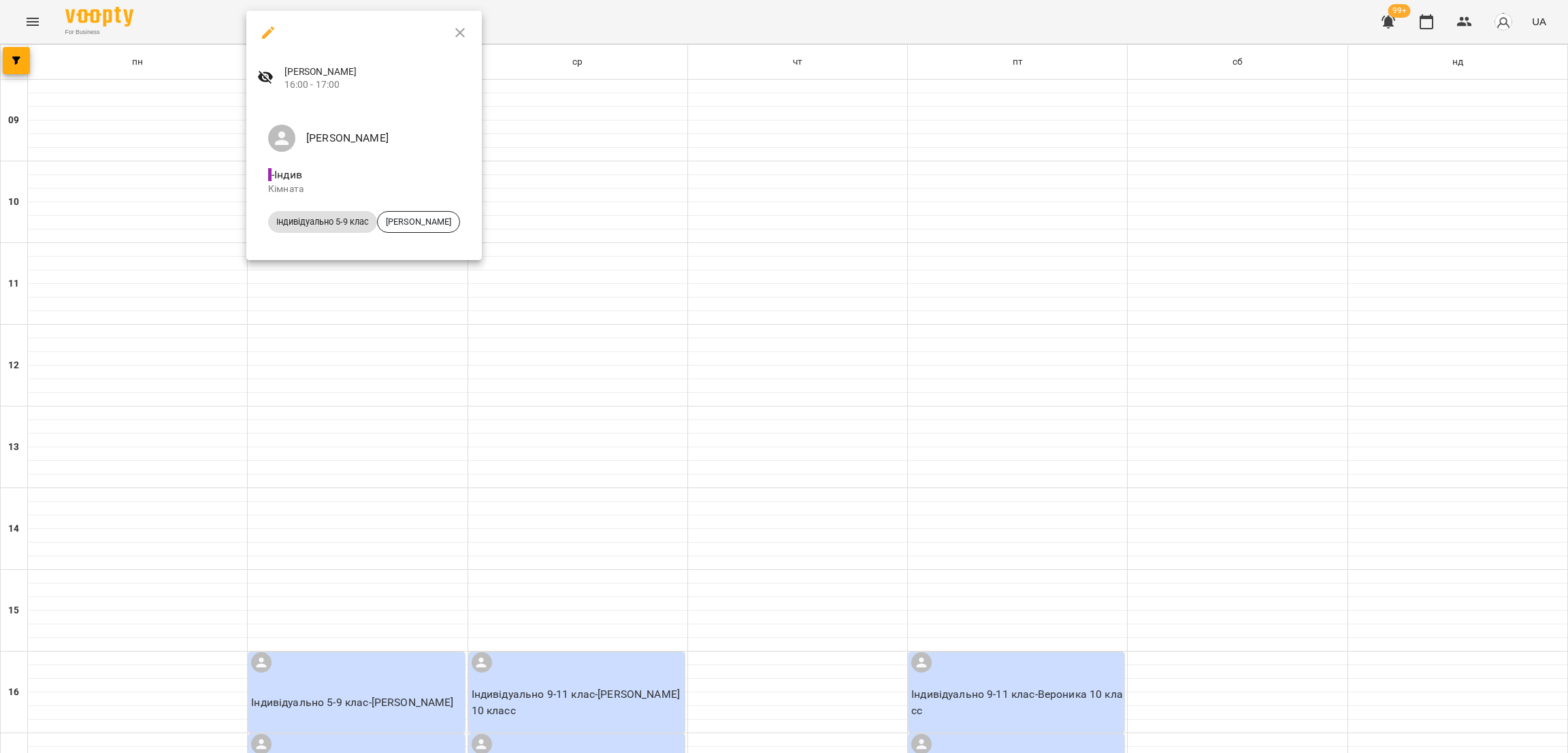
click at [601, 249] on div at bounding box center [784, 376] width 1568 height 753
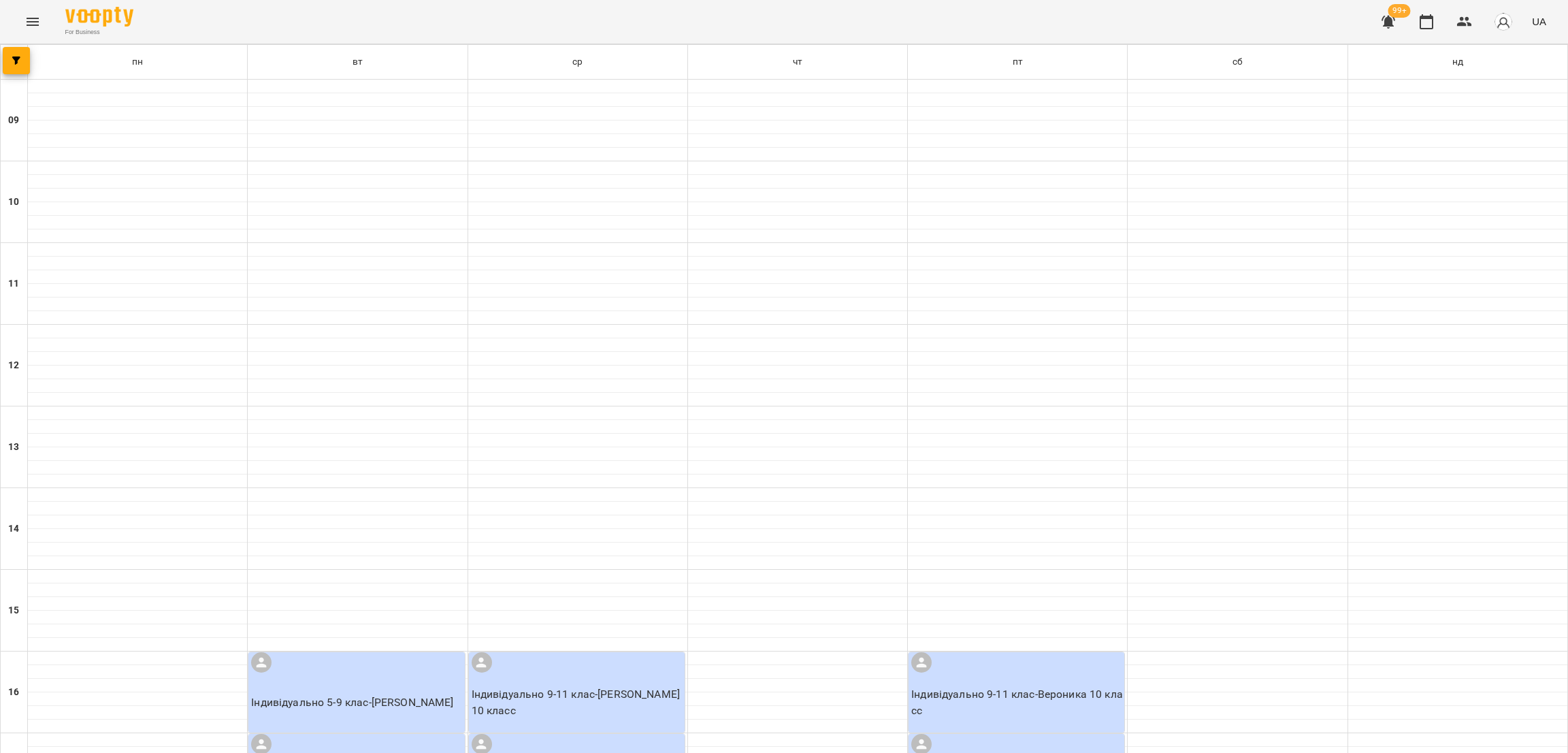
click at [393, 694] on p "Індивідуально 5-9 клас - Сидоренко Олександр" at bounding box center [358, 702] width 213 height 16
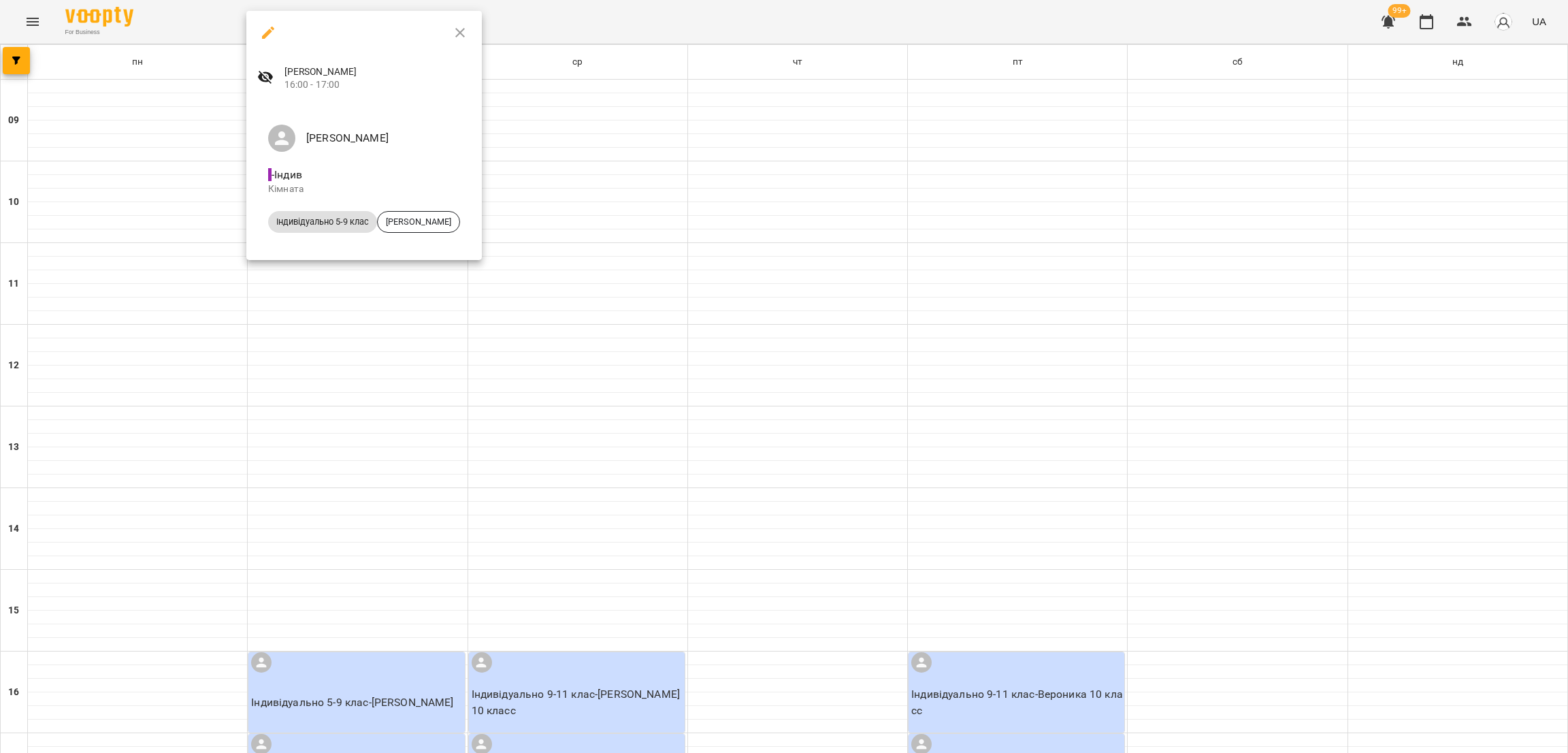
click at [268, 28] on icon "button" at bounding box center [268, 33] width 16 height 16
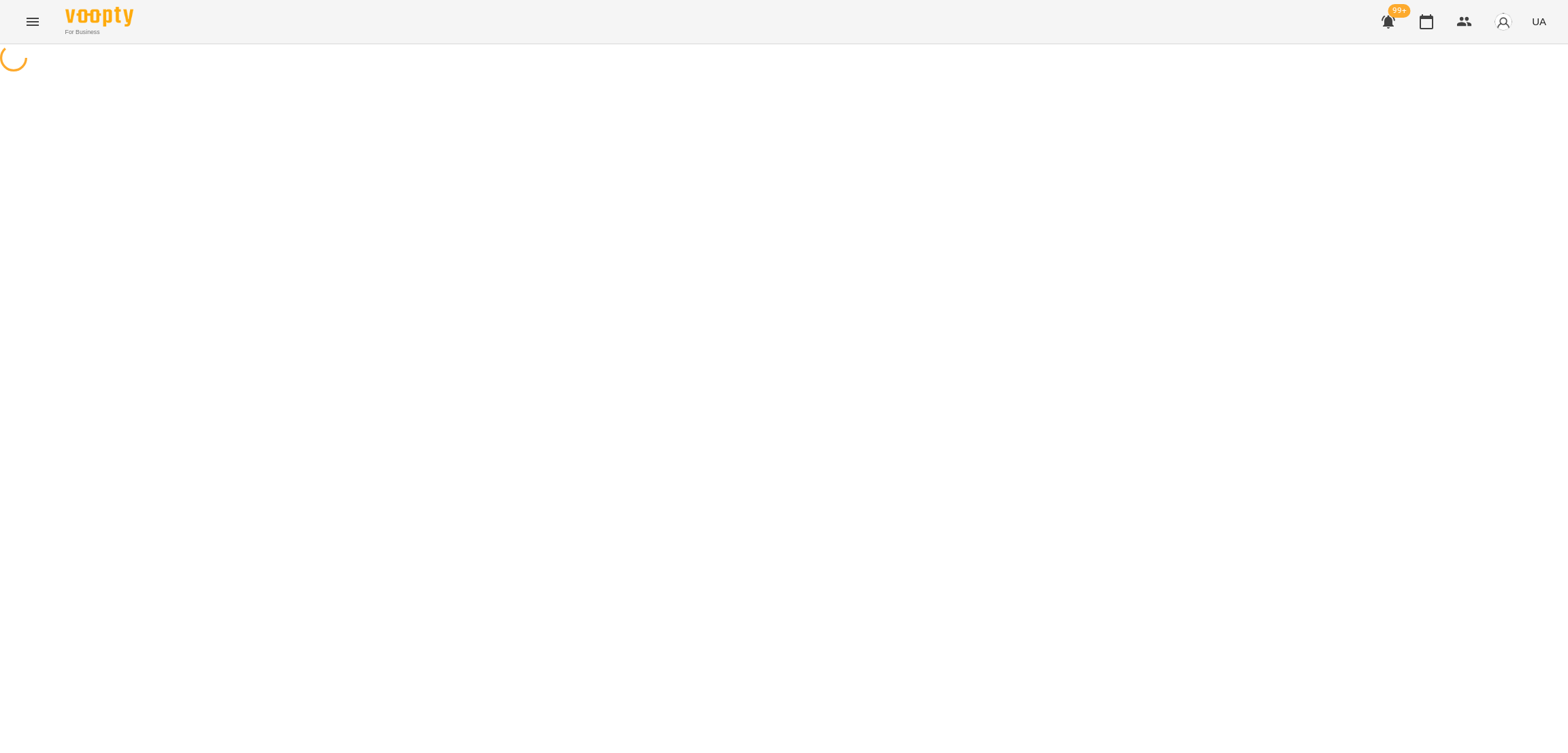
select select "*"
select select "**********"
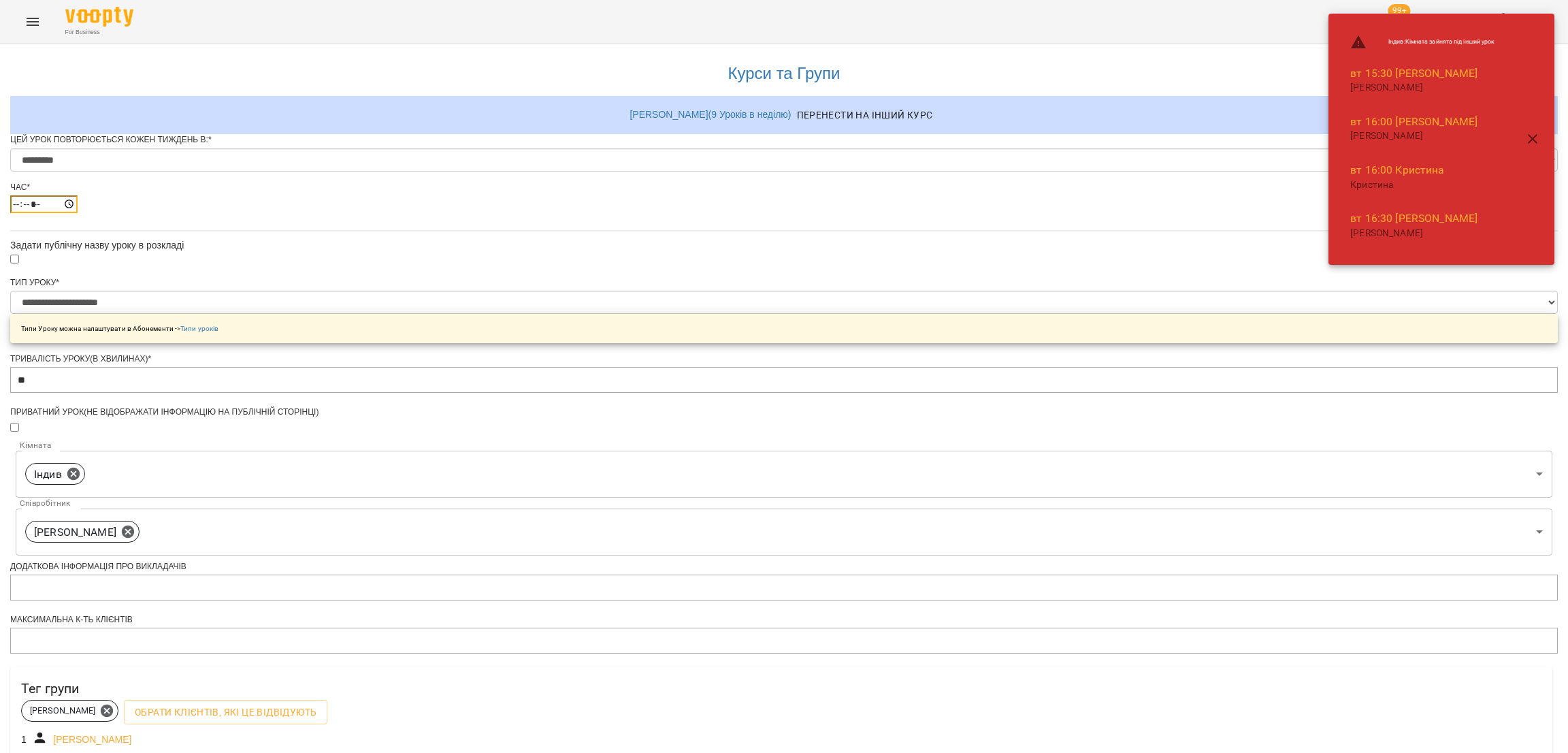
click at [77, 213] on input "*****" at bounding box center [44, 204] width 67 height 18
type input "*****"
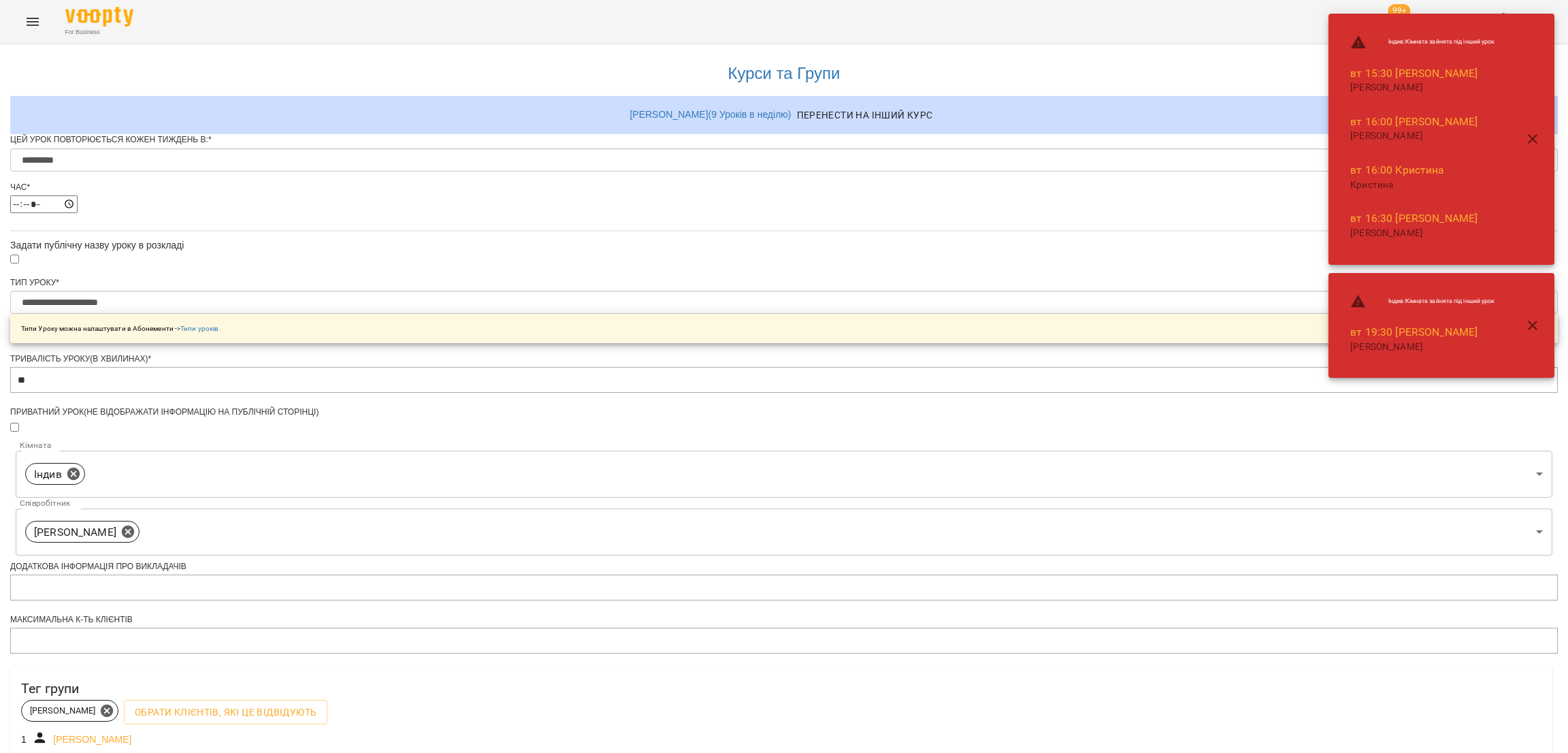
click at [944, 255] on form "**********" at bounding box center [783, 589] width 1548 height 909
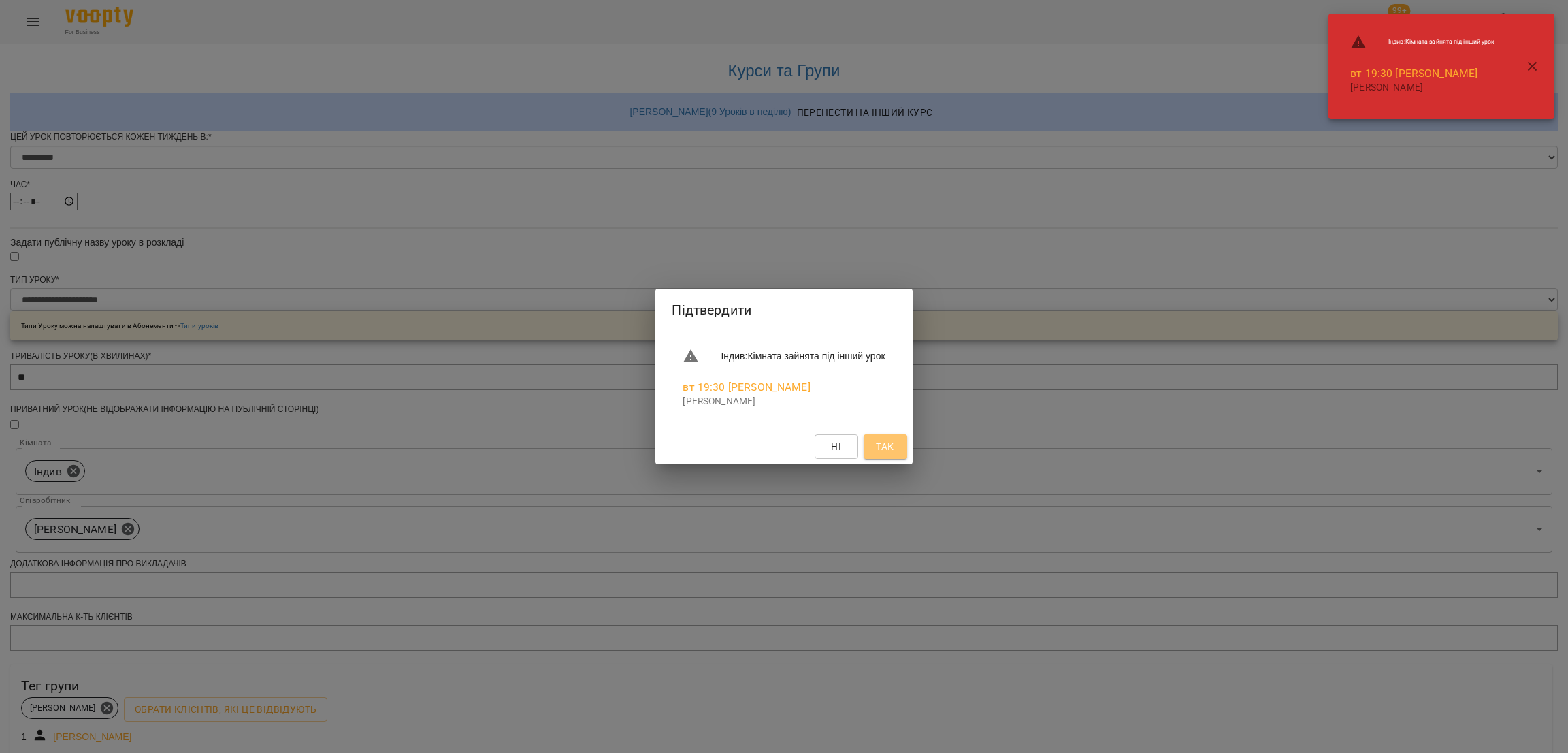
click at [894, 442] on span "Так" at bounding box center [885, 447] width 18 height 16
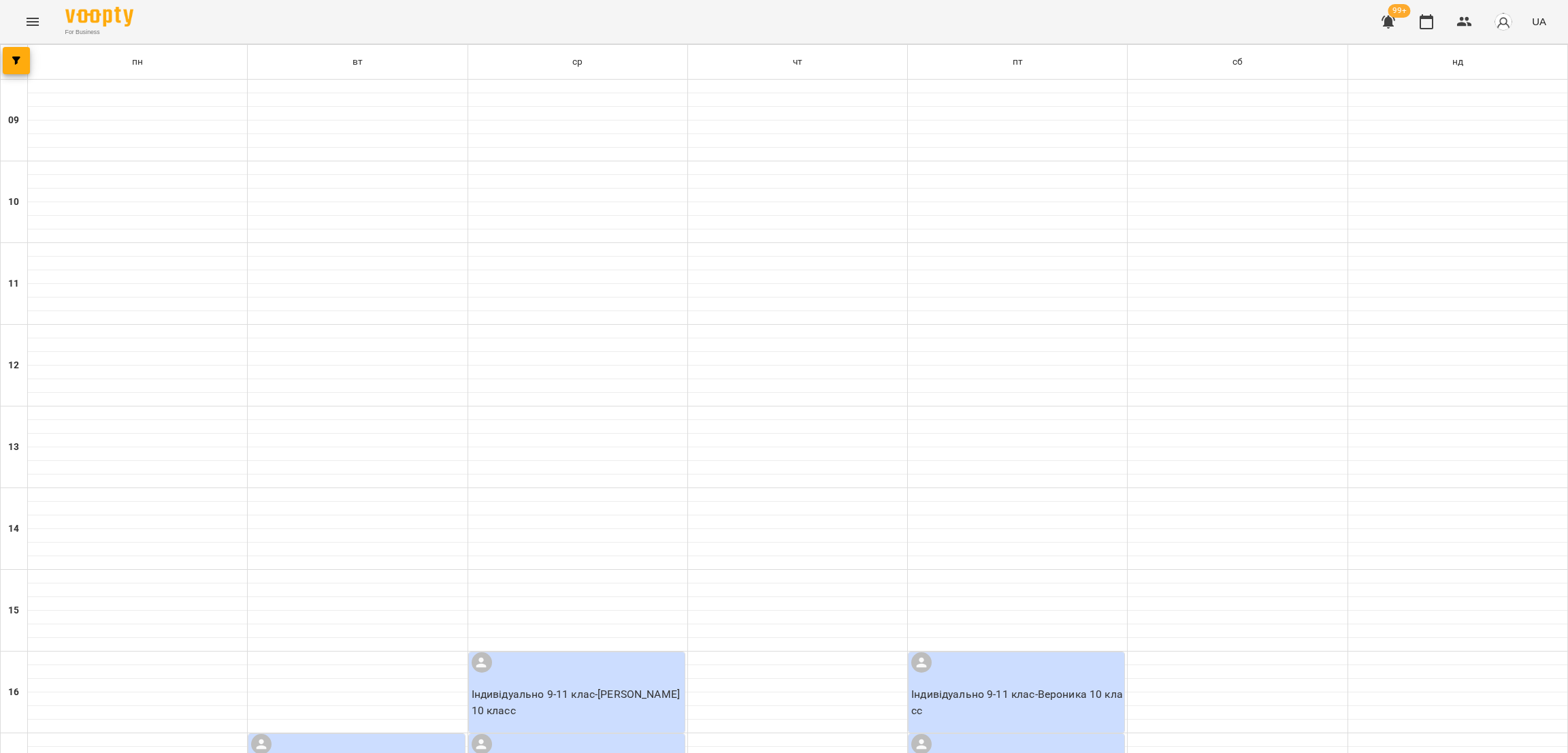
scroll to position [408, 0]
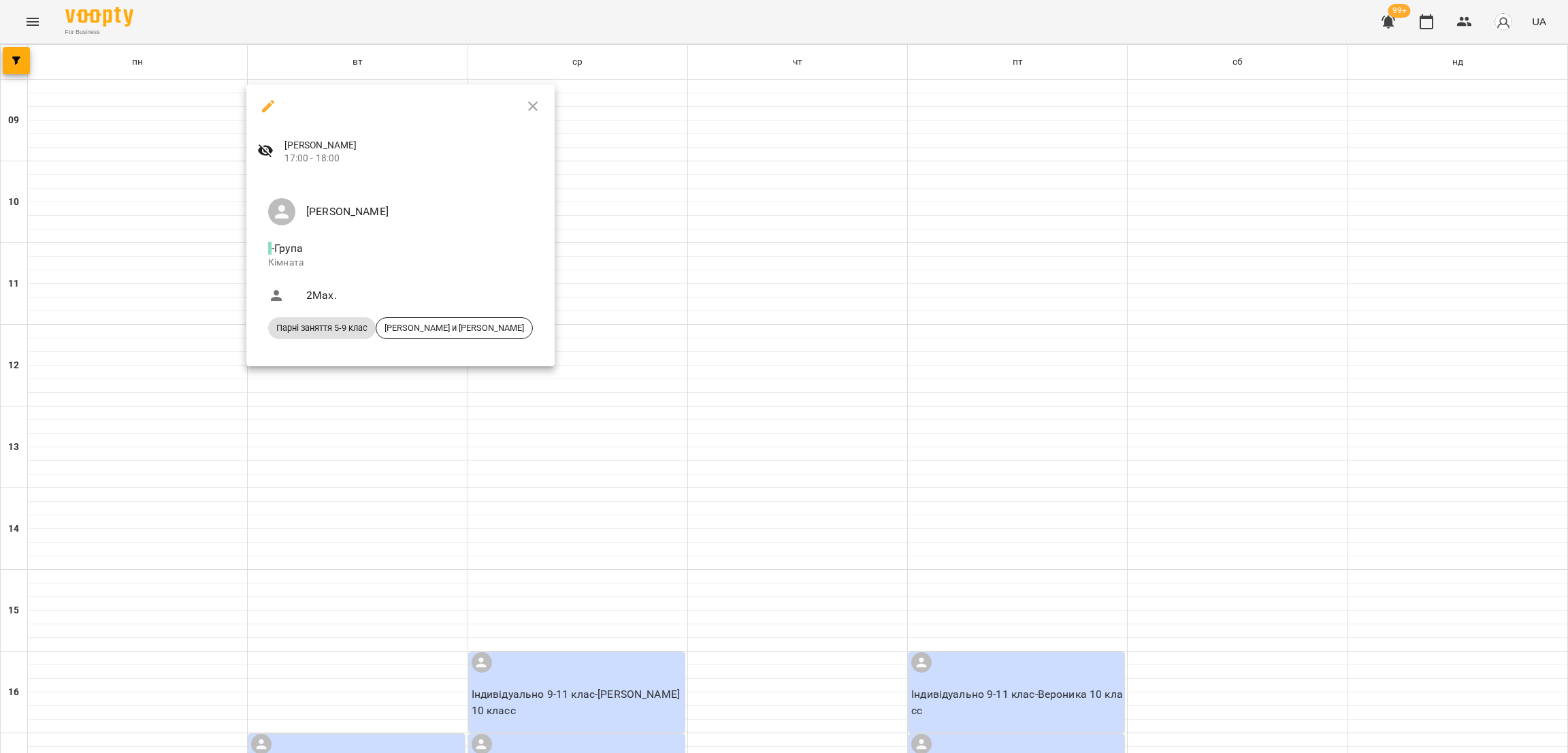
click at [652, 364] on div at bounding box center [784, 376] width 1568 height 753
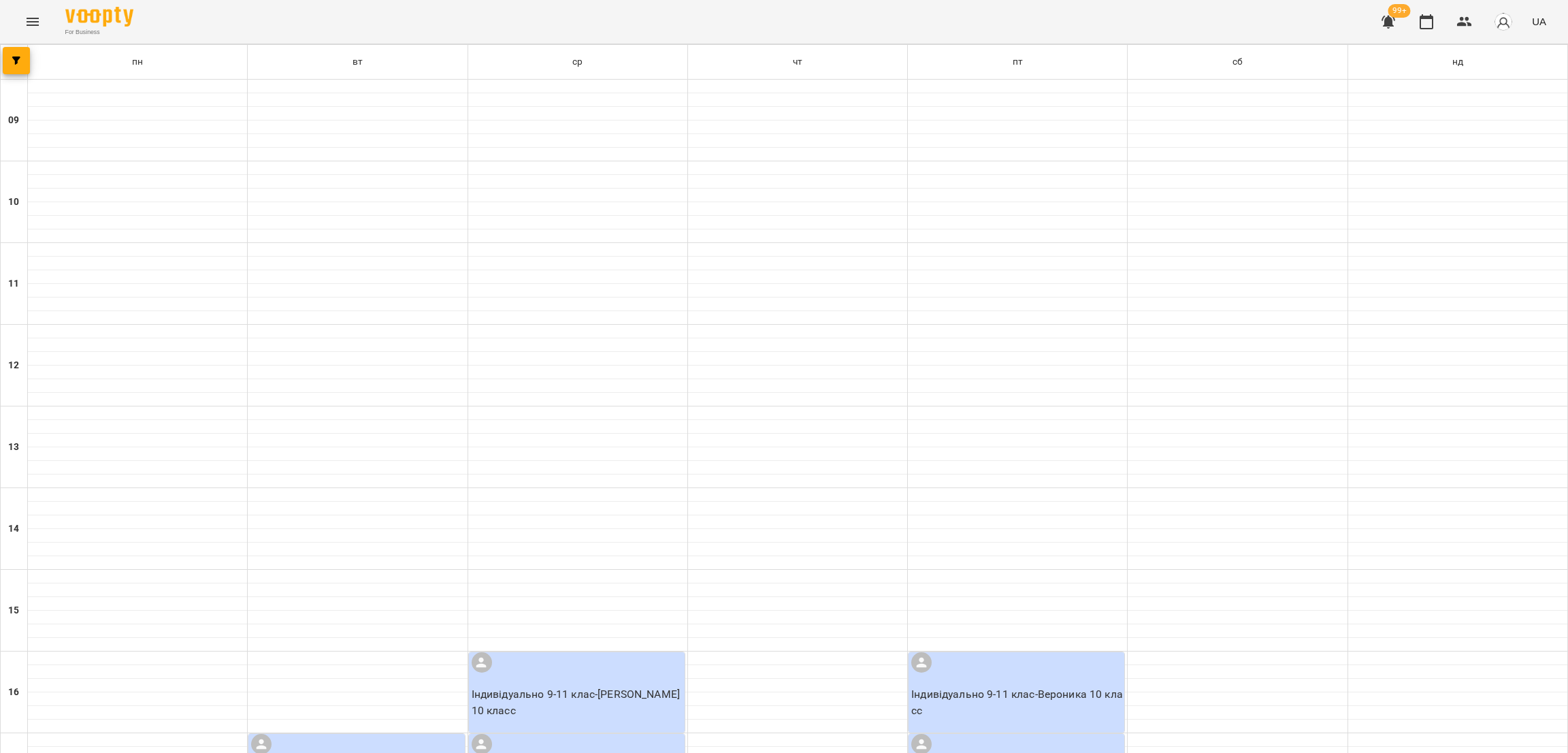
click at [37, 20] on icon "Menu" at bounding box center [33, 21] width 16 height 16
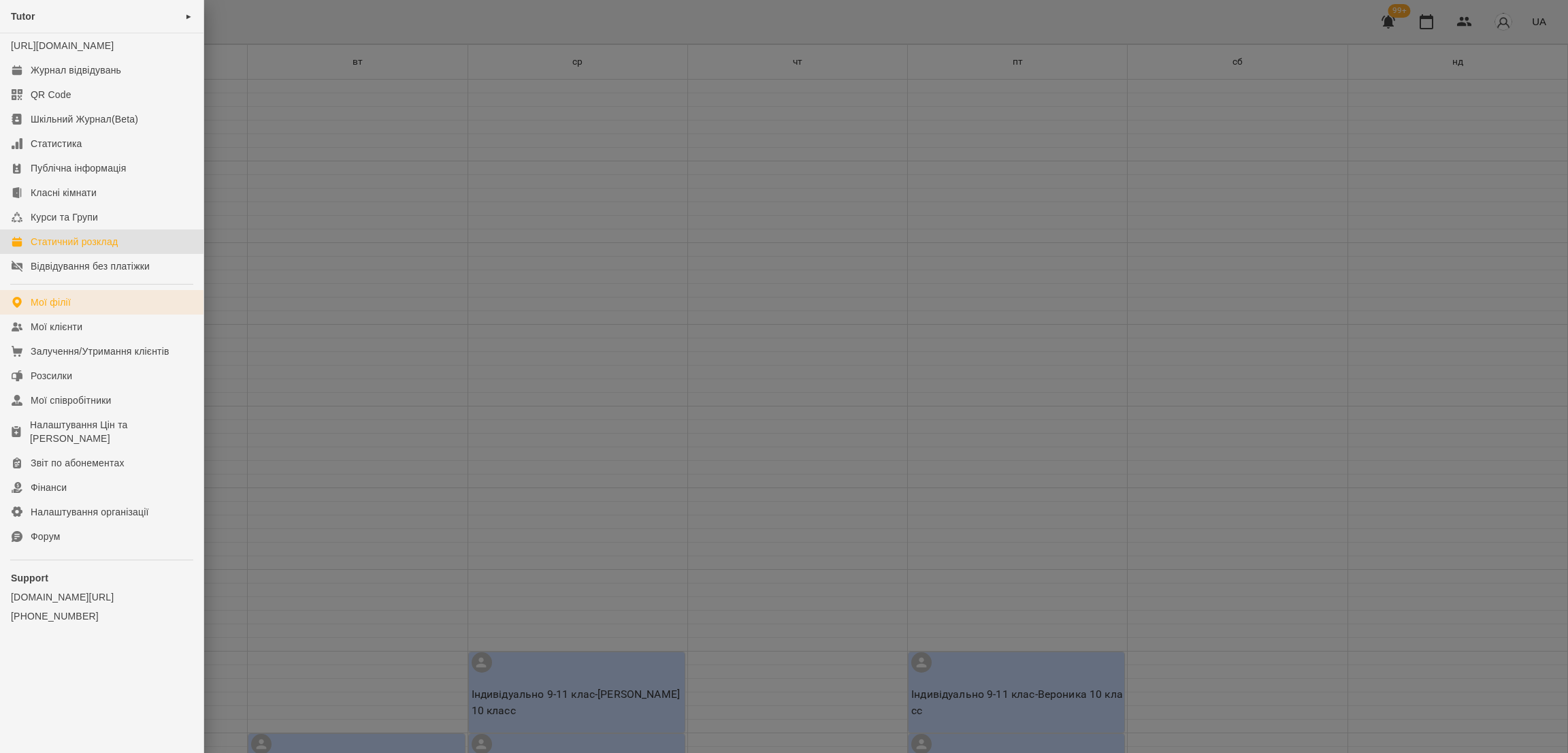
click at [99, 314] on link "Мої філії" at bounding box center [101, 303] width 203 height 25
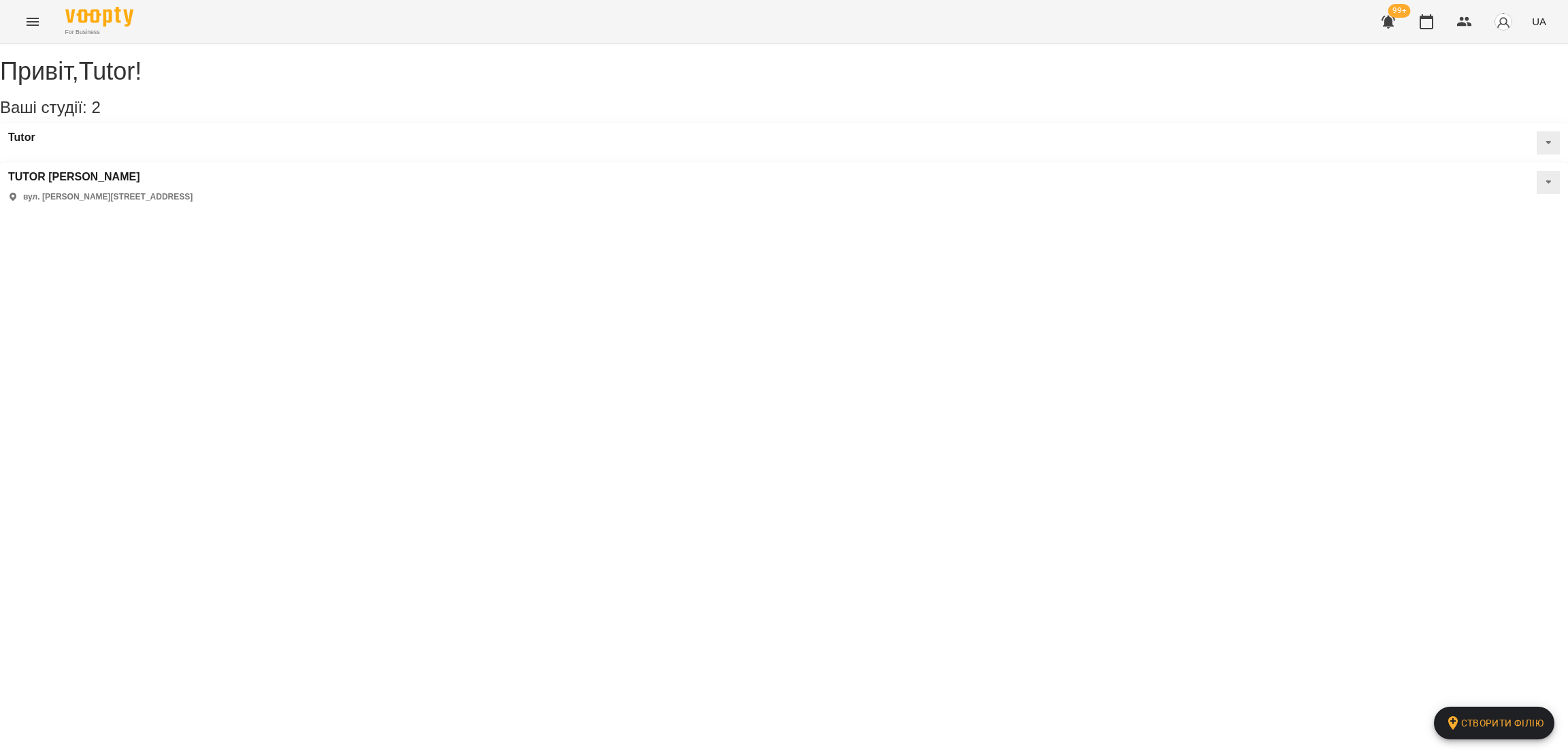
click at [1537, 170] on button at bounding box center [1548, 182] width 23 height 23
click at [1466, 242] on span "Статичний розклад" at bounding box center [1505, 247] width 78 height 12
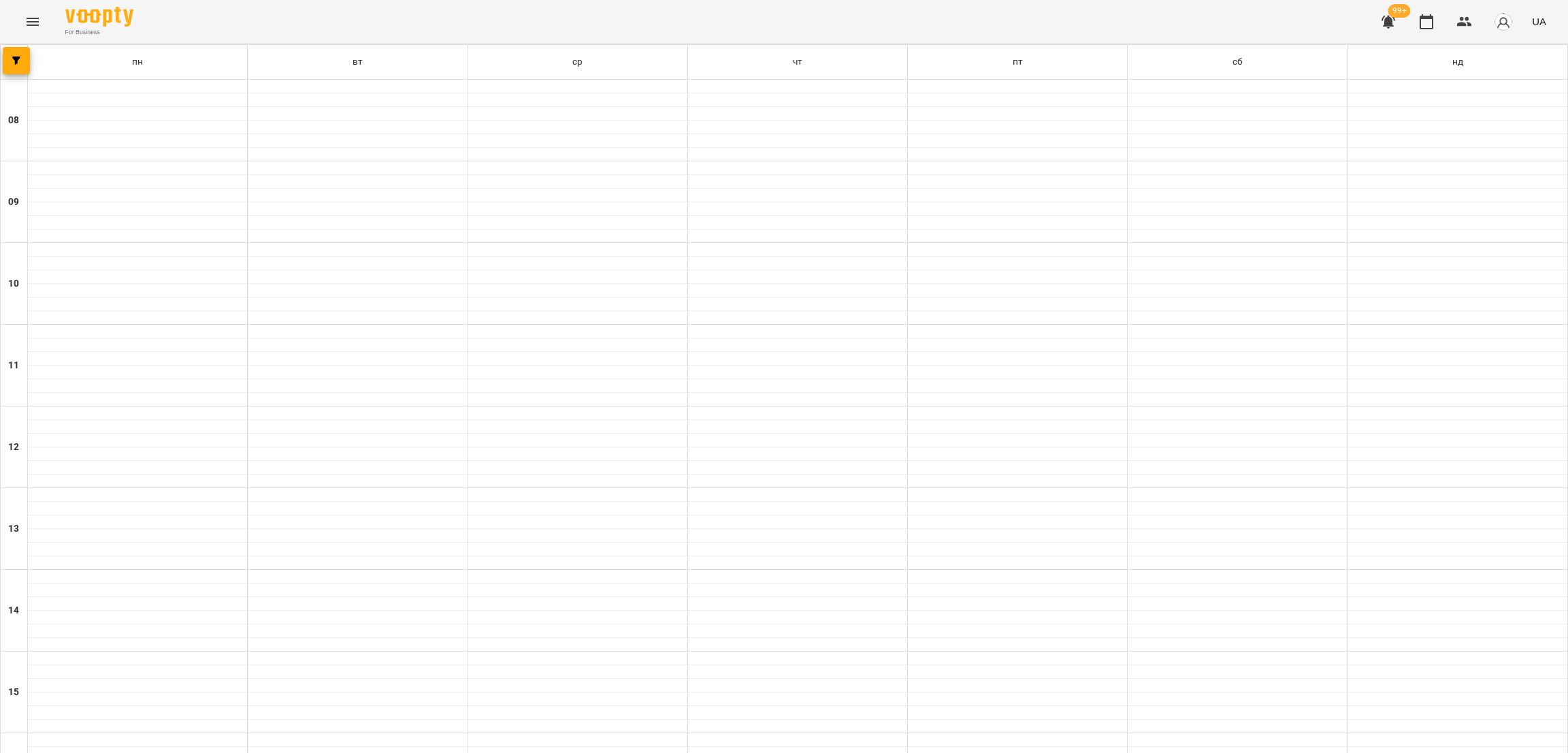
click at [31, 30] on button "Menu" at bounding box center [32, 21] width 33 height 33
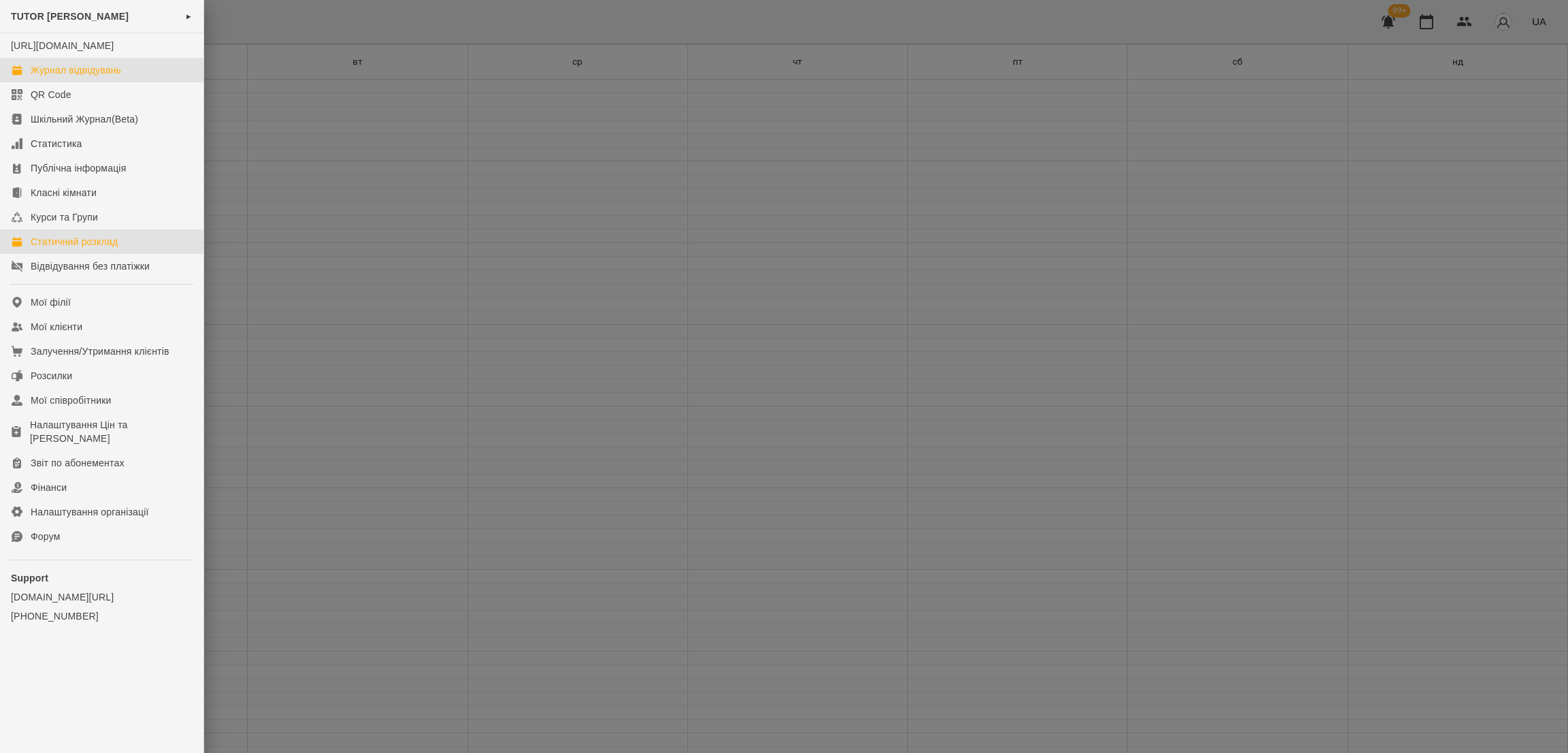
click at [66, 77] on div "Журнал відвідувань" at bounding box center [75, 69] width 91 height 13
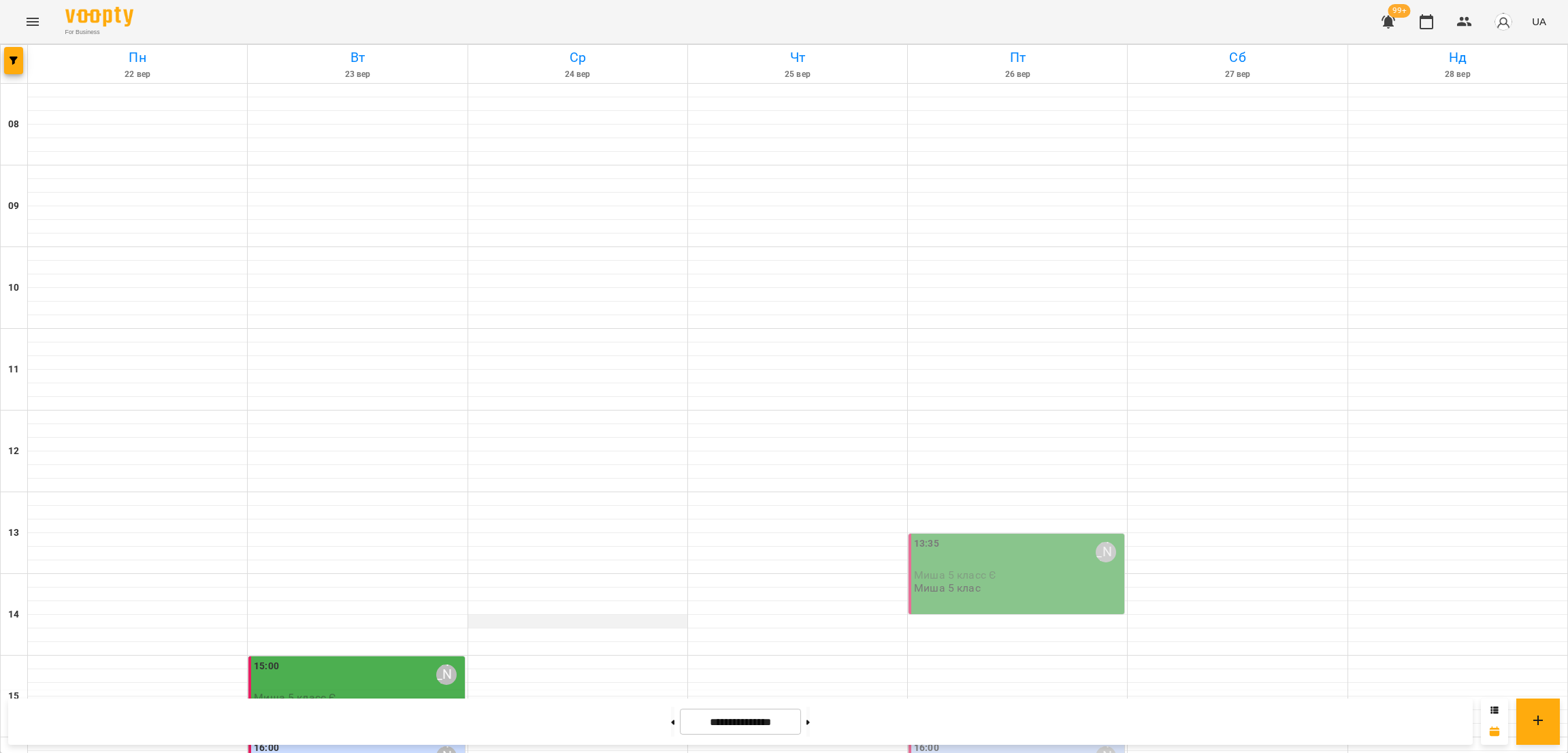
scroll to position [408, 0]
click at [7, 59] on span "button" at bounding box center [13, 60] width 19 height 8
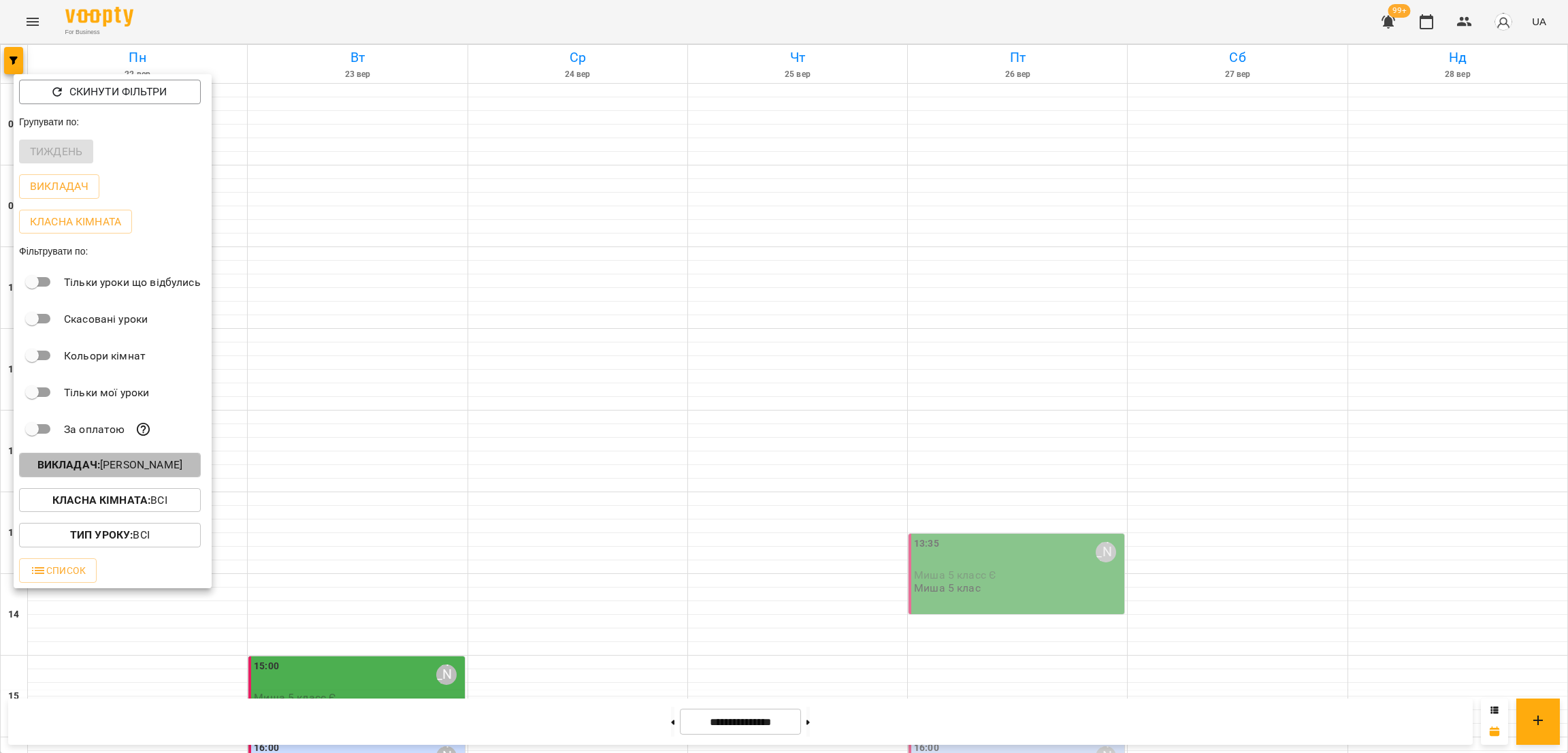
click at [136, 472] on p "Викладач : Єгор Стукало" at bounding box center [109, 464] width 145 height 16
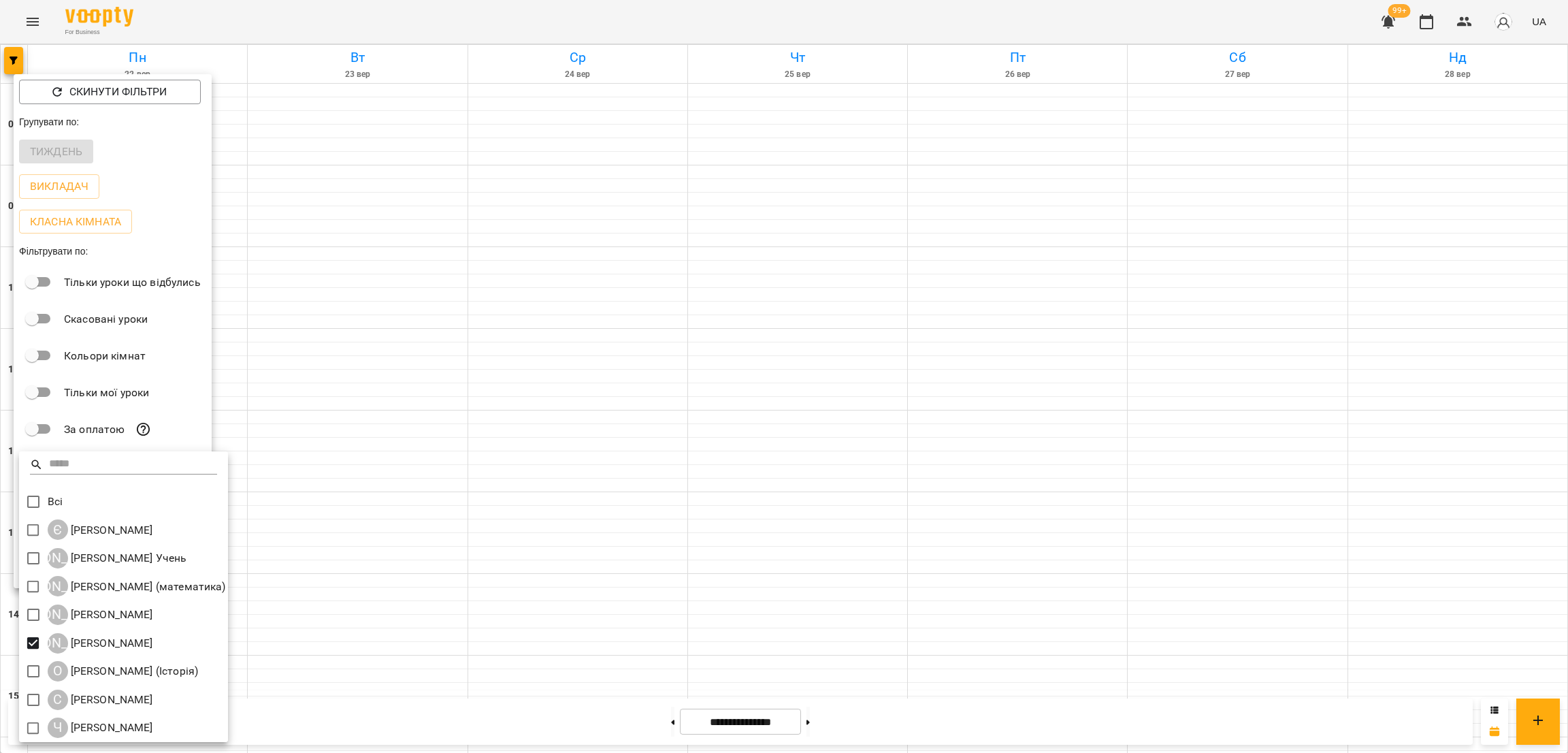
click at [636, 344] on div at bounding box center [784, 376] width 1568 height 753
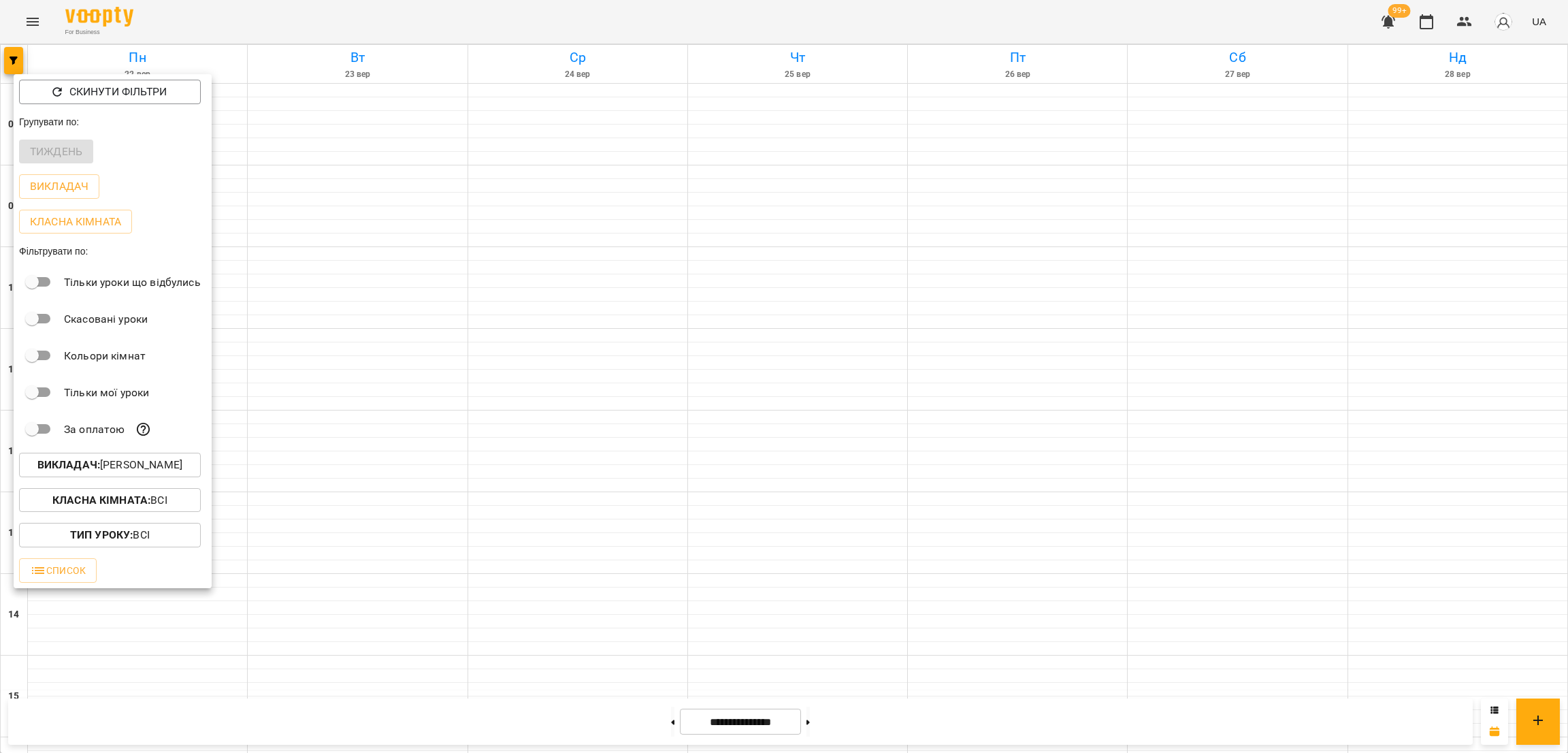
click at [629, 343] on div at bounding box center [784, 376] width 1568 height 753
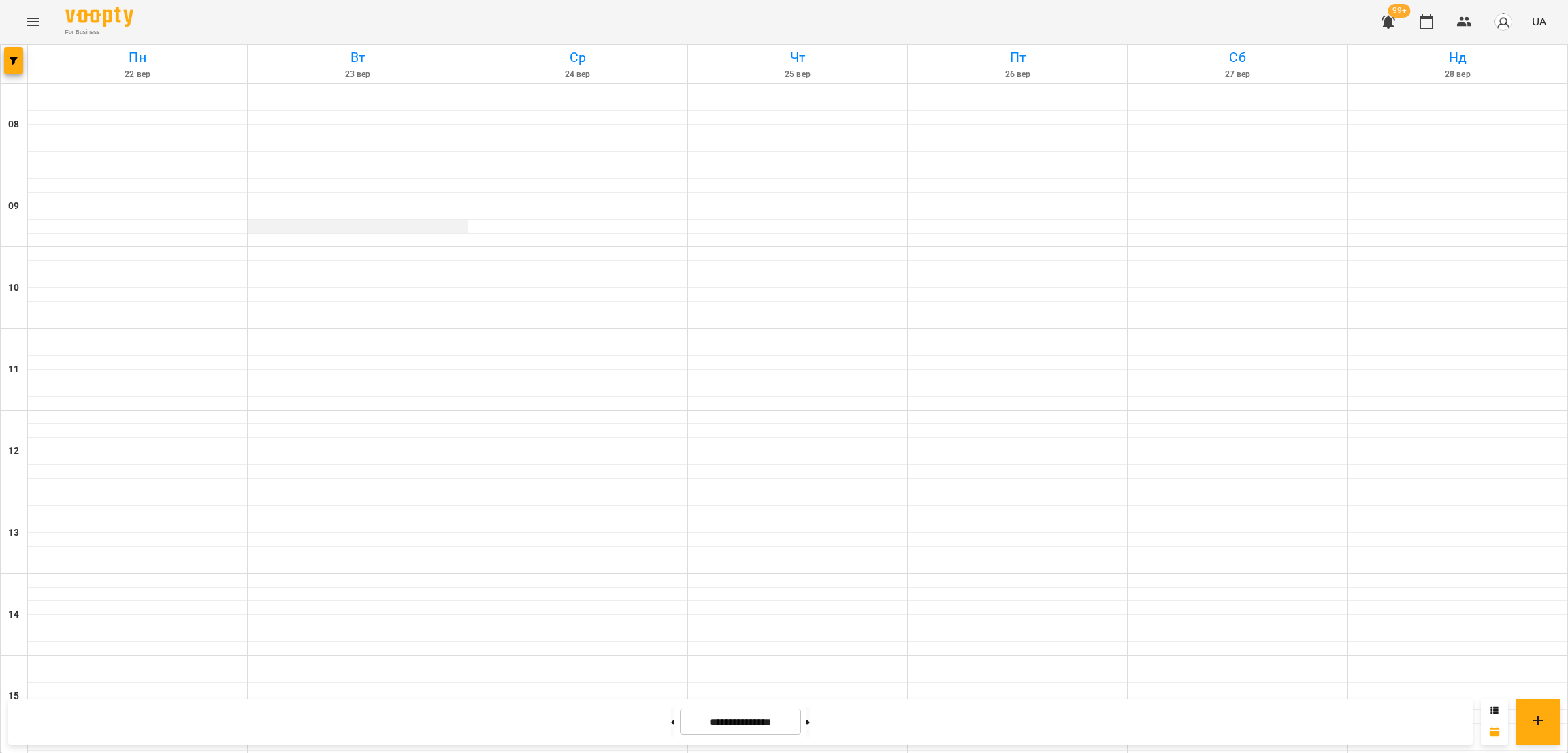
scroll to position [535, 0]
click at [36, 32] on button "Menu" at bounding box center [32, 21] width 33 height 33
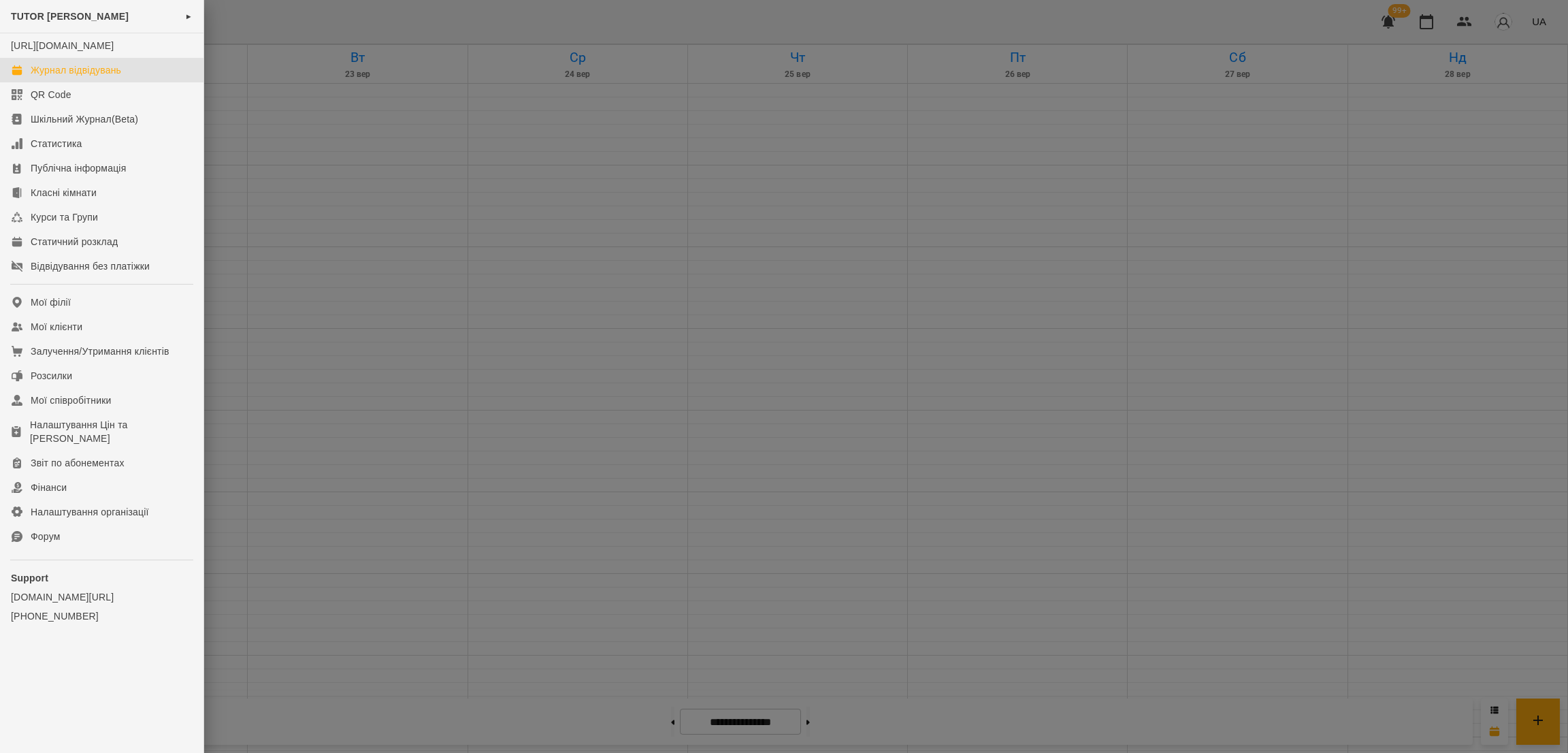
click at [76, 302] on ul "TUTOR Благоєва ► https://www.voopty.com.ua/studio/66b1ececa55d8cabdab5952f Журн…" at bounding box center [101, 344] width 203 height 688
click at [73, 311] on link "Мої філії" at bounding box center [101, 303] width 203 height 25
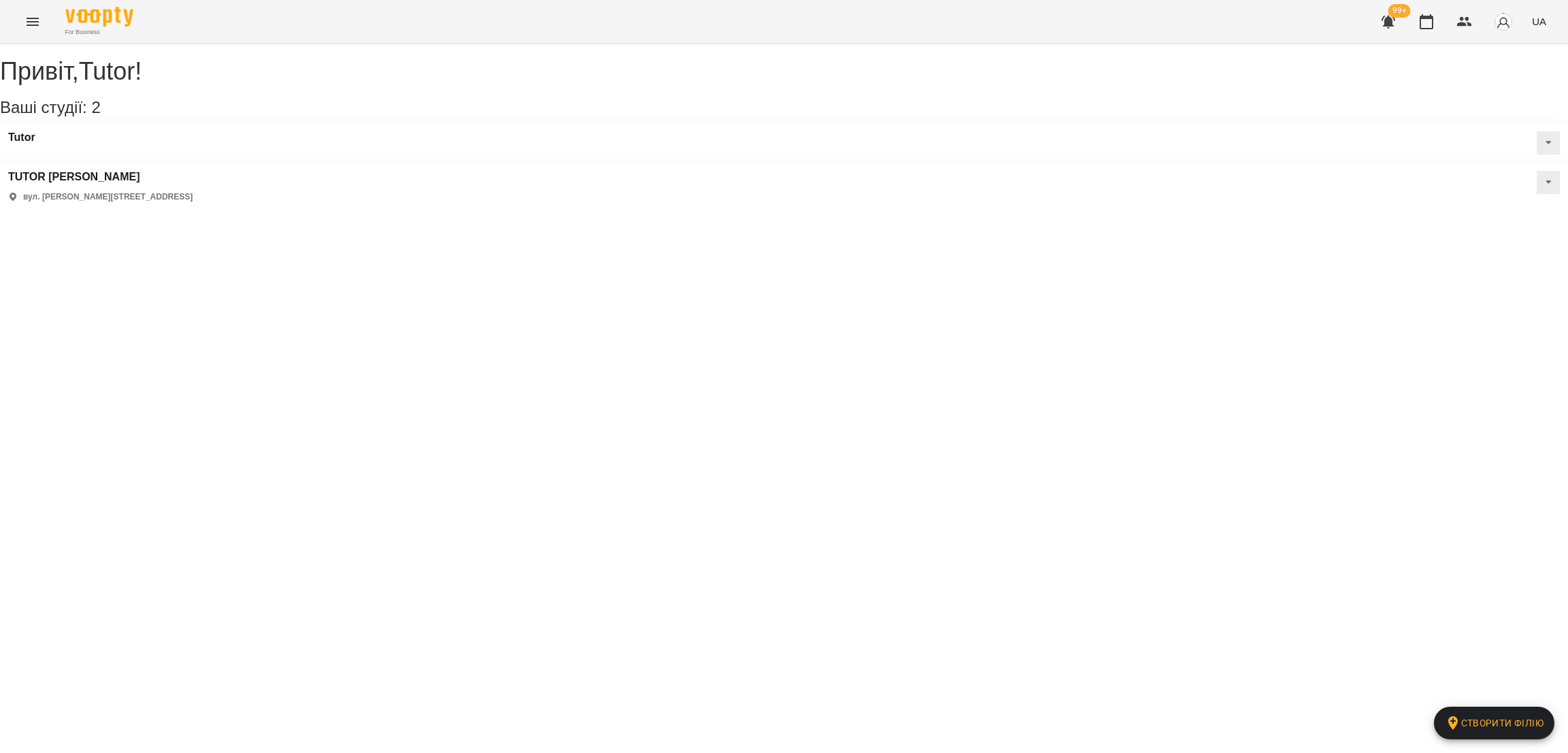
click at [1537, 155] on button at bounding box center [1548, 143] width 23 height 23
click at [1466, 214] on span "Статичний розклад" at bounding box center [1505, 208] width 78 height 12
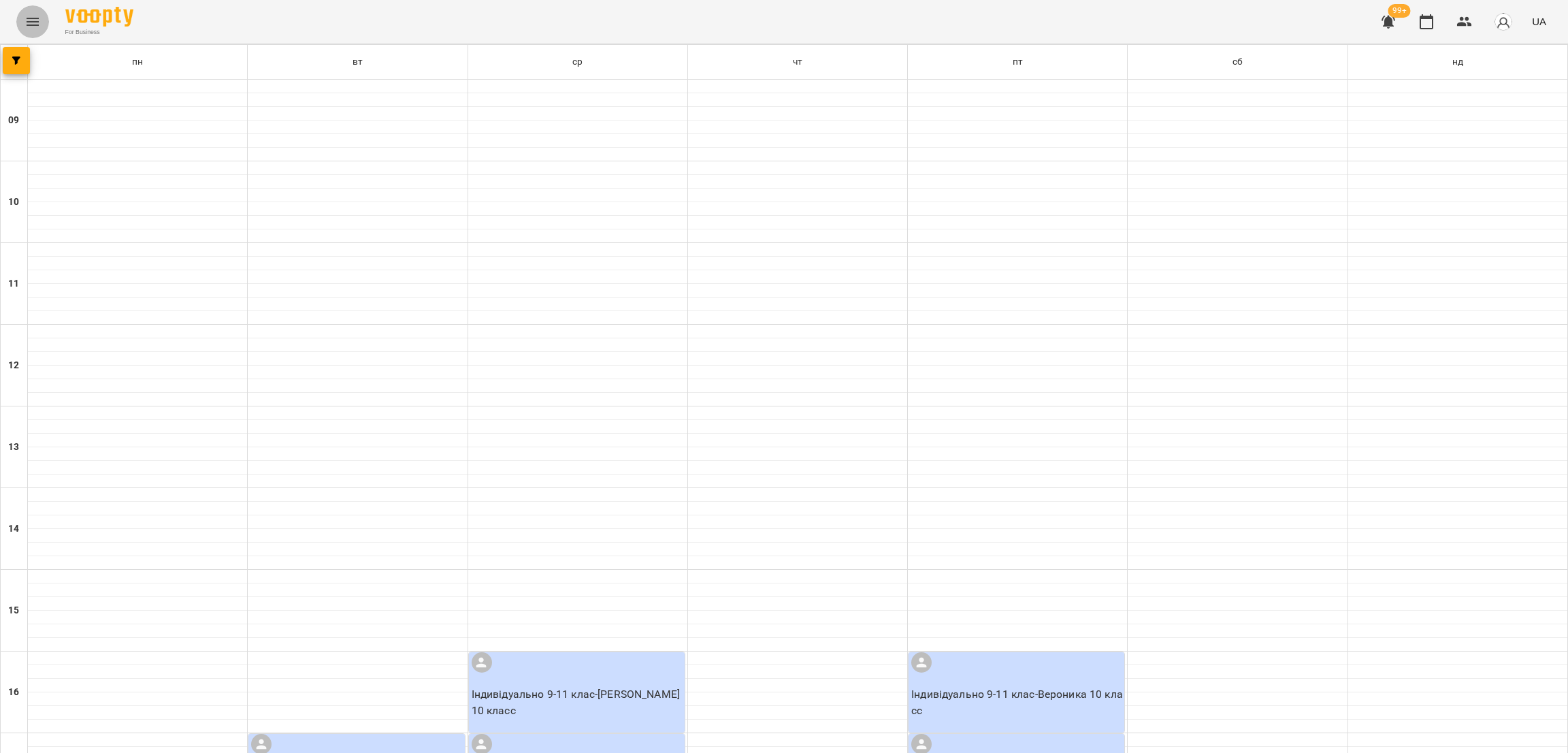
click at [29, 30] on button "Menu" at bounding box center [32, 21] width 33 height 33
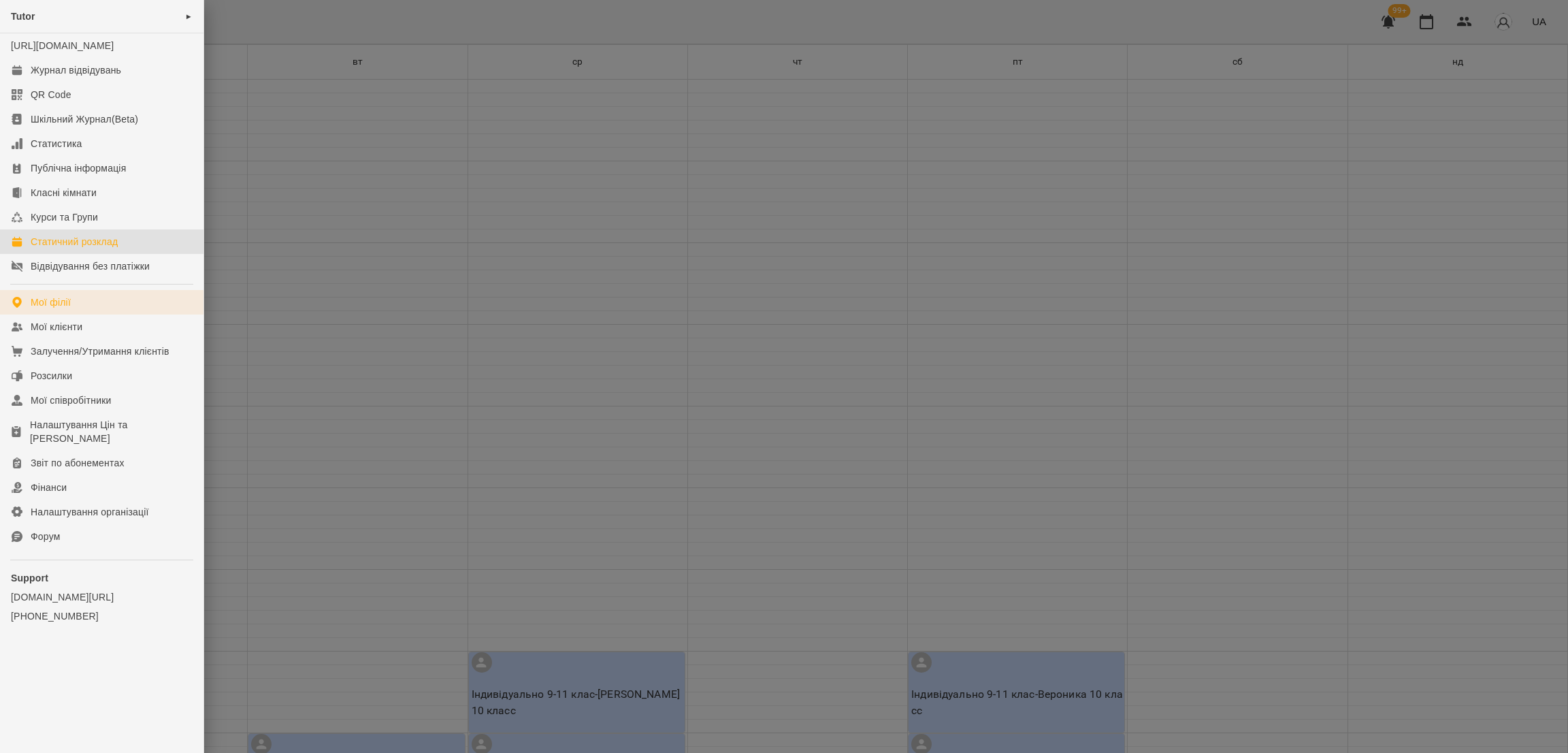
click at [60, 305] on link "Мої філії" at bounding box center [101, 303] width 203 height 25
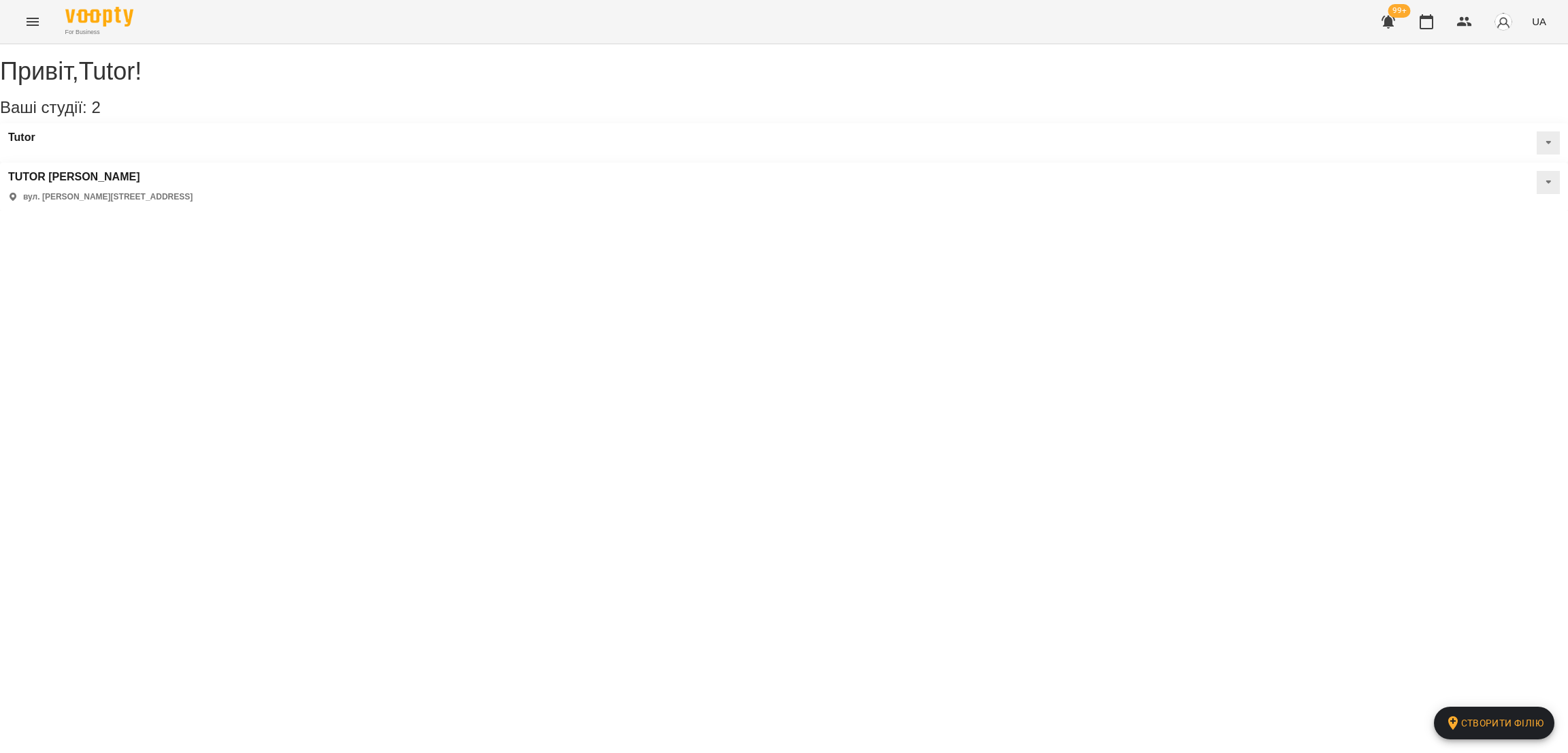
click at [1537, 155] on button at bounding box center [1548, 143] width 23 height 23
click at [1466, 214] on span "Статичний розклад" at bounding box center [1505, 208] width 78 height 12
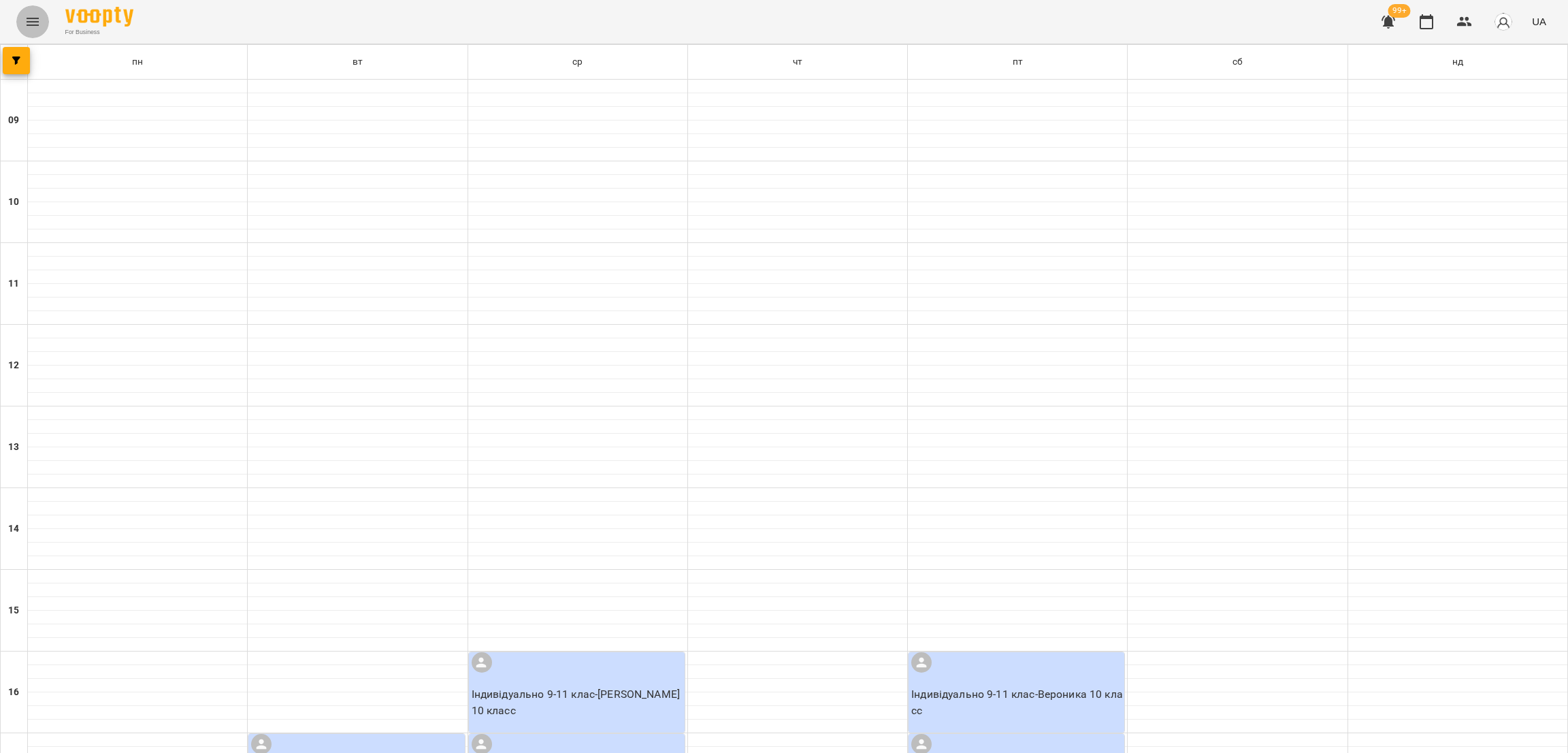
click at [30, 21] on icon "Menu" at bounding box center [33, 21] width 12 height 8
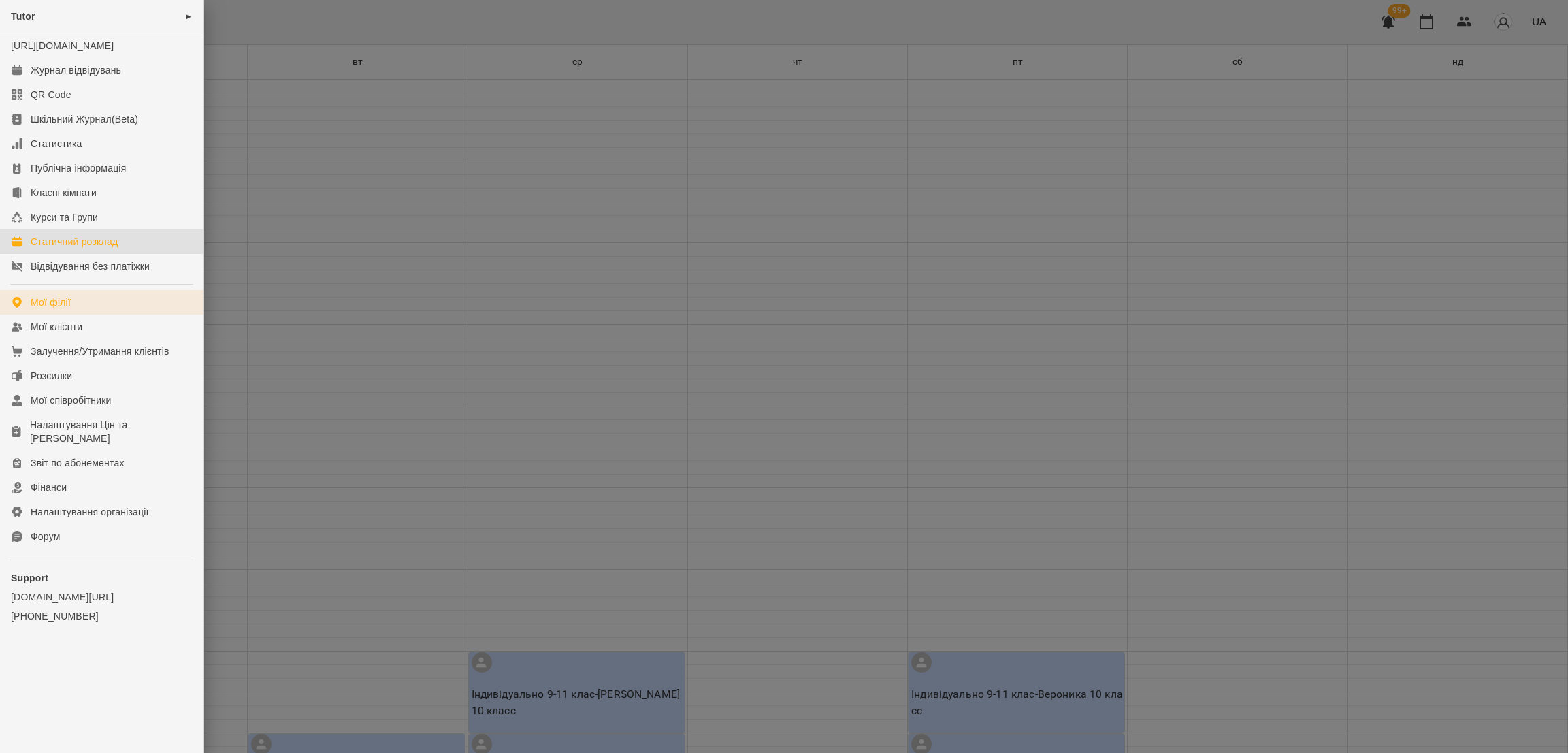
click at [56, 309] on div "Мої філії" at bounding box center [50, 302] width 40 height 13
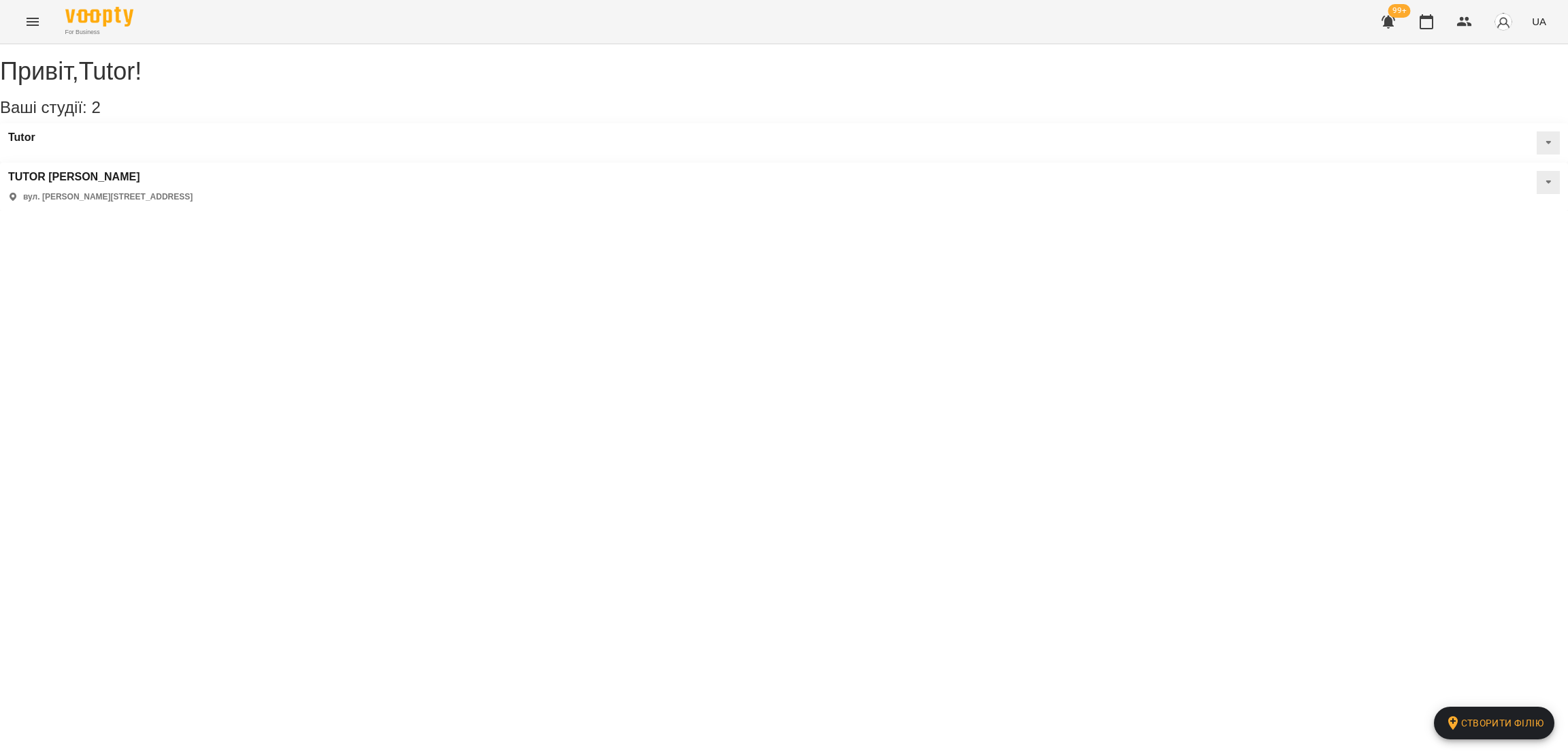
click at [1537, 155] on button at bounding box center [1548, 143] width 23 height 23
click at [1466, 214] on span "Статичний розклад" at bounding box center [1505, 208] width 78 height 12
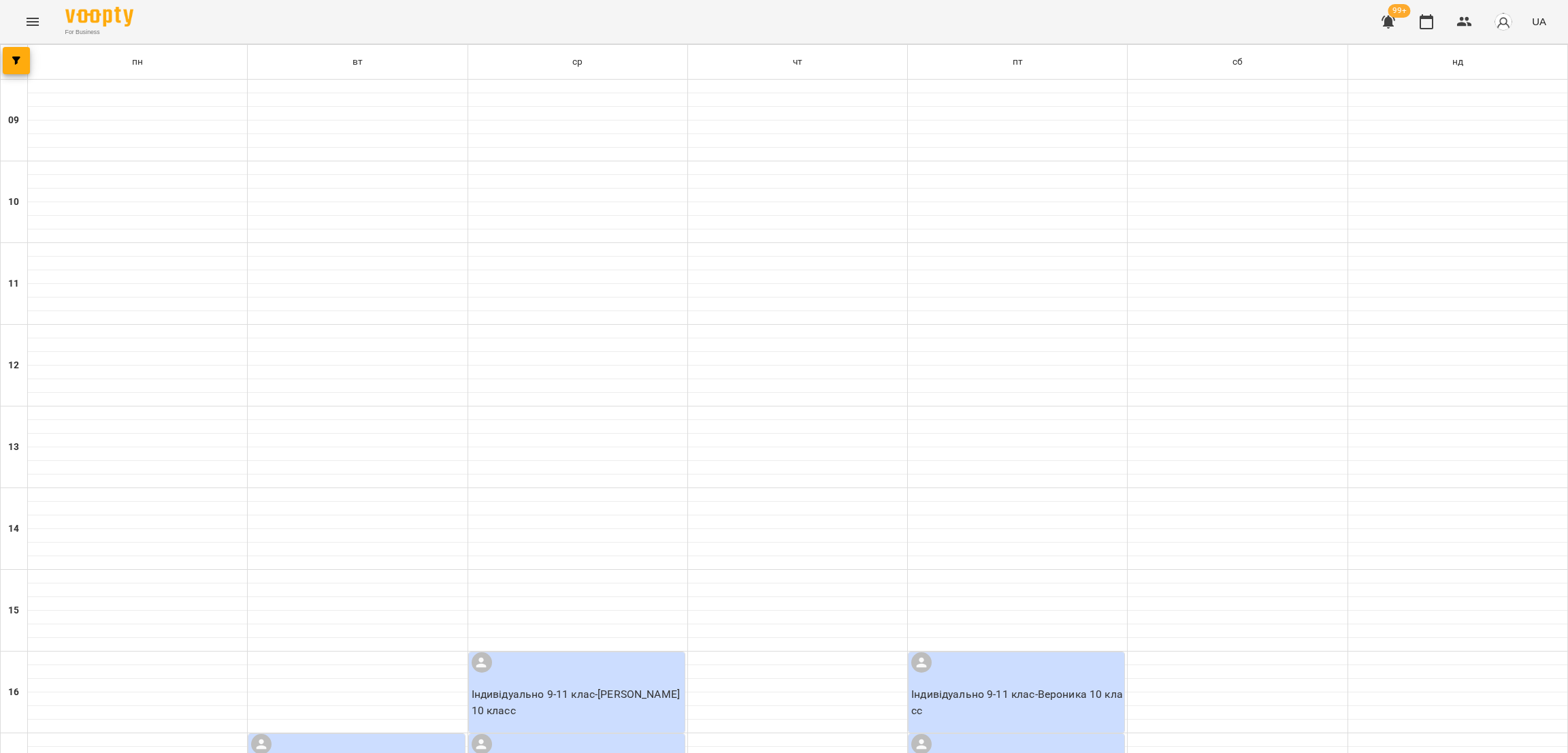
drag, startPoint x: 16, startPoint y: 17, endPoint x: 22, endPoint y: 25, distance: 10.0
click at [17, 17] on div "For Business 99+ UA" at bounding box center [784, 21] width 1568 height 44
click at [27, 12] on button "Menu" at bounding box center [32, 21] width 33 height 33
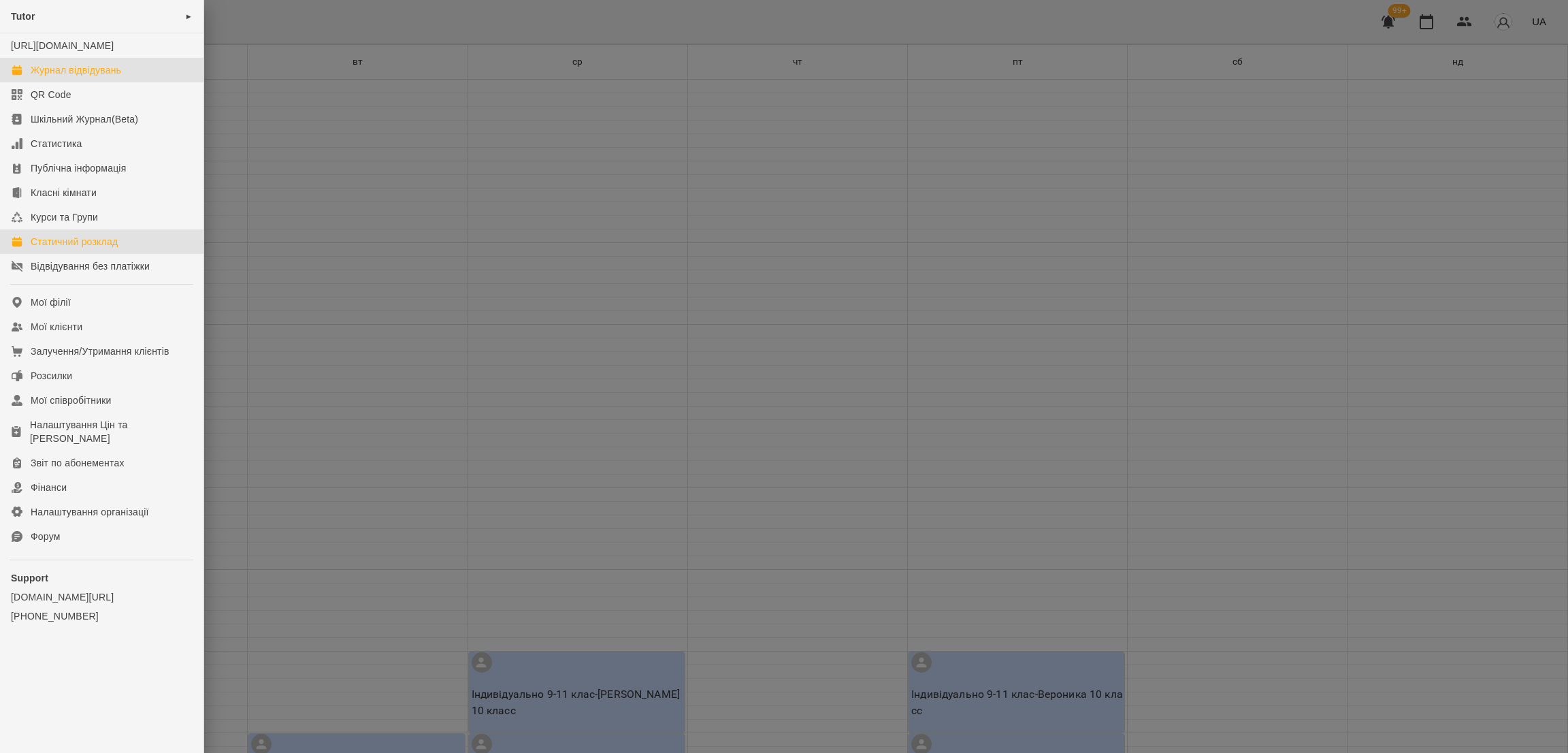
click at [38, 77] on div "Журнал відвідувань" at bounding box center [75, 69] width 91 height 13
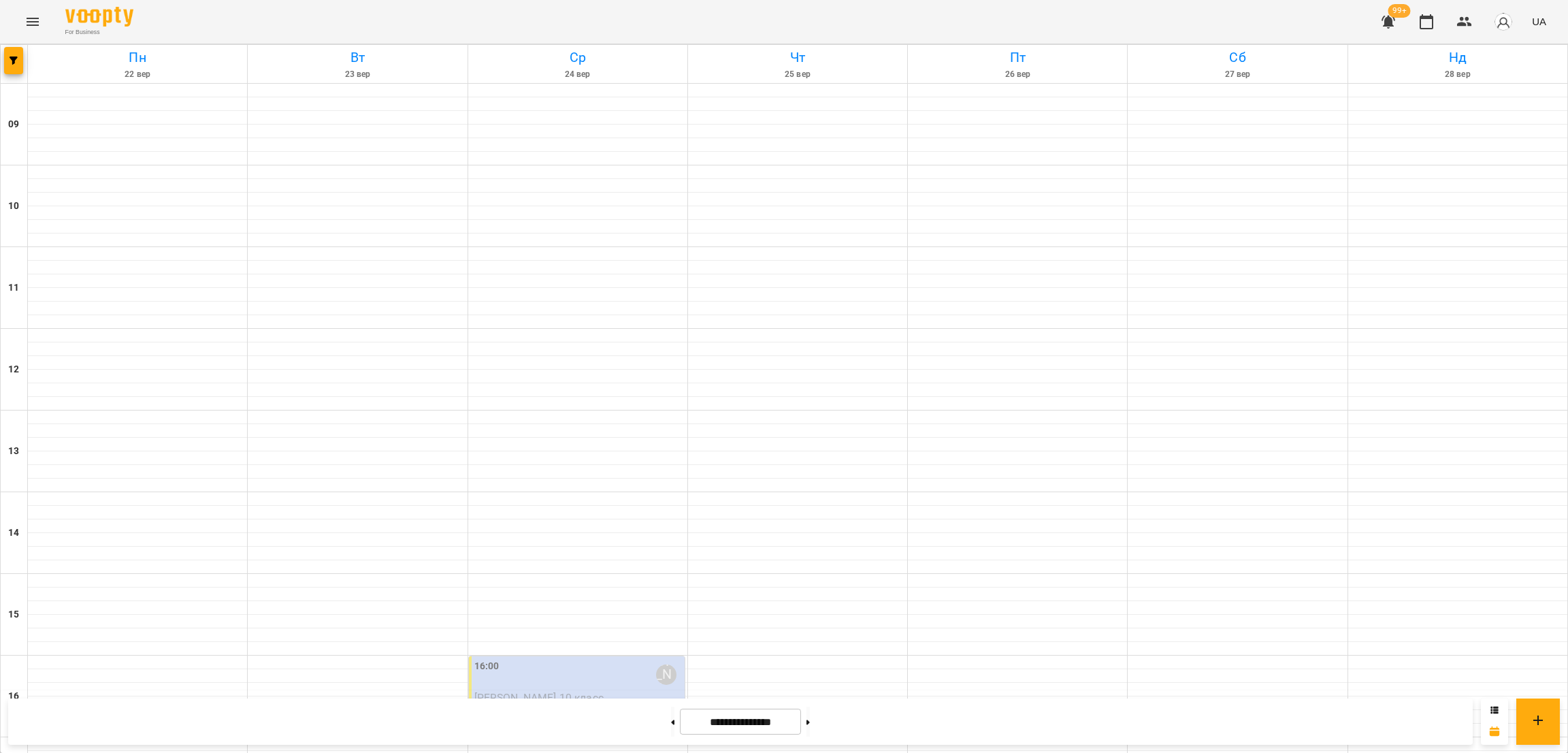
scroll to position [305, 0]
click at [731, 716] on input "**********" at bounding box center [740, 722] width 121 height 27
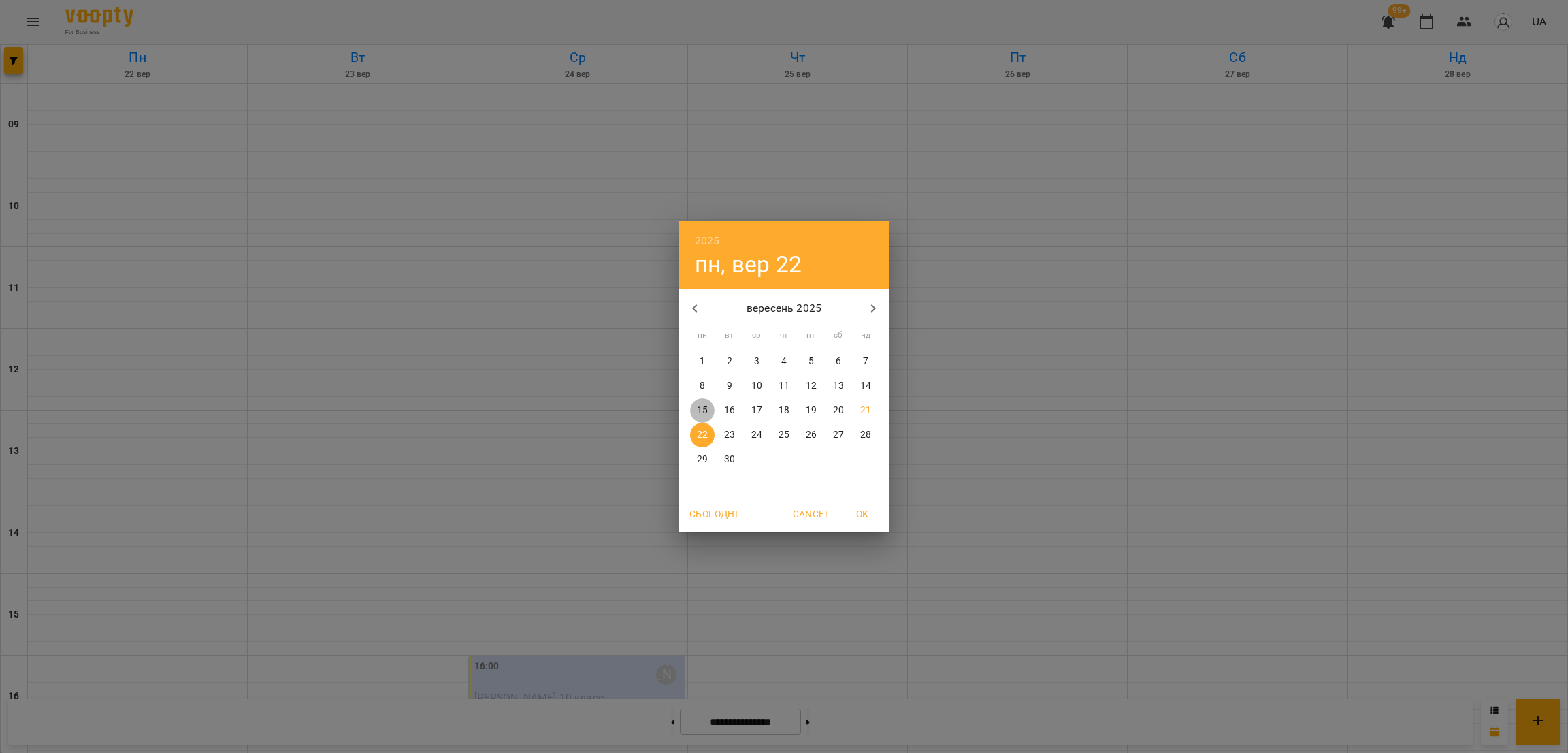
click at [701, 407] on p "15" at bounding box center [702, 410] width 11 height 13
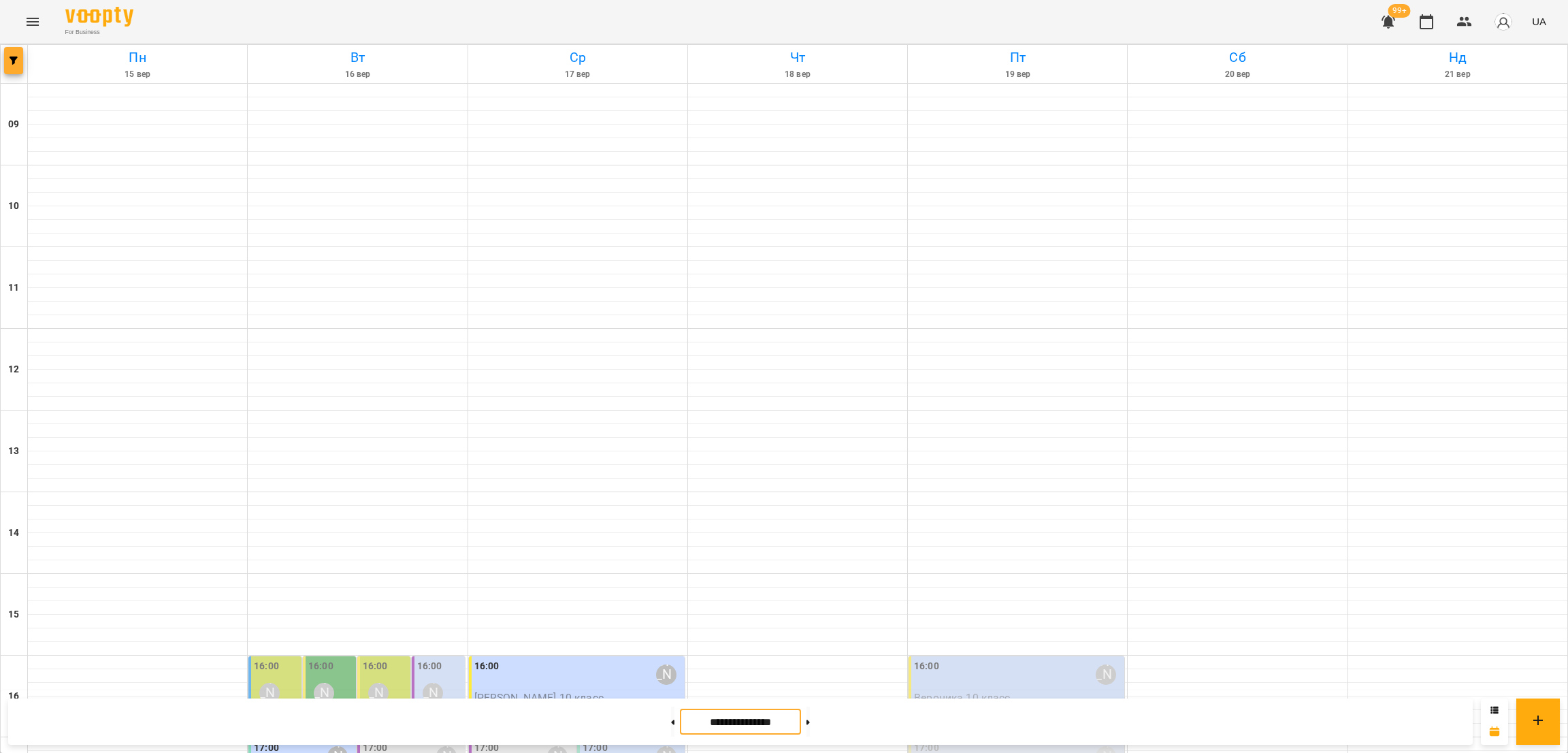
click at [15, 67] on button "button" at bounding box center [13, 60] width 19 height 28
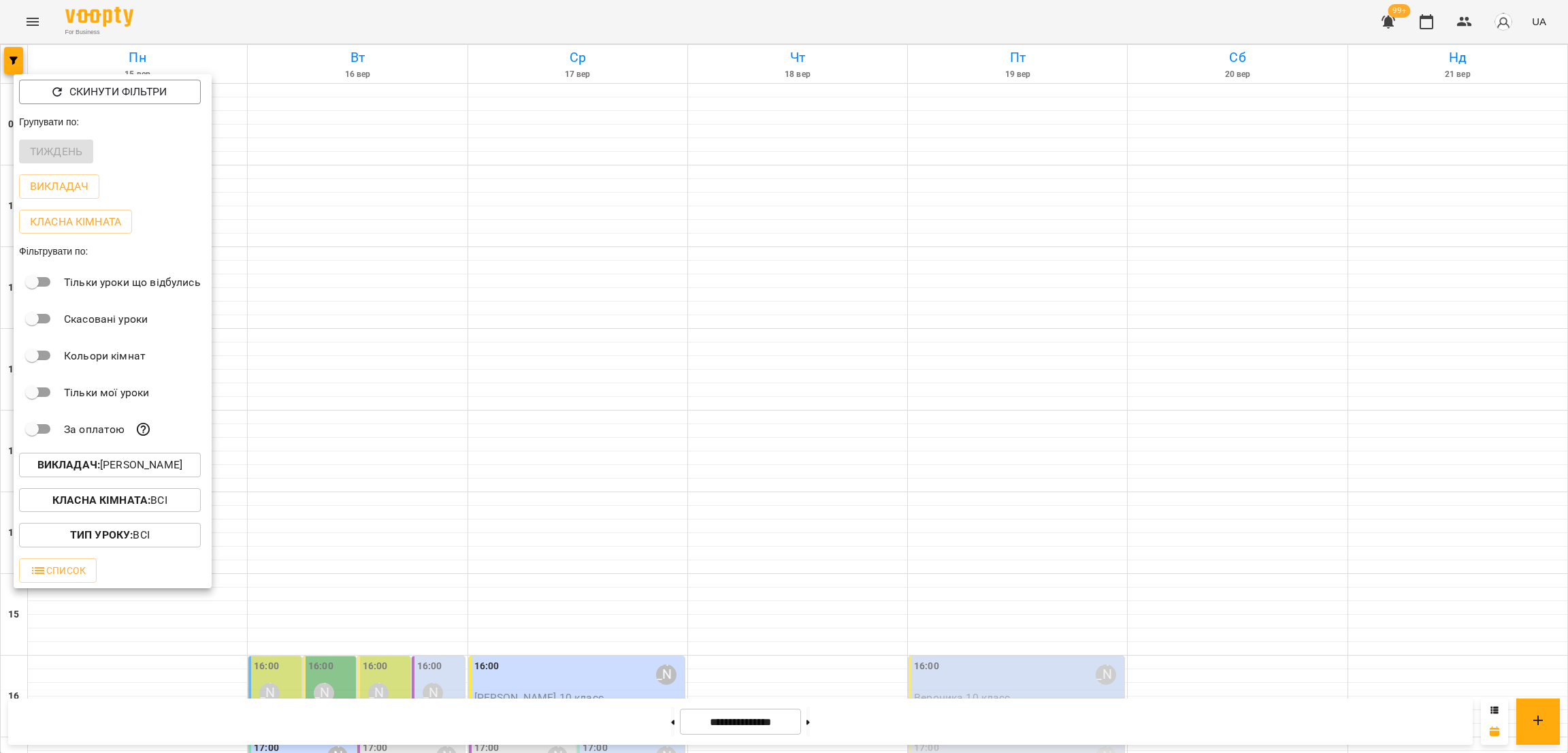
click at [430, 313] on div at bounding box center [784, 376] width 1568 height 753
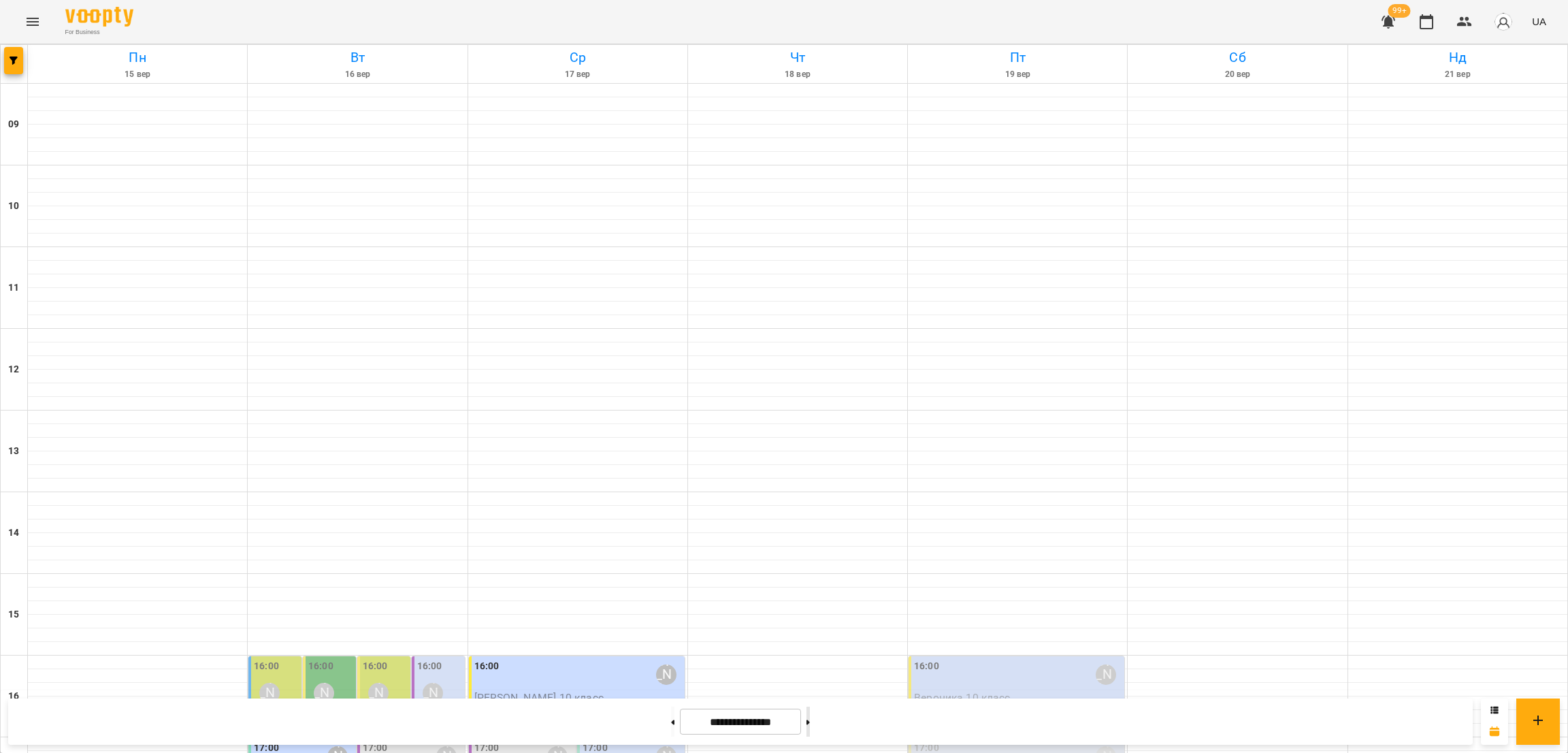
click at [810, 717] on button at bounding box center [808, 722] width 4 height 30
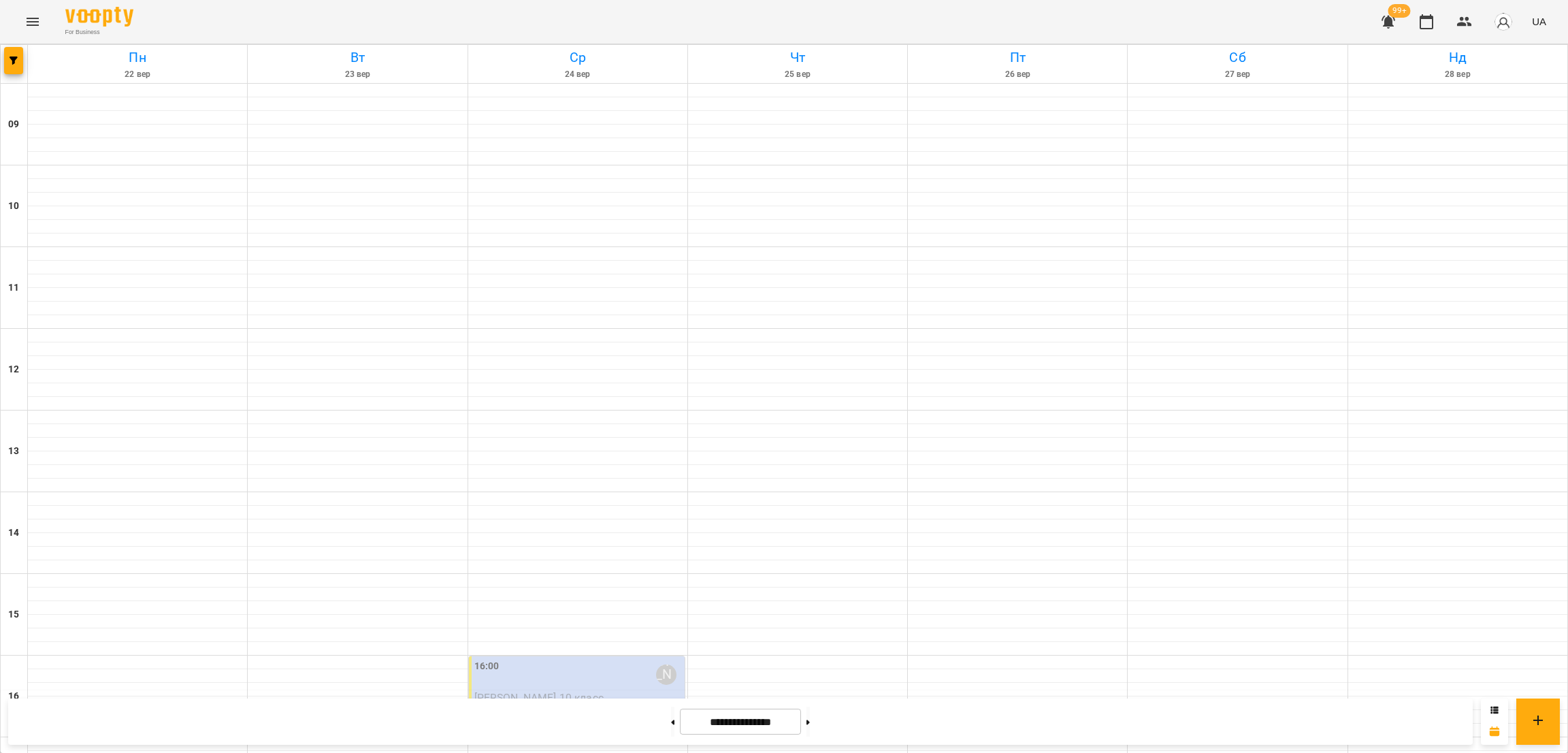
scroll to position [510, 0]
click at [16, 74] on button "button" at bounding box center [13, 60] width 19 height 28
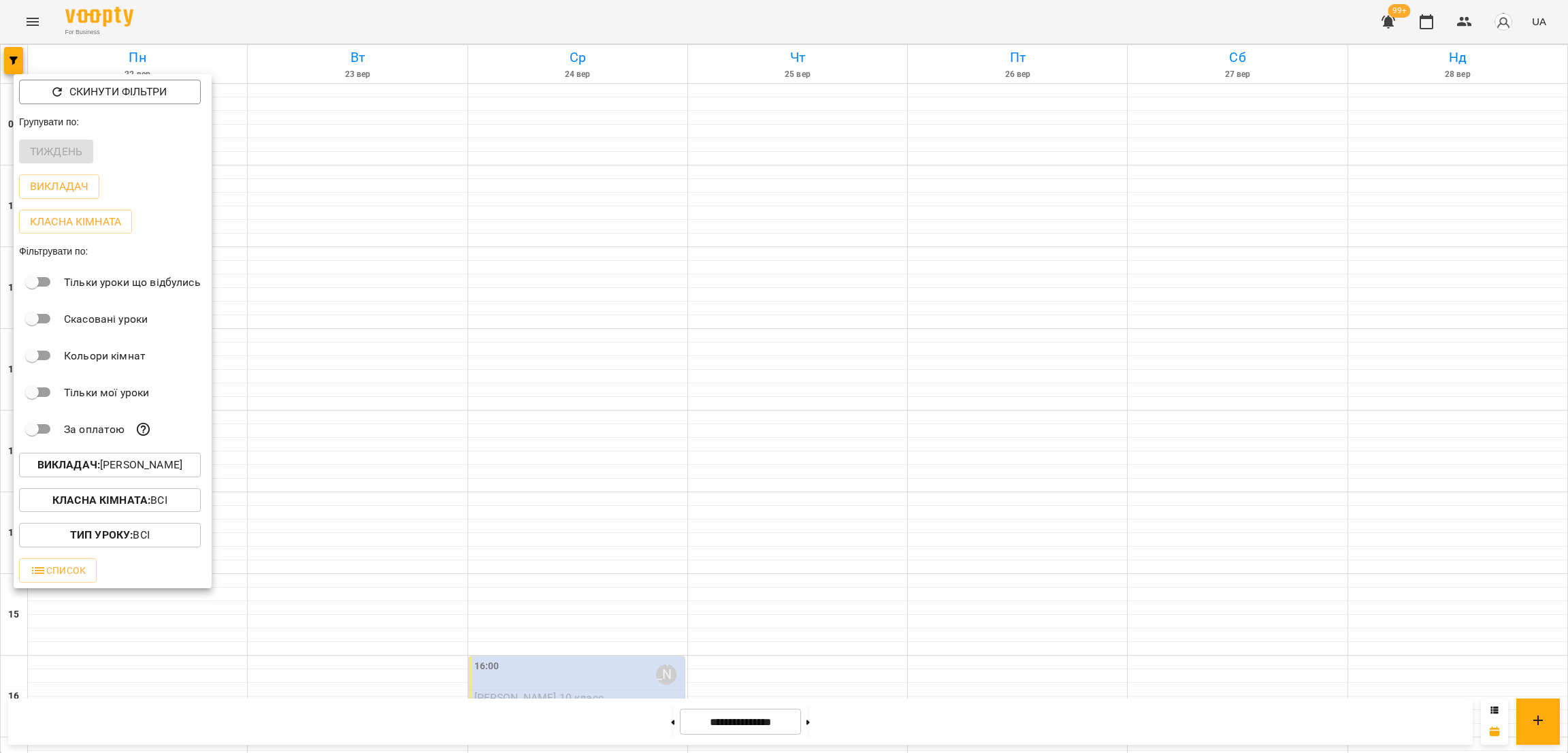
click at [288, 224] on div at bounding box center [784, 376] width 1568 height 753
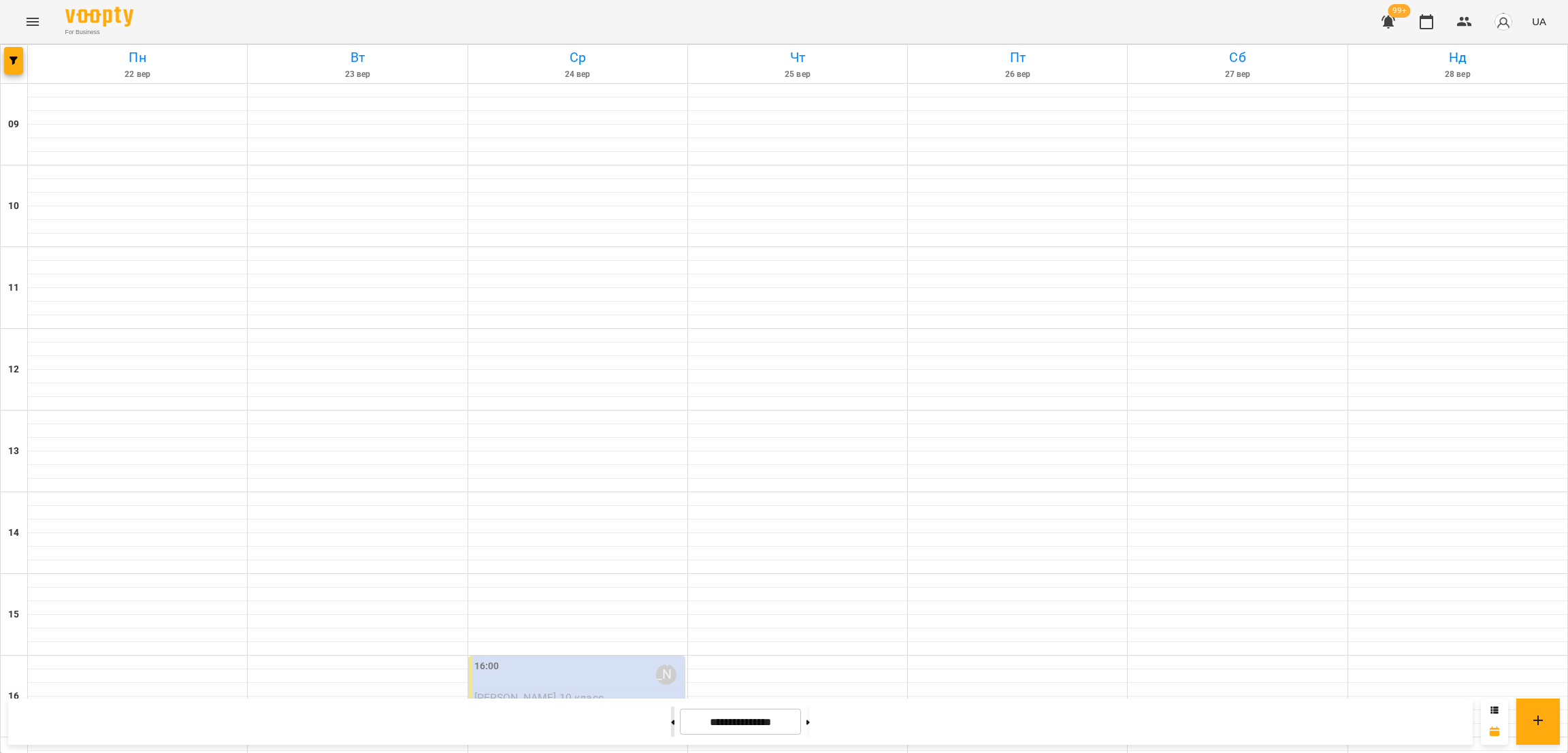
click at [671, 719] on button at bounding box center [673, 722] width 4 height 30
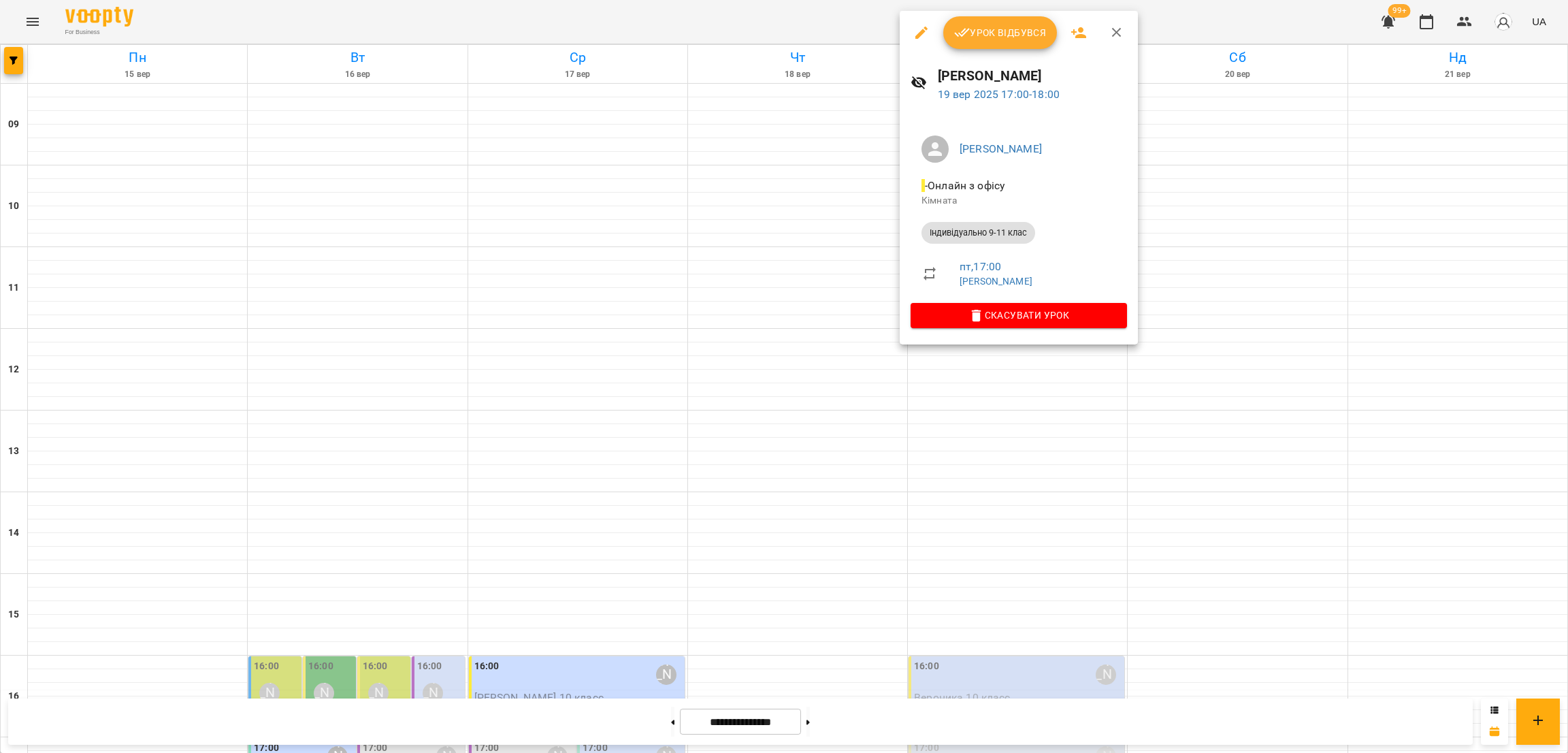
click at [808, 357] on div at bounding box center [784, 376] width 1568 height 753
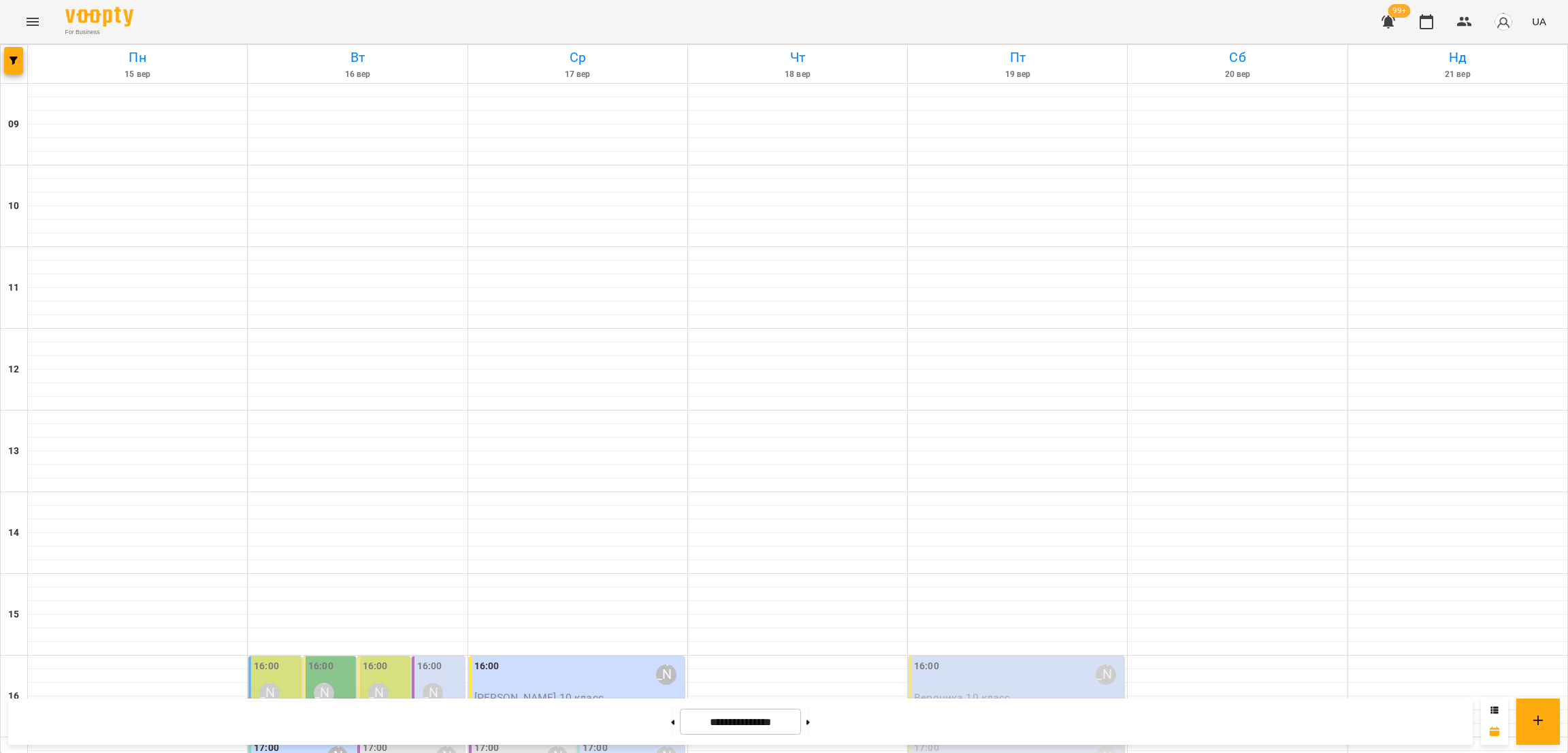
click at [967, 691] on span "Вероника 10 класс" at bounding box center [962, 697] width 97 height 13
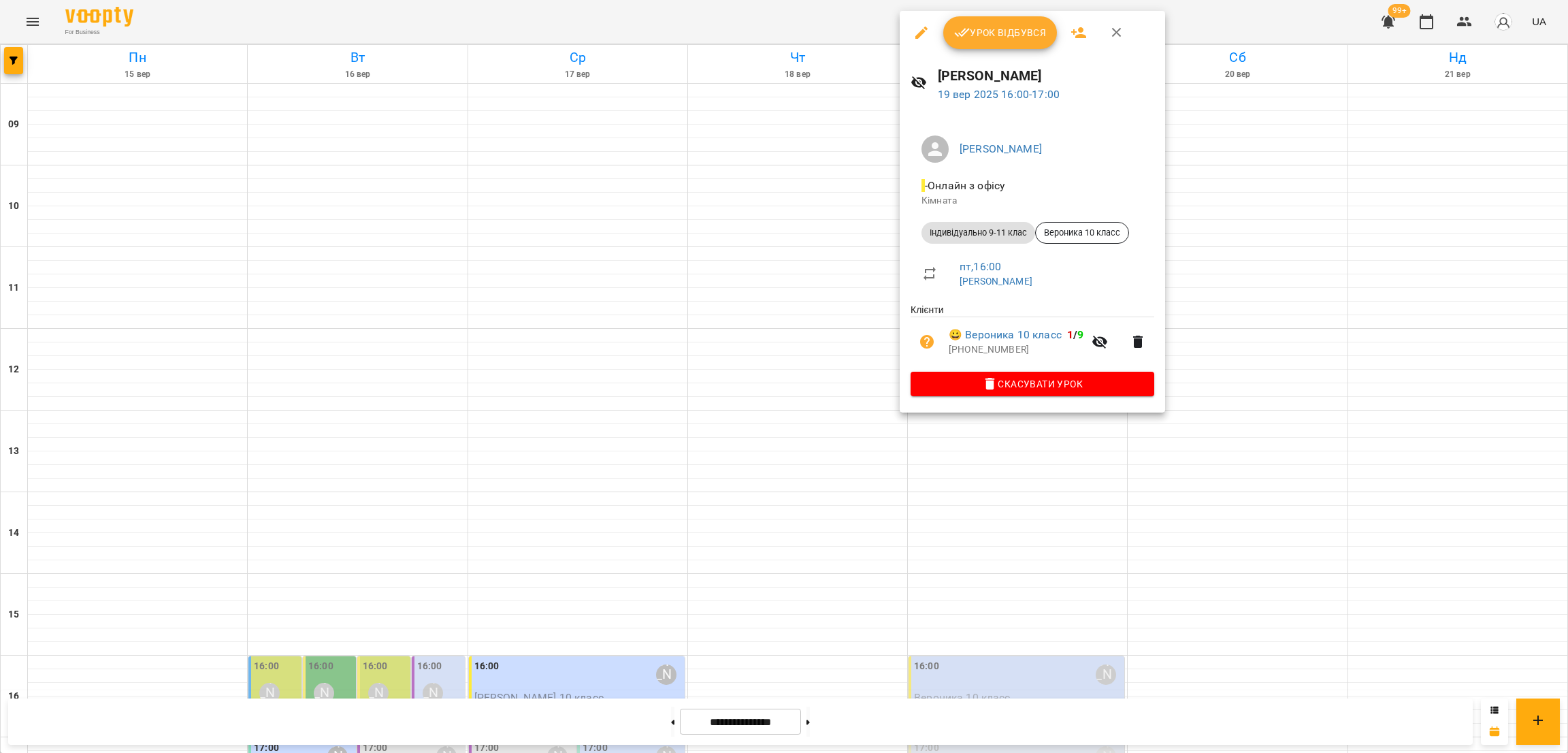
click at [598, 253] on div at bounding box center [784, 376] width 1568 height 753
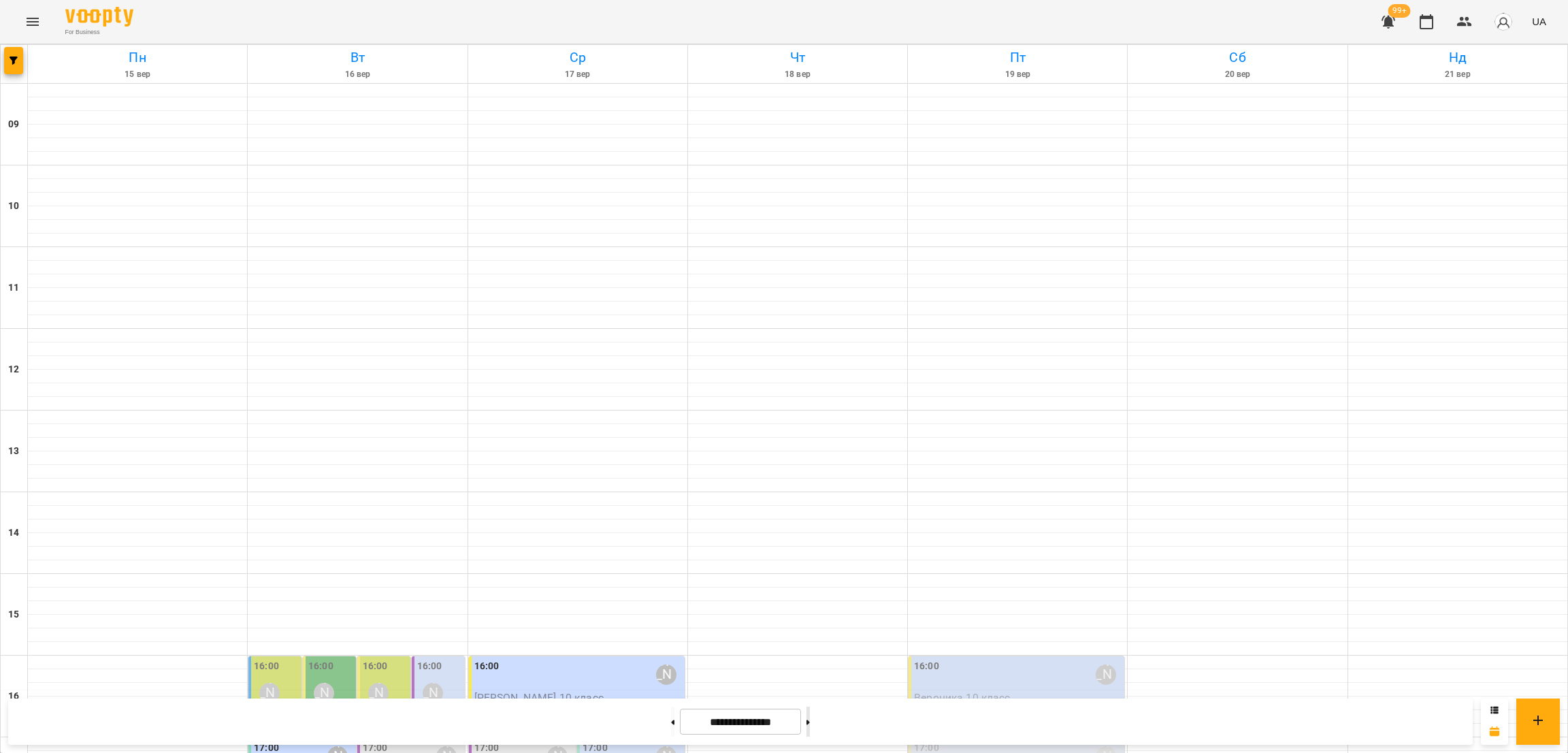
click at [810, 728] on button at bounding box center [808, 722] width 4 height 30
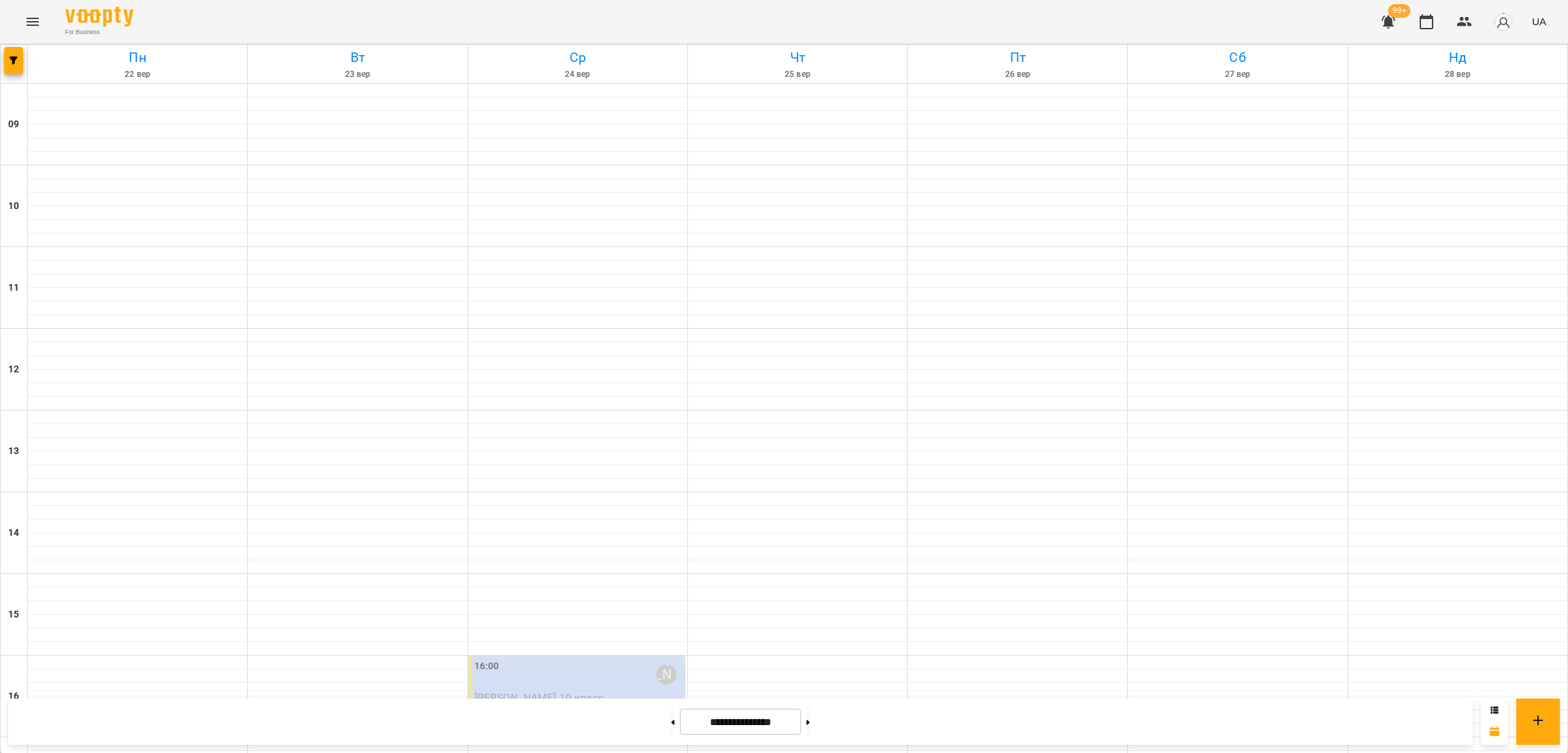
scroll to position [0, 0]
click at [9, 68] on button "button" at bounding box center [13, 60] width 19 height 28
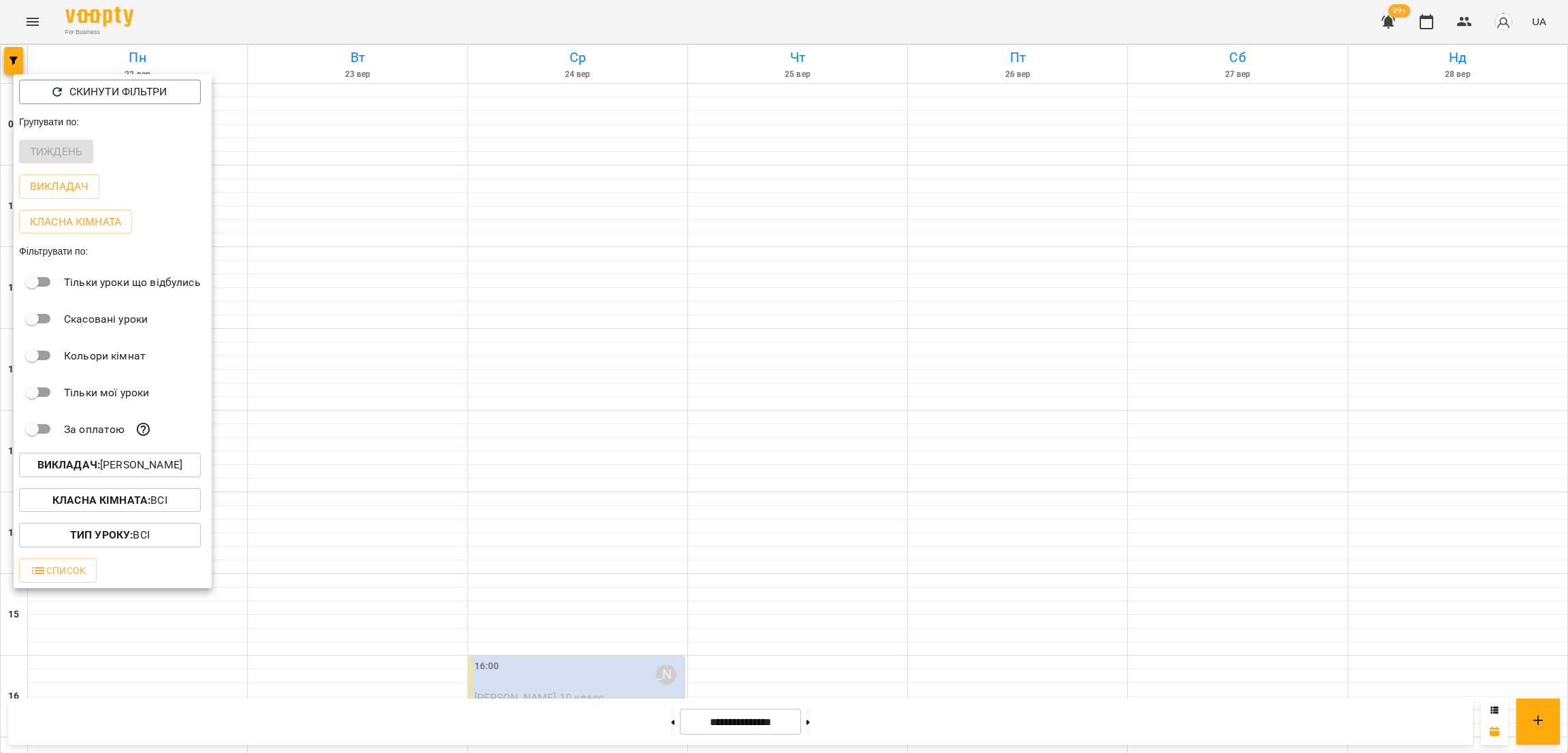
click at [430, 247] on div at bounding box center [784, 376] width 1568 height 753
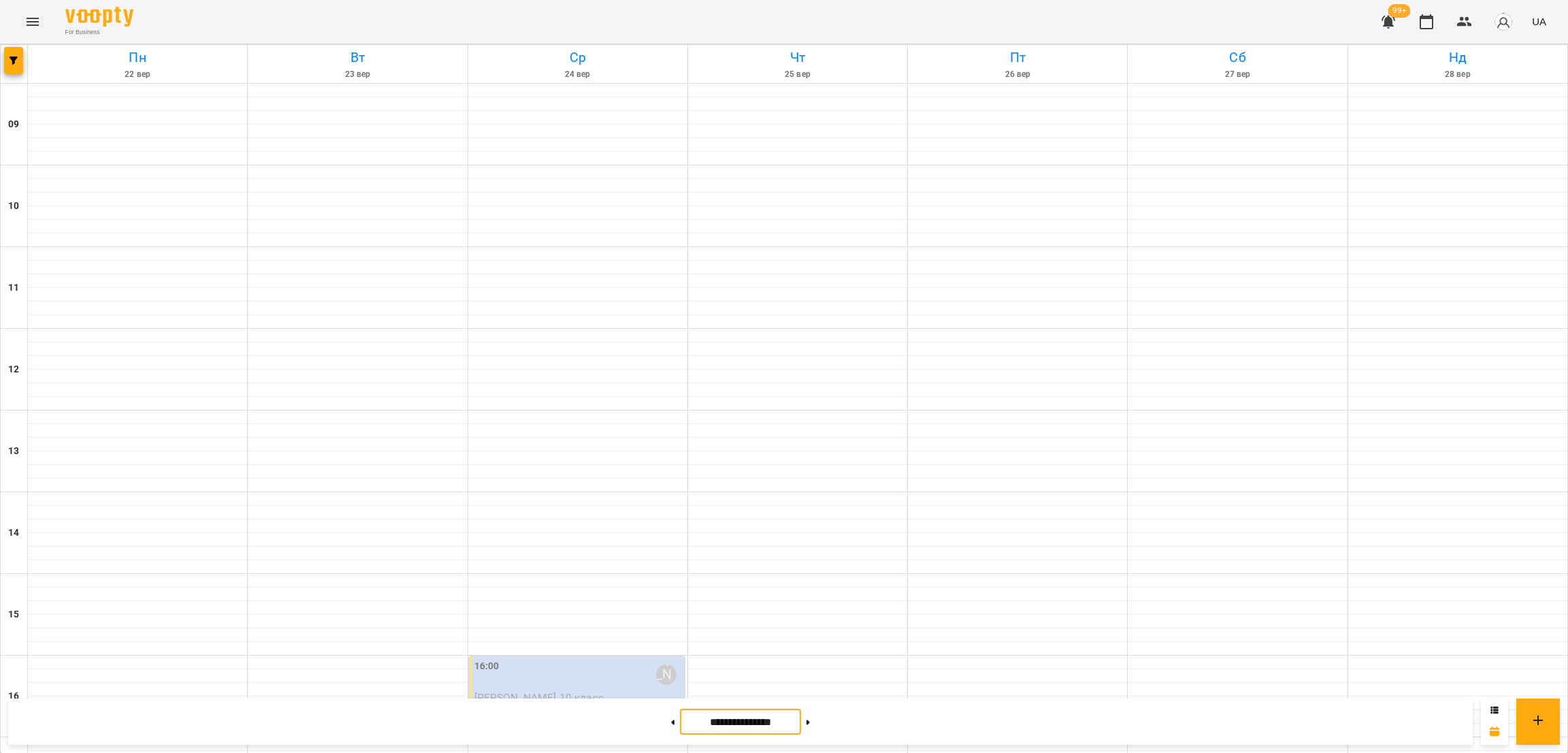
click at [739, 728] on input "**********" at bounding box center [740, 722] width 121 height 27
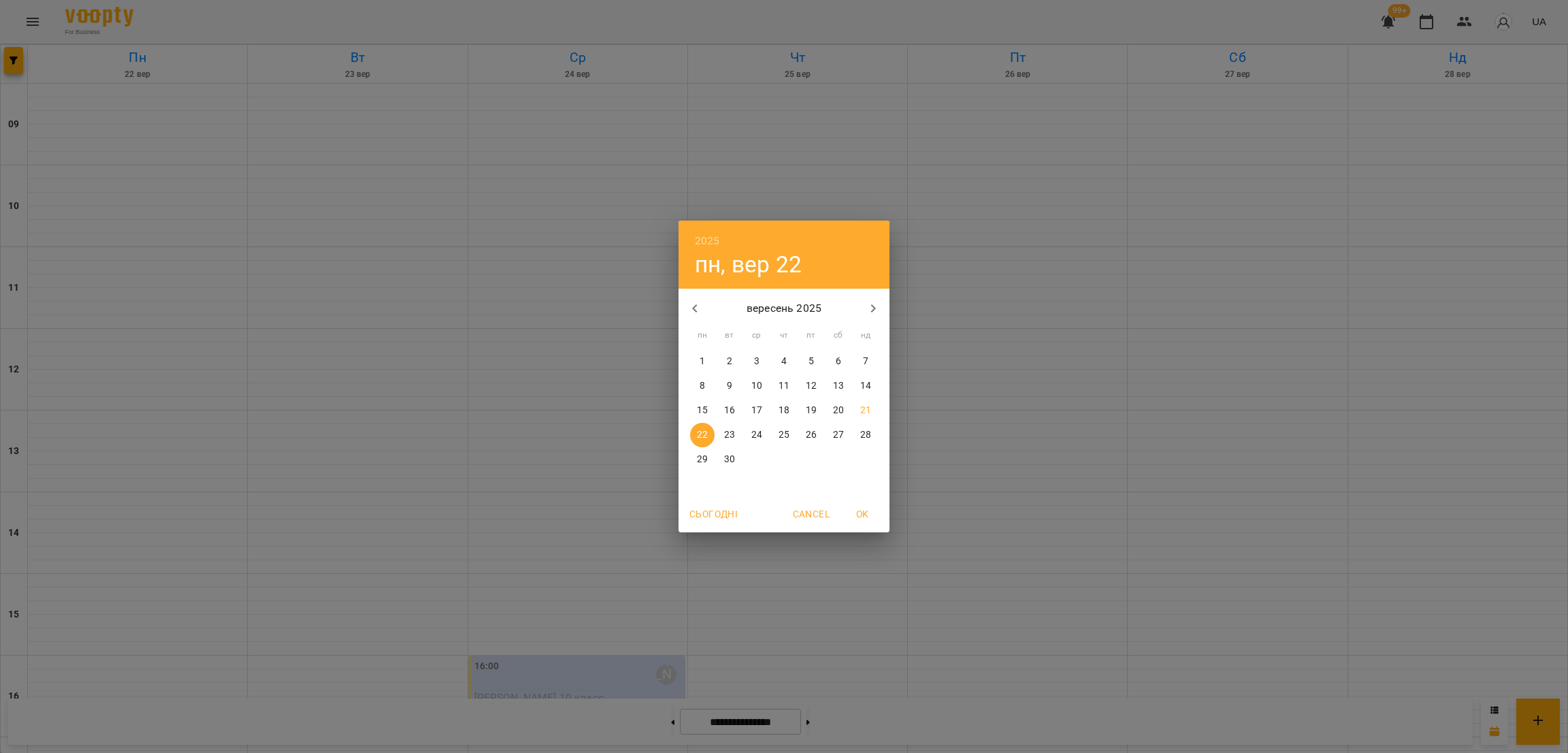
click at [713, 456] on span "29" at bounding box center [702, 459] width 25 height 13
type input "**********"
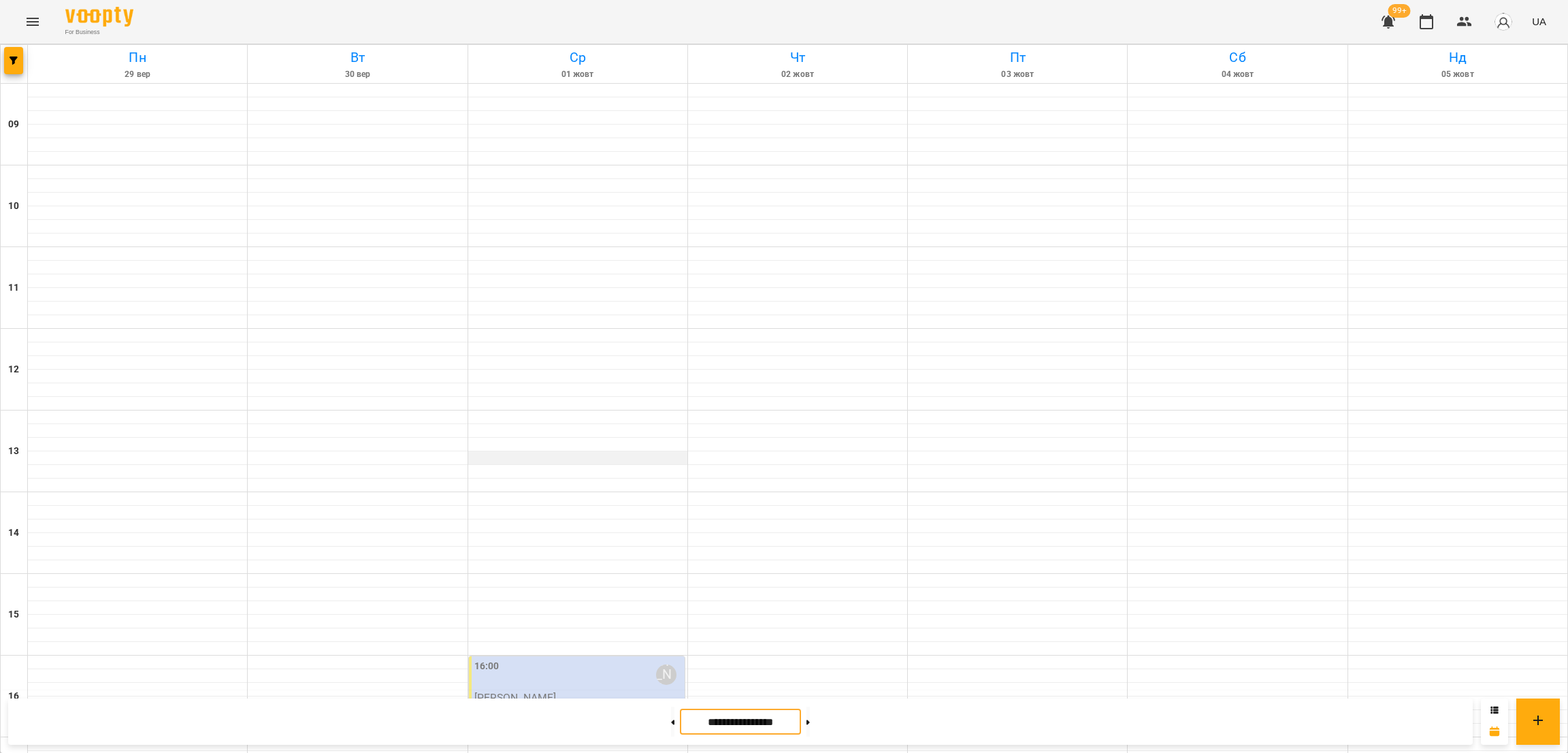
scroll to position [408, 0]
click at [516, 656] on div "16:00 Антон Жданкін Антон математика" at bounding box center [576, 696] width 216 height 80
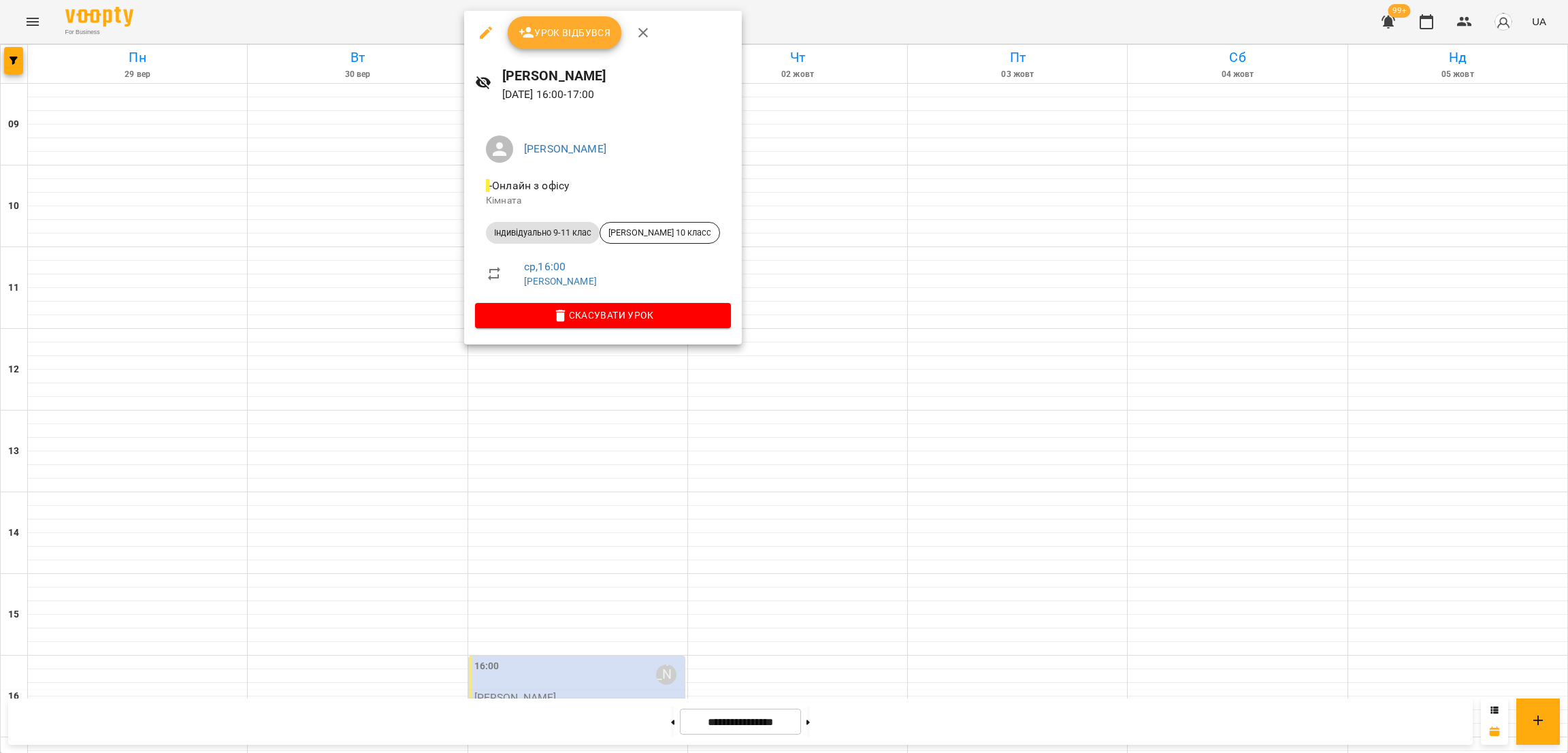
click at [40, 22] on div at bounding box center [784, 376] width 1568 height 753
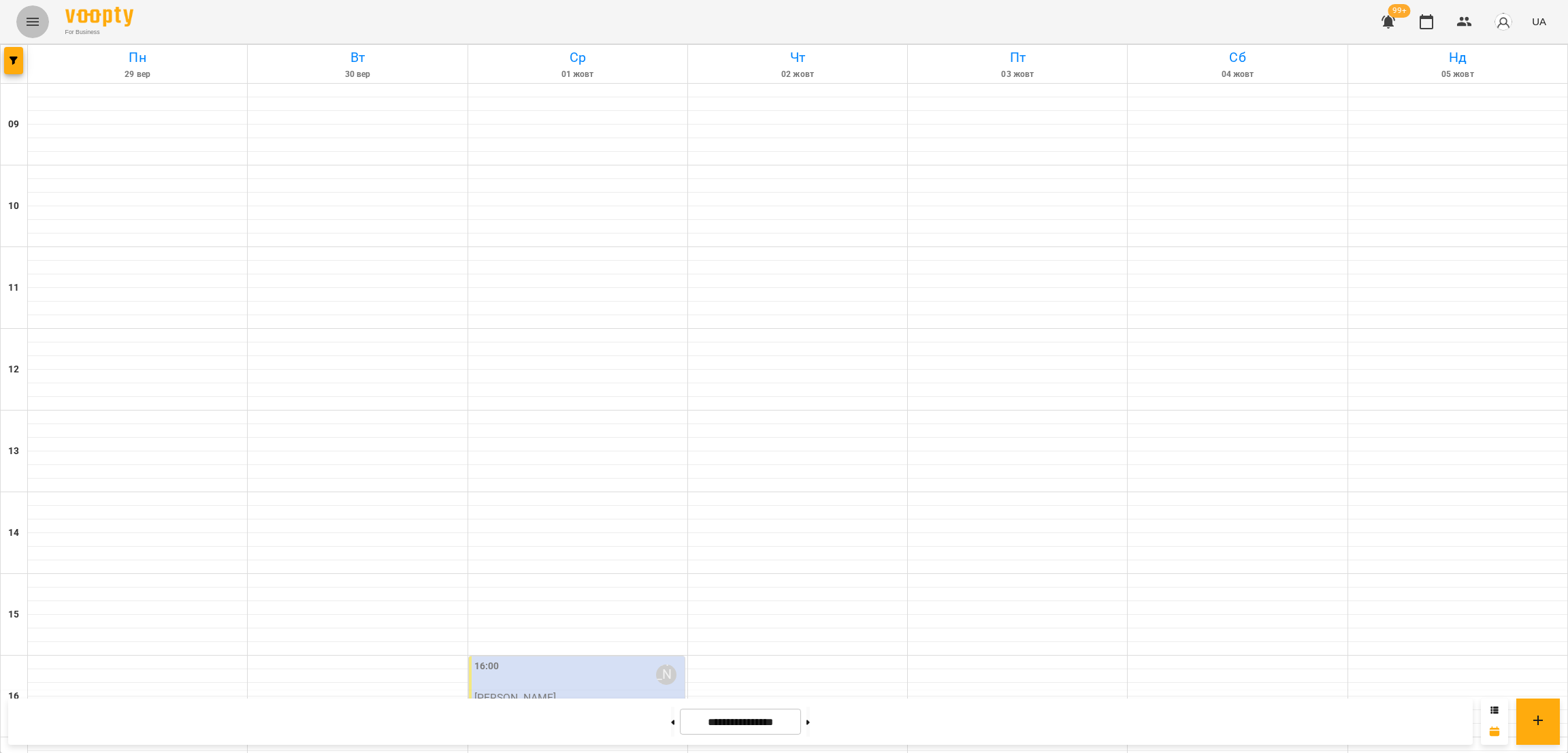
click at [30, 29] on icon "Menu" at bounding box center [33, 21] width 16 height 16
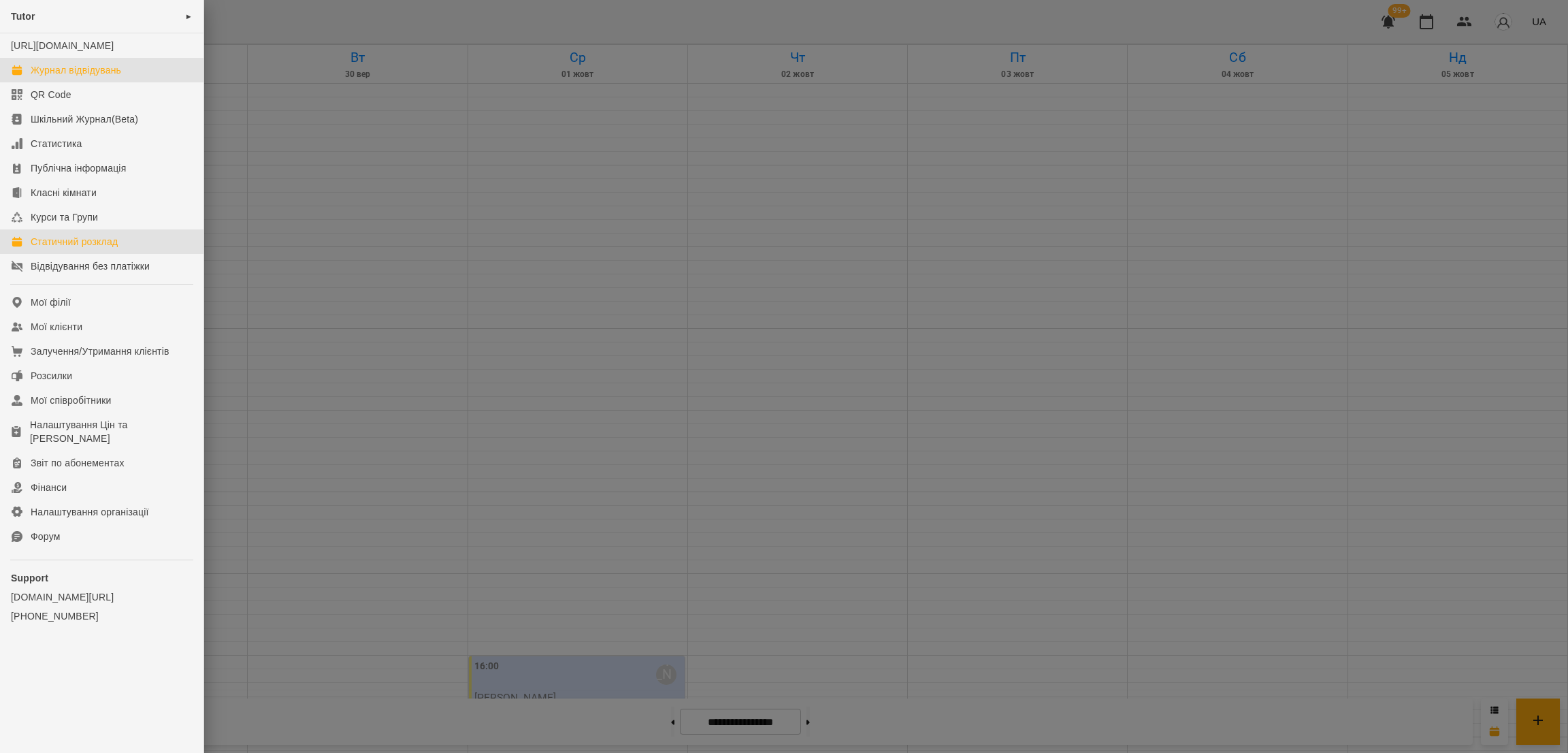
click at [62, 243] on link "Статичний розклад" at bounding box center [101, 242] width 203 height 25
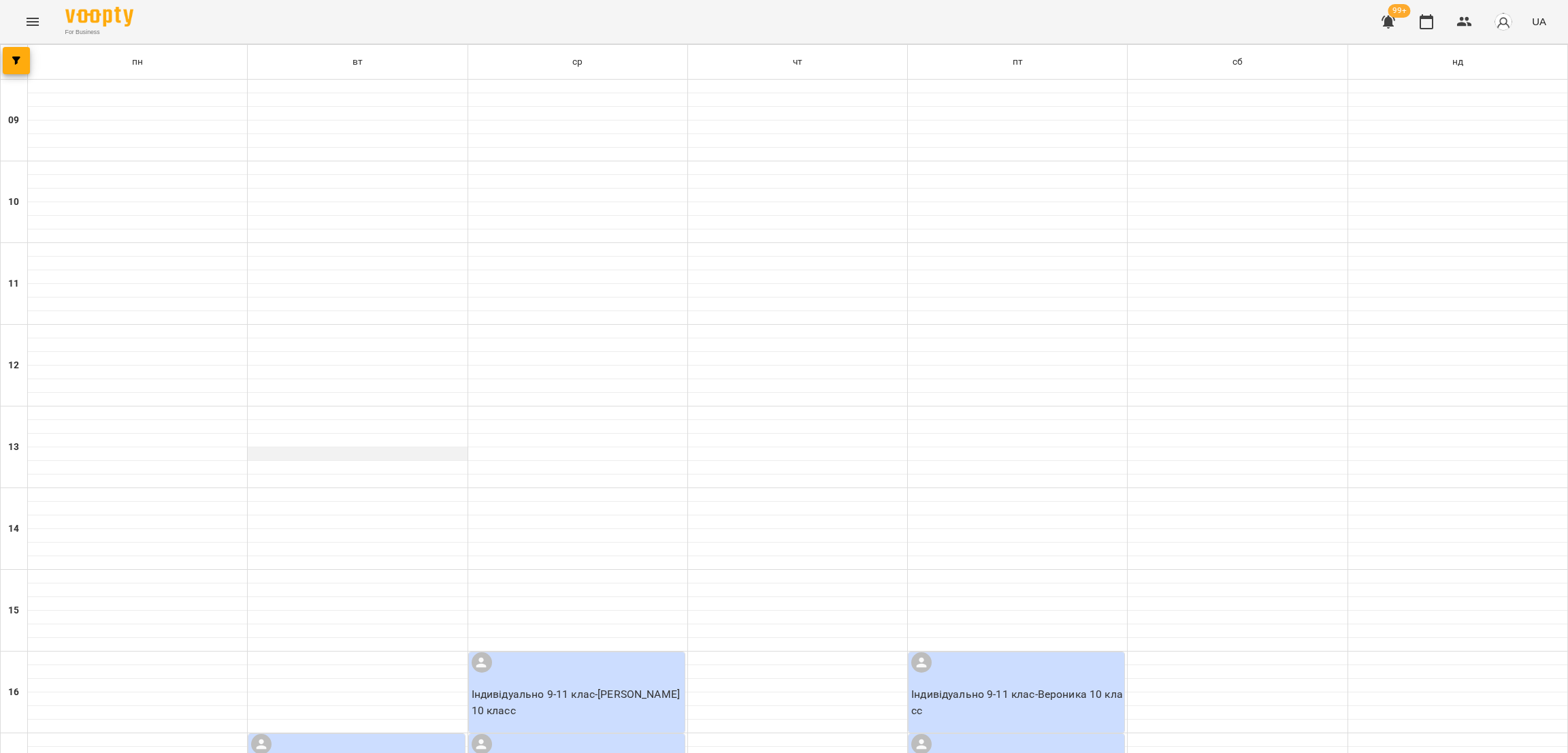
scroll to position [408, 0]
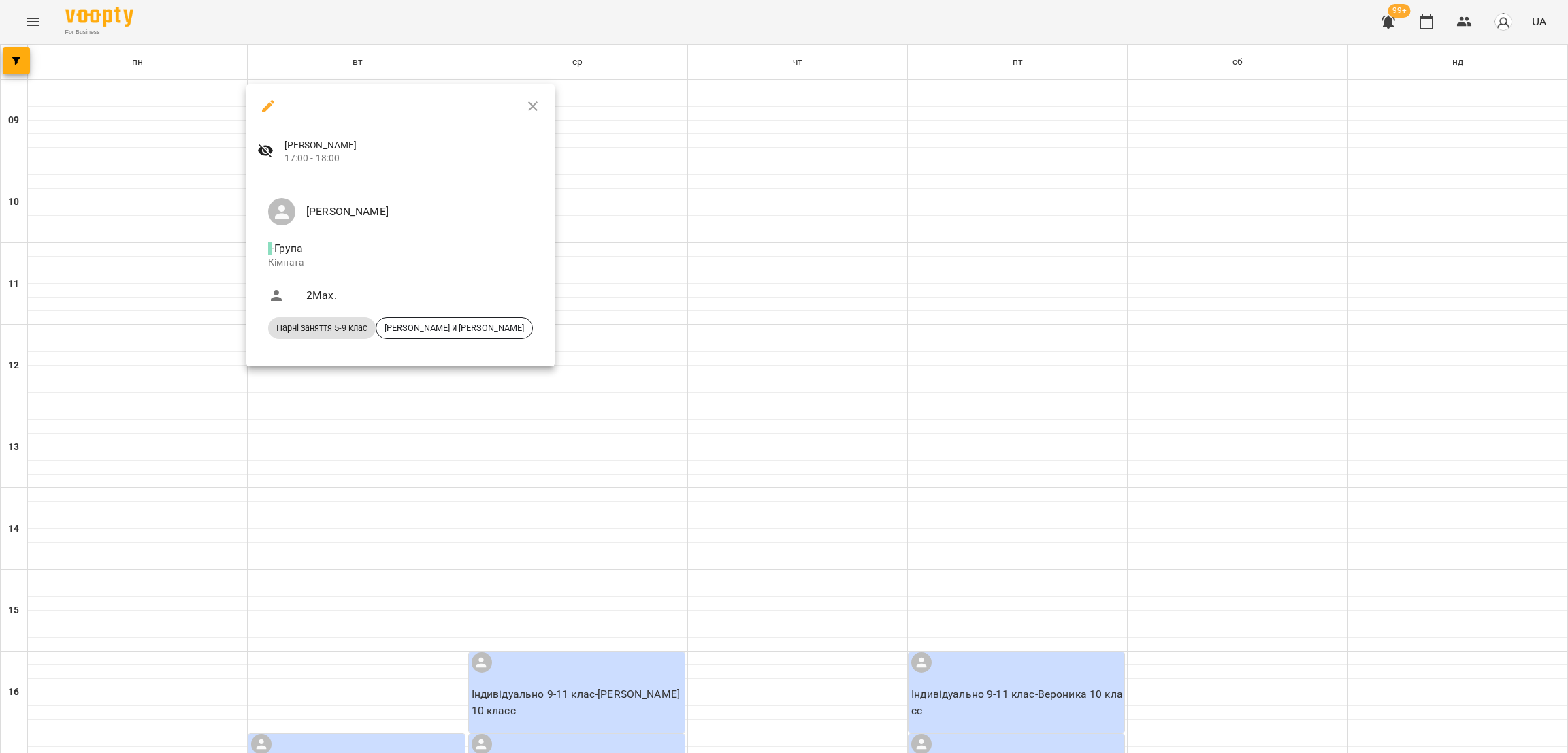
click at [268, 107] on icon "button" at bounding box center [268, 107] width 12 height 12
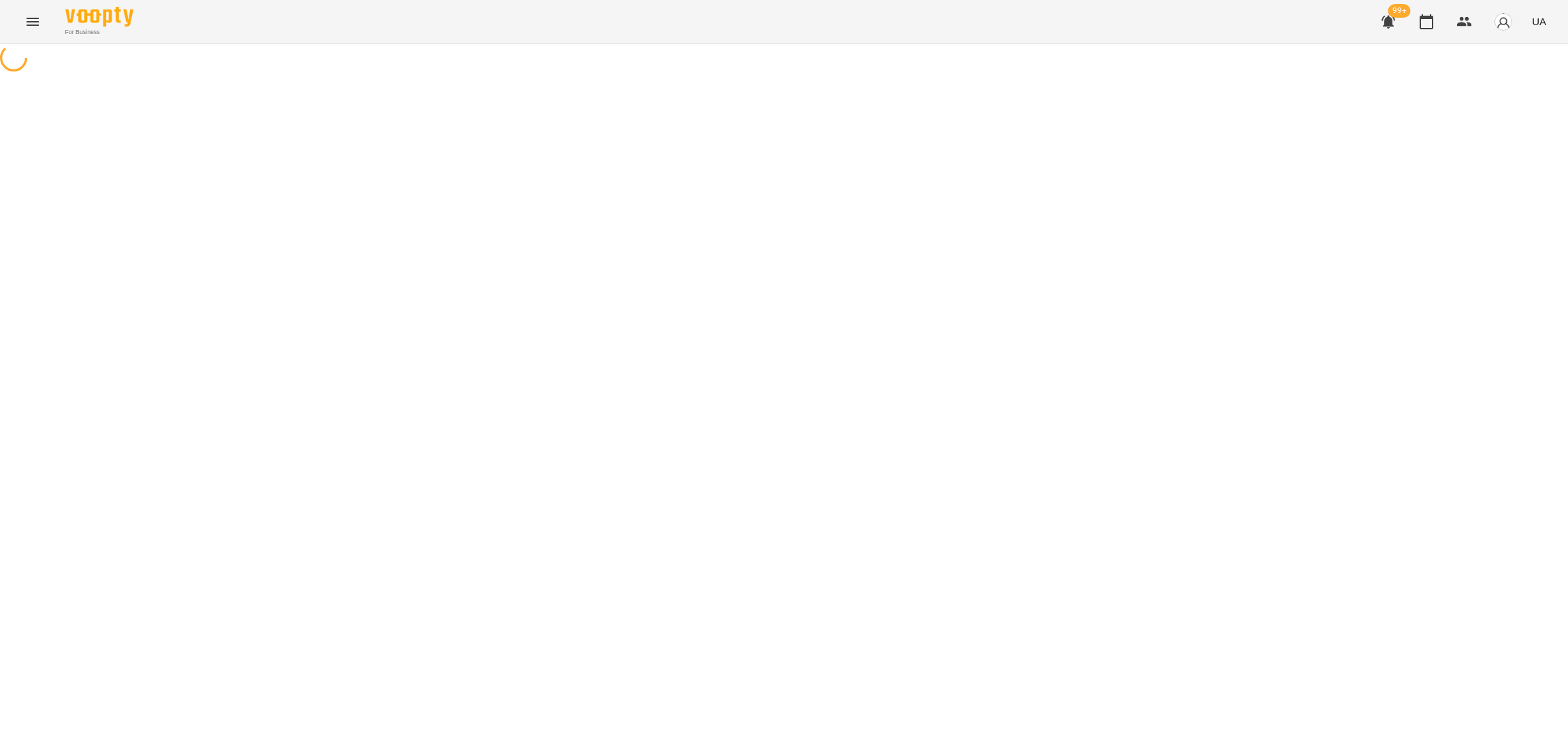
select select "*"
select select "**********"
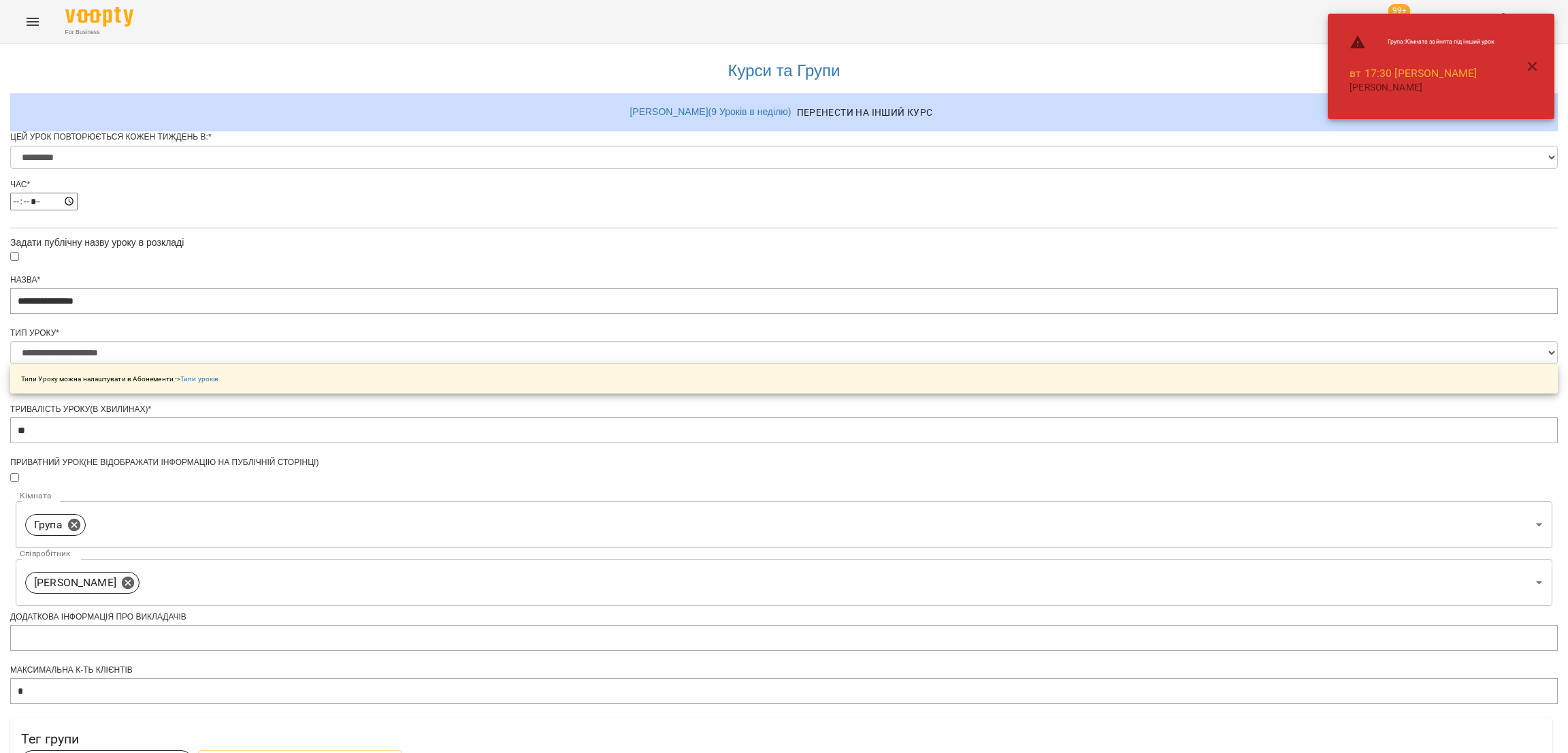
scroll to position [453, 0]
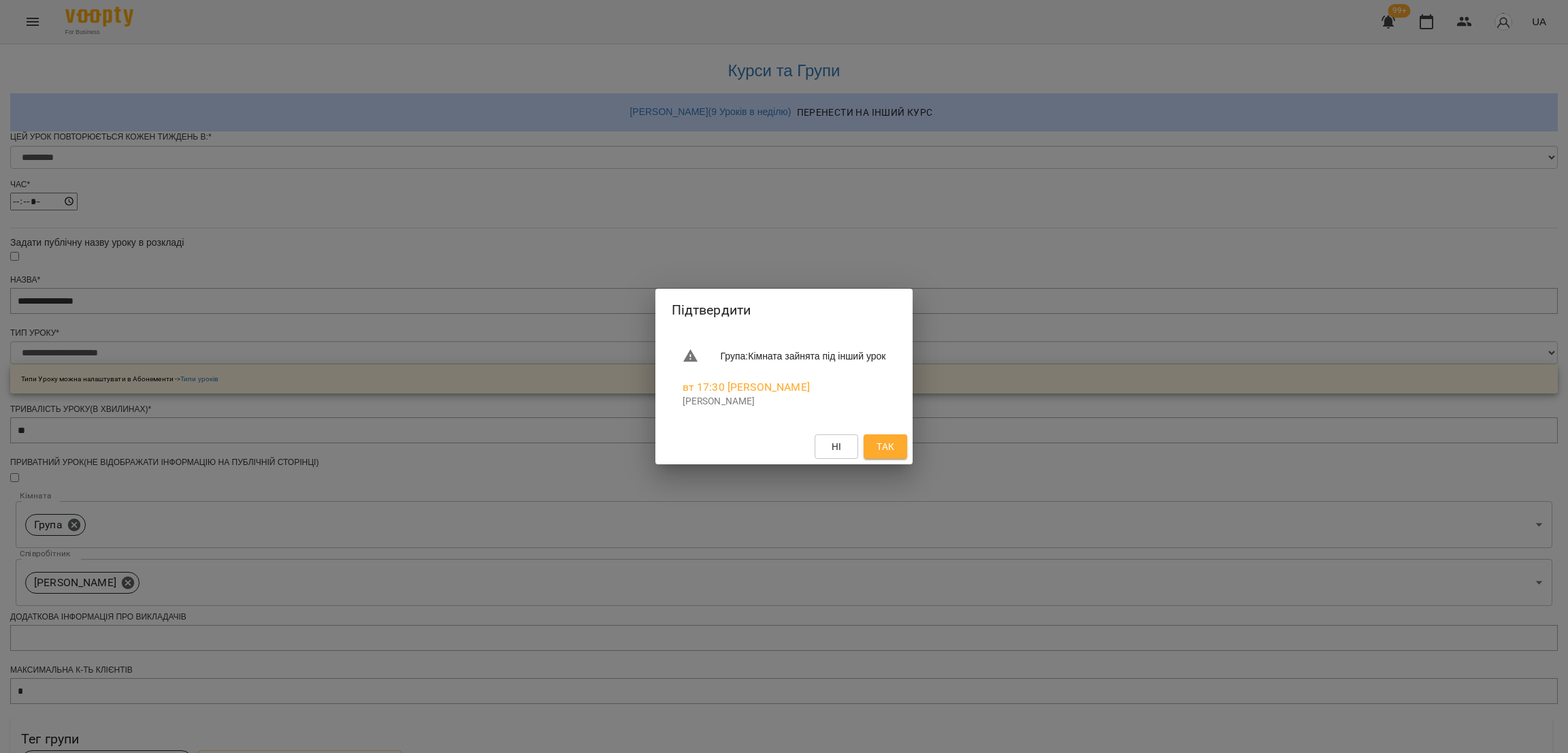
click at [894, 448] on span "Так" at bounding box center [885, 447] width 18 height 16
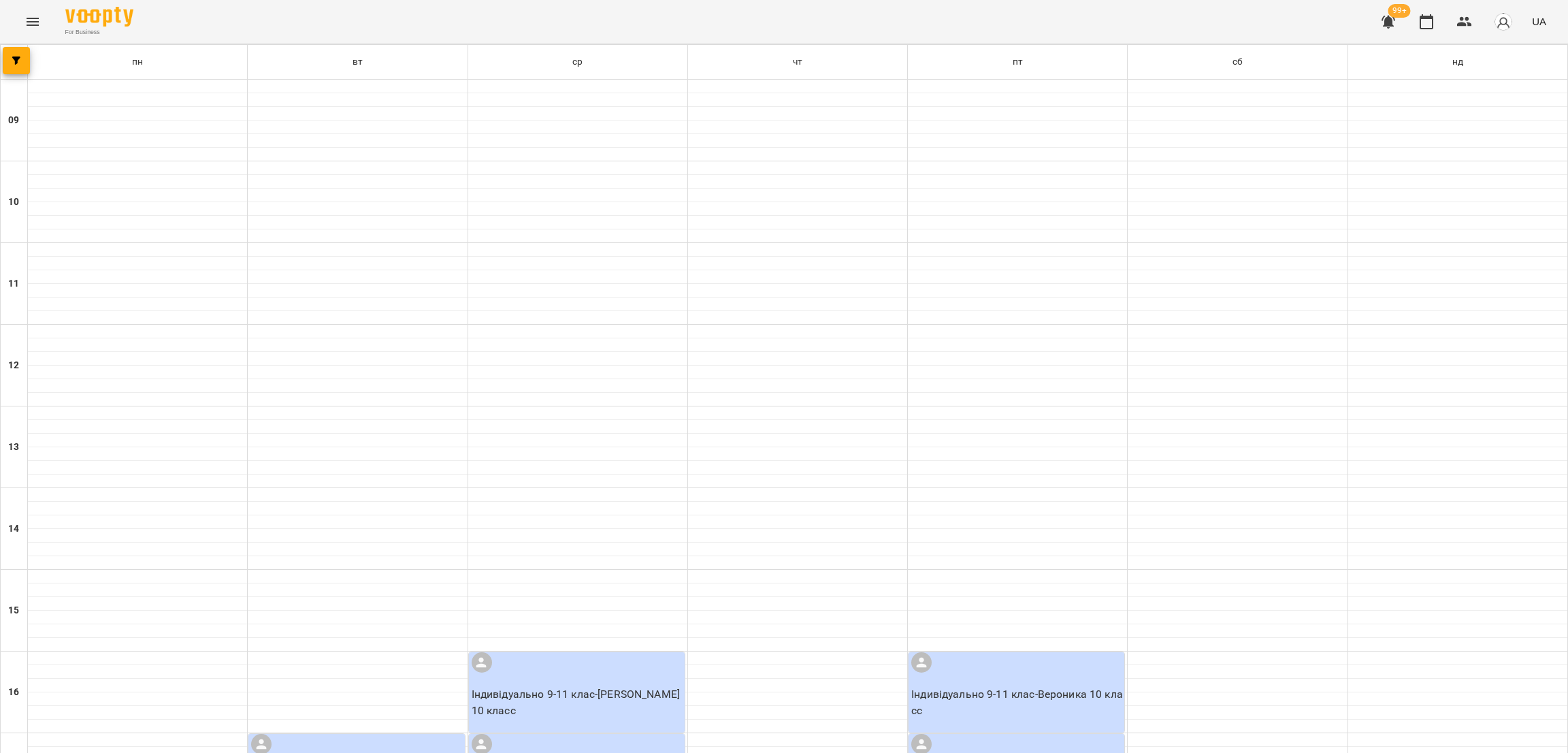
scroll to position [471, 0]
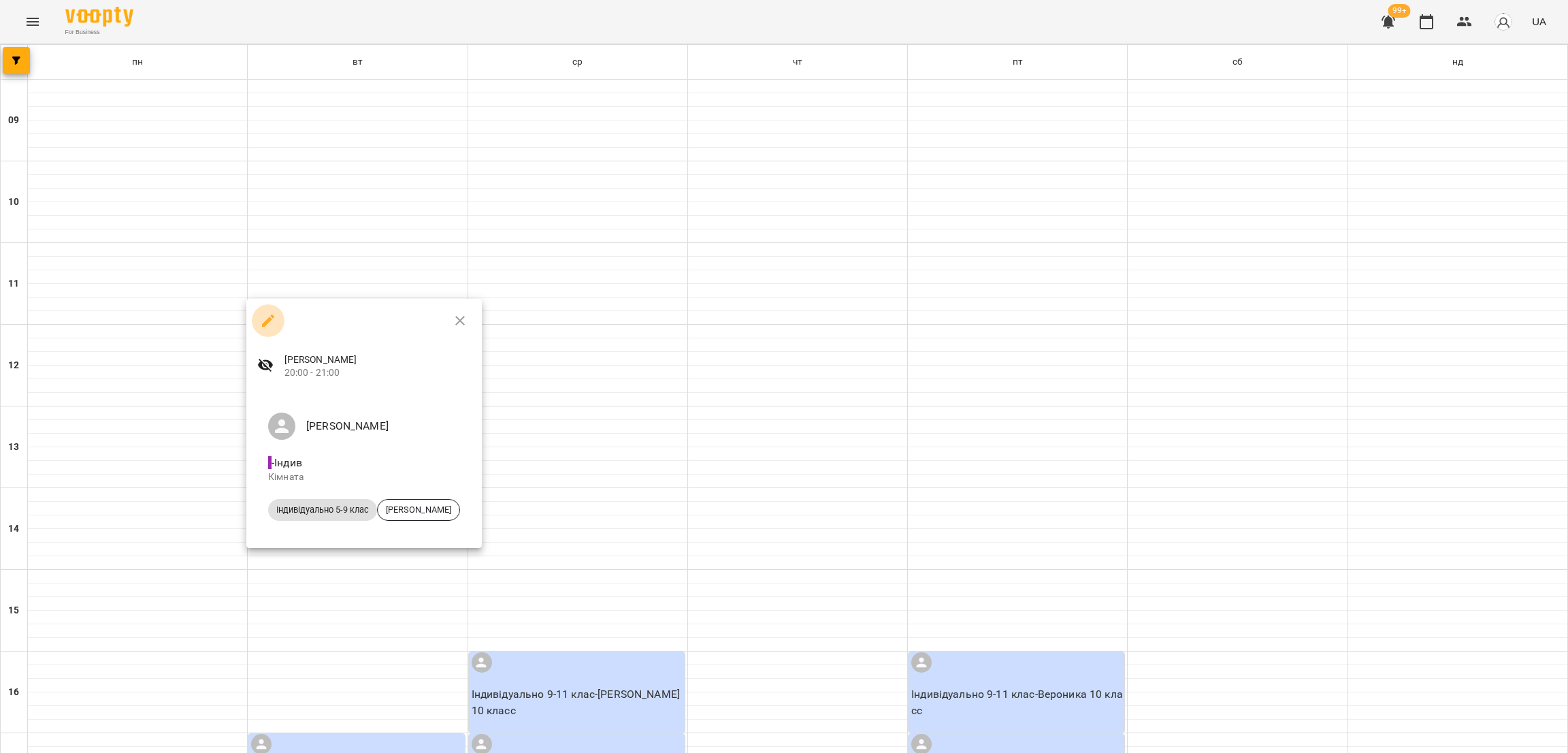
click at [264, 313] on icon "button" at bounding box center [268, 321] width 16 height 16
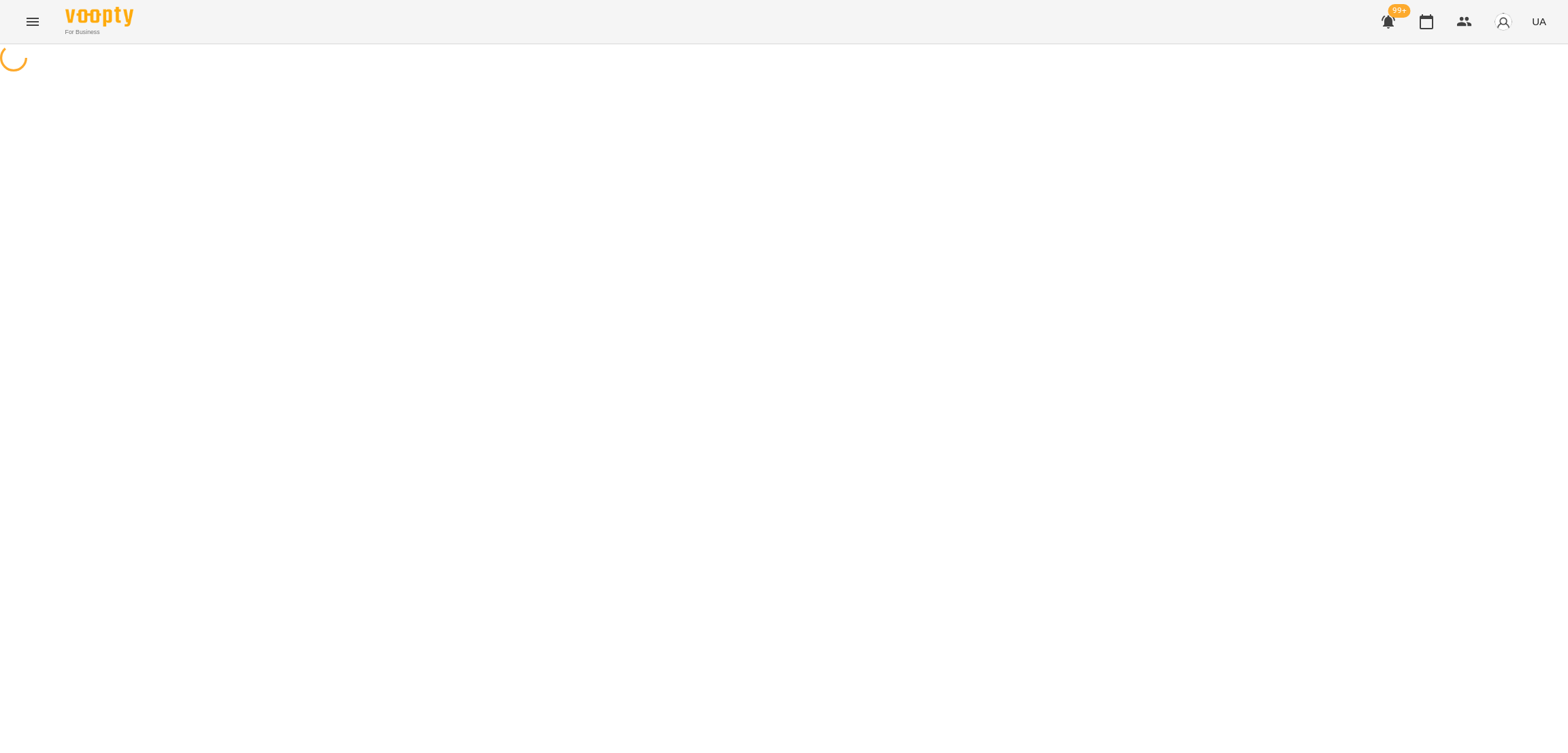
select select "*"
select select "**********"
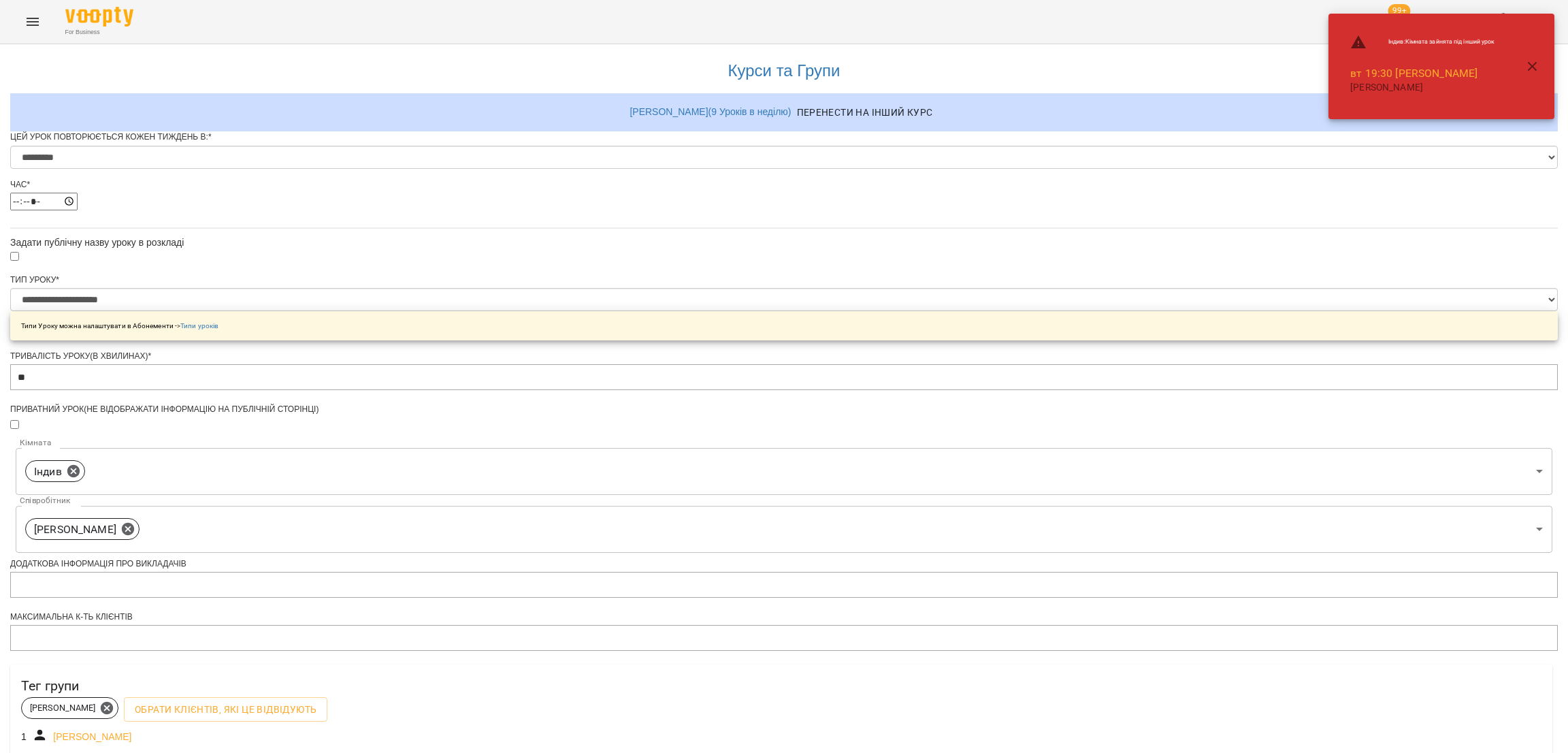
scroll to position [398, 0]
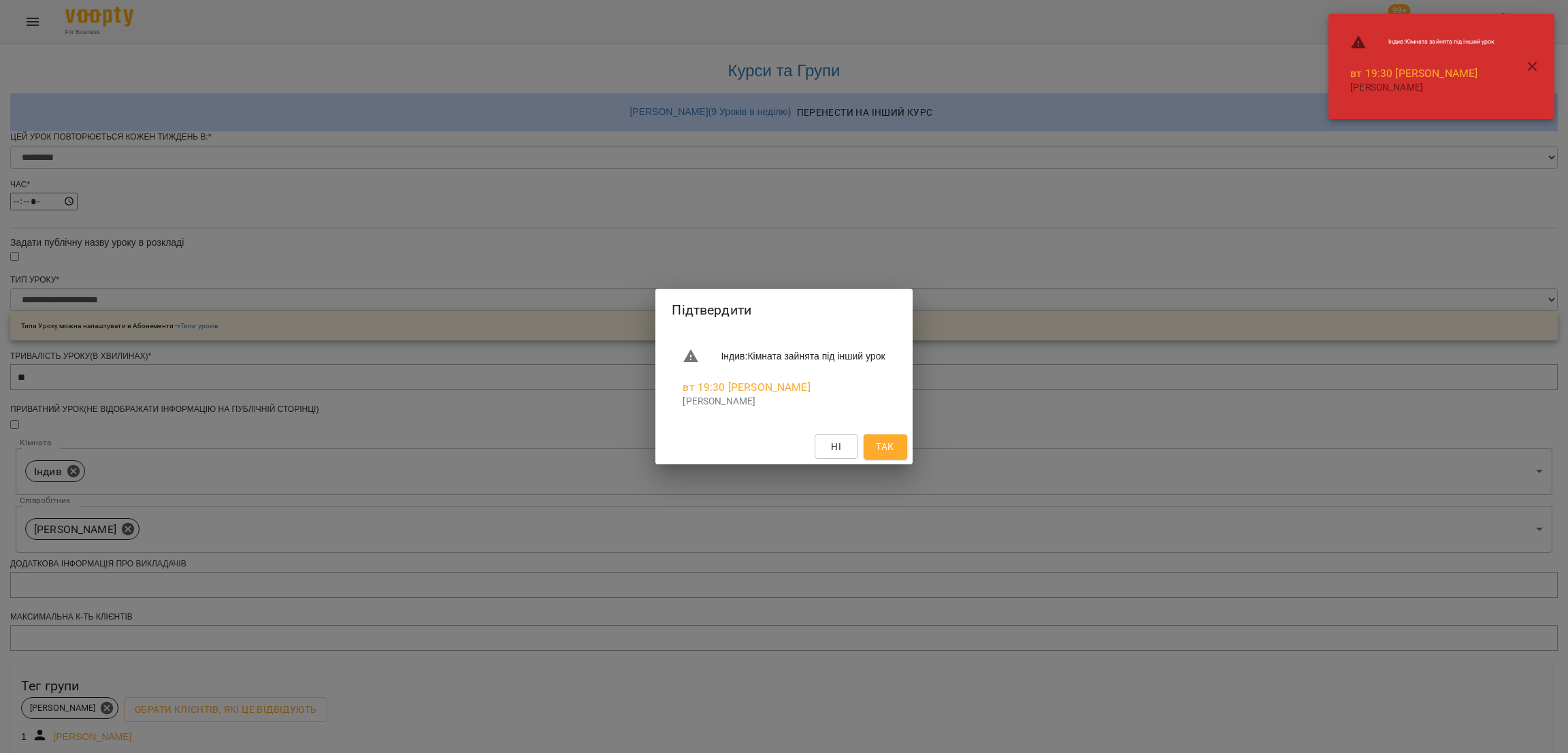
click at [894, 445] on span "Так" at bounding box center [885, 447] width 18 height 16
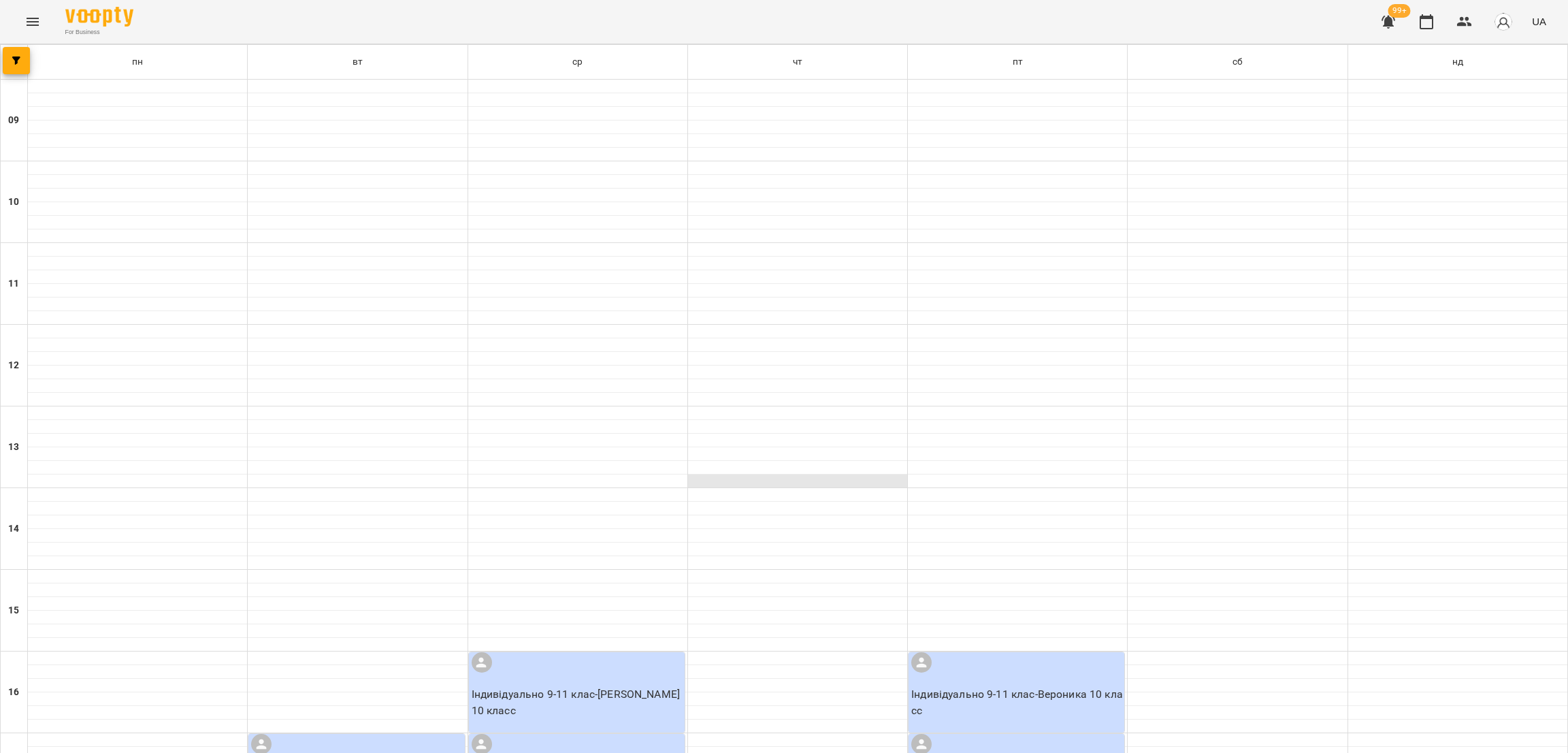
scroll to position [408, 0]
click at [28, 21] on icon "Menu" at bounding box center [33, 21] width 12 height 8
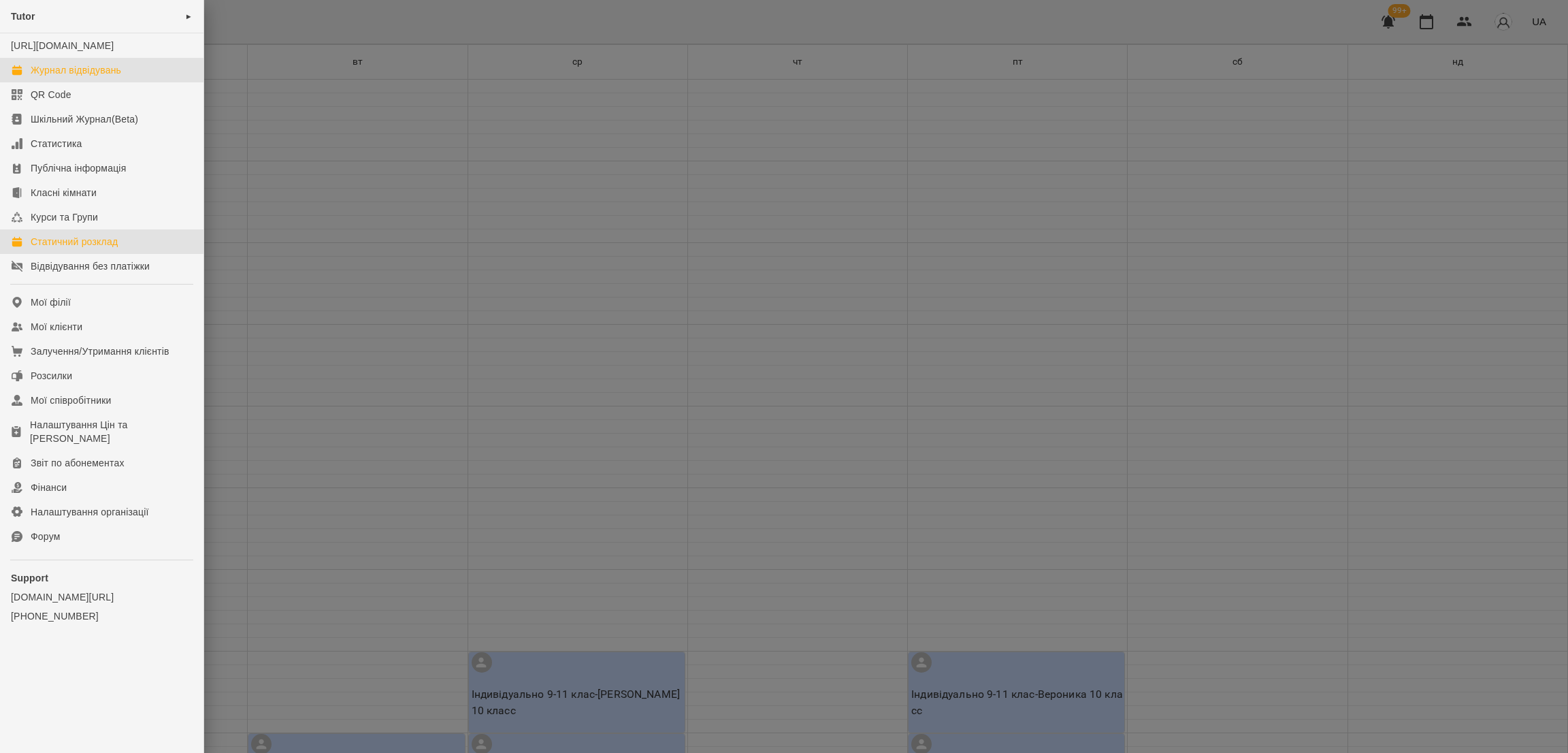
click at [81, 77] on div "Журнал відвідувань" at bounding box center [75, 69] width 91 height 13
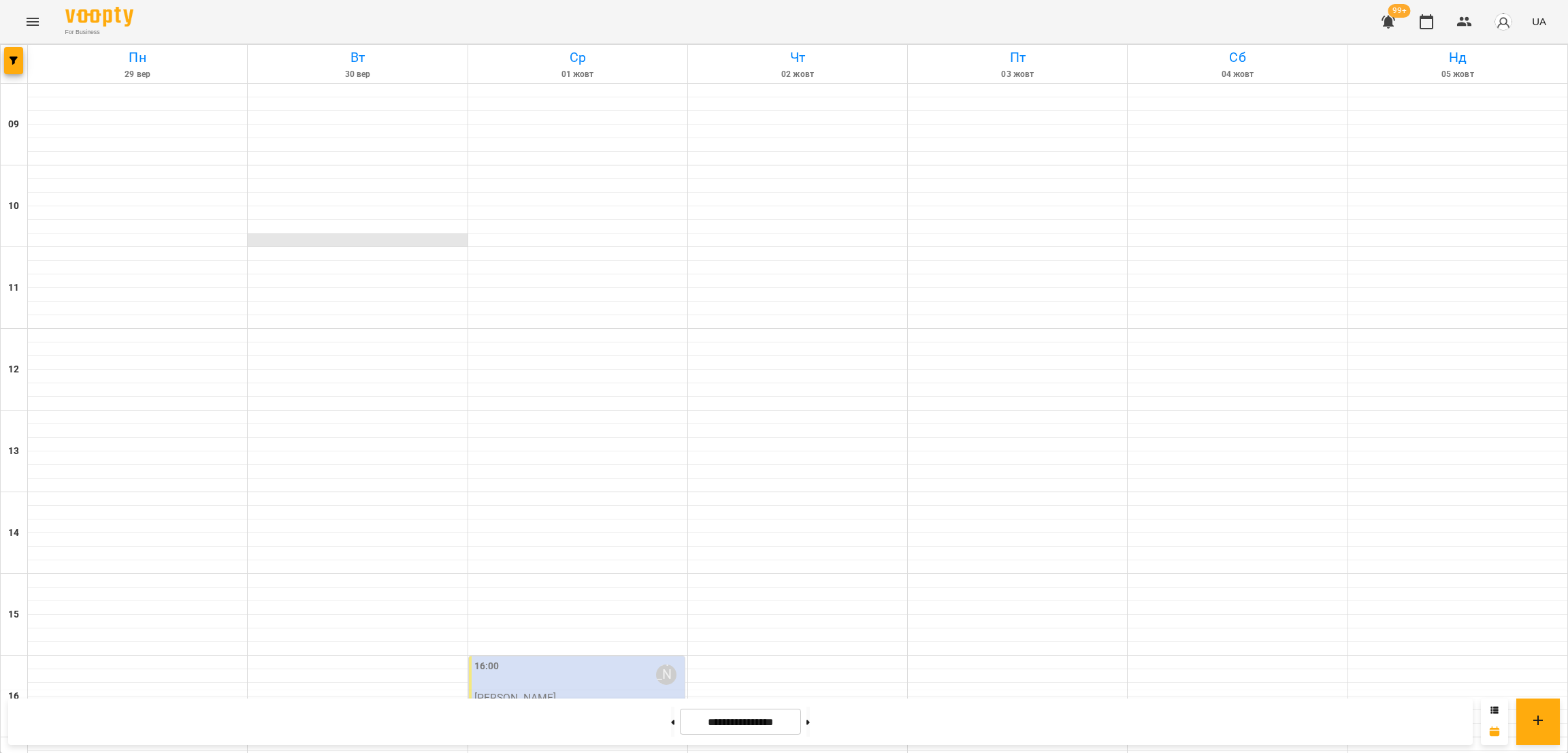
scroll to position [510, 0]
click at [544, 659] on div "16:00 Антон Жданкін" at bounding box center [578, 674] width 208 height 31
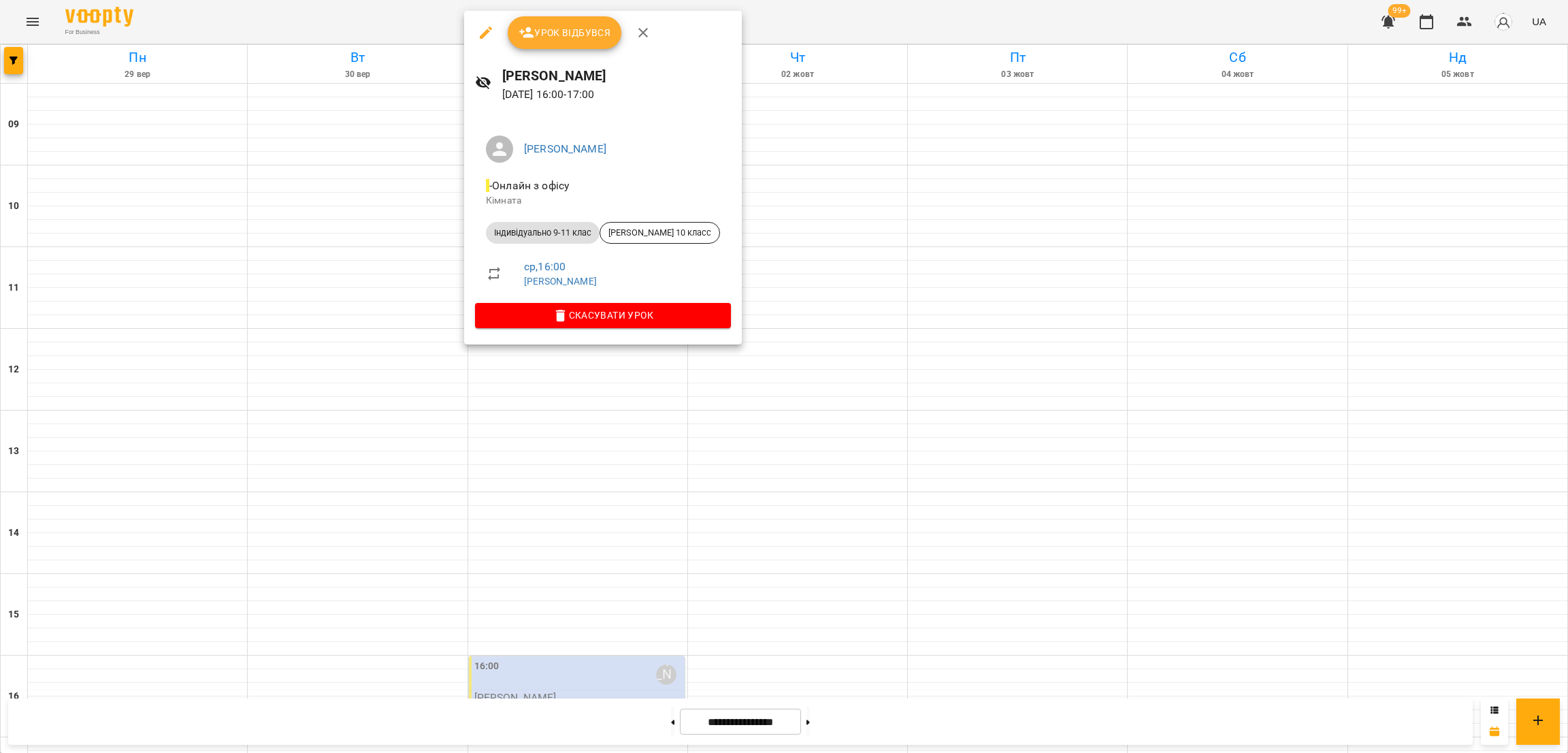
click at [823, 226] on div at bounding box center [784, 376] width 1568 height 753
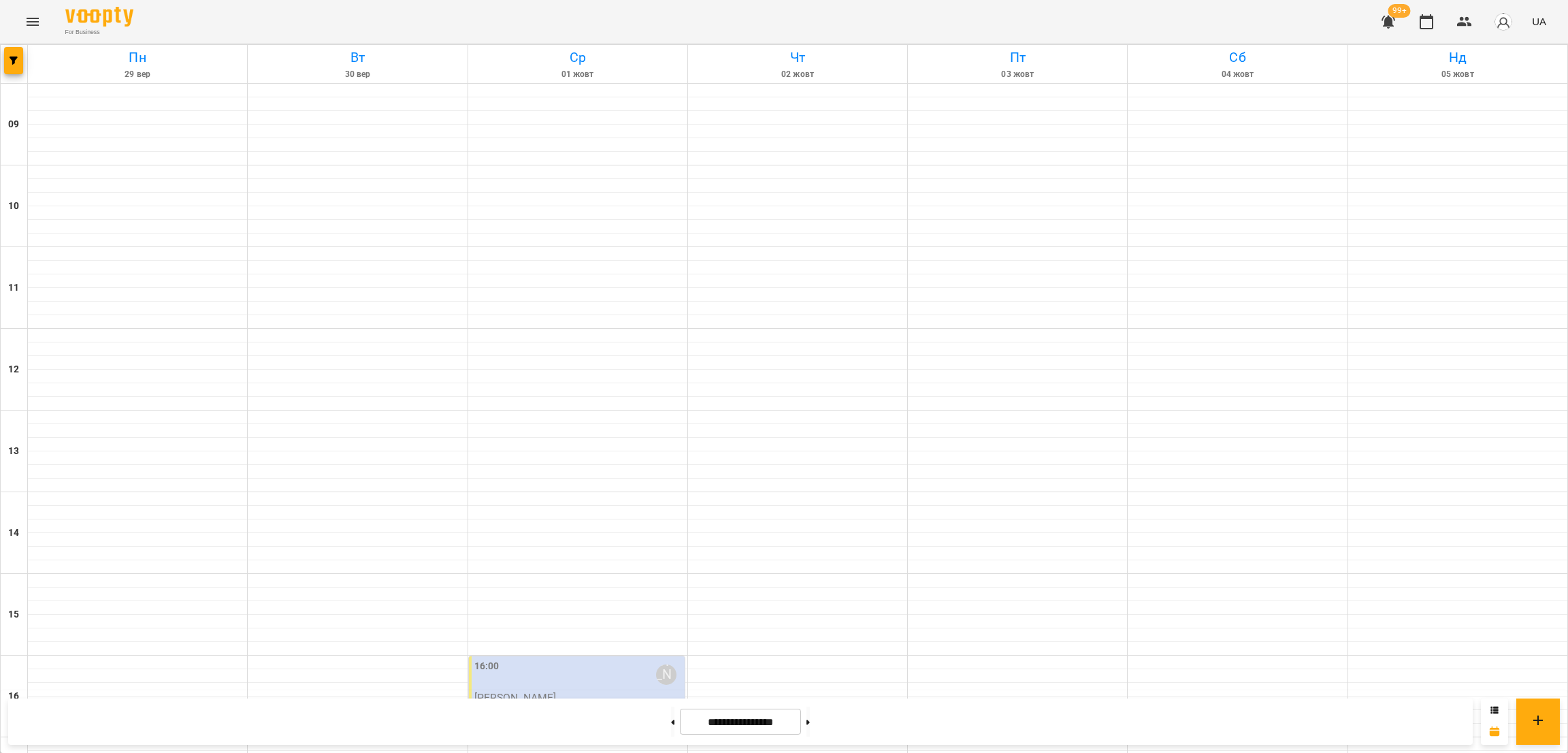
click at [828, 736] on div "**********" at bounding box center [740, 722] width 1465 height 46
click at [810, 724] on button at bounding box center [808, 722] width 4 height 30
click at [671, 720] on button at bounding box center [673, 722] width 4 height 30
click at [671, 721] on button at bounding box center [673, 722] width 4 height 30
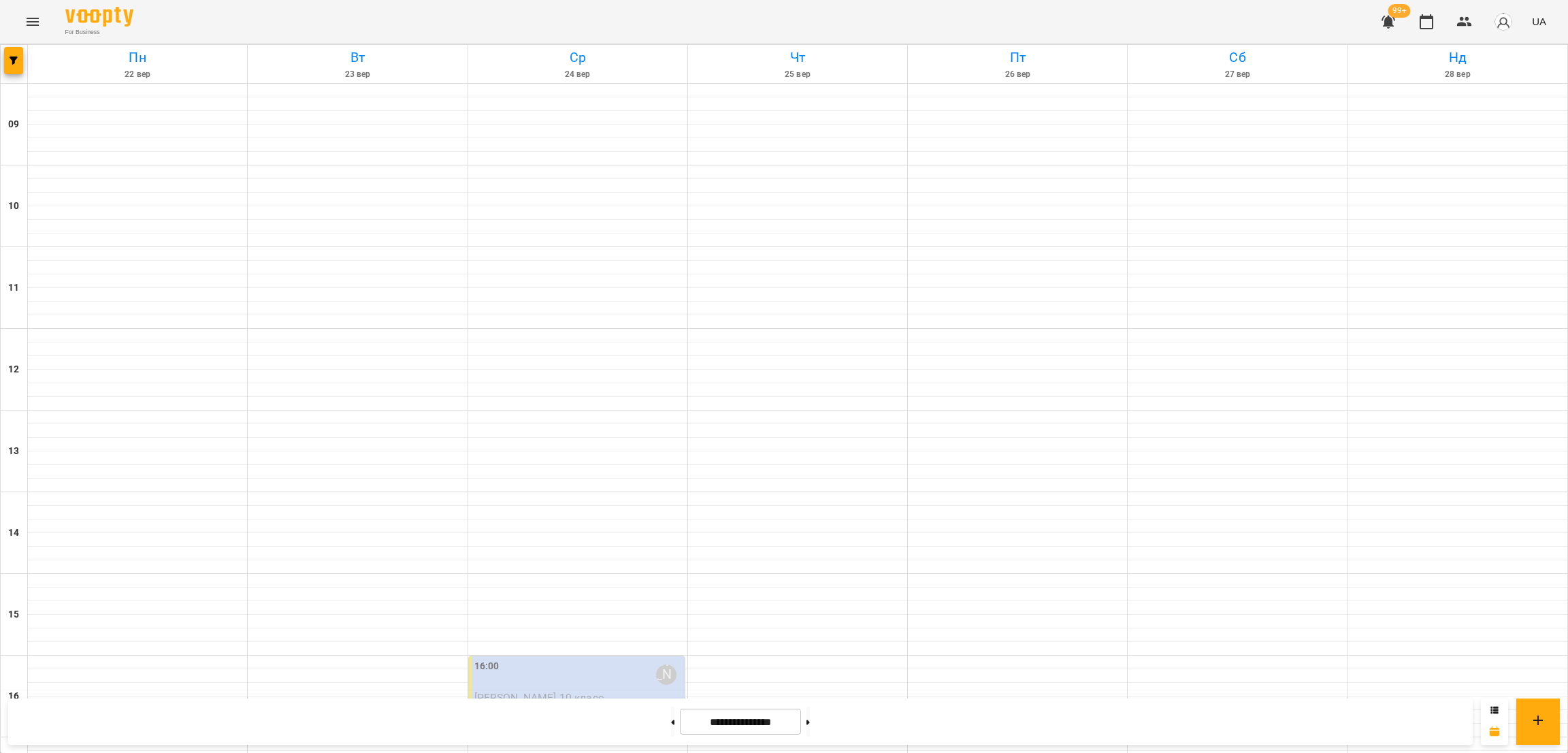
click at [532, 704] on p "Антон математика" at bounding box center [515, 709] width 83 height 12
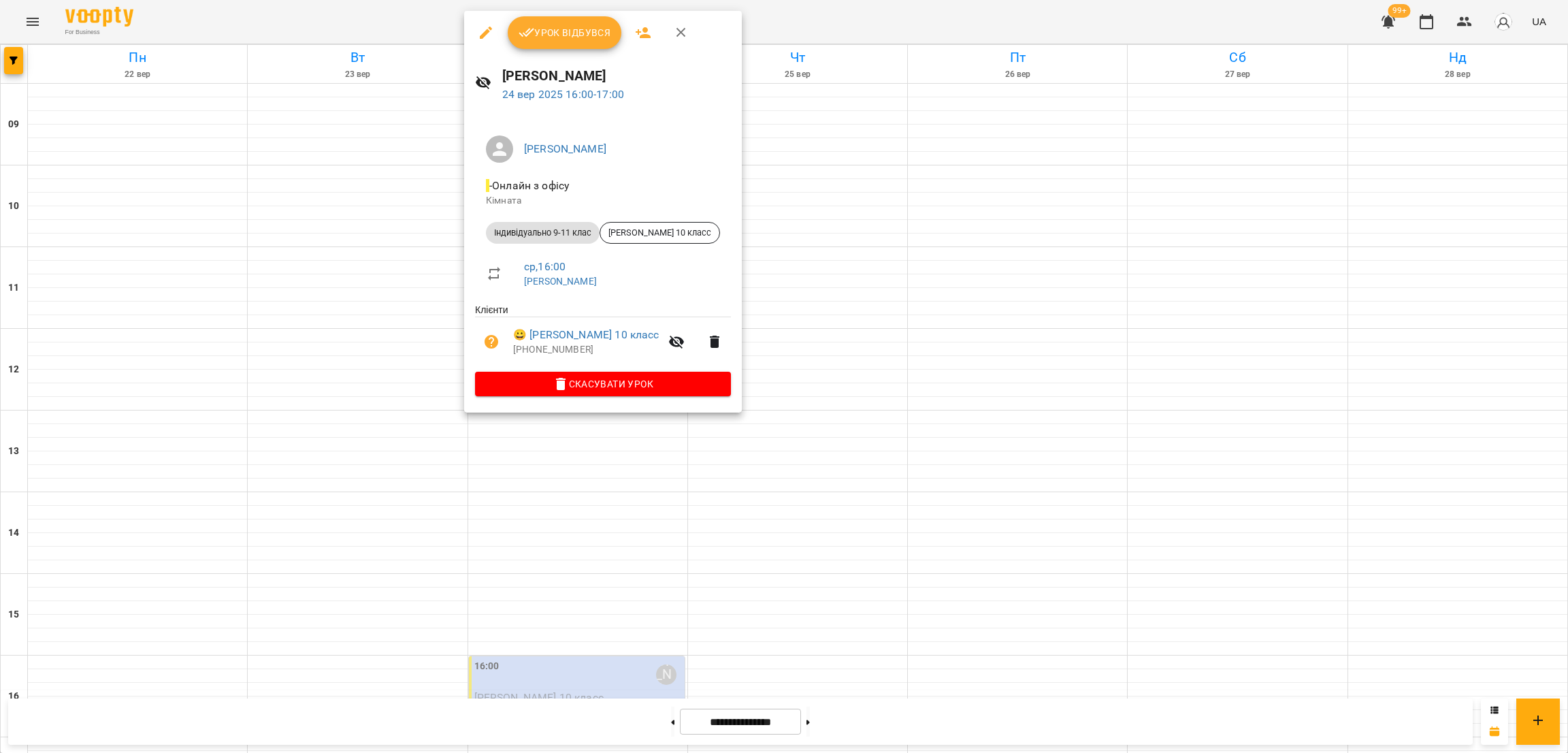
click at [827, 289] on div at bounding box center [784, 376] width 1568 height 753
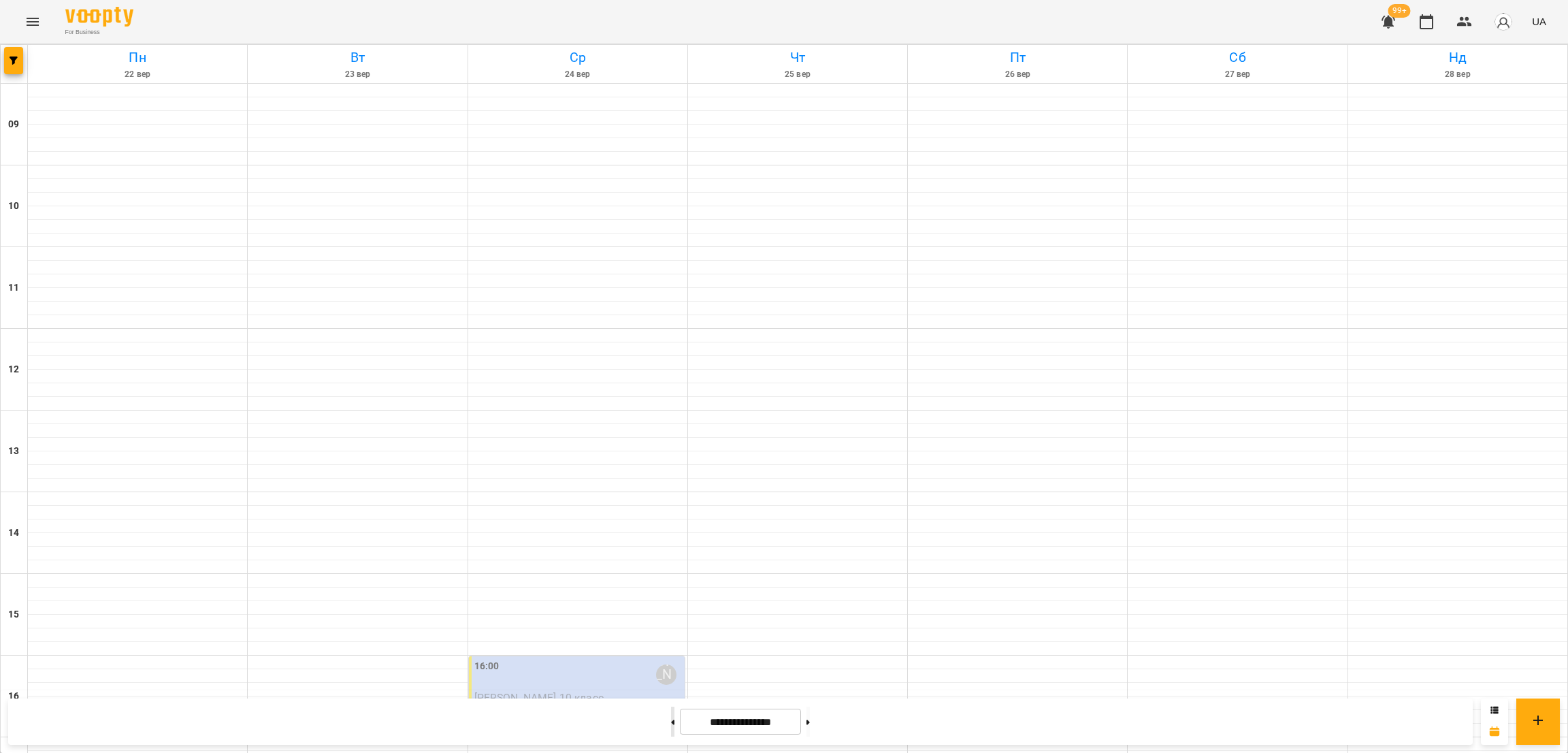
click at [671, 727] on button at bounding box center [673, 722] width 4 height 30
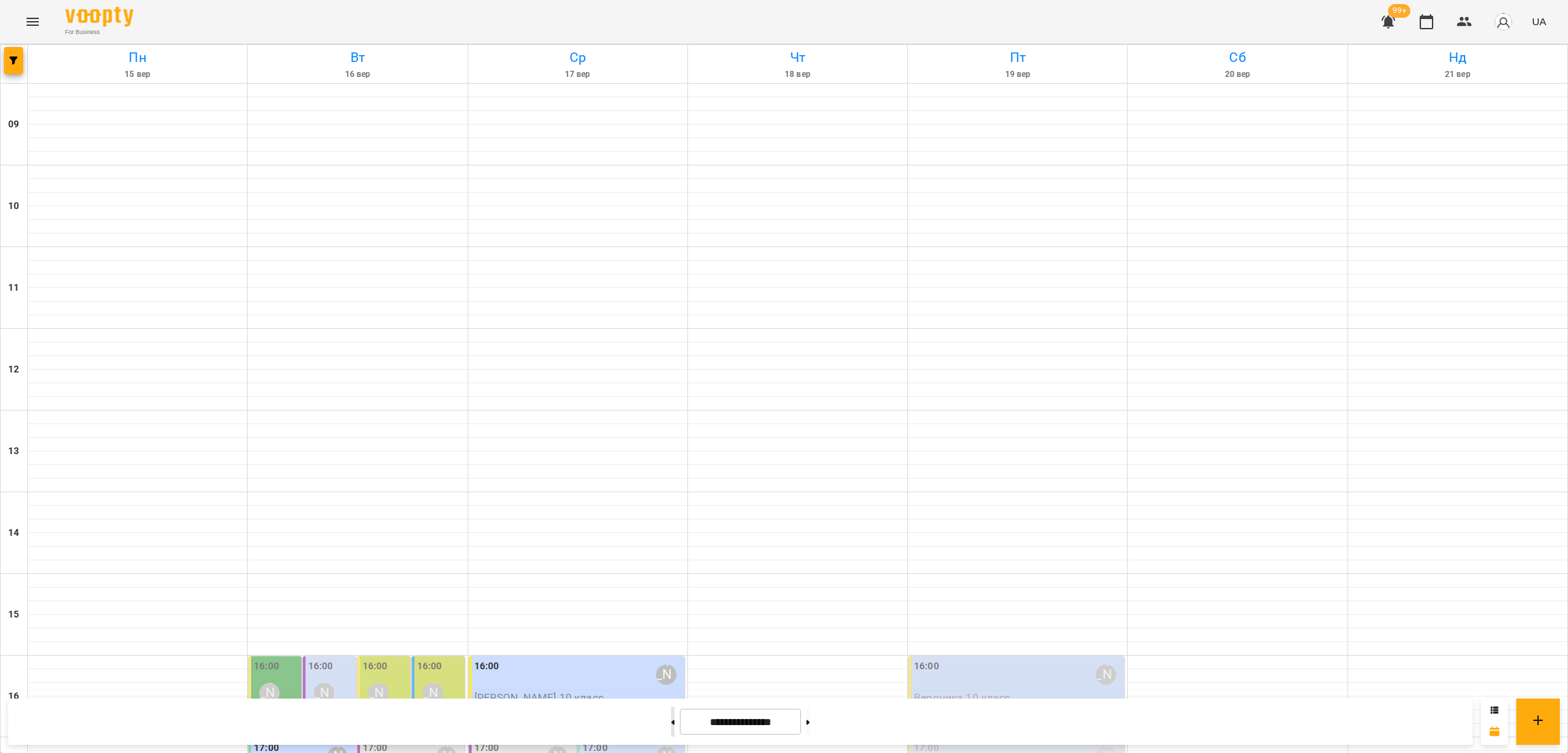
click at [671, 719] on button at bounding box center [673, 722] width 4 height 30
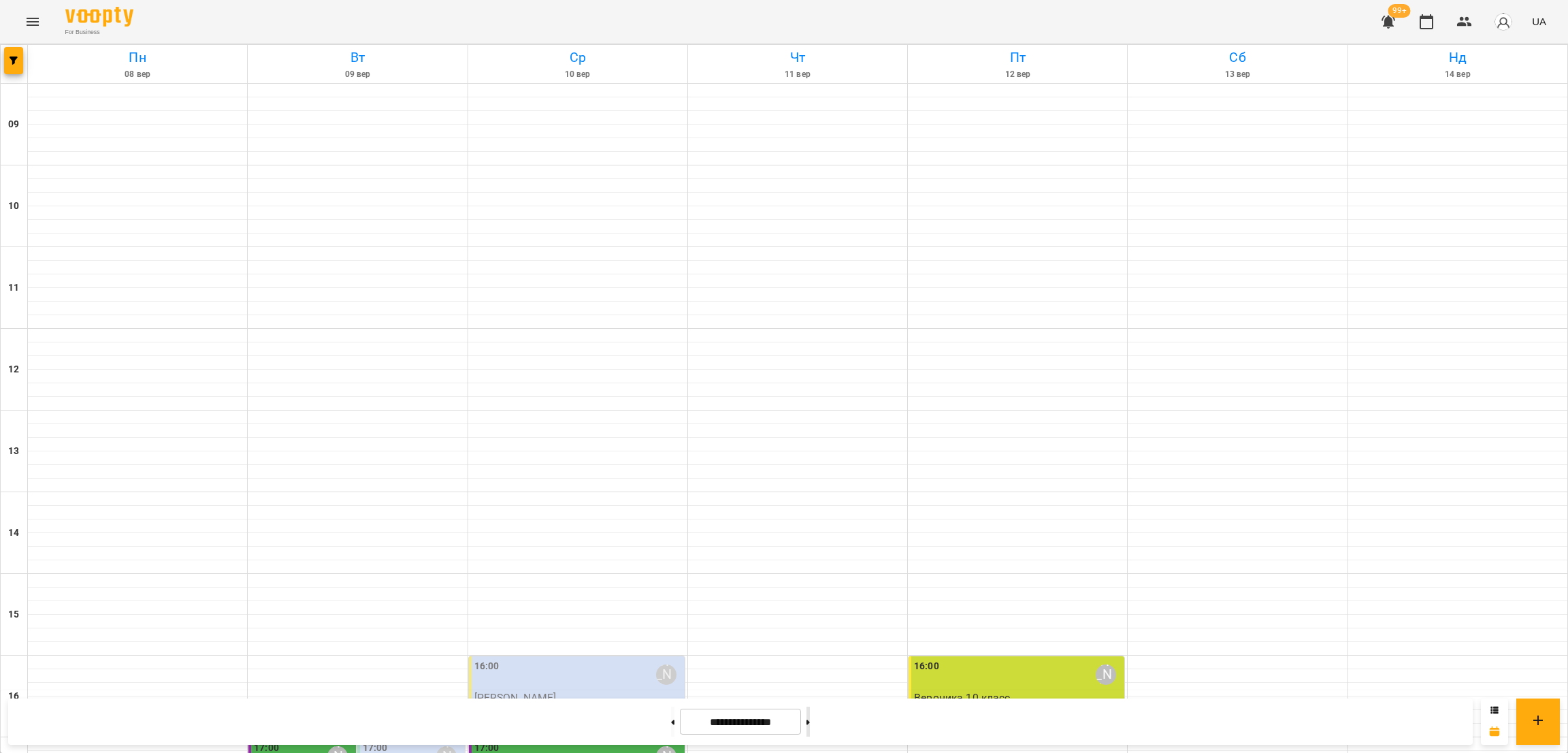
click at [810, 729] on button at bounding box center [808, 722] width 4 height 30
type input "**********"
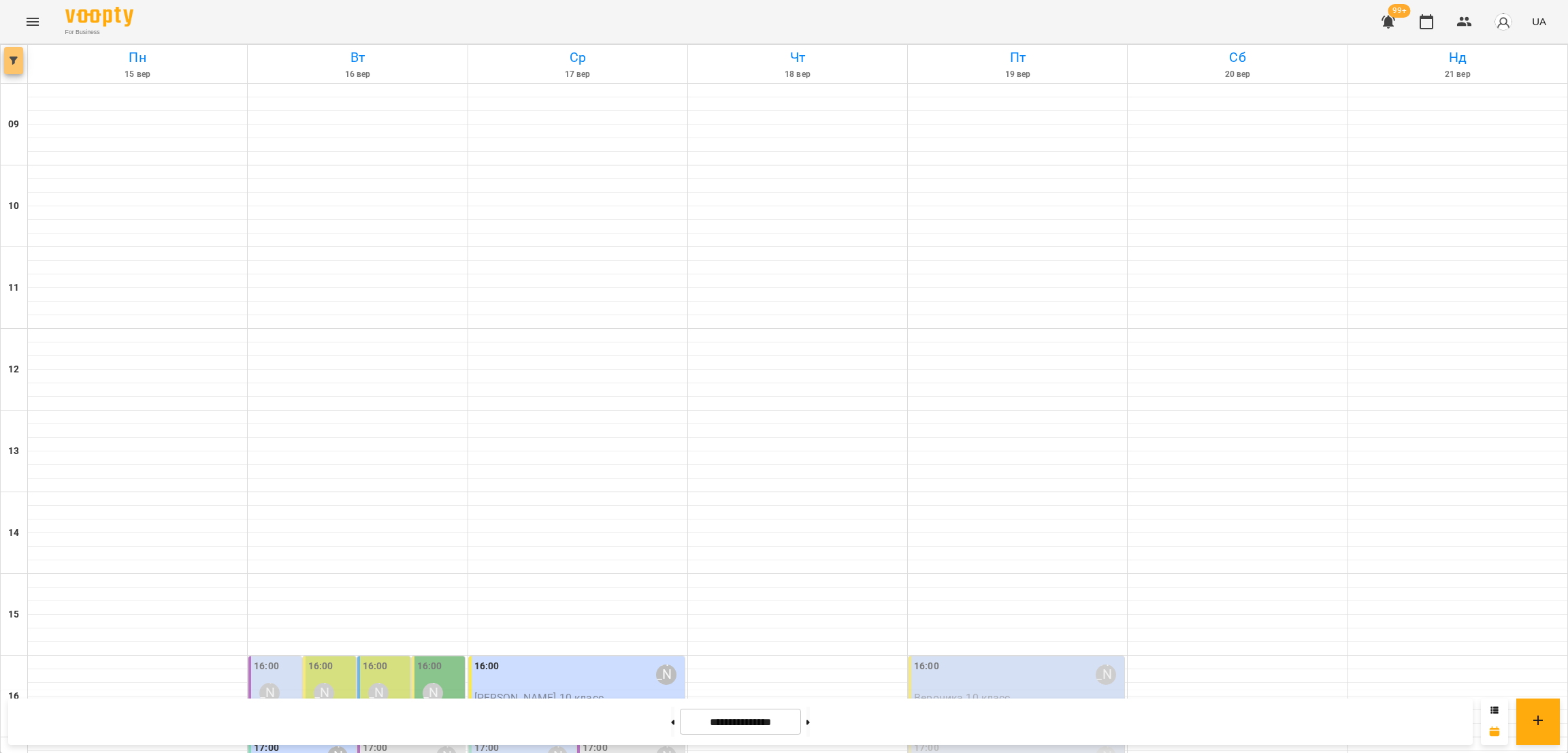
click at [10, 63] on icon "button" at bounding box center [13, 60] width 8 height 8
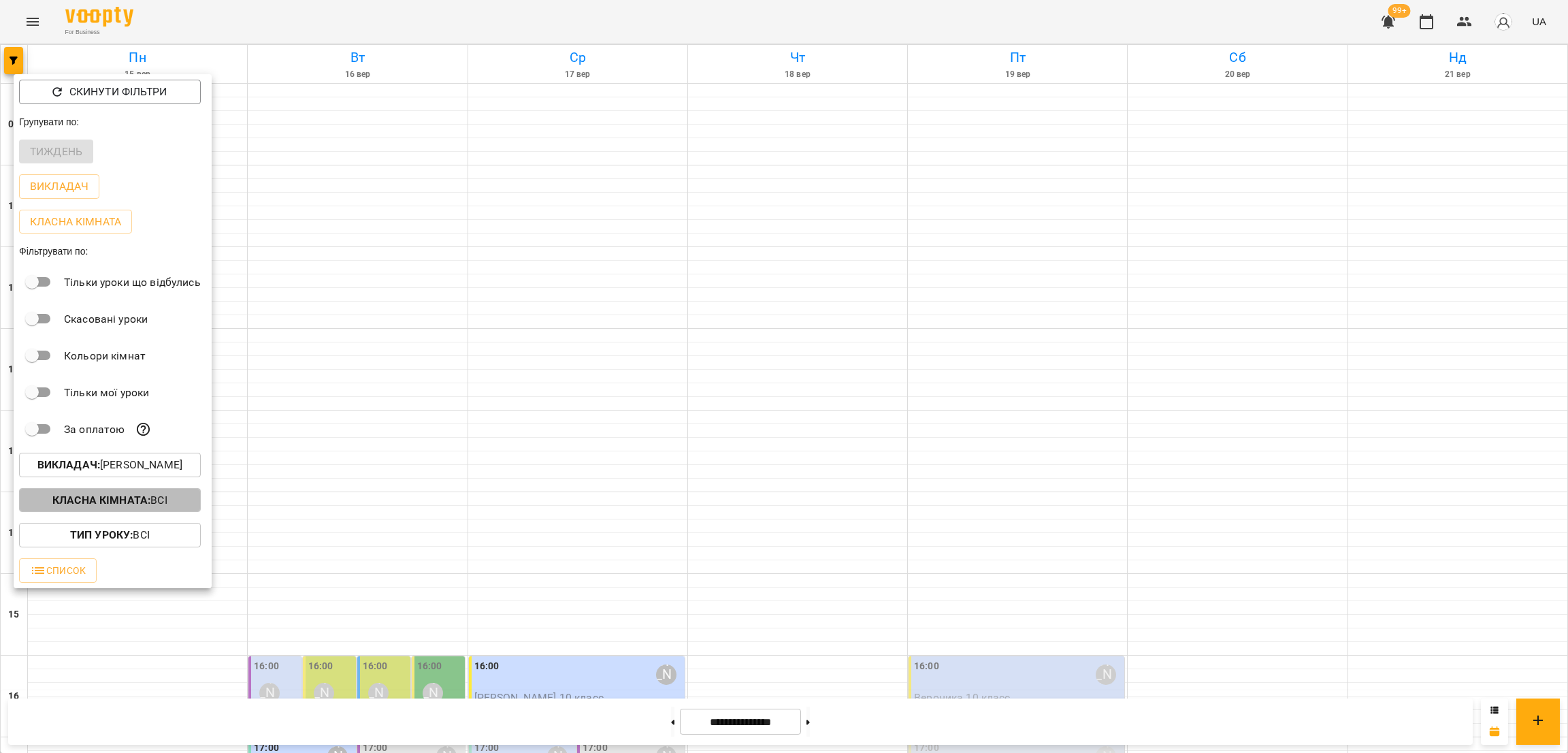
click at [130, 503] on b "Класна кімната :" at bounding box center [101, 500] width 98 height 13
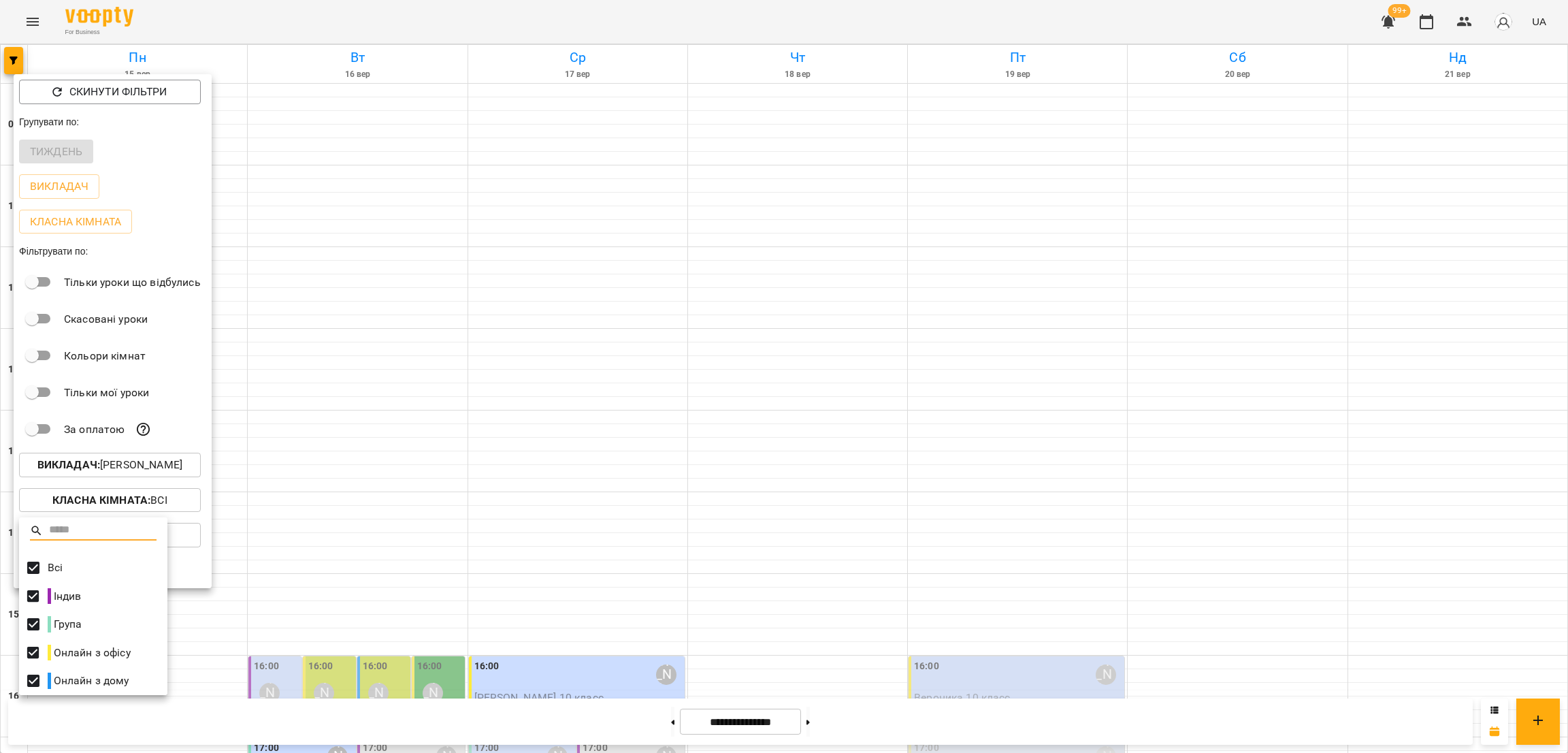
click at [193, 416] on div at bounding box center [784, 376] width 1568 height 753
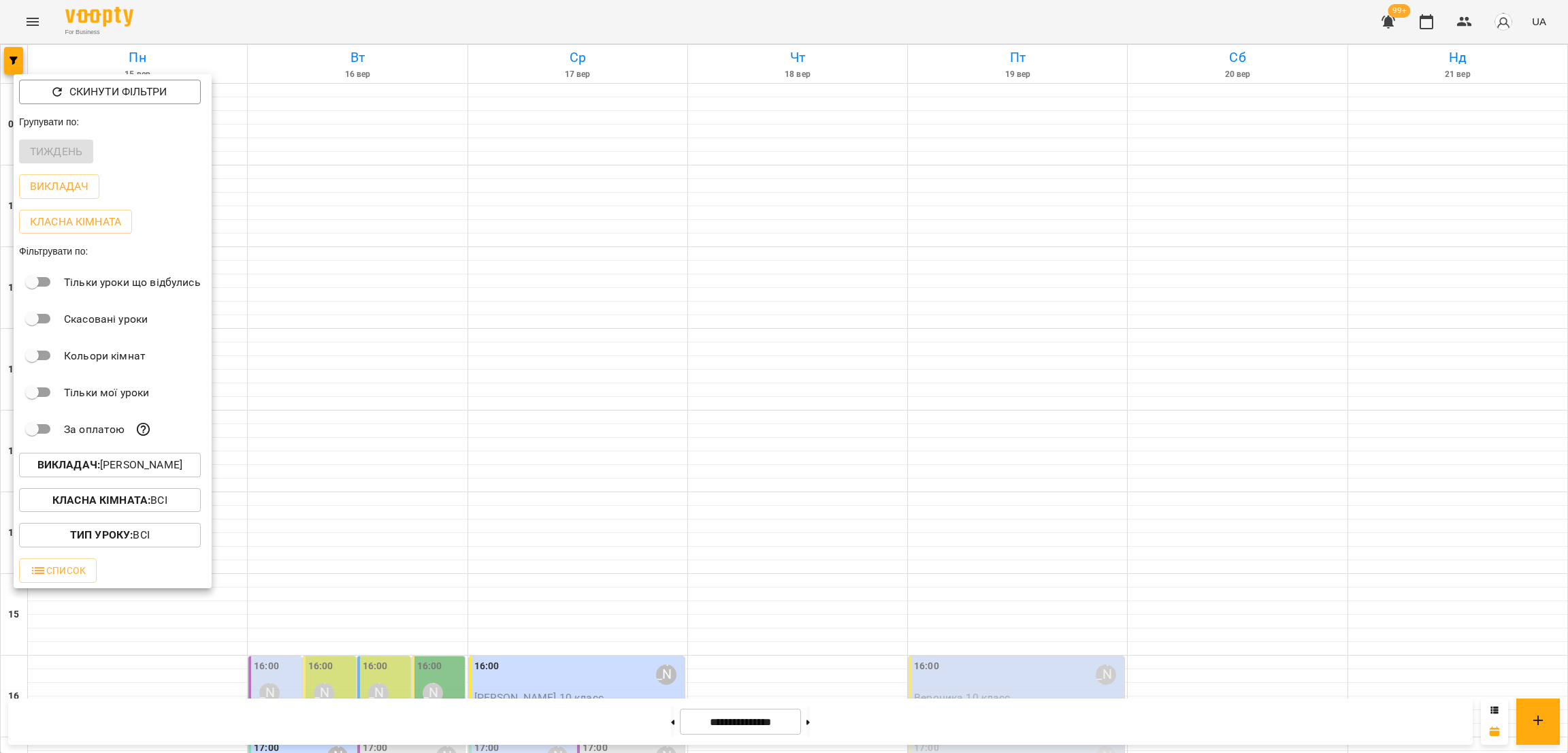
click at [83, 186] on p "Викладач" at bounding box center [59, 186] width 59 height 16
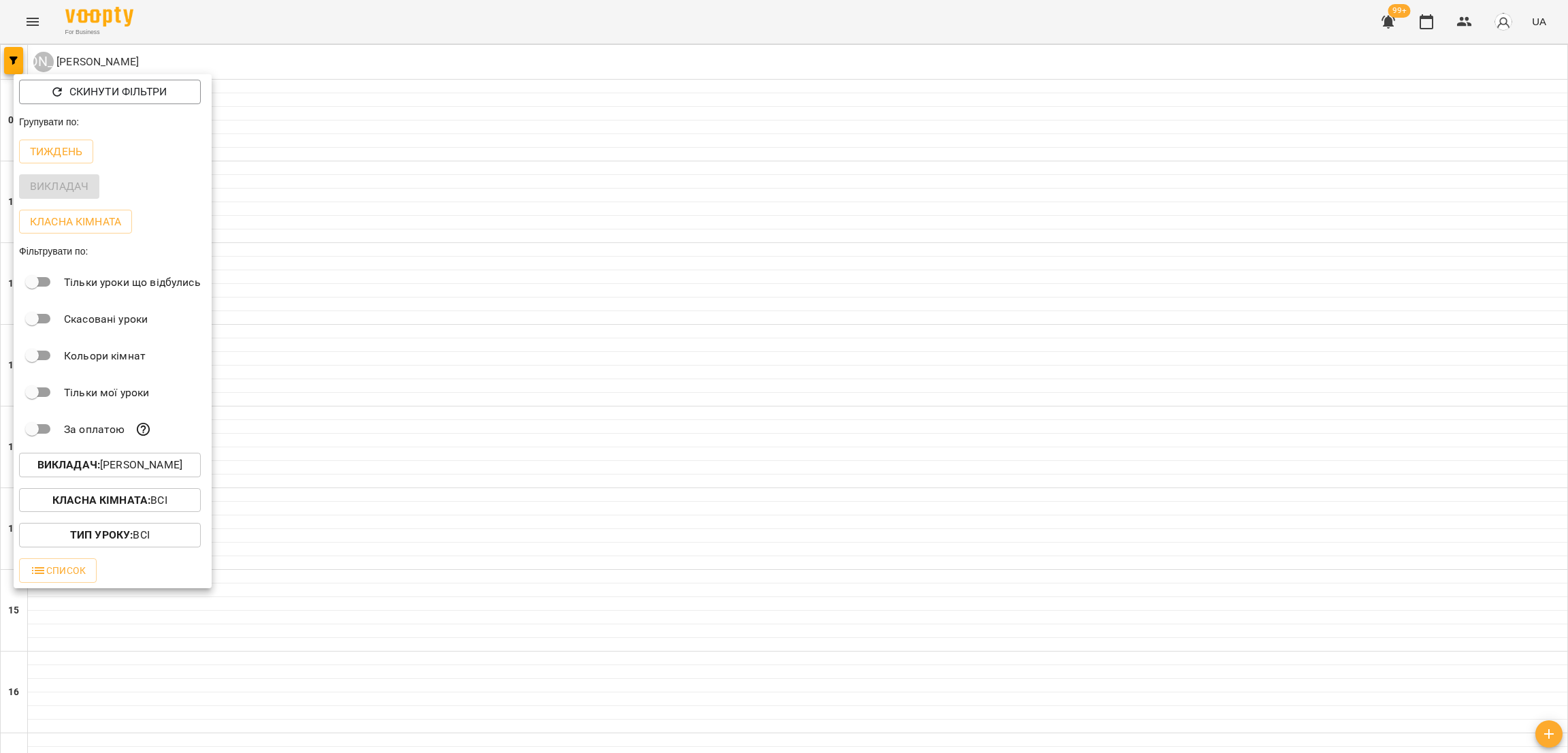
click at [83, 186] on div "Викладач" at bounding box center [112, 186] width 198 height 36
click at [56, 91] on icon "button" at bounding box center [57, 91] width 13 height 13
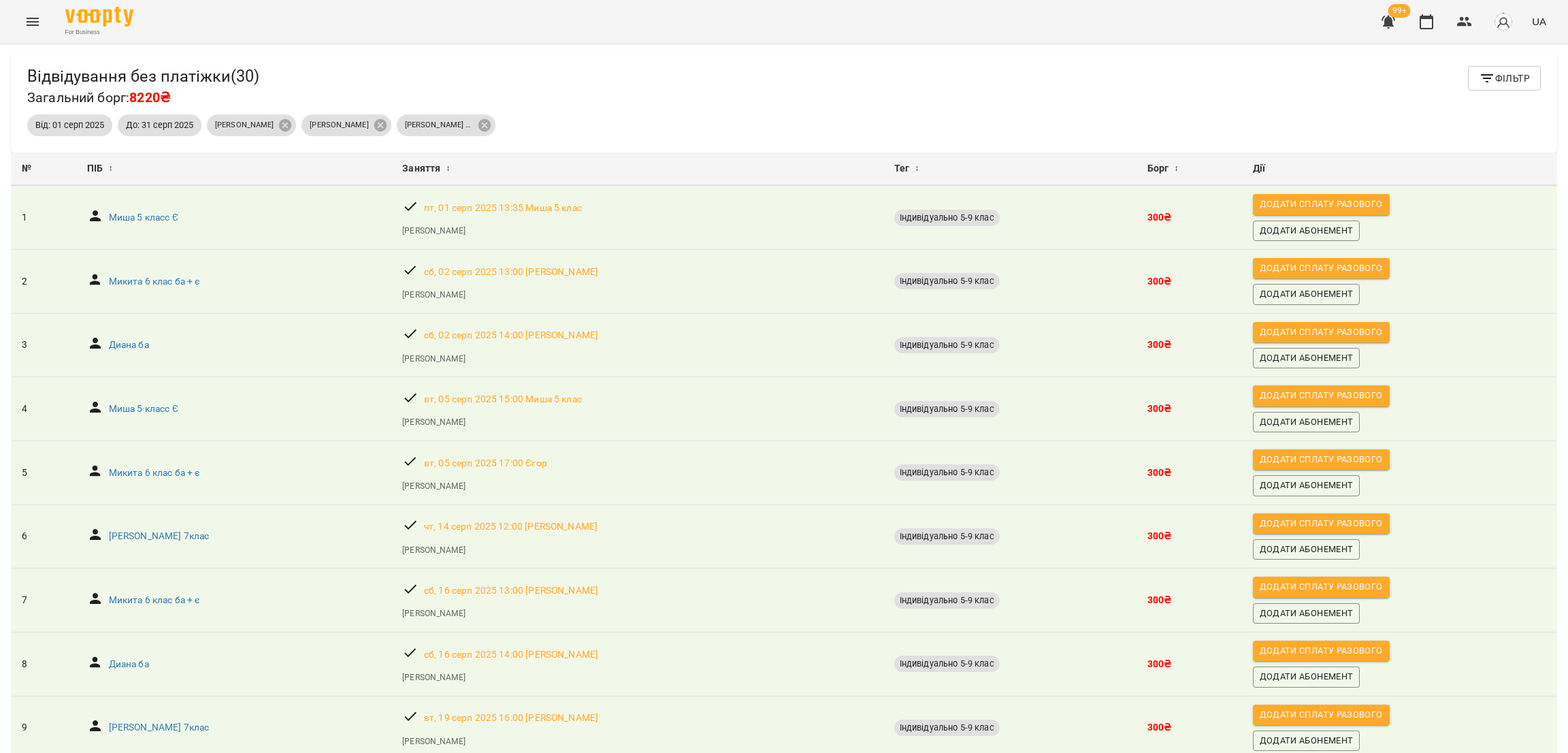
click at [32, 30] on button "Menu" at bounding box center [32, 21] width 33 height 33
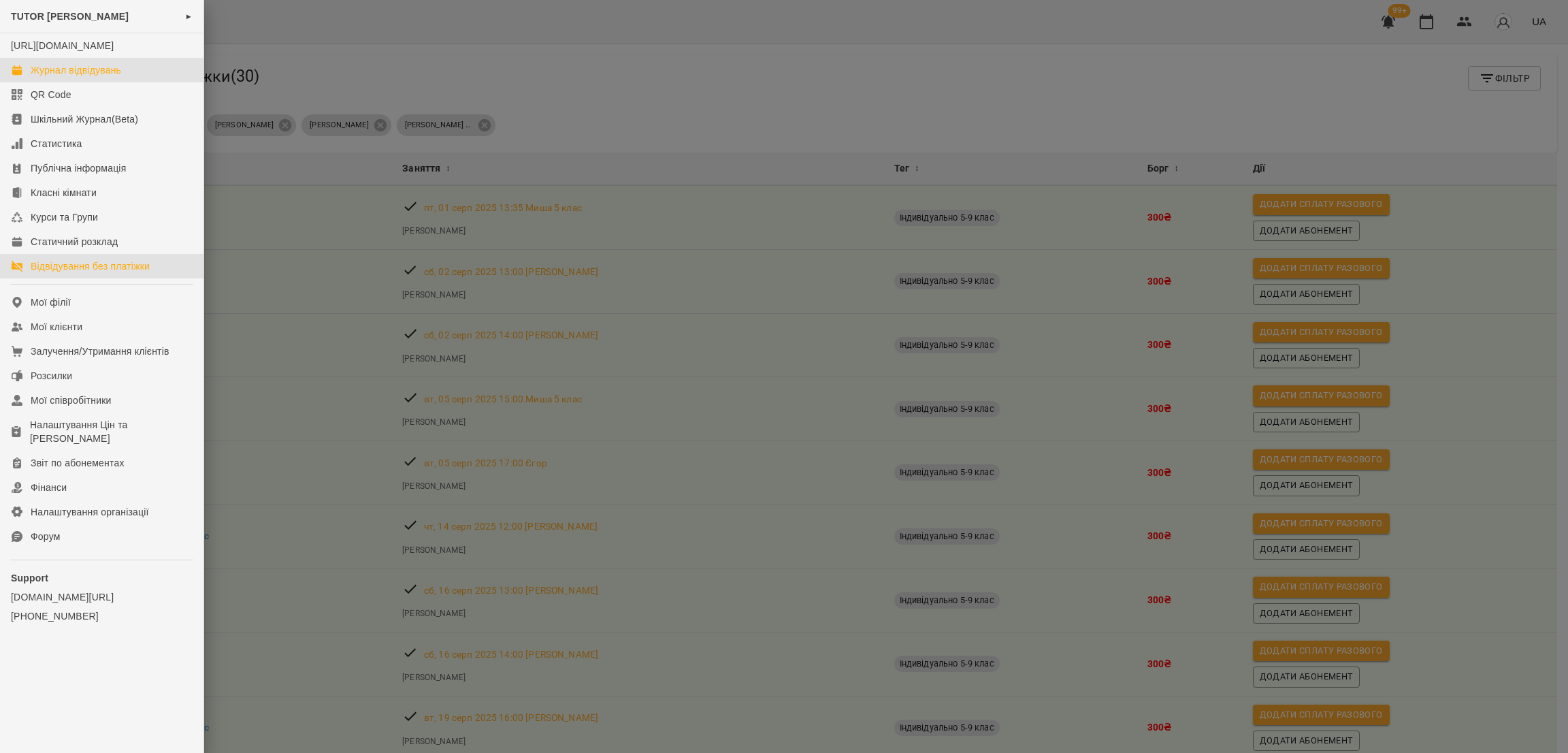
click at [70, 77] on div "Журнал відвідувань" at bounding box center [75, 69] width 91 height 13
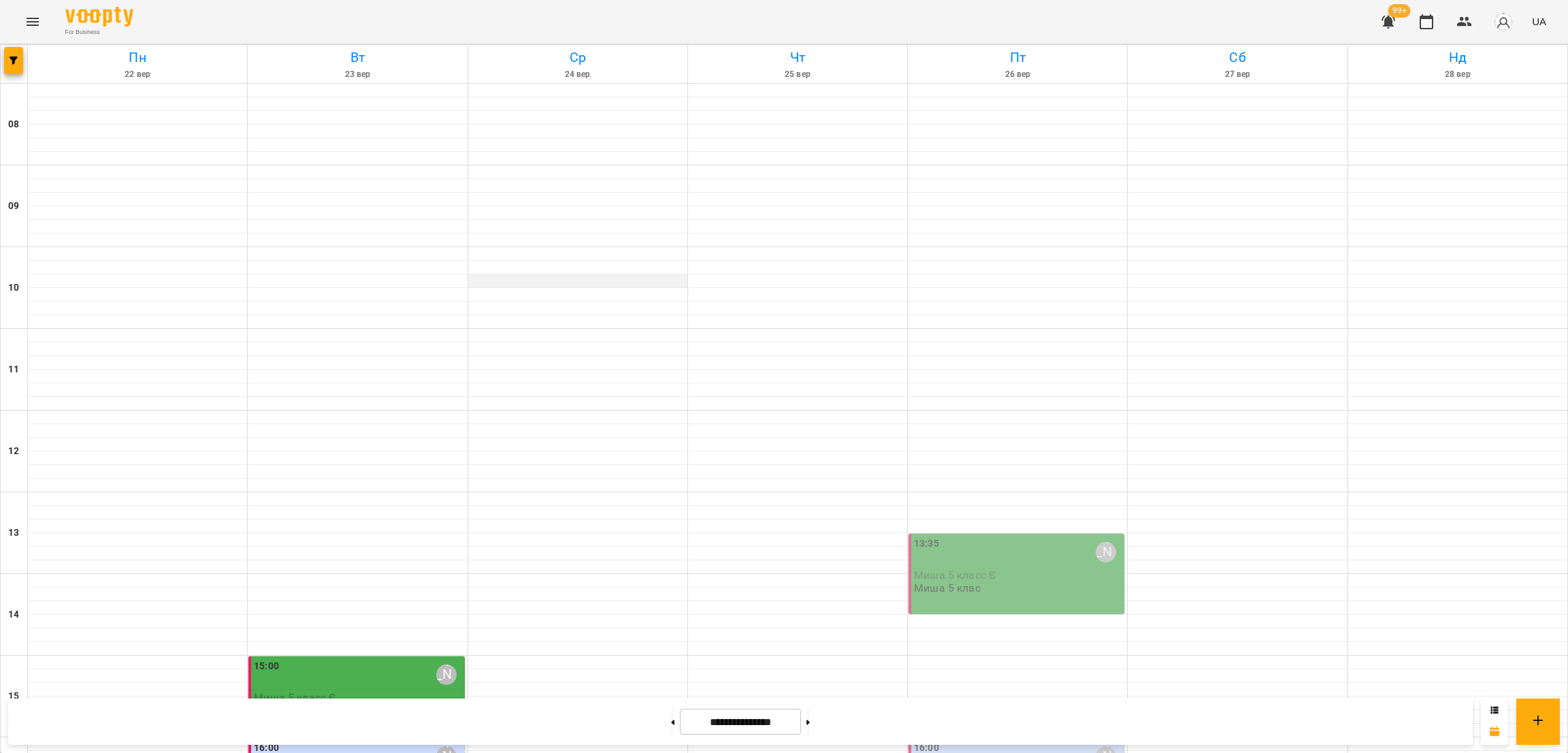
scroll to position [305, 0]
click at [23, 27] on button "Menu" at bounding box center [32, 21] width 33 height 33
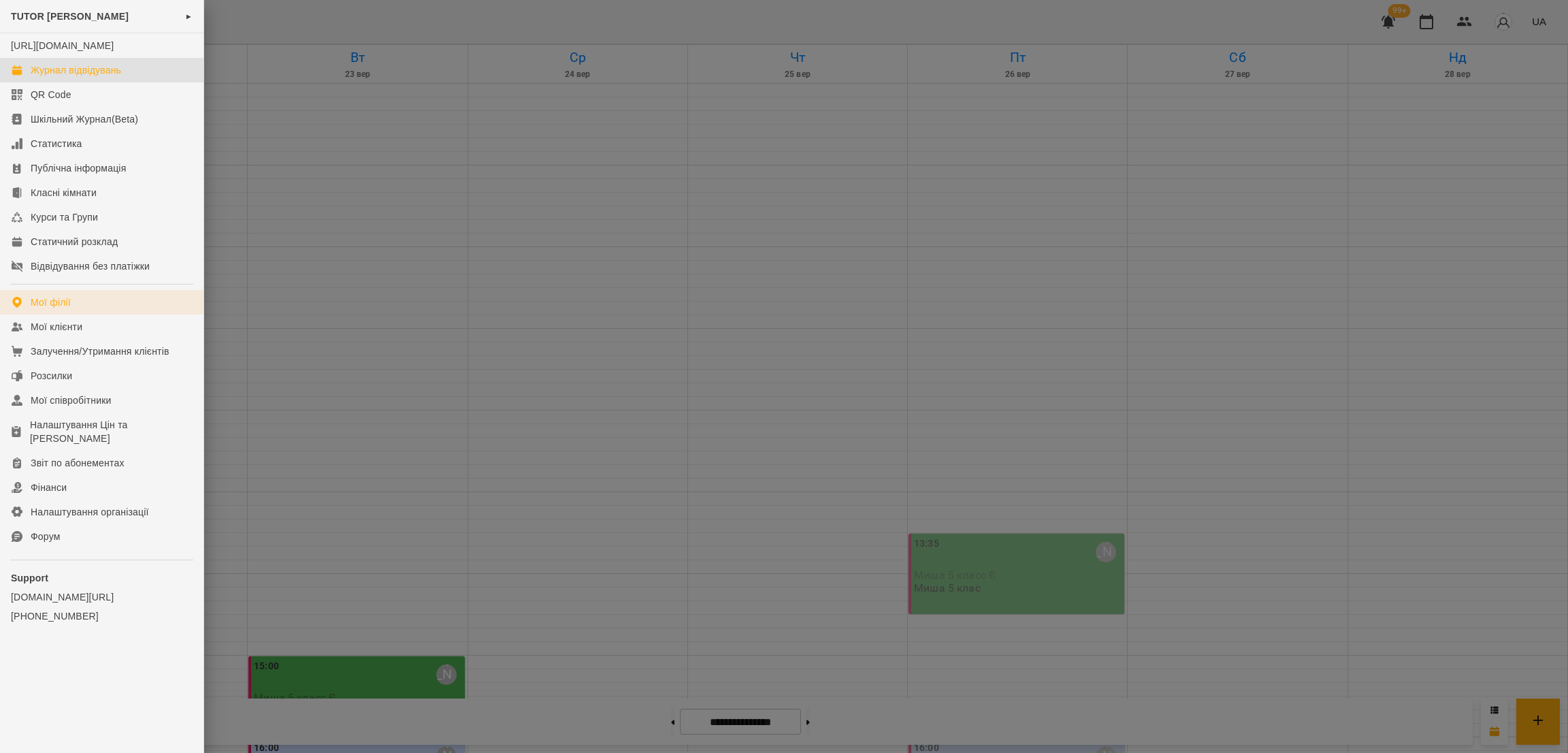
click at [101, 314] on link "Мої філії" at bounding box center [101, 303] width 203 height 25
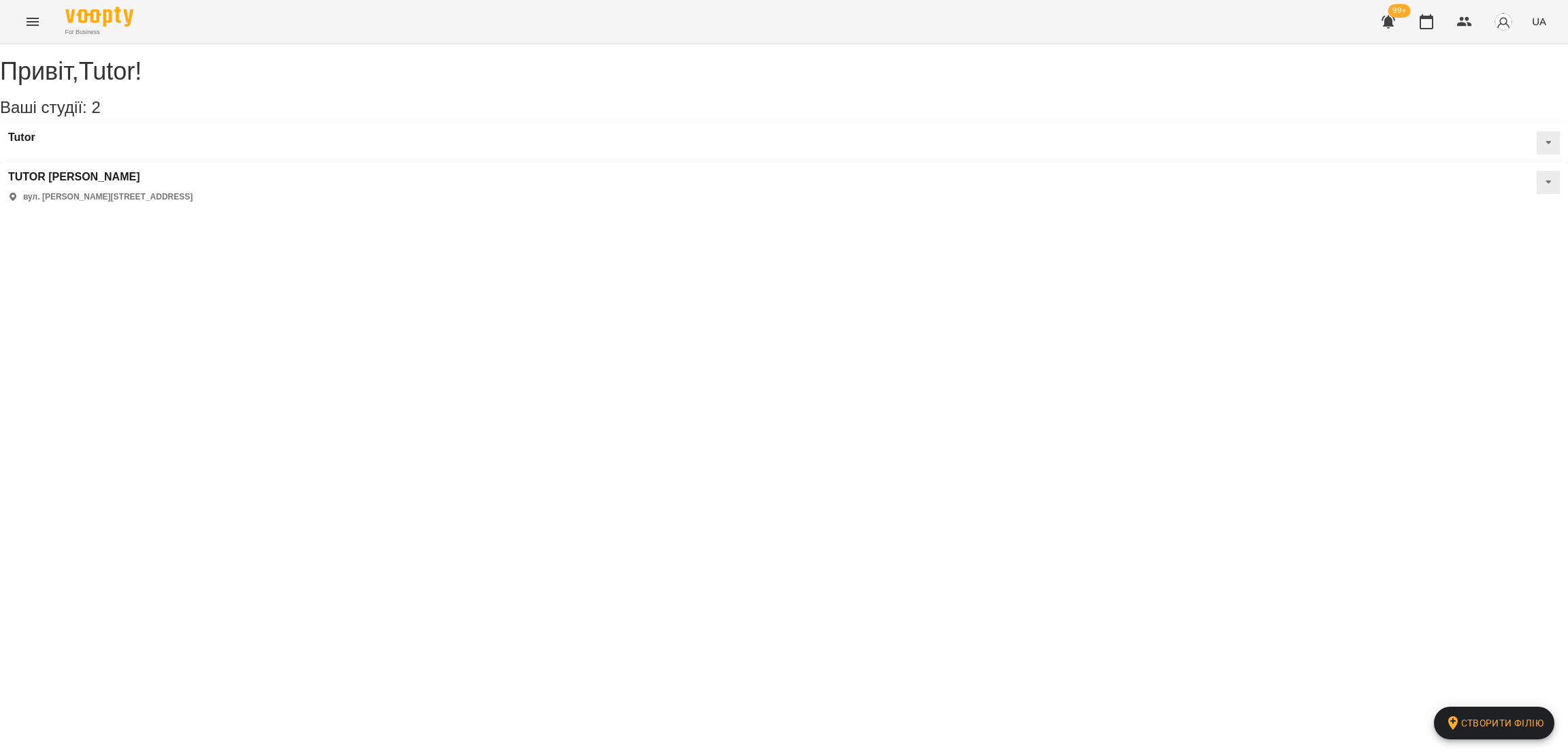
drag, startPoint x: 569, startPoint y: 173, endPoint x: 888, endPoint y: 168, distance: 319.0
click at [888, 168] on div "TUTOR [PERSON_NAME] вул. [PERSON_NAME][STREET_ADDRESS]" at bounding box center [784, 186] width 1568 height 48
click at [779, 211] on div "Привіт , Tutor ! Ваші студії: 2 Створити філію Tutor TUTOR [PERSON_NAME] вул. […" at bounding box center [784, 128] width 1568 height 167
click at [1547, 180] on icon at bounding box center [1548, 182] width 4 height 4
click at [1466, 242] on span "Статичний розклад" at bounding box center [1505, 247] width 78 height 12
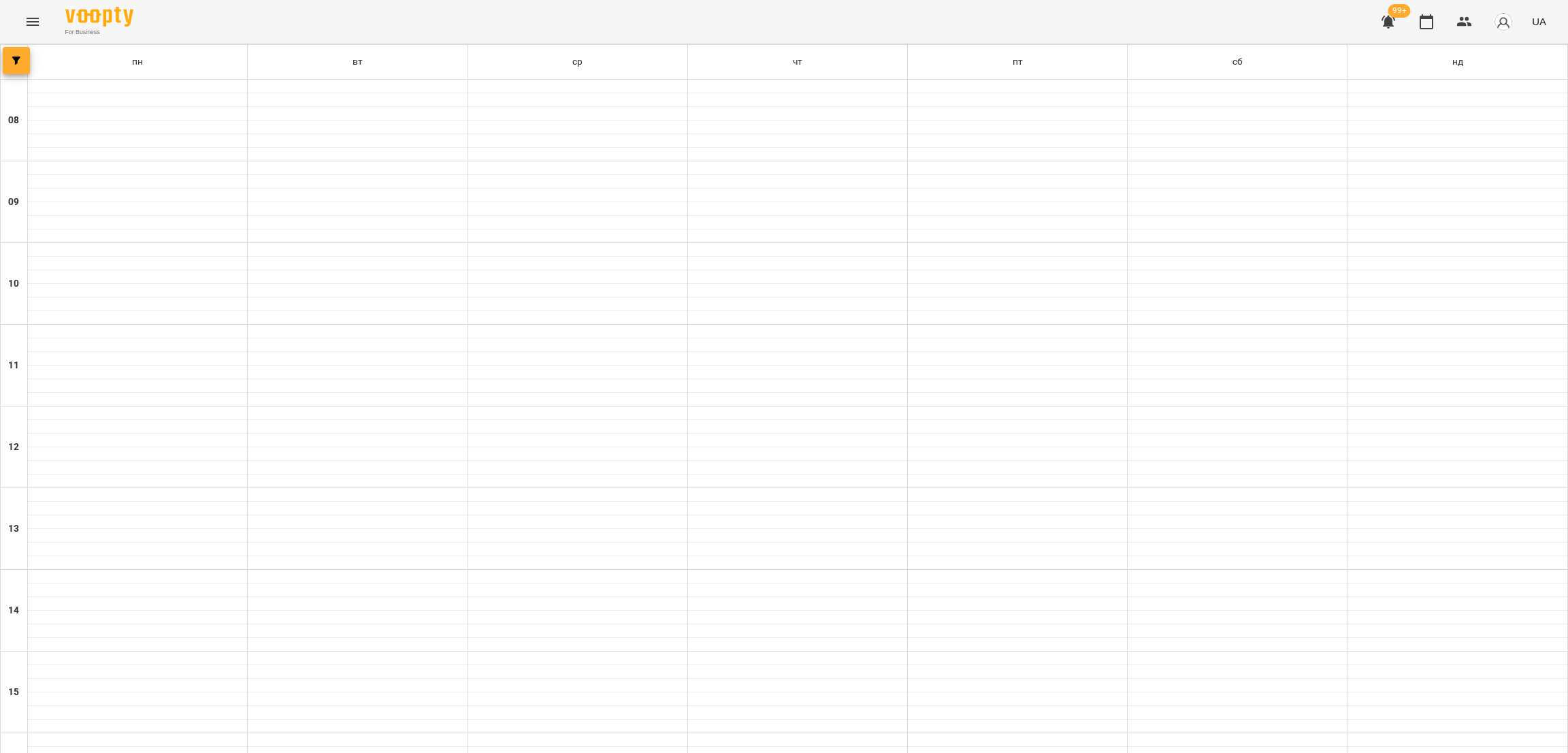
click at [19, 54] on button "button" at bounding box center [16, 60] width 28 height 28
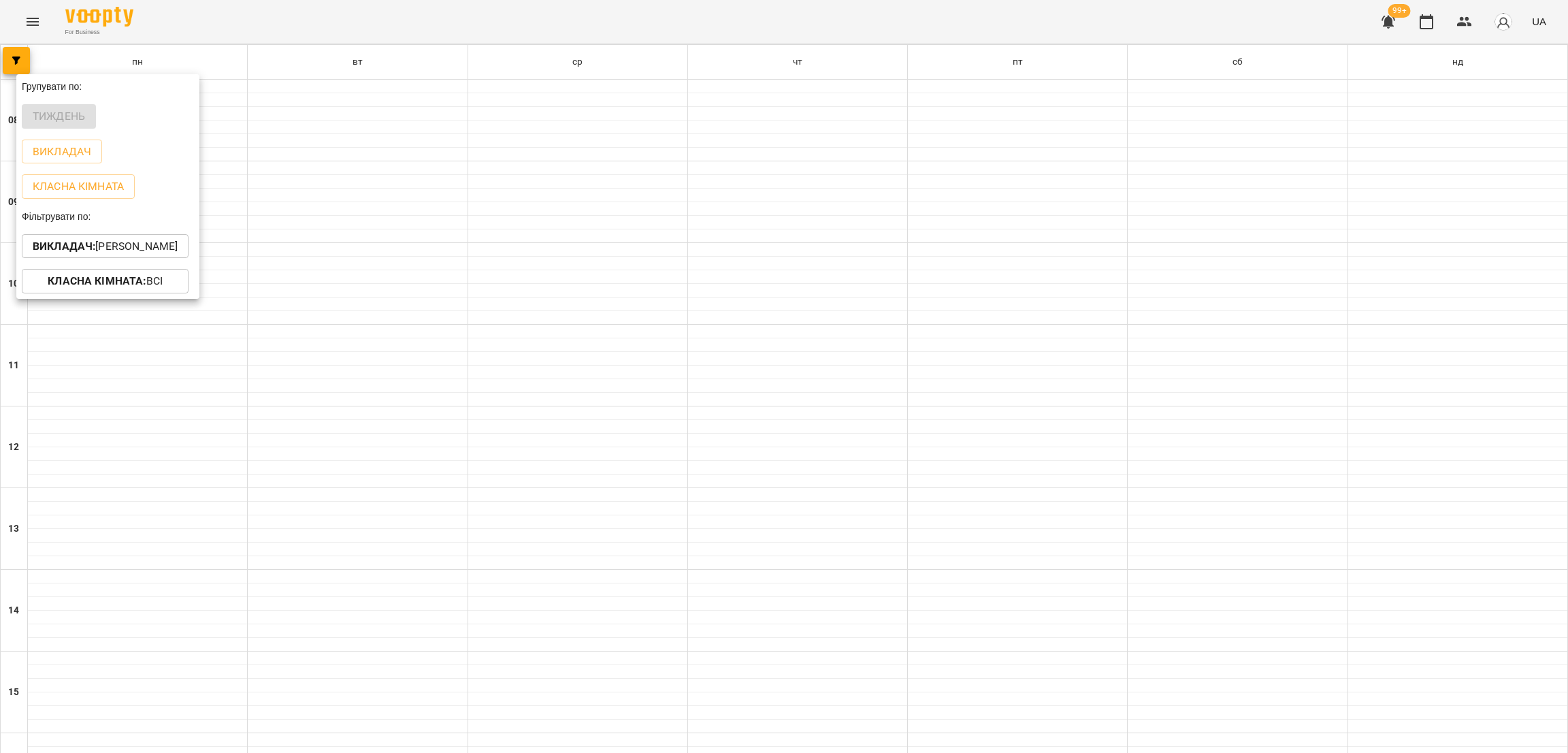
click at [320, 259] on div at bounding box center [784, 376] width 1568 height 753
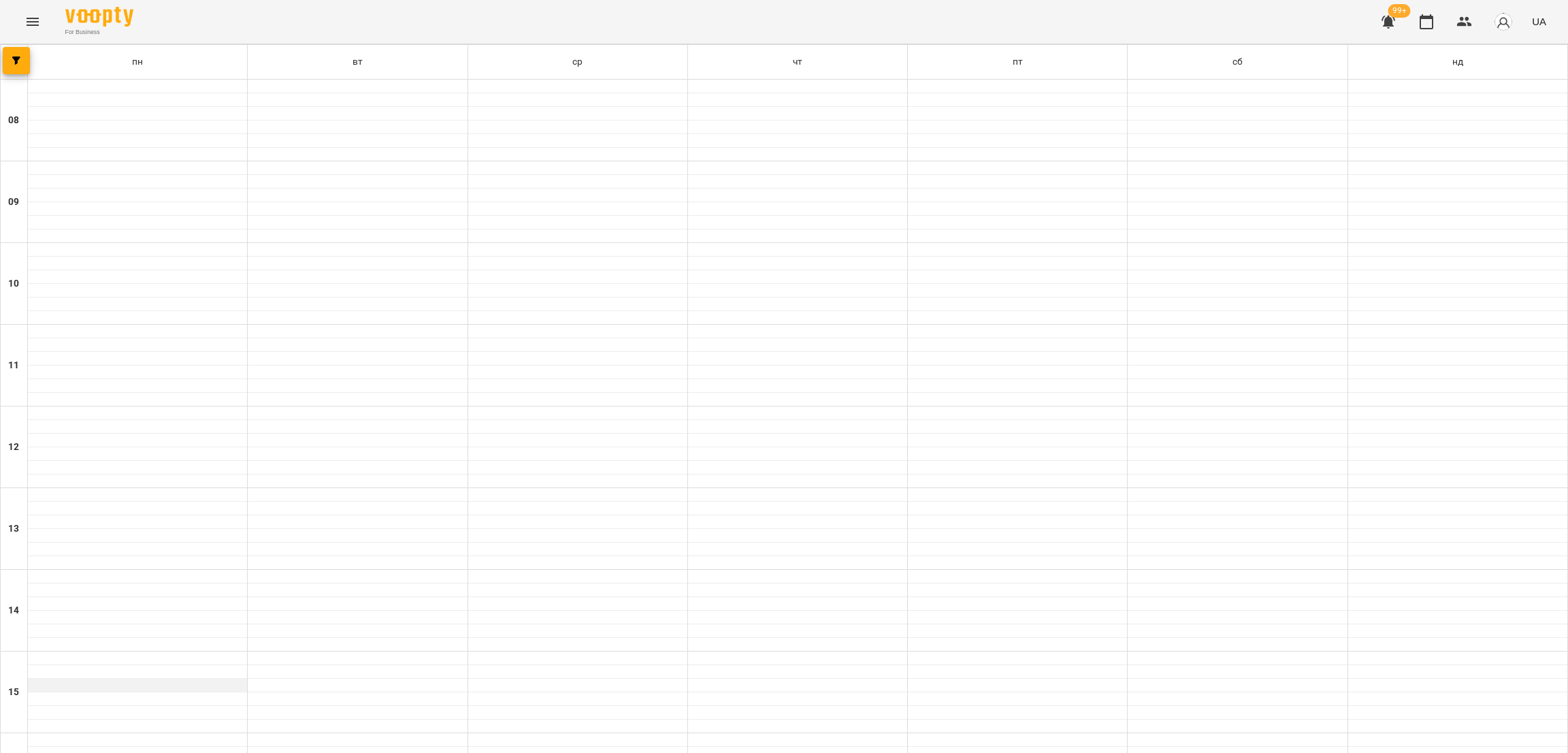
scroll to position [408, 0]
click at [148, 747] on div at bounding box center [137, 753] width 219 height 13
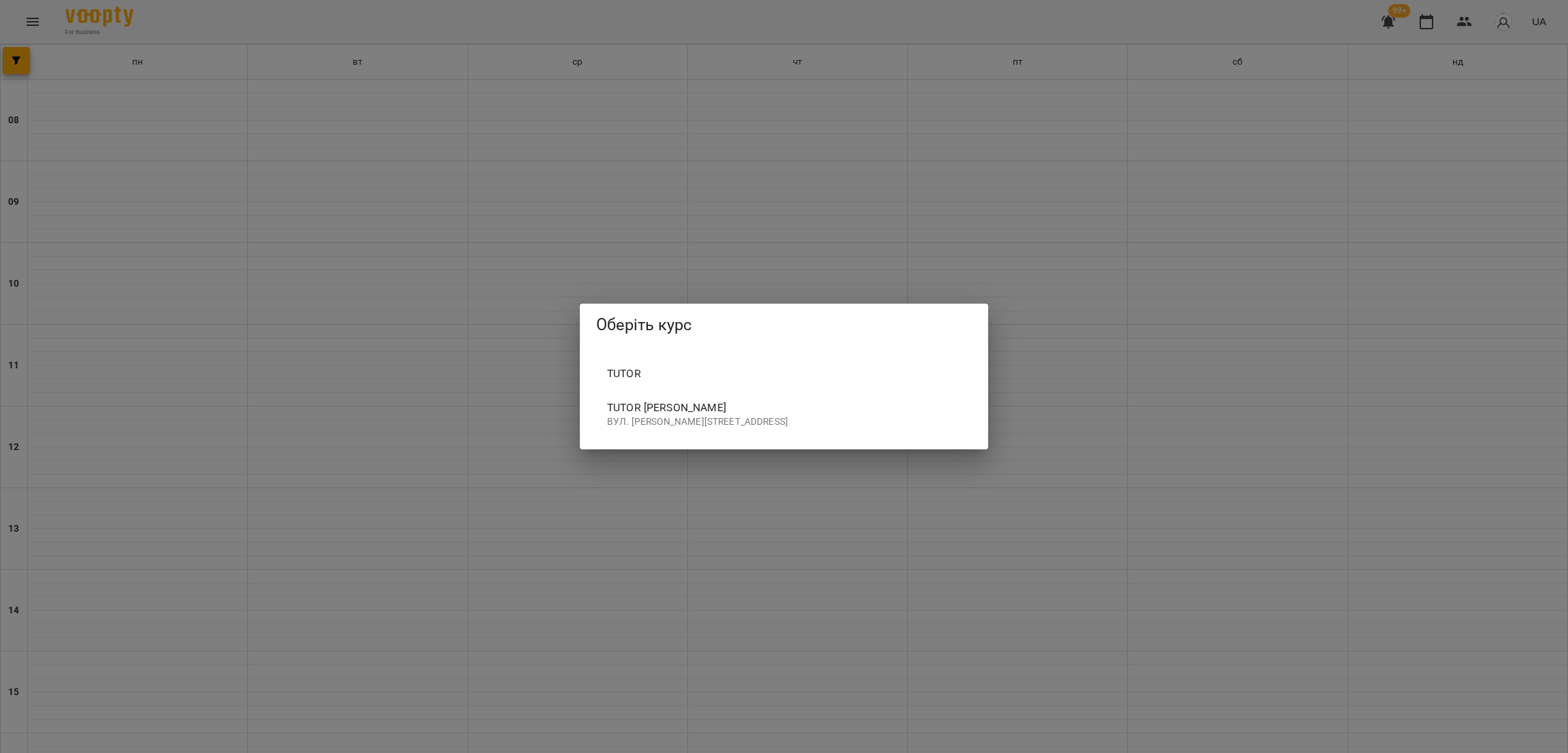
click at [384, 303] on div "Оберіть курс Tutor TUTOR [PERSON_NAME] вул. [PERSON_NAME][STREET_ADDRESS]" at bounding box center [784, 376] width 1568 height 753
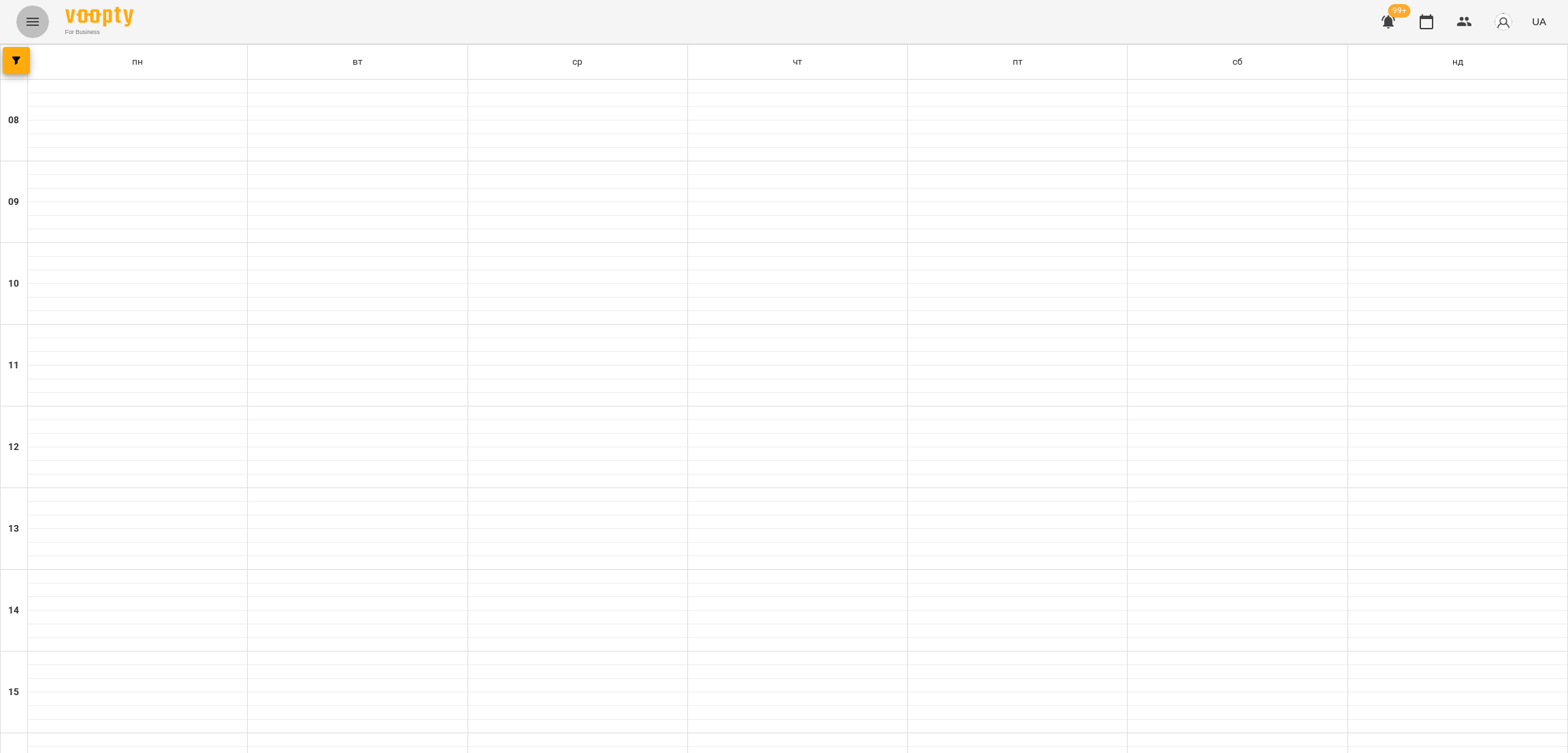
click at [19, 16] on button "Menu" at bounding box center [32, 21] width 33 height 33
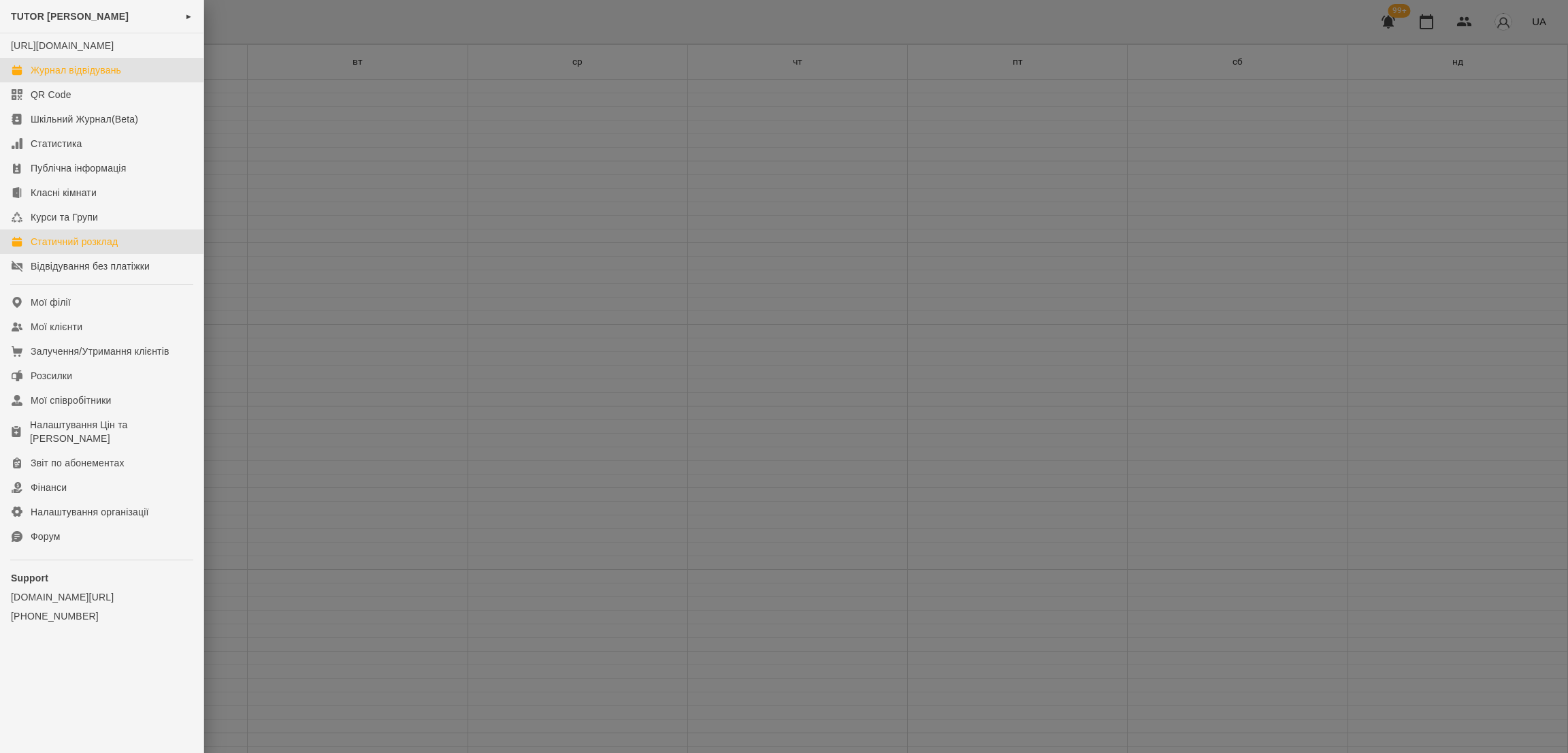
click at [83, 77] on div "Журнал відвідувань" at bounding box center [75, 69] width 91 height 13
